Goal: Communication & Community: Answer question/provide support

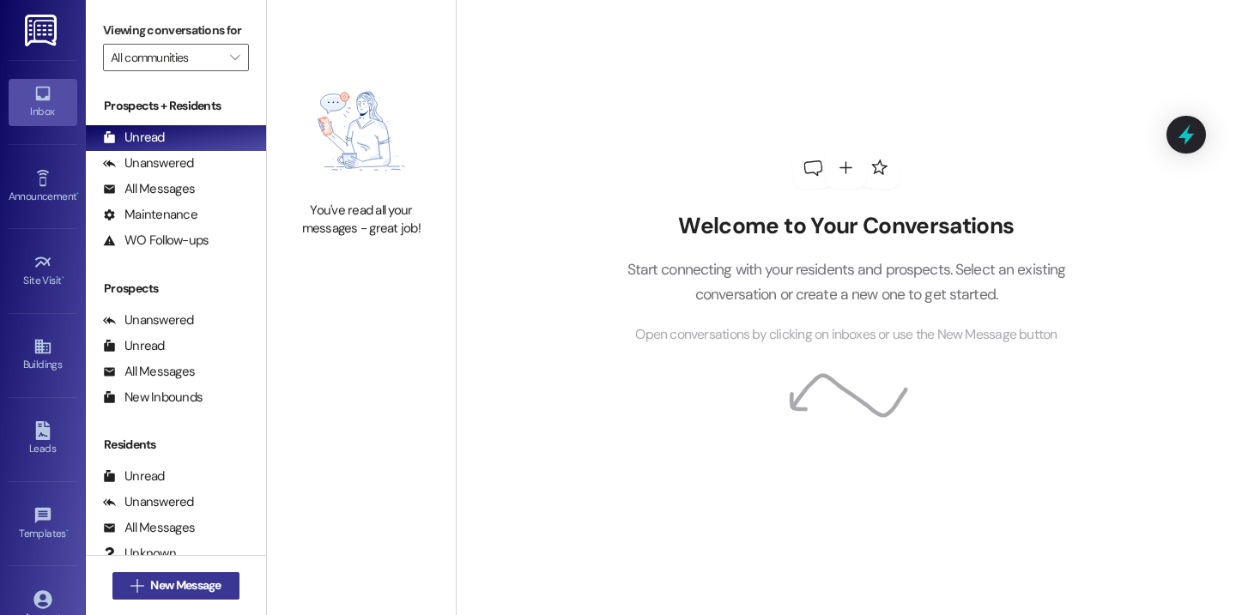
click at [200, 590] on span "New Message" at bounding box center [185, 586] width 70 height 18
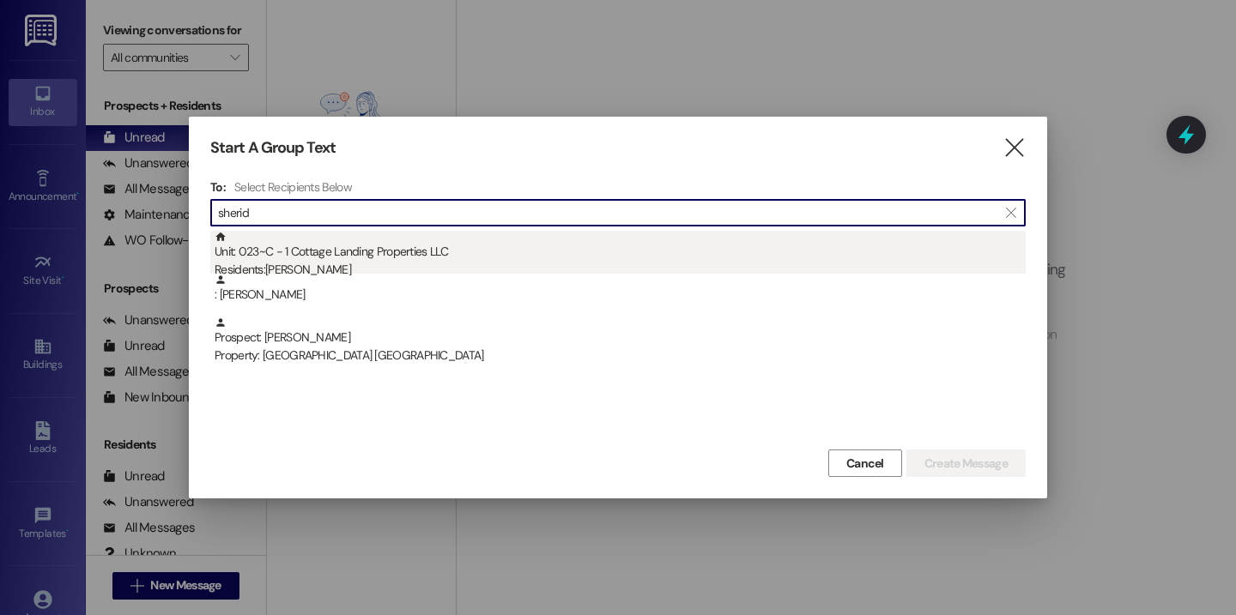
type input "sherid"
click at [344, 272] on div "Residents: [PERSON_NAME]" at bounding box center [620, 270] width 811 height 18
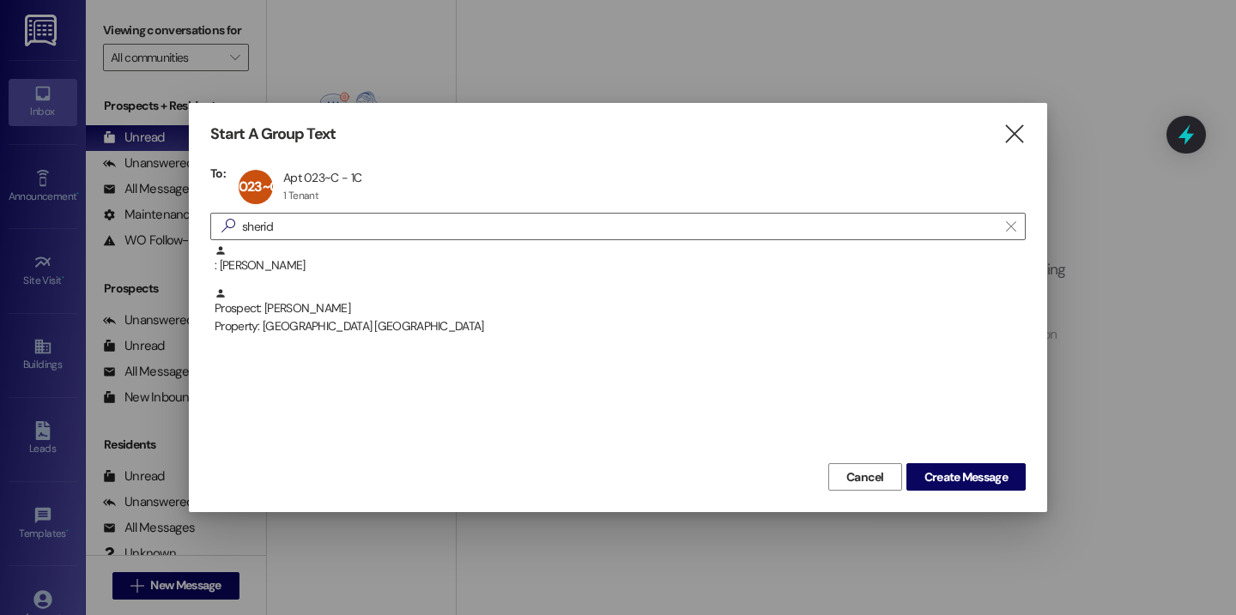
click at [993, 508] on div "Start A Group Text  To: 023~C Apt 023~C - 1C Apt 023~C - 1C 1 Tenant 1 Tenant …" at bounding box center [618, 307] width 858 height 409
click at [987, 487] on button "Create Message" at bounding box center [965, 476] width 119 height 27
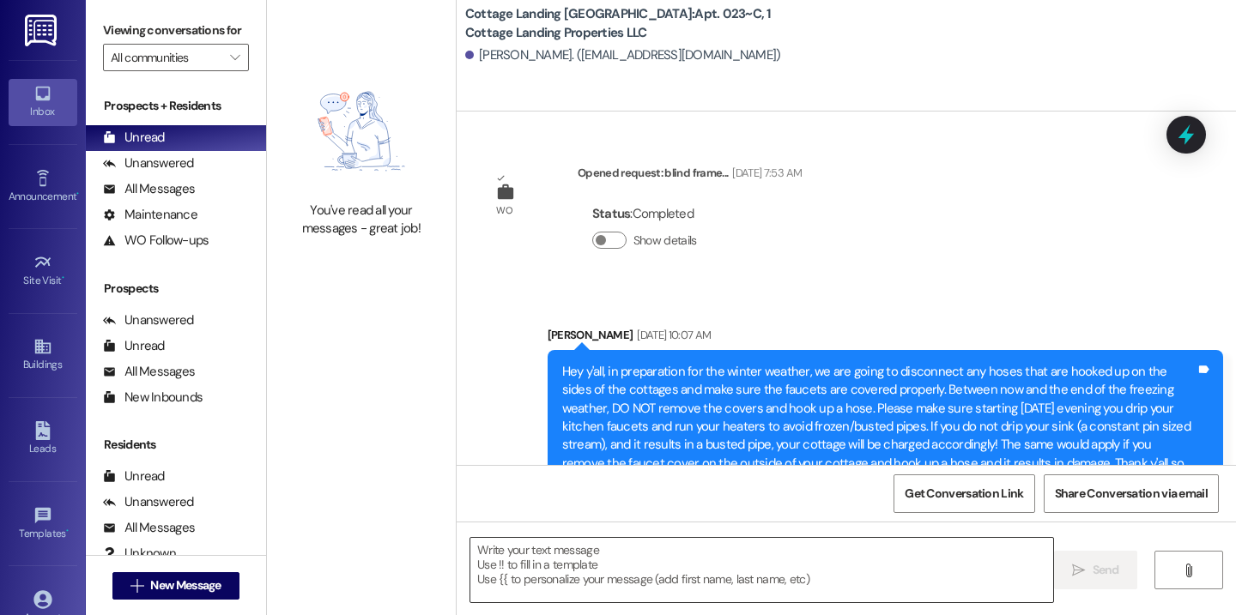
scroll to position [11615, 0]
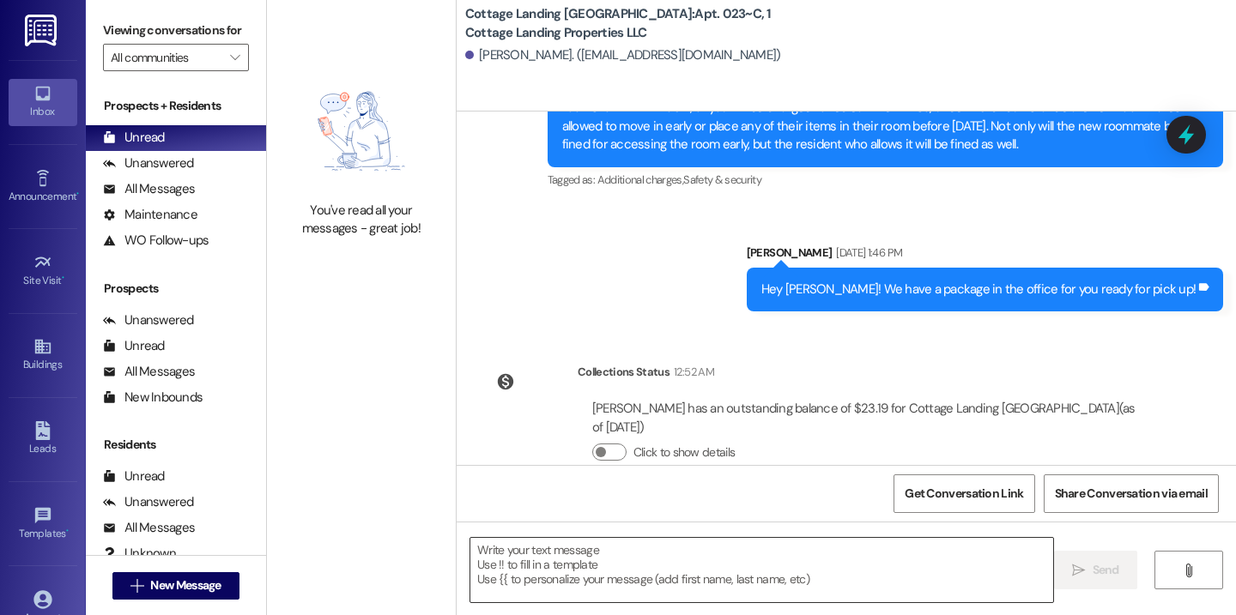
click at [606, 556] on textarea at bounding box center [761, 570] width 583 height 64
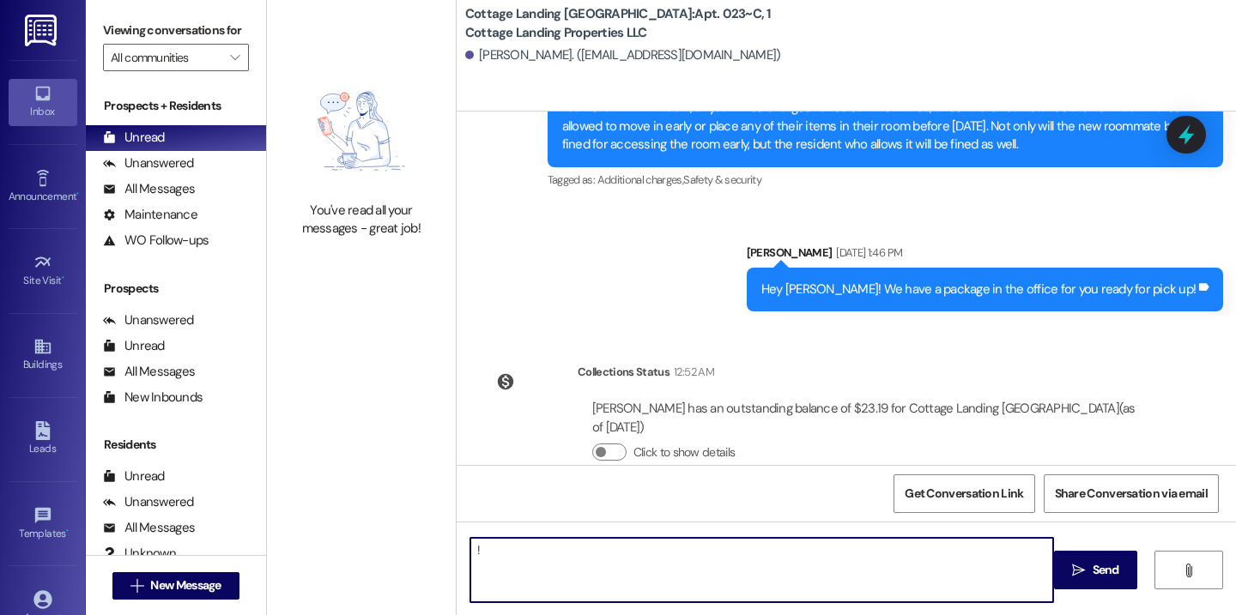
type textarea "!!"
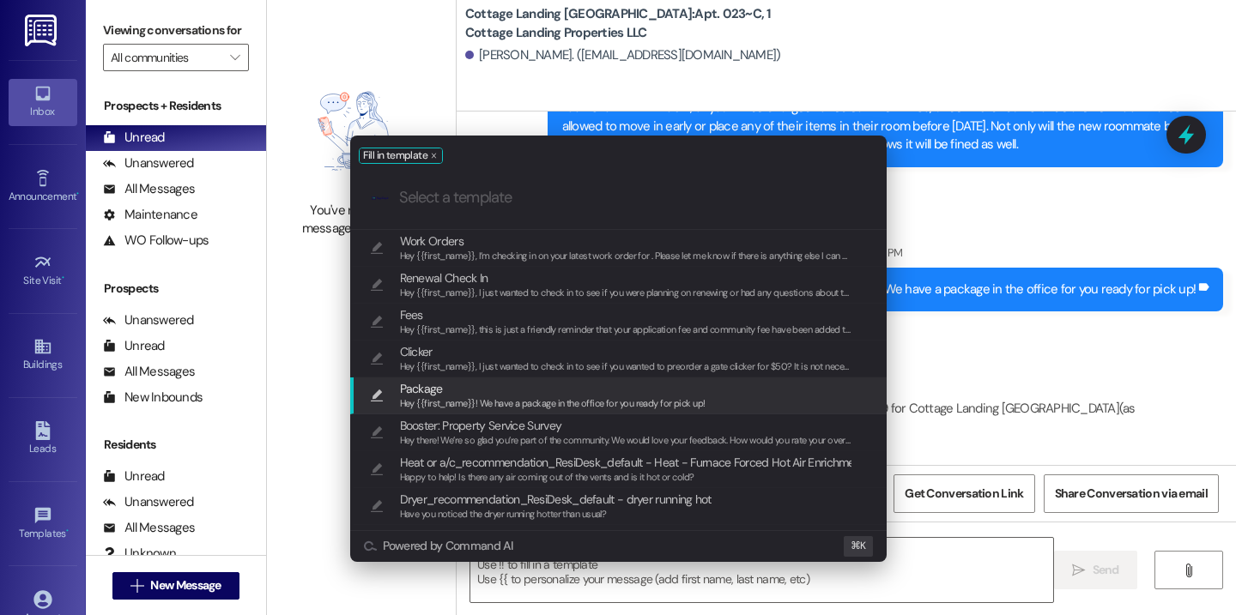
click at [493, 405] on span "Hey {{first_name}}! We have a package in the office for you ready for pick up!" at bounding box center [552, 403] width 305 height 12
type textarea "Hey {{first_name}}! We have a package in the office for you ready for pick up!"
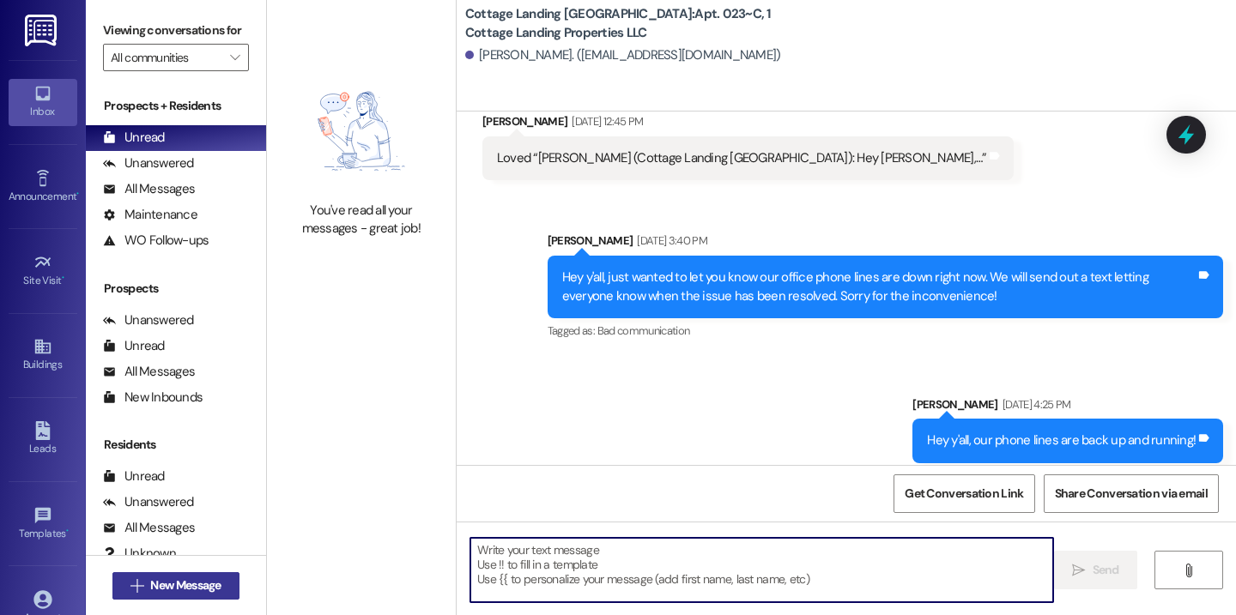
click at [223, 584] on button " New Message" at bounding box center [175, 585] width 127 height 27
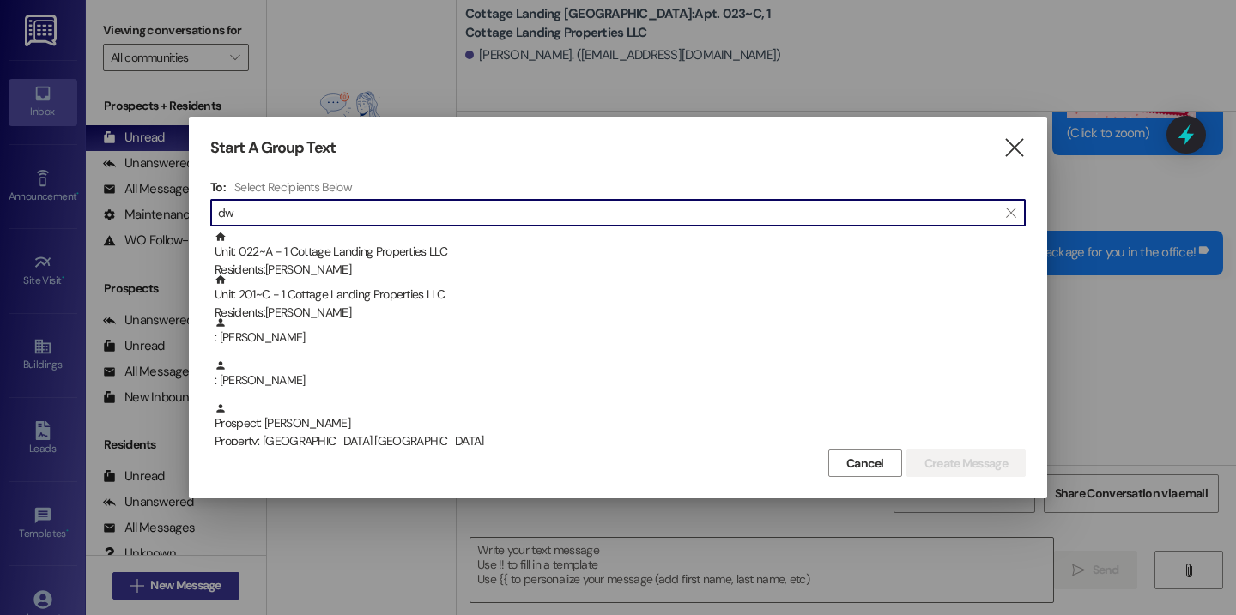
scroll to position [2189, 0]
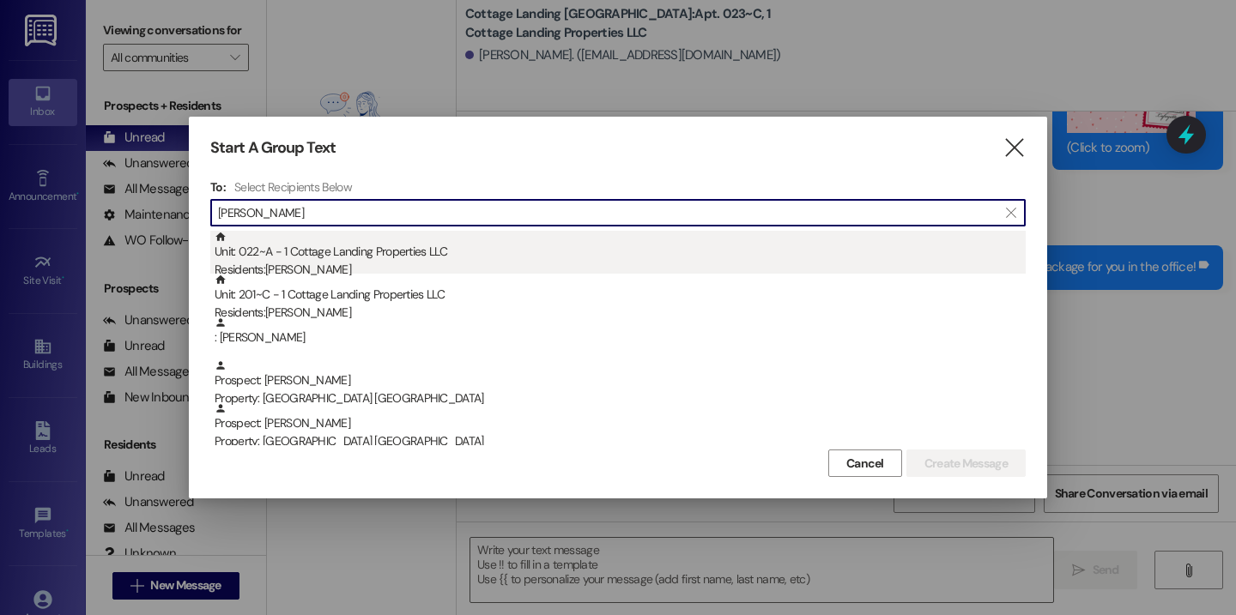
type input "dwelle"
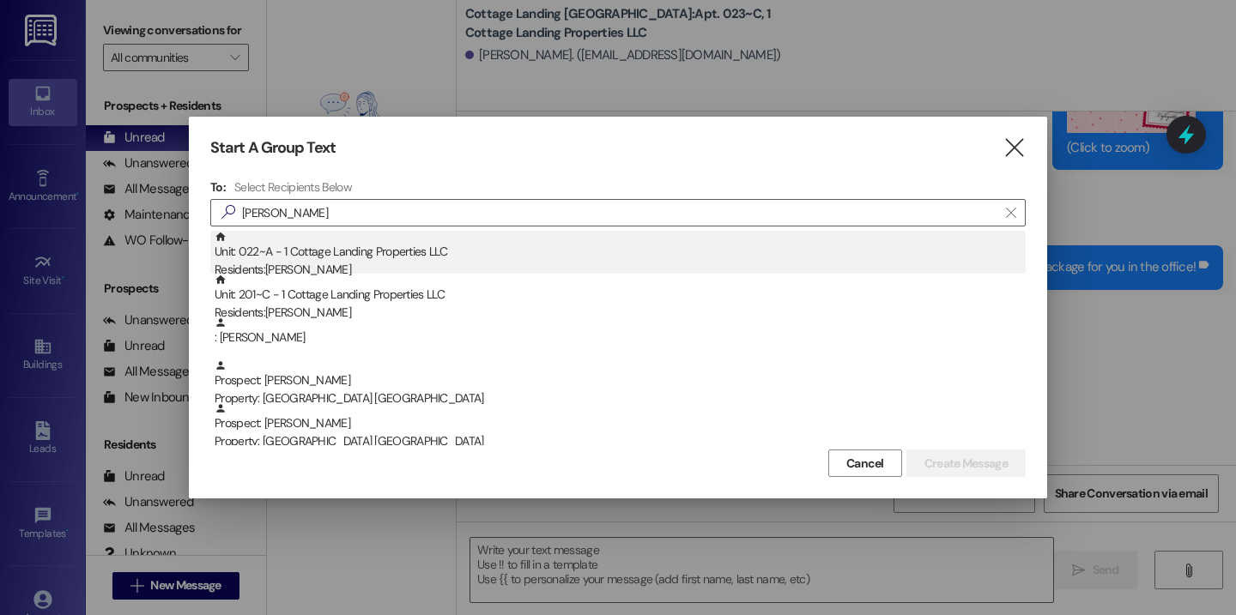
click at [356, 239] on div "Unit: 022~A - 1 Cottage Landing Properties LLC Residents: Zachary Dwelle" at bounding box center [620, 255] width 811 height 49
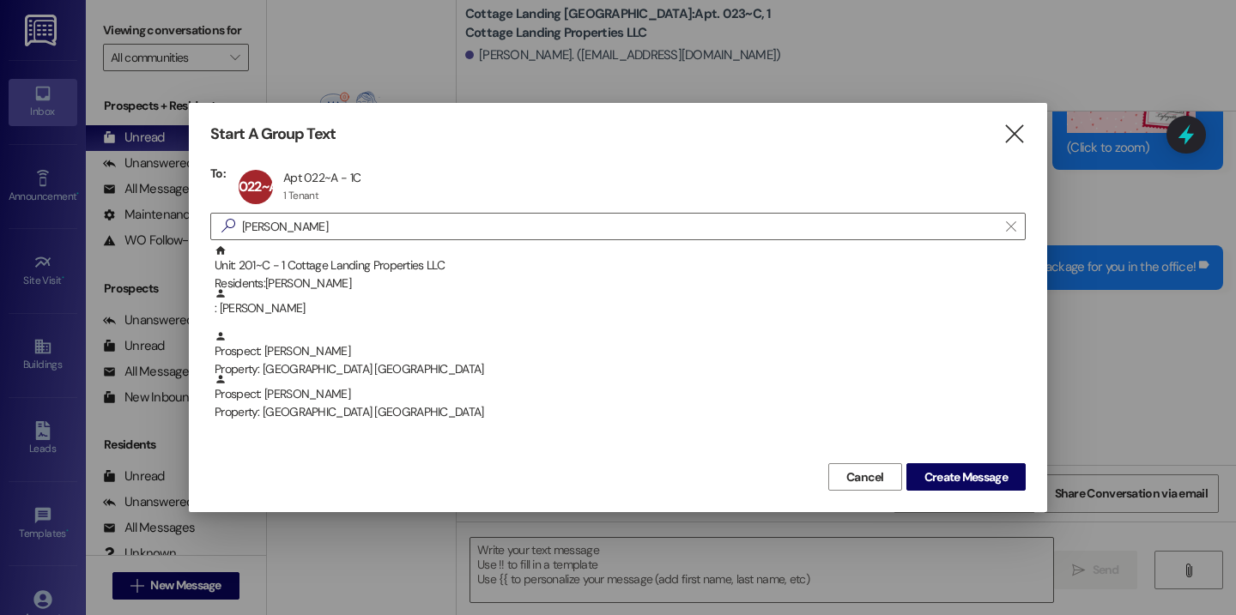
click at [983, 463] on div "Cancel Create Message" at bounding box center [617, 475] width 815 height 32
click at [983, 470] on span "Create Message" at bounding box center [965, 478] width 83 height 18
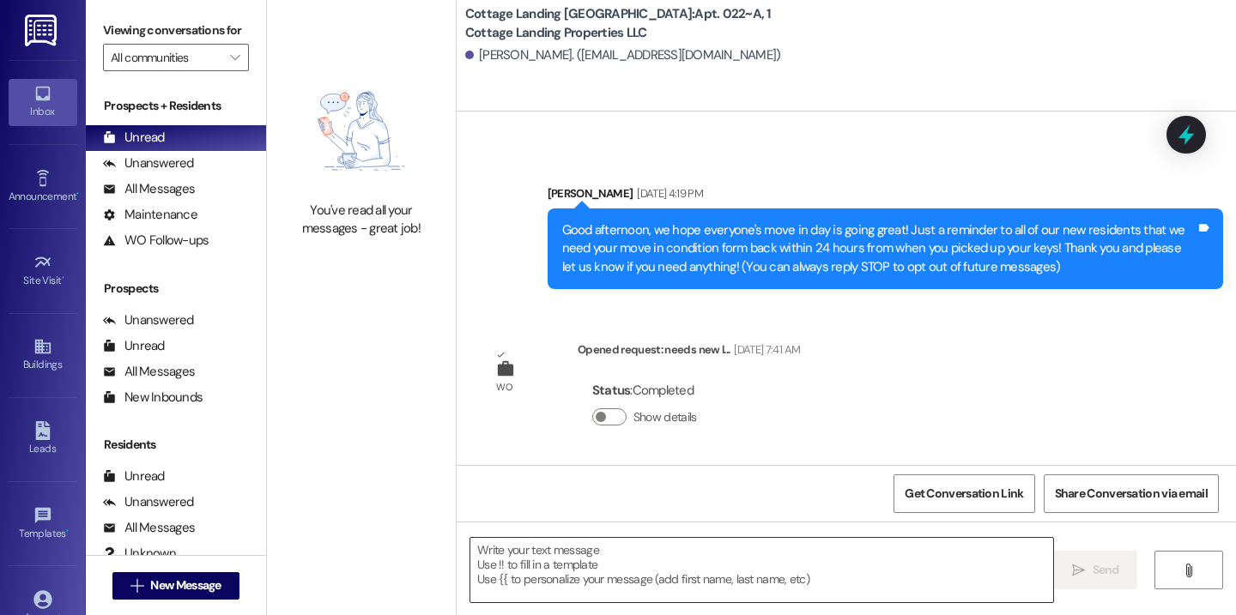
click at [708, 538] on div at bounding box center [761, 570] width 584 height 66
click at [710, 560] on textarea at bounding box center [761, 570] width 583 height 64
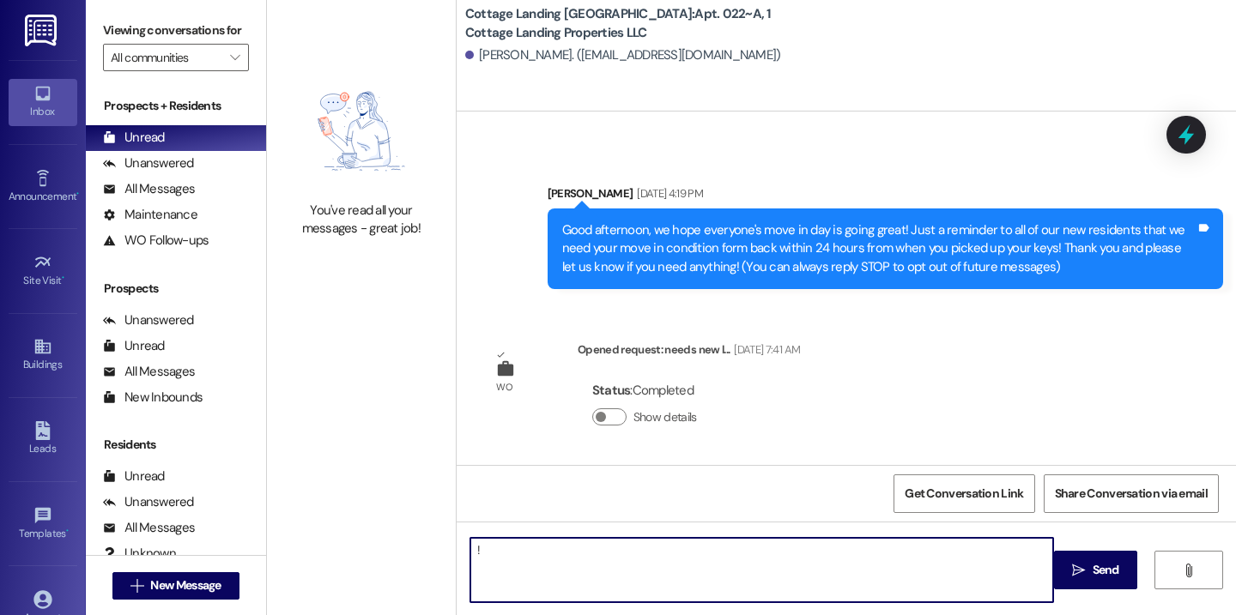
type textarea "!!"
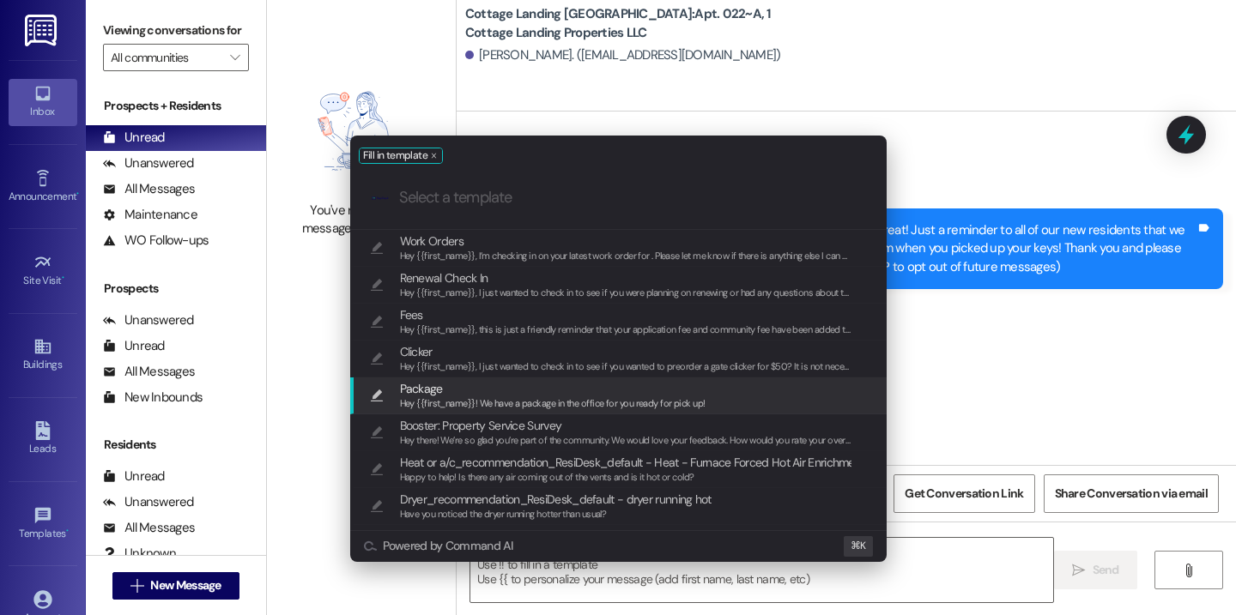
click at [570, 403] on span "Hey {{first_name}}! We have a package in the office for you ready for pick up!" at bounding box center [552, 403] width 305 height 12
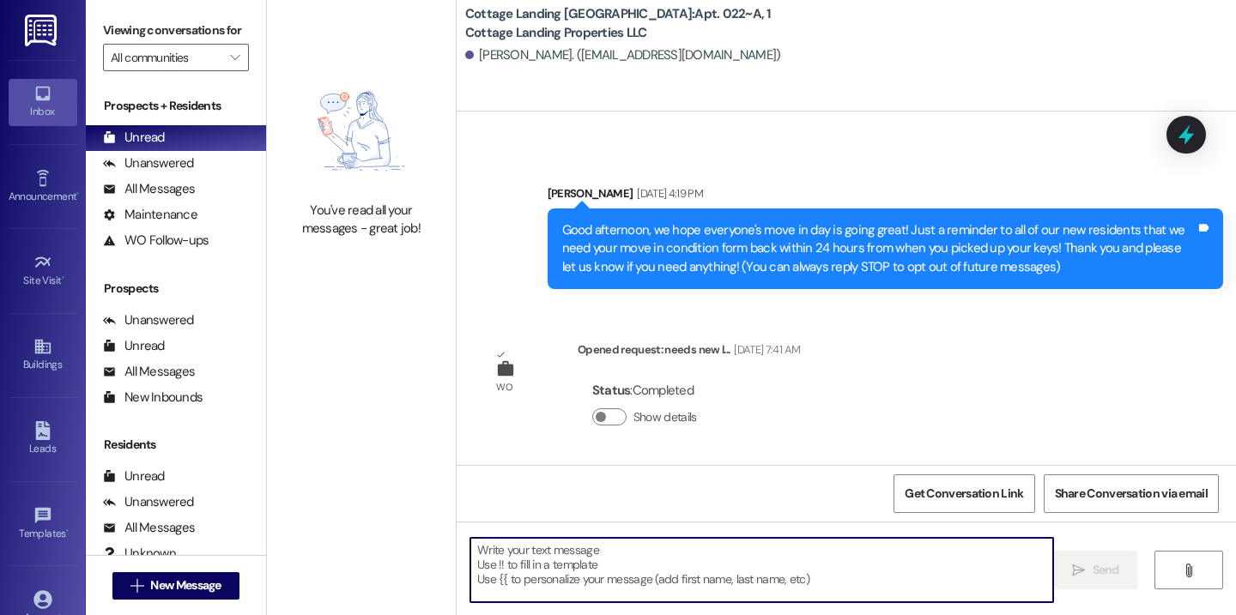
type textarea "Hey {{first_name}}! We have a package in the office for you ready for pick up!"
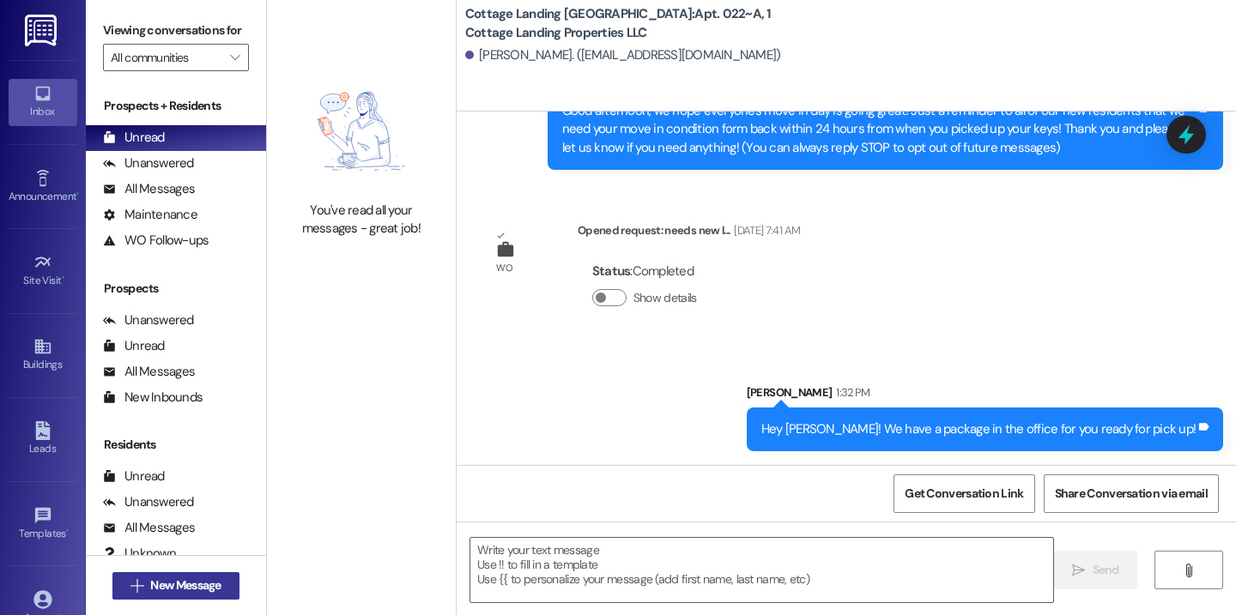
click at [157, 597] on button " New Message" at bounding box center [175, 585] width 127 height 27
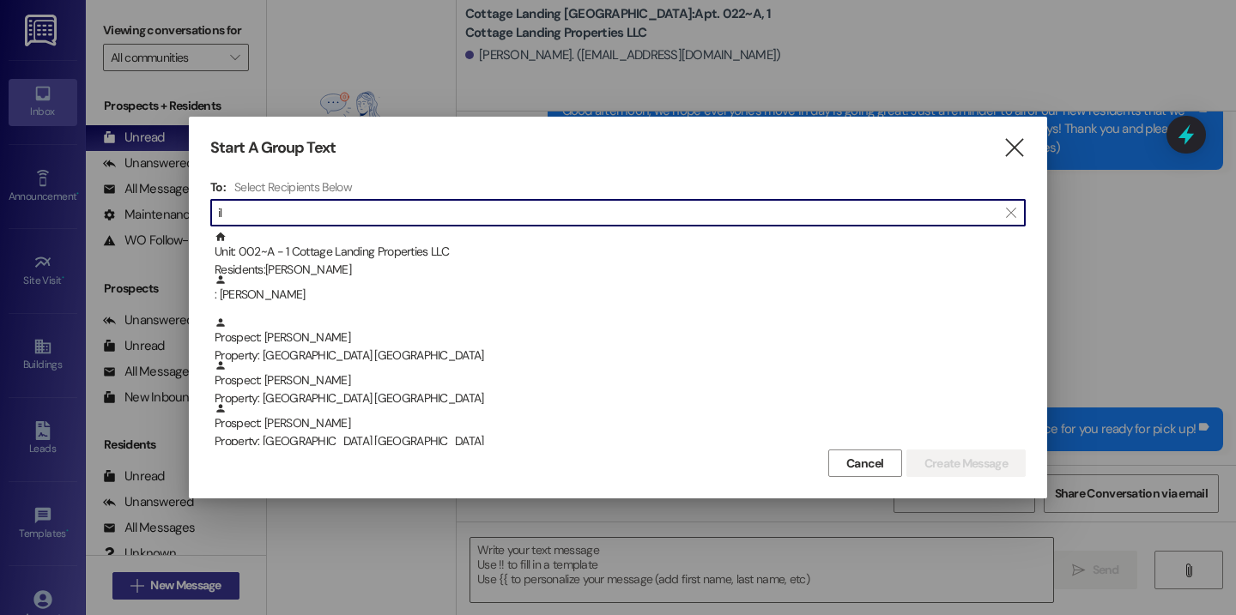
type input "i"
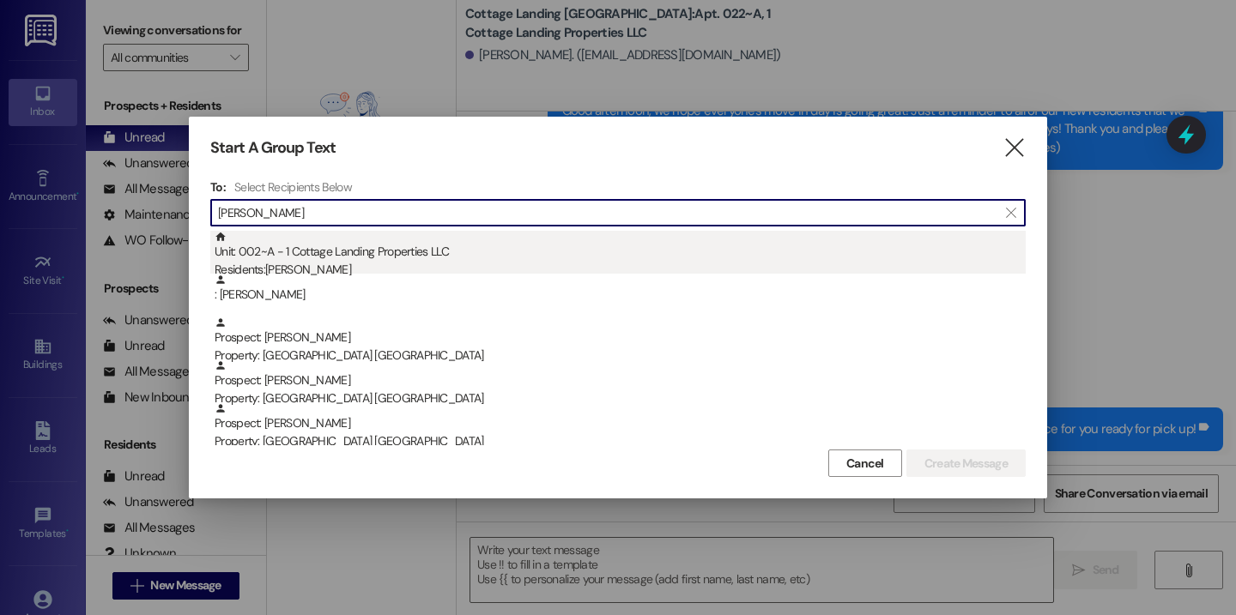
type input "miller"
click at [313, 265] on div "Residents: Tia Miller" at bounding box center [620, 270] width 811 height 18
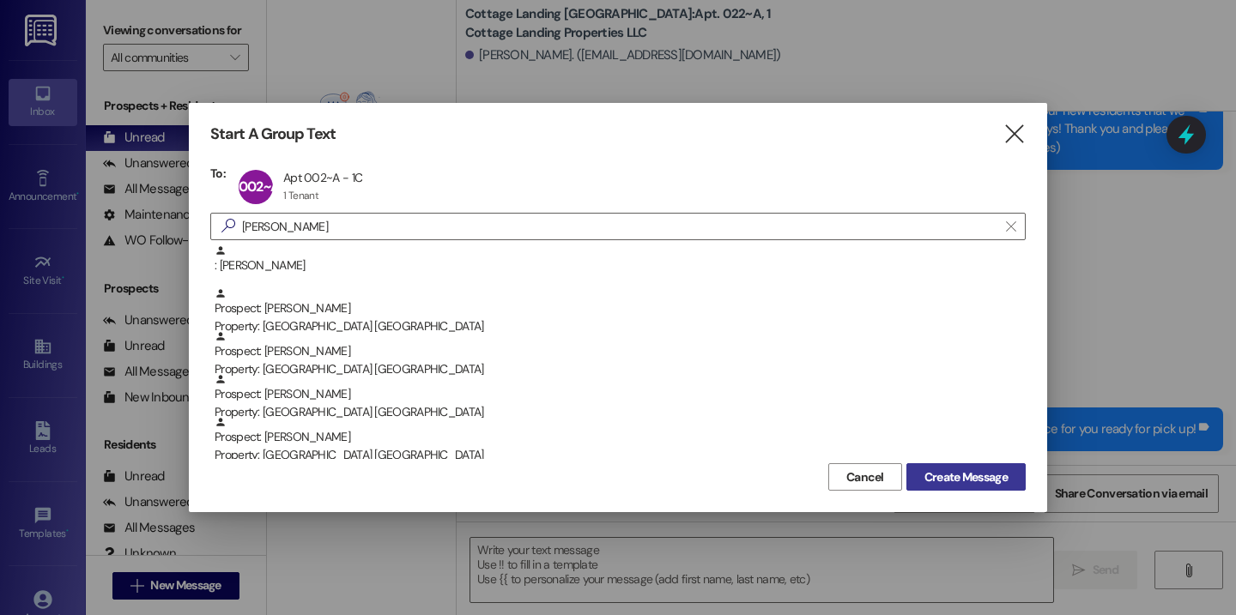
click at [977, 488] on button "Create Message" at bounding box center [965, 476] width 119 height 27
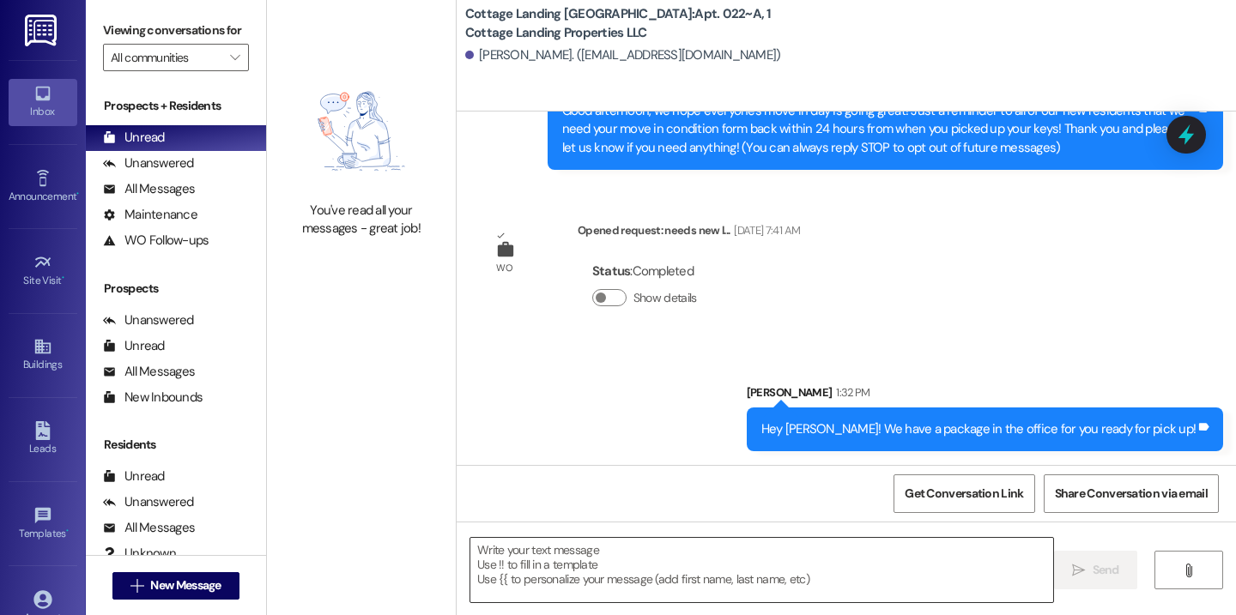
click at [804, 553] on textarea at bounding box center [761, 570] width 583 height 64
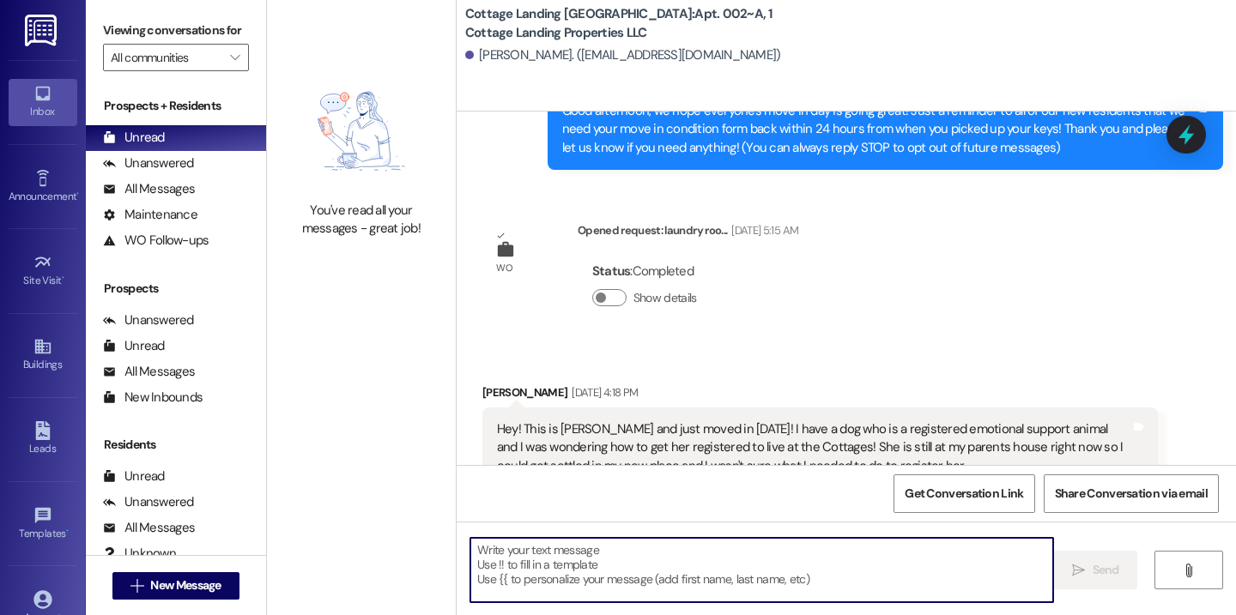
scroll to position [7635, 0]
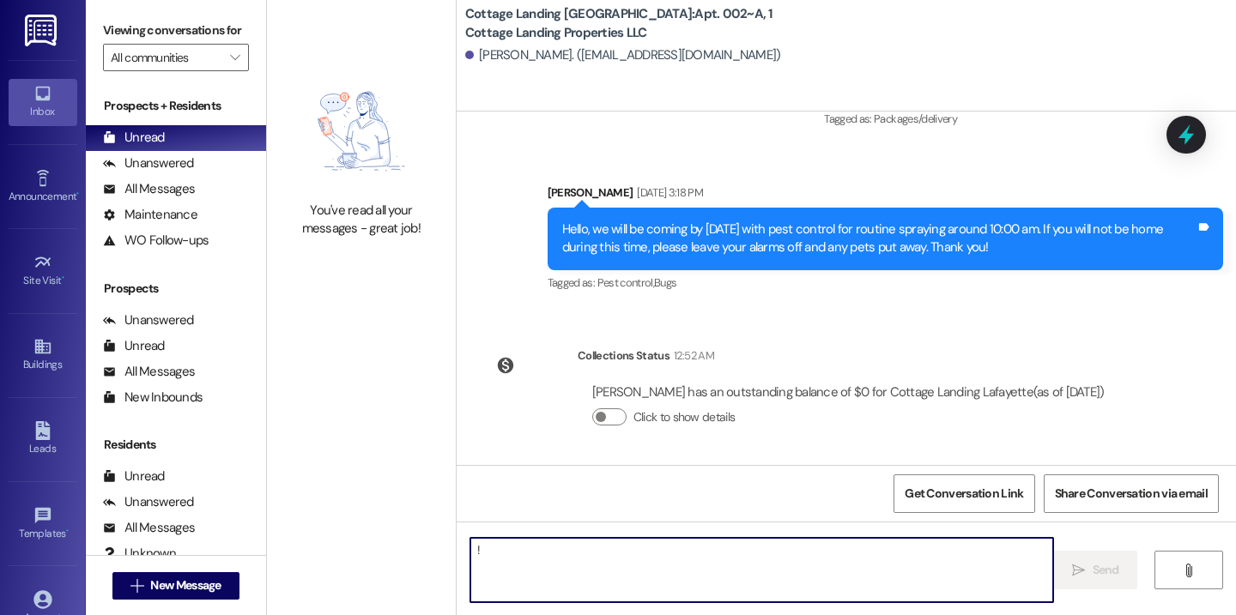
type textarea "!!"
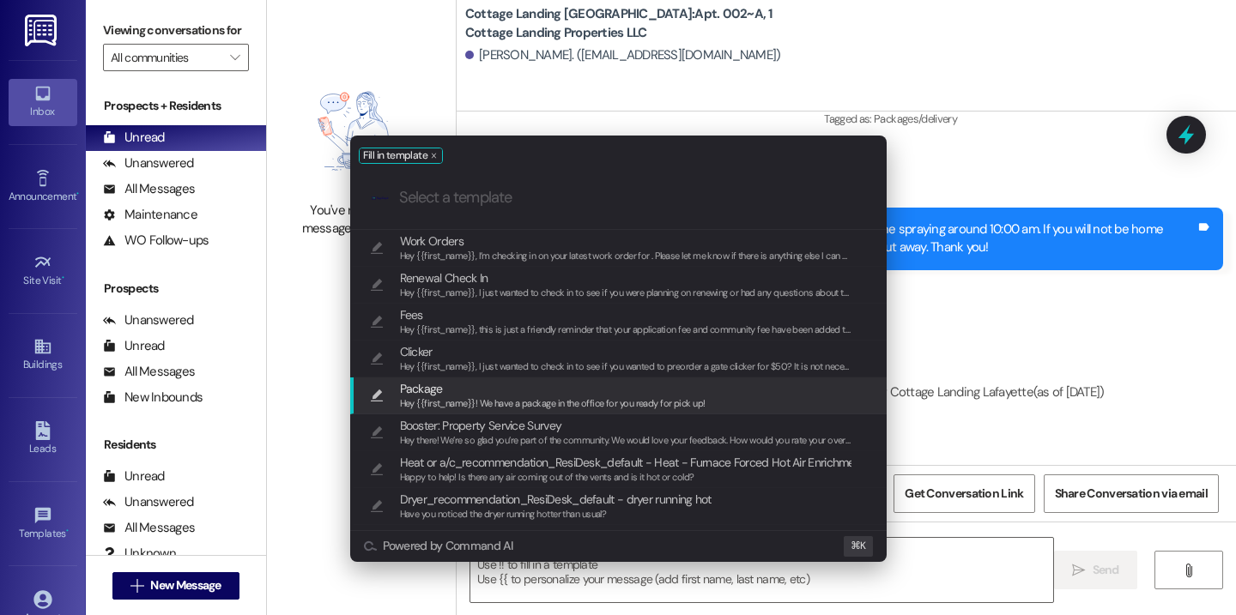
click at [542, 387] on span "Package" at bounding box center [552, 388] width 305 height 19
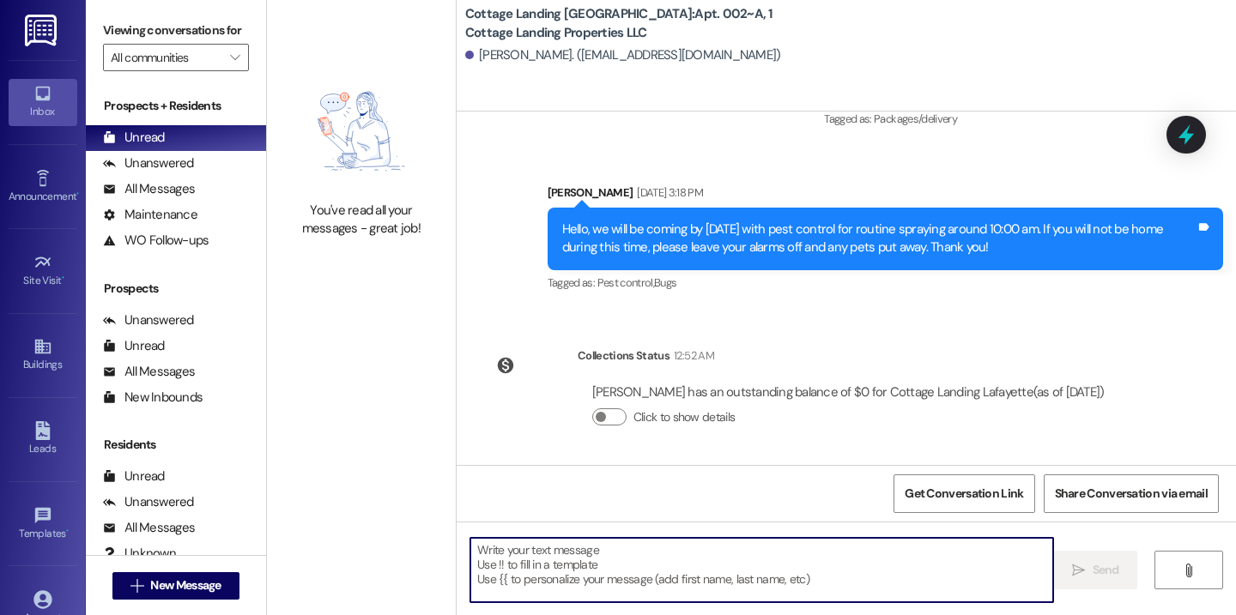
type textarea "Hey {{first_name}}! We have a package in the office for you ready for pick up!"
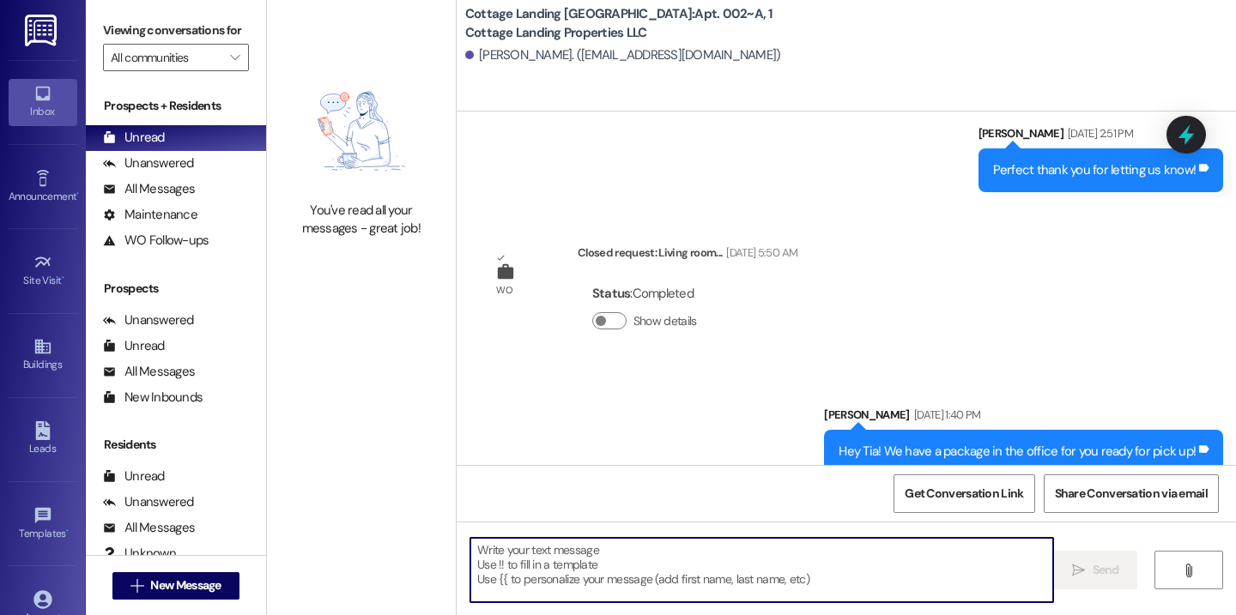
scroll to position [7269, 0]
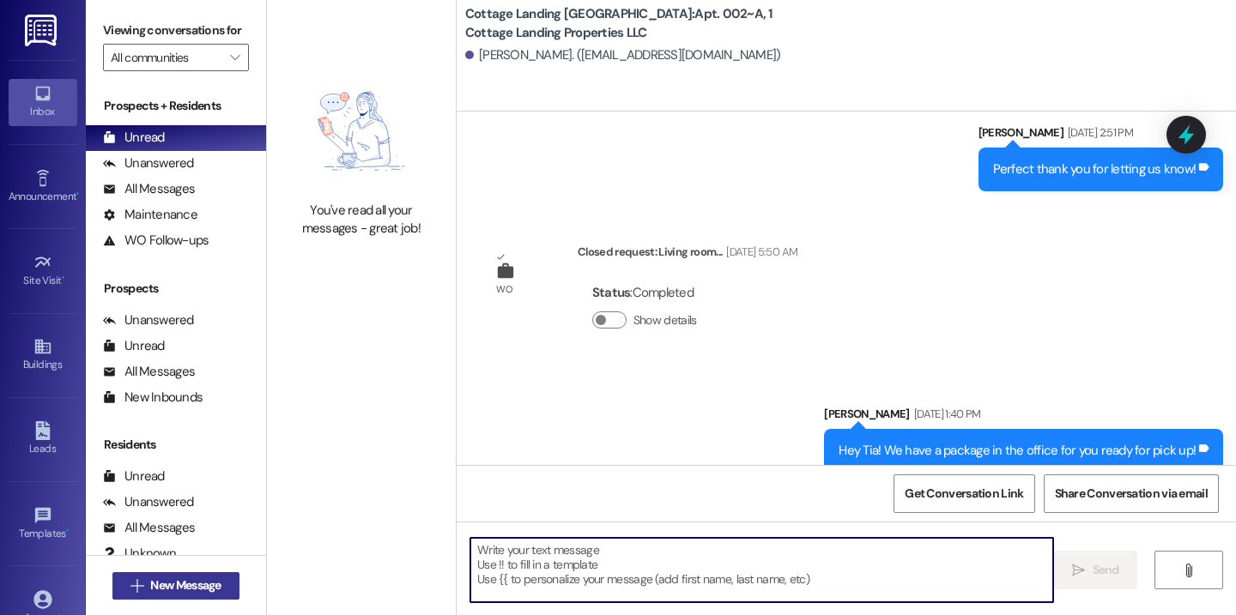
click at [210, 580] on span "New Message" at bounding box center [185, 586] width 70 height 18
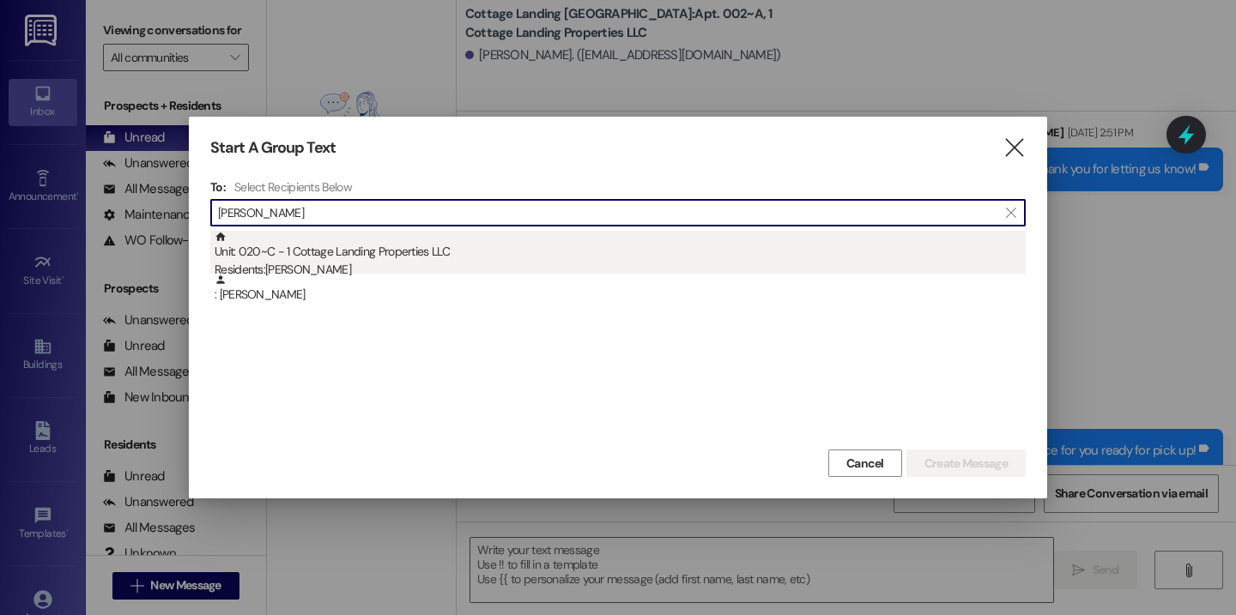
type input "mull"
click at [432, 253] on div "Unit: 020~C - 1 Cottage Landing Properties LLC Residents: Vivian Muller" at bounding box center [620, 255] width 811 height 49
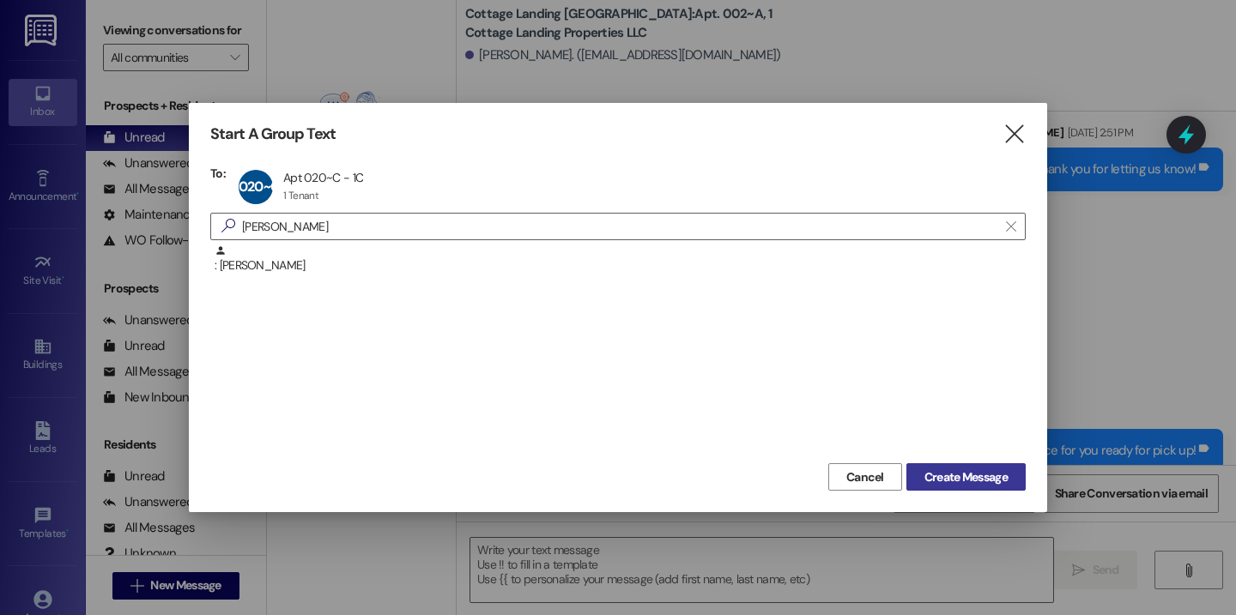
click at [986, 471] on span "Create Message" at bounding box center [965, 478] width 83 height 18
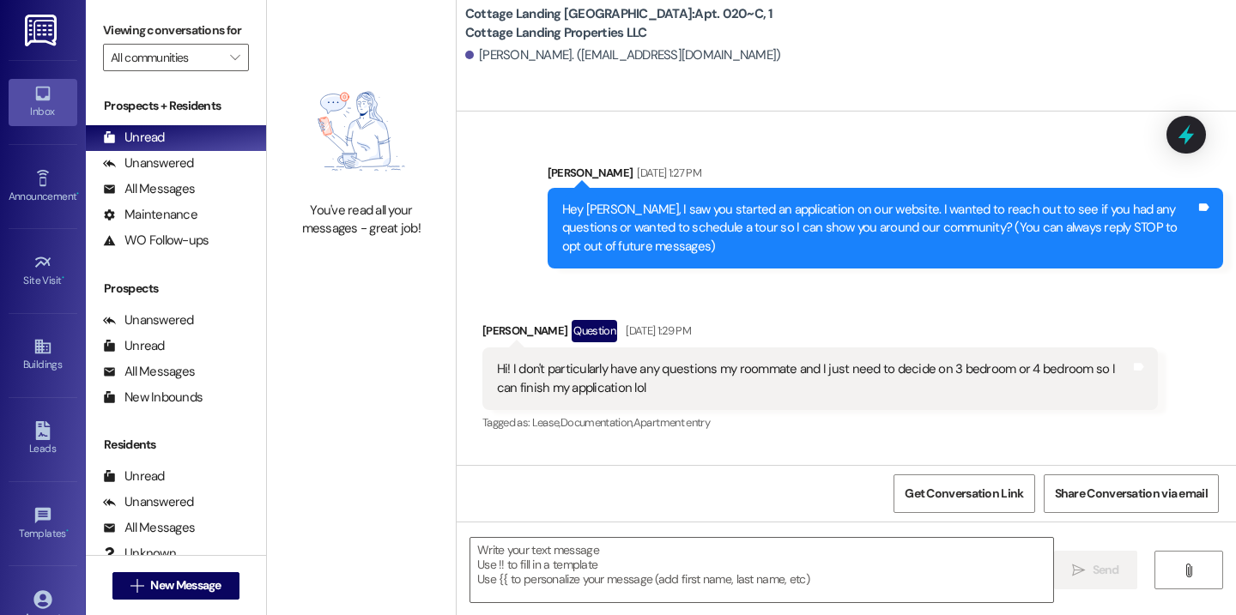
scroll to position [56443, 0]
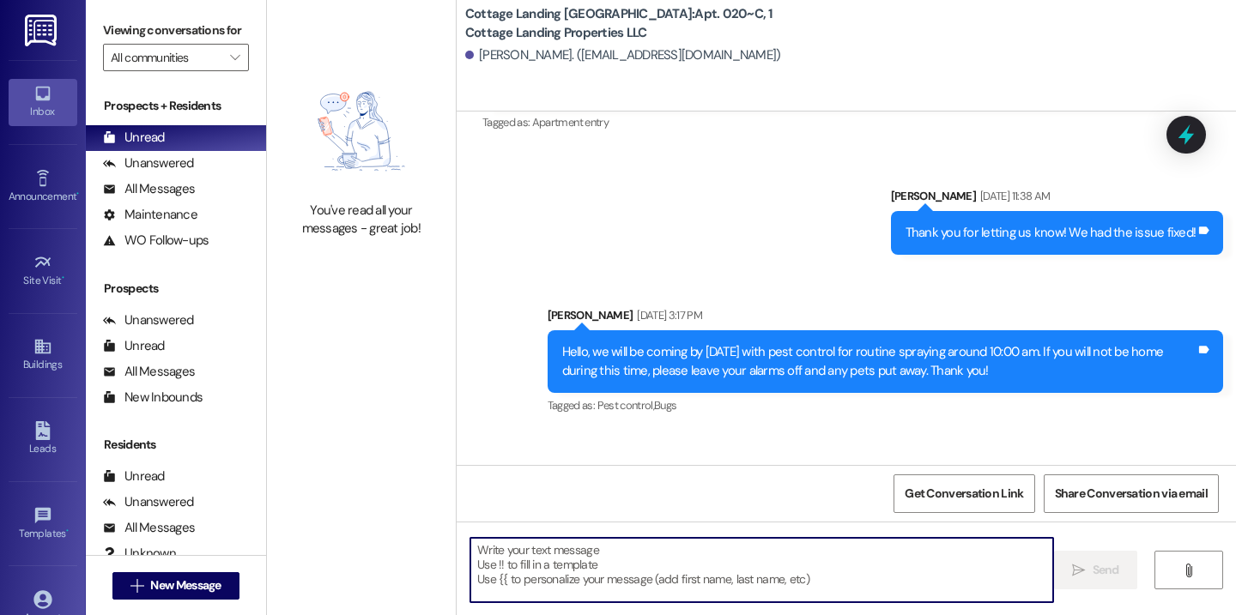
click at [722, 565] on textarea at bounding box center [761, 570] width 583 height 64
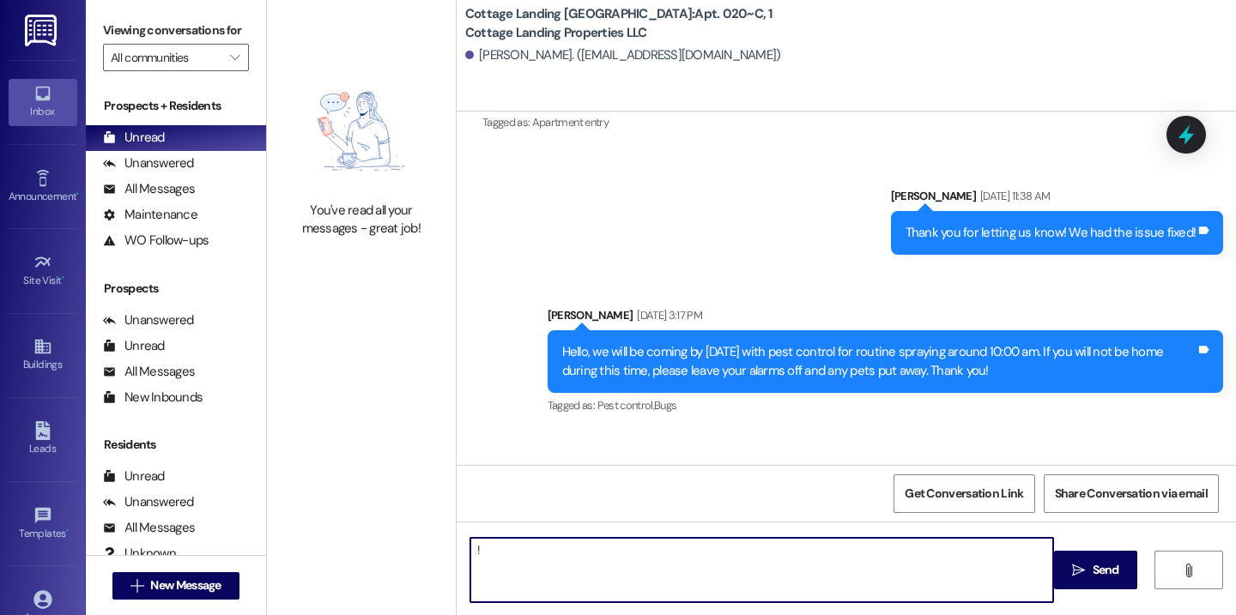
type textarea "!!"
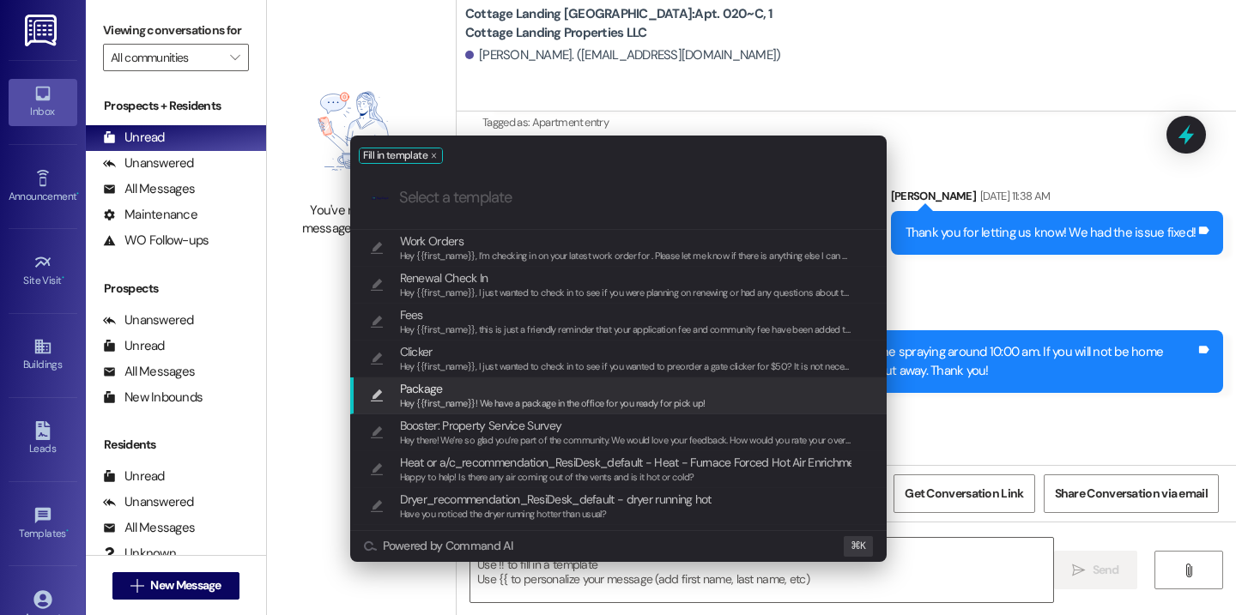
click at [593, 387] on span "Package" at bounding box center [552, 388] width 305 height 19
type textarea "Hey {{first_name}}! We have a package in the office for you ready for pick up!"
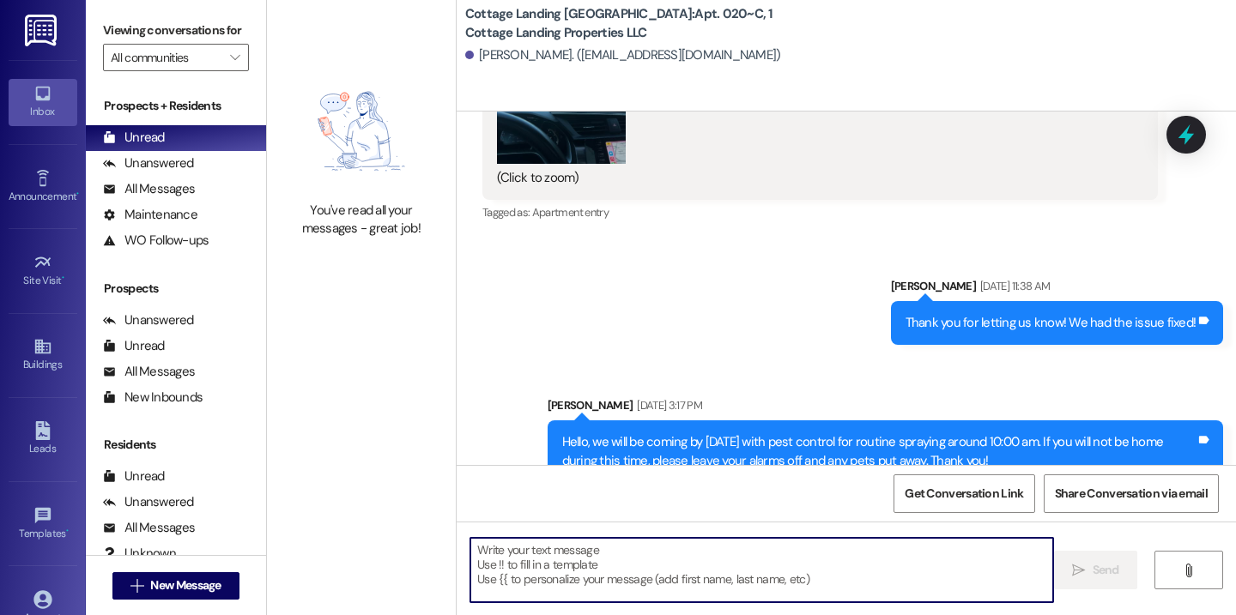
scroll to position [56564, 0]
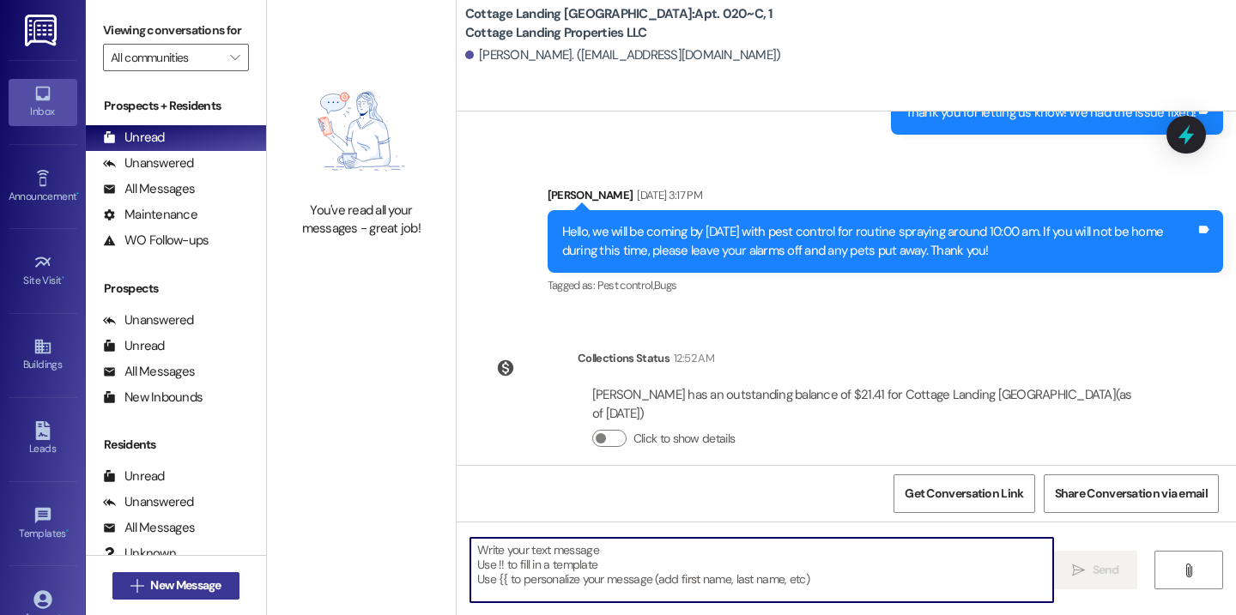
click at [208, 584] on span "New Message" at bounding box center [185, 586] width 70 height 18
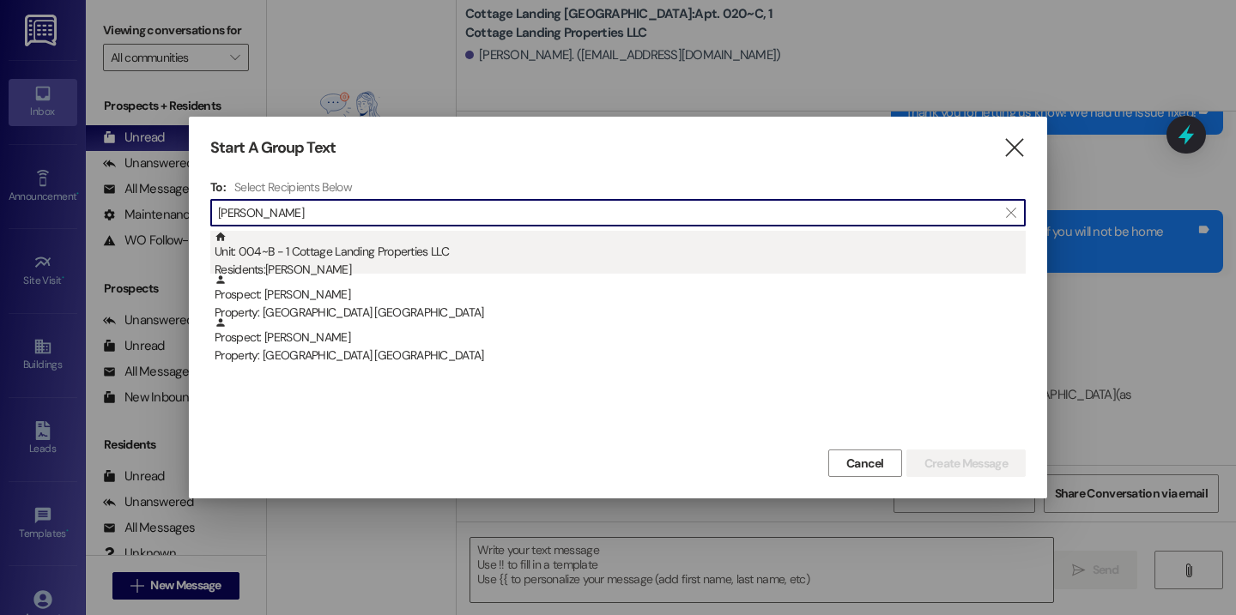
type input "becnel"
click at [321, 250] on div "Unit: 004~B - 1 Cottage Landing Properties LLC Residents: Emma Becnel" at bounding box center [620, 255] width 811 height 49
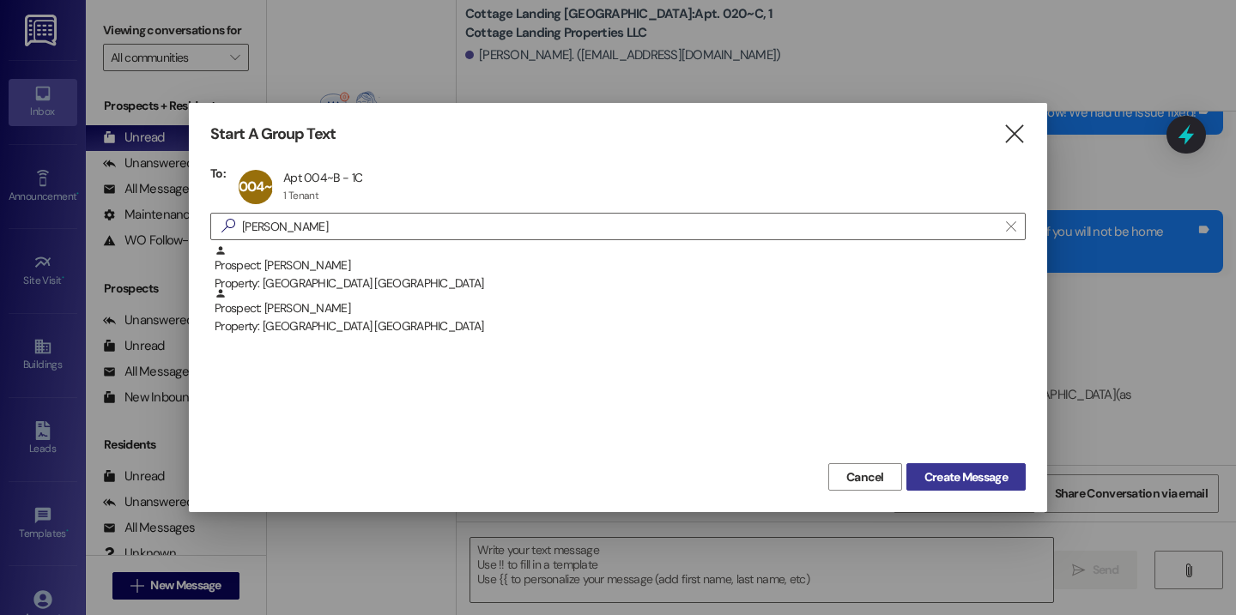
click at [935, 474] on span "Create Message" at bounding box center [965, 478] width 83 height 18
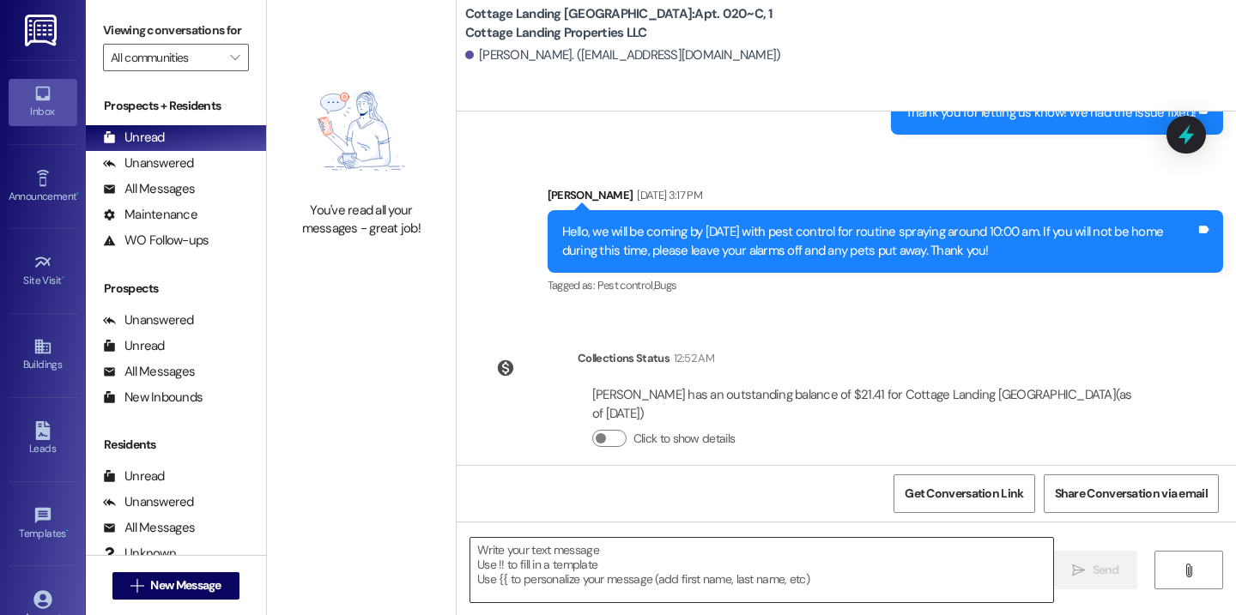
click at [656, 568] on textarea at bounding box center [761, 570] width 583 height 64
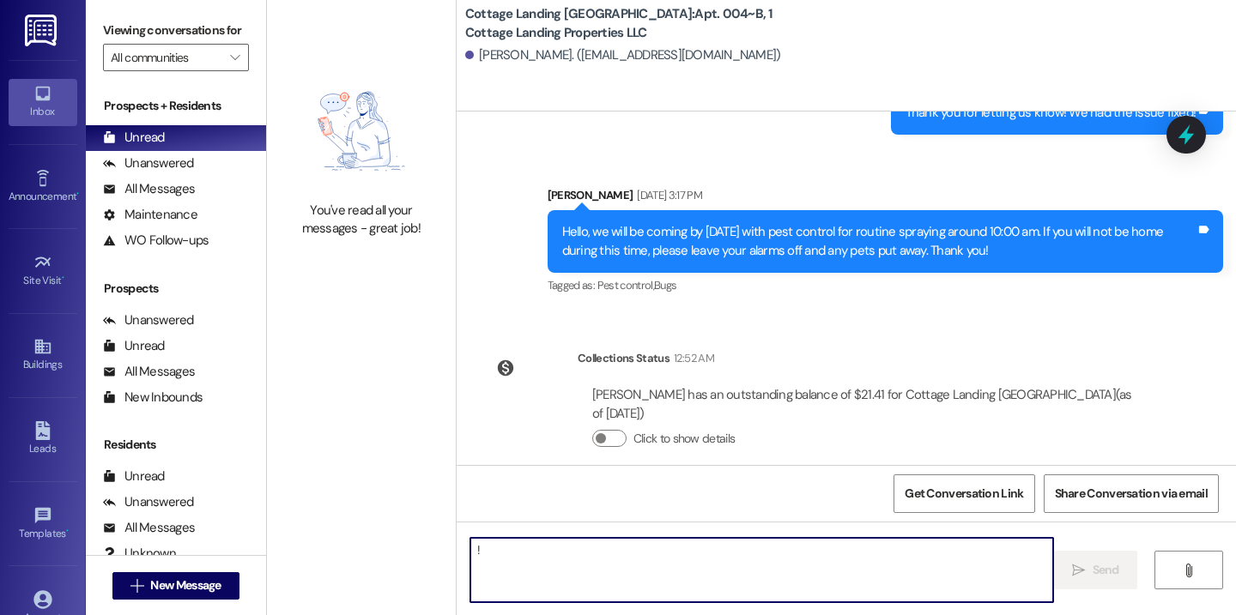
type textarea "!!"
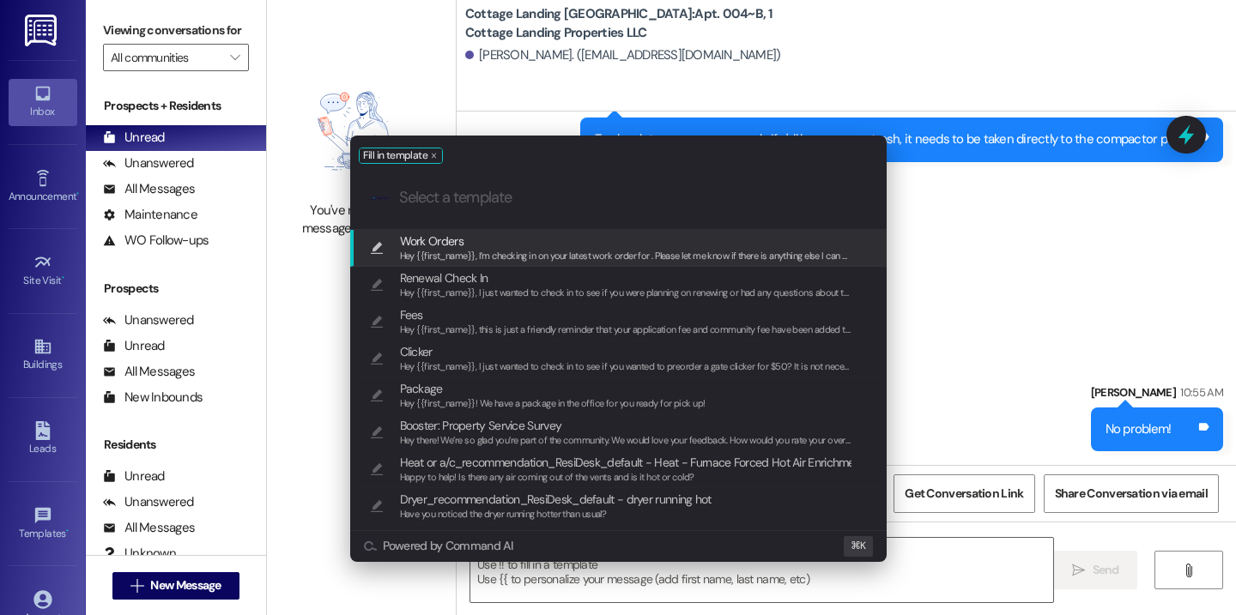
scroll to position [3254, 0]
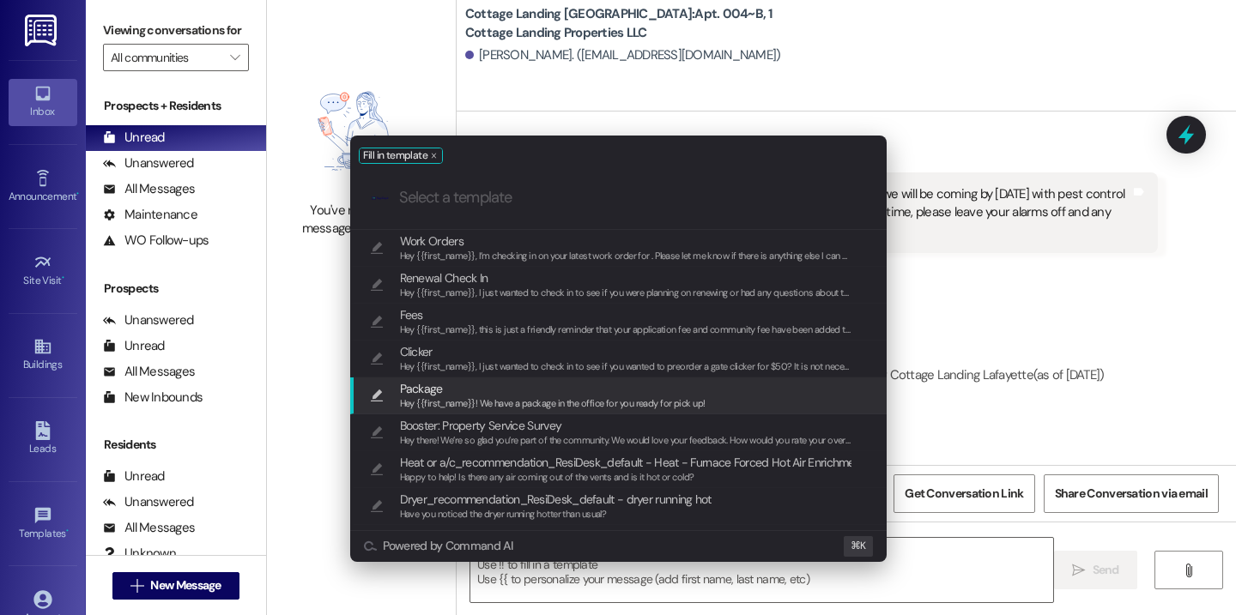
click at [510, 395] on span "Package" at bounding box center [552, 388] width 305 height 19
type textarea "Hey {{first_name}}! We have a package in the office for you ready for pick up!"
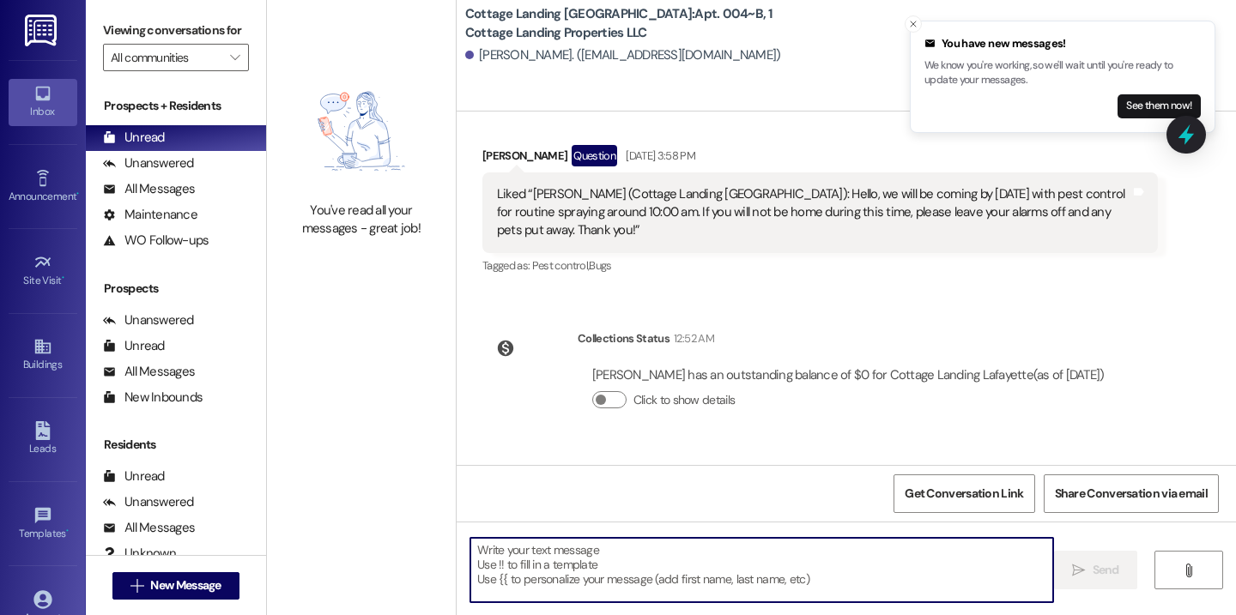
scroll to position [3934, 0]
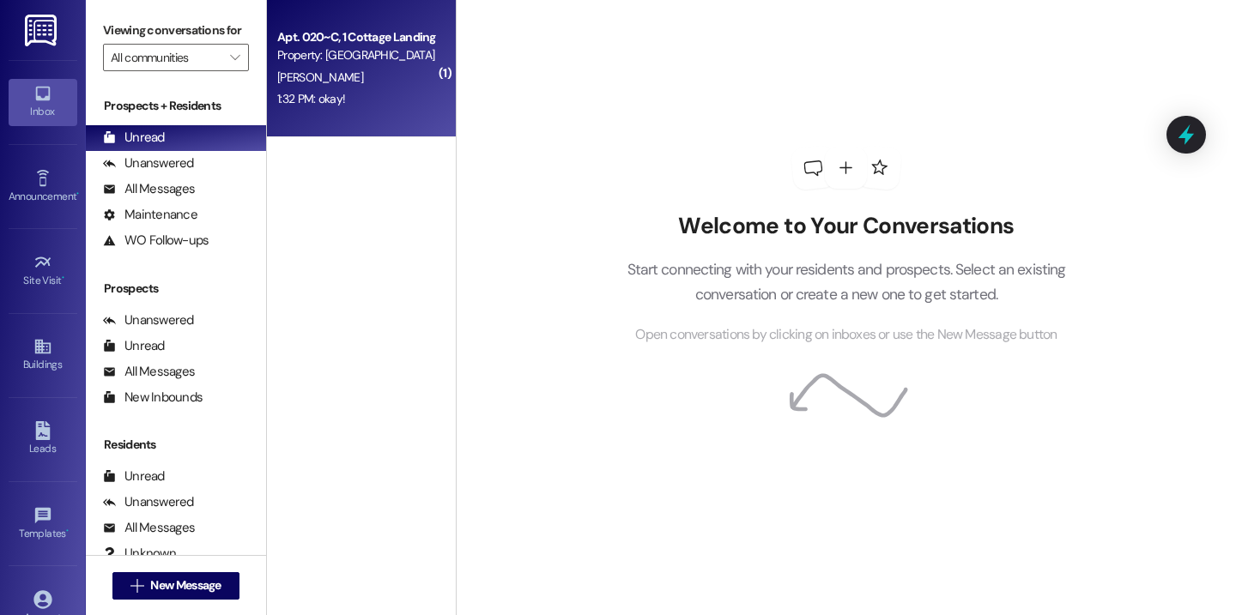
click at [382, 55] on div "Property: [GEOGRAPHIC_DATA] [GEOGRAPHIC_DATA]" at bounding box center [356, 55] width 159 height 18
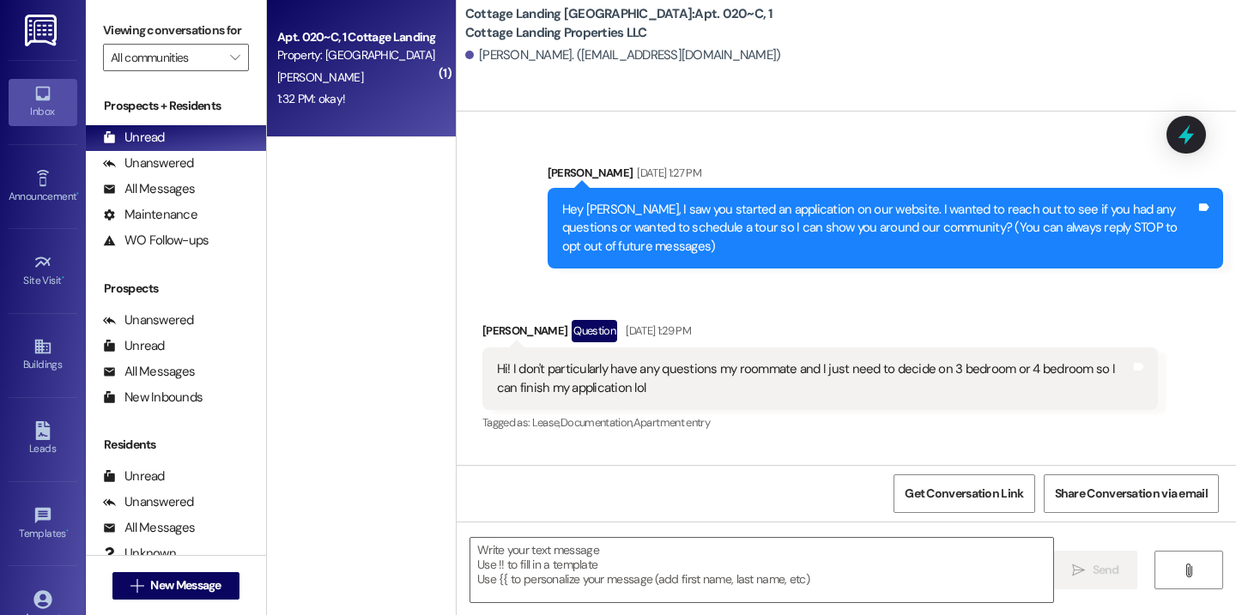
scroll to position [56733, 0]
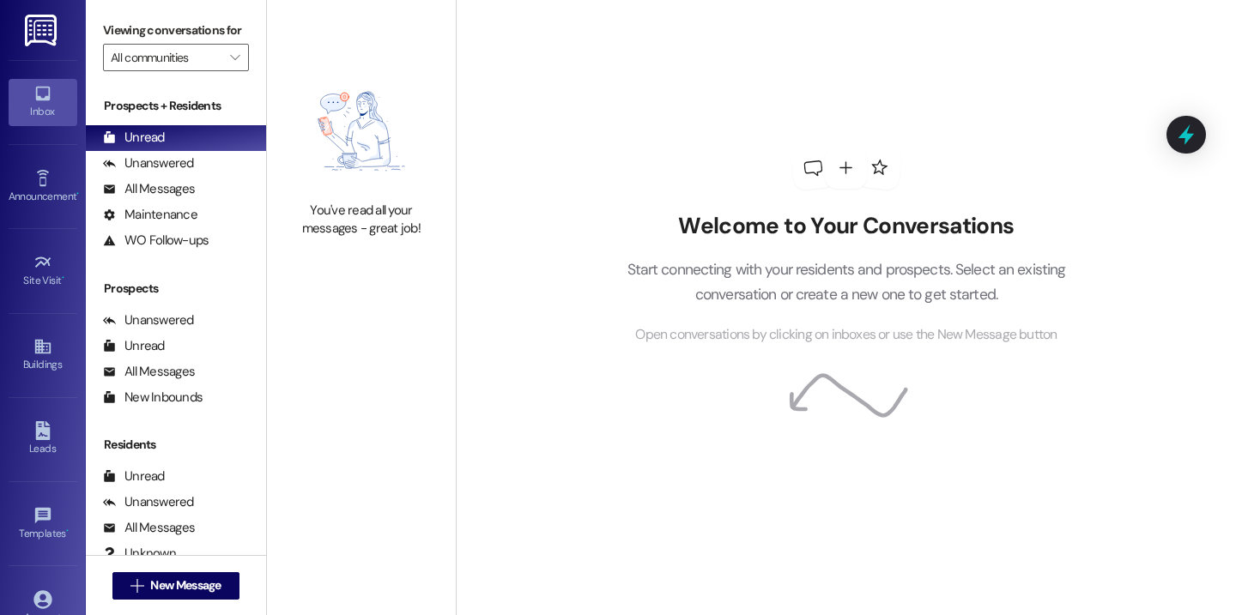
click at [240, 2] on div "Viewing conversations for All communities " at bounding box center [176, 44] width 180 height 88
click at [218, 6] on div "Viewing conversations for All communities " at bounding box center [176, 44] width 180 height 88
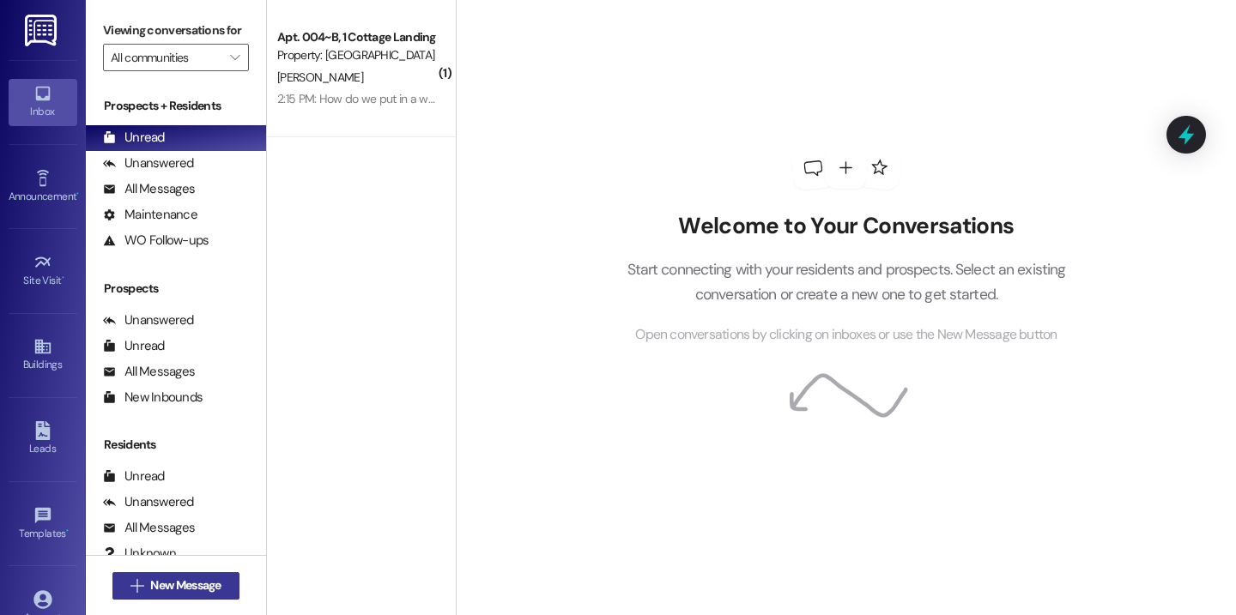
click at [213, 579] on span "New Message" at bounding box center [185, 586] width 70 height 18
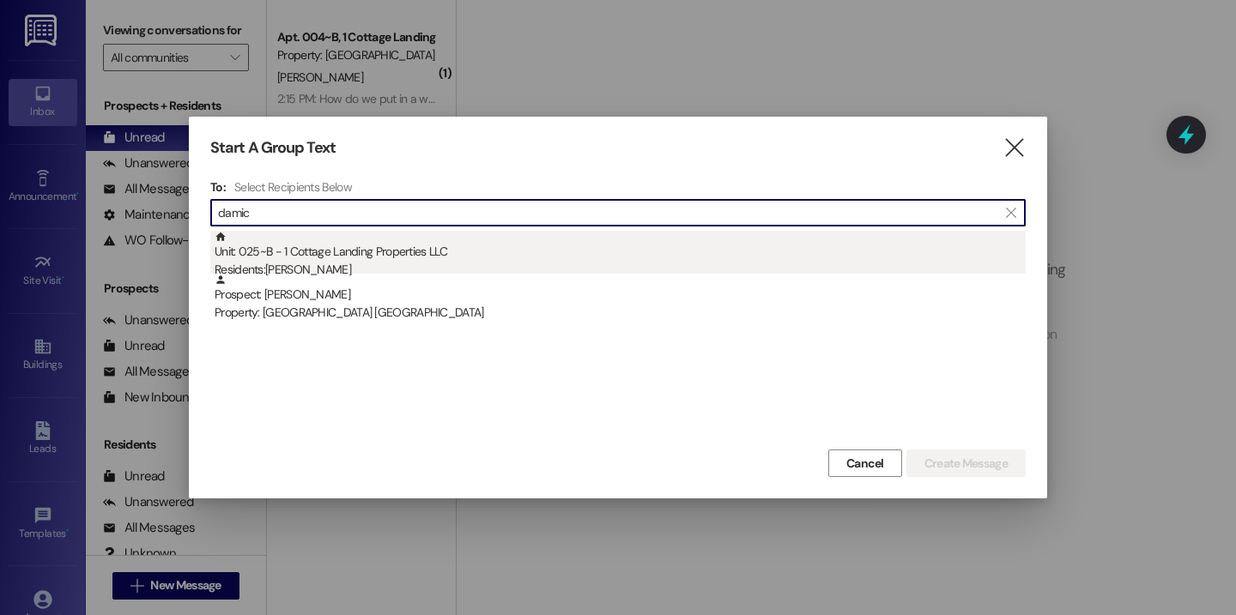
type input "damic"
click at [524, 257] on div "Unit: 025~B - 1 Cottage Landing Properties LLC Residents: [PERSON_NAME]" at bounding box center [620, 255] width 811 height 49
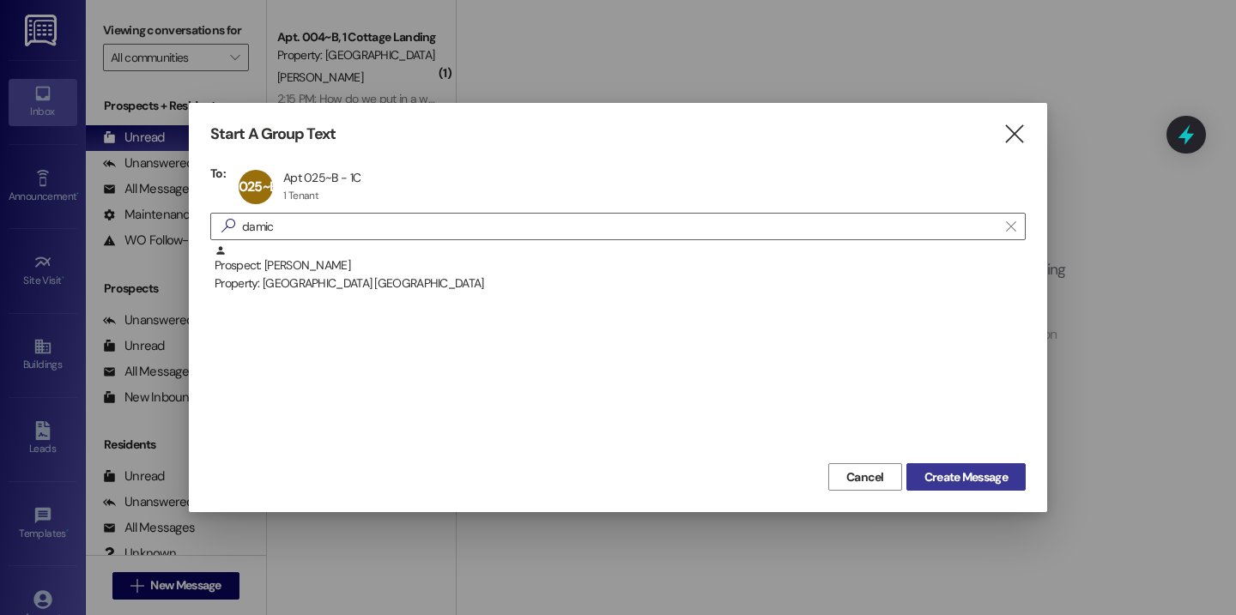
click at [927, 479] on span "Create Message" at bounding box center [965, 478] width 83 height 18
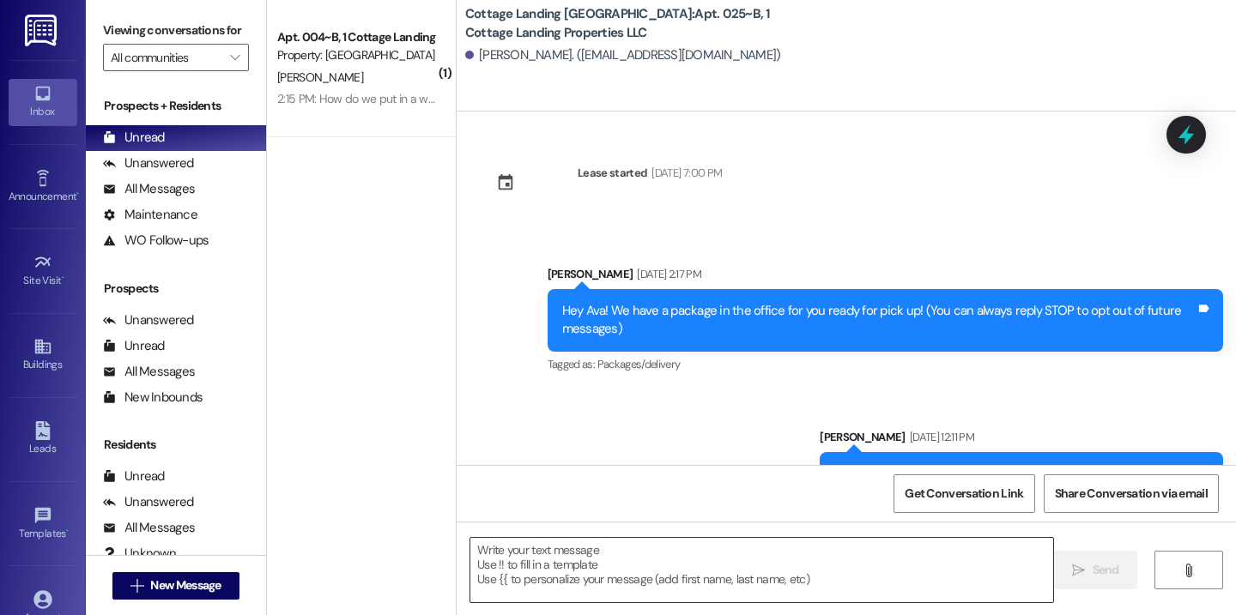
click at [515, 558] on textarea at bounding box center [761, 570] width 583 height 64
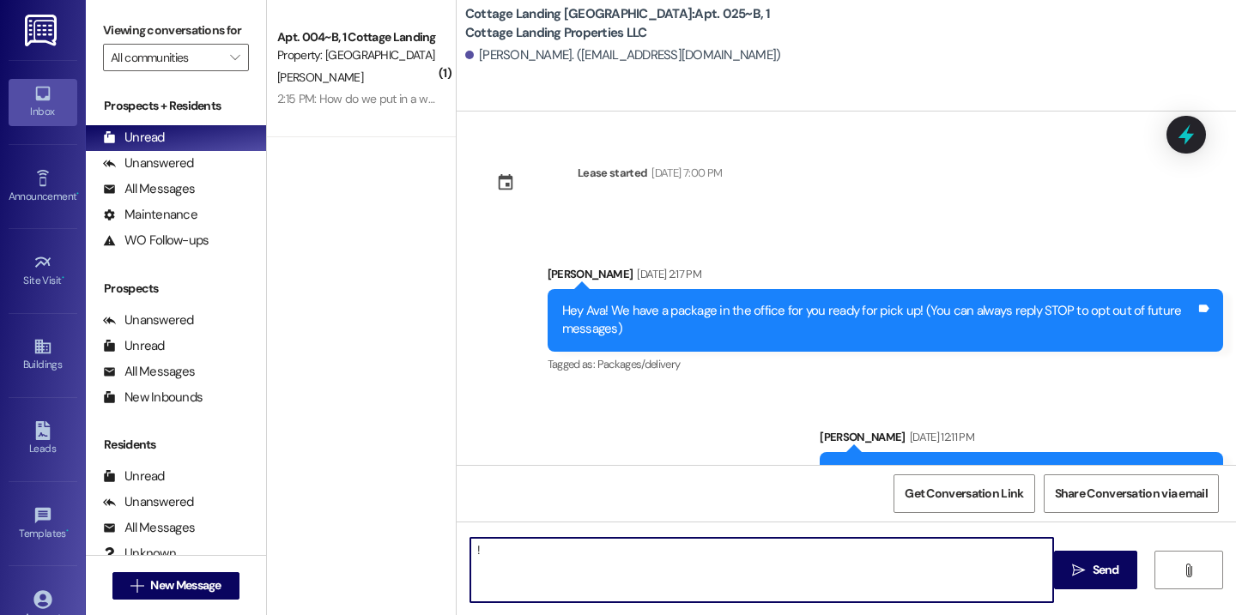
type textarea "!!"
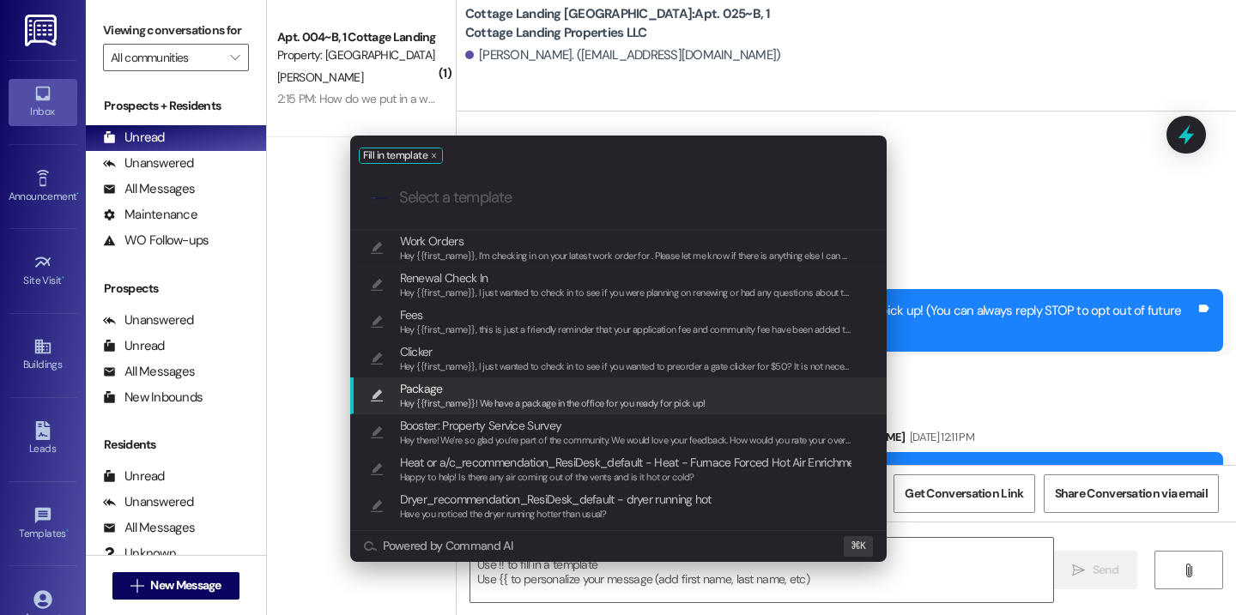
click at [481, 402] on span "Hey {{first_name}}! We have a package in the office for you ready for pick up!" at bounding box center [552, 403] width 305 height 12
type textarea "Hey {{first_name}}! We have a package in the office for you ready for pick up!"
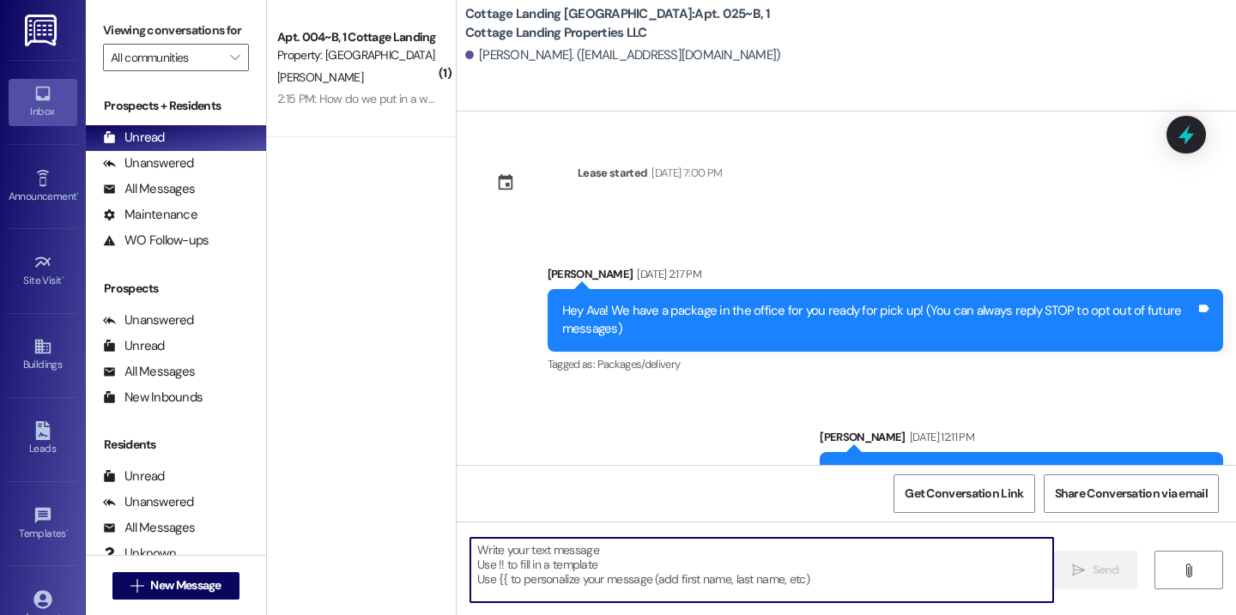
scroll to position [493, 0]
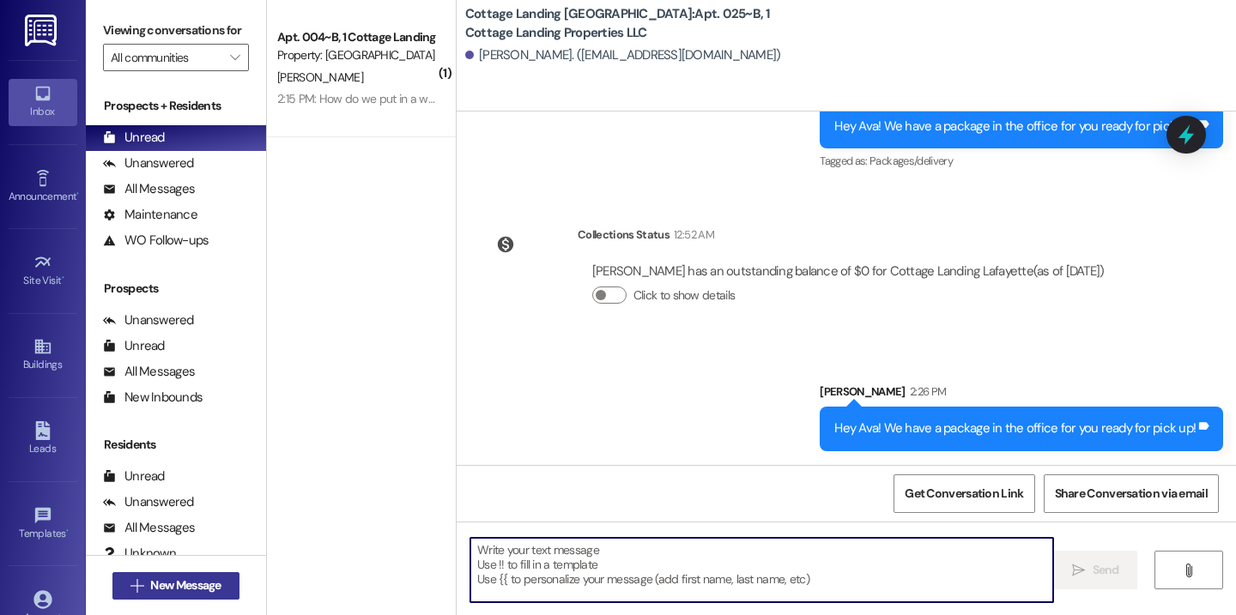
click at [169, 578] on span "New Message" at bounding box center [185, 586] width 70 height 18
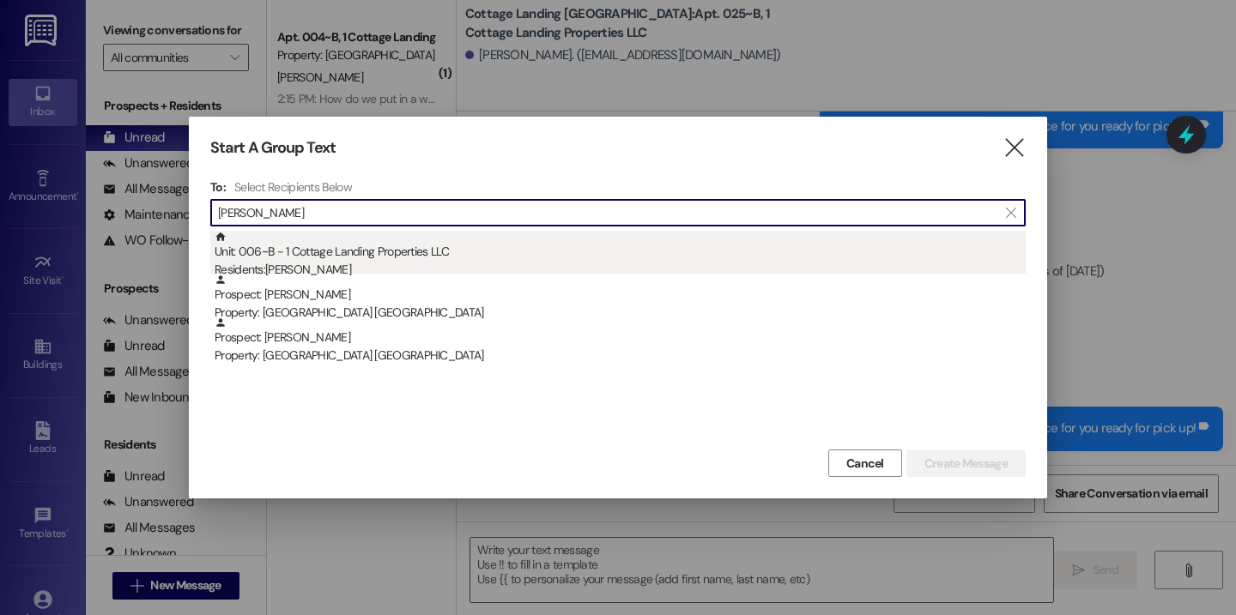
type input "[PERSON_NAME]"
click at [324, 255] on div "Unit: 006~B - 1 Cottage Landing Properties LLC Residents: [PERSON_NAME]" at bounding box center [620, 255] width 811 height 49
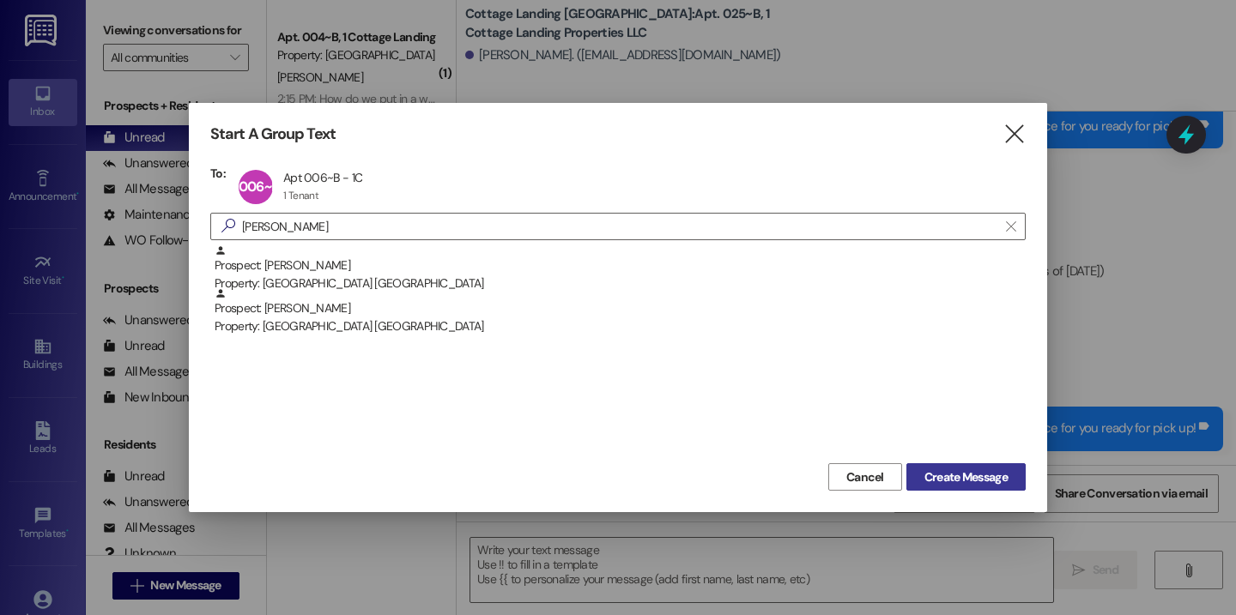
click at [963, 488] on button "Create Message" at bounding box center [965, 476] width 119 height 27
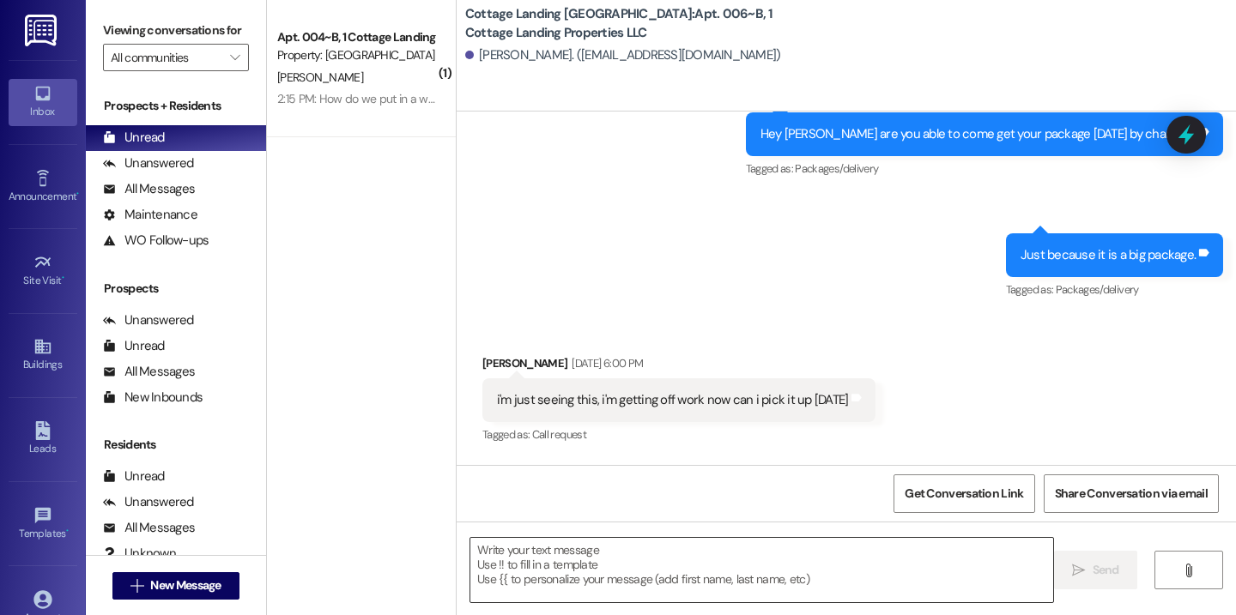
scroll to position [335, 0]
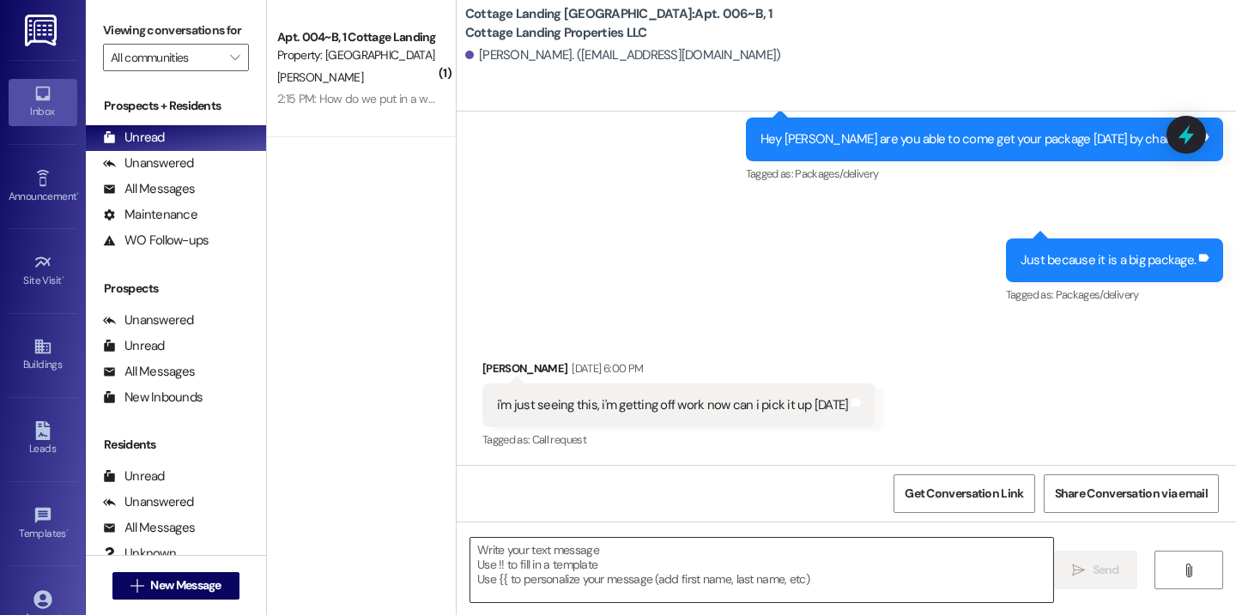
click at [629, 581] on textarea at bounding box center [761, 570] width 583 height 64
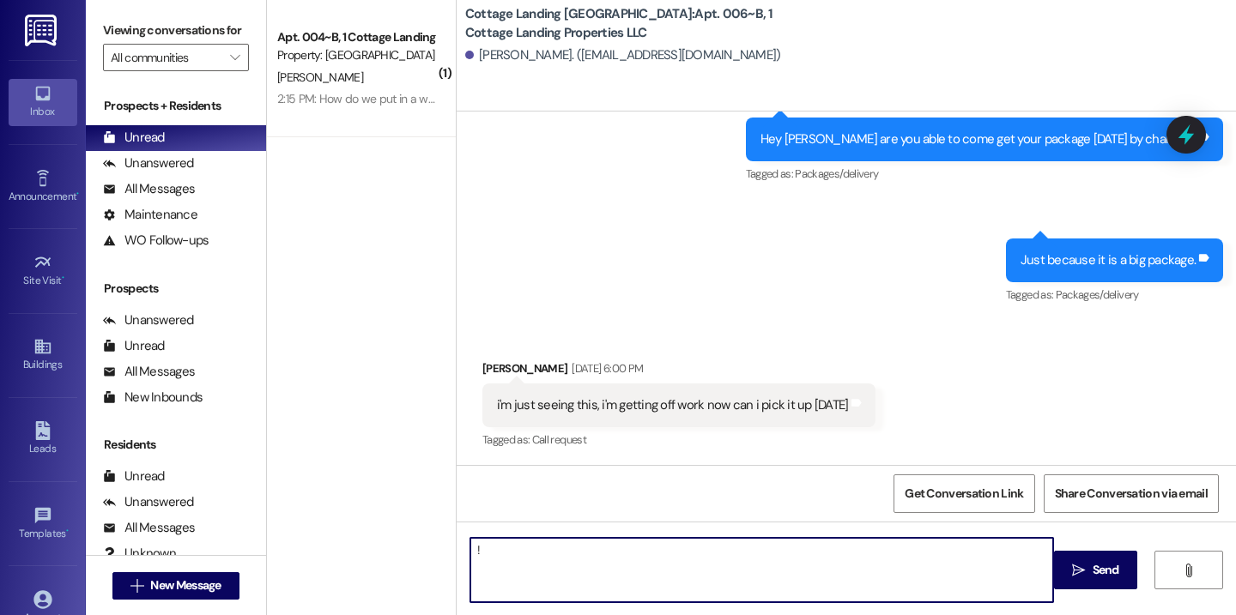
type textarea "!!"
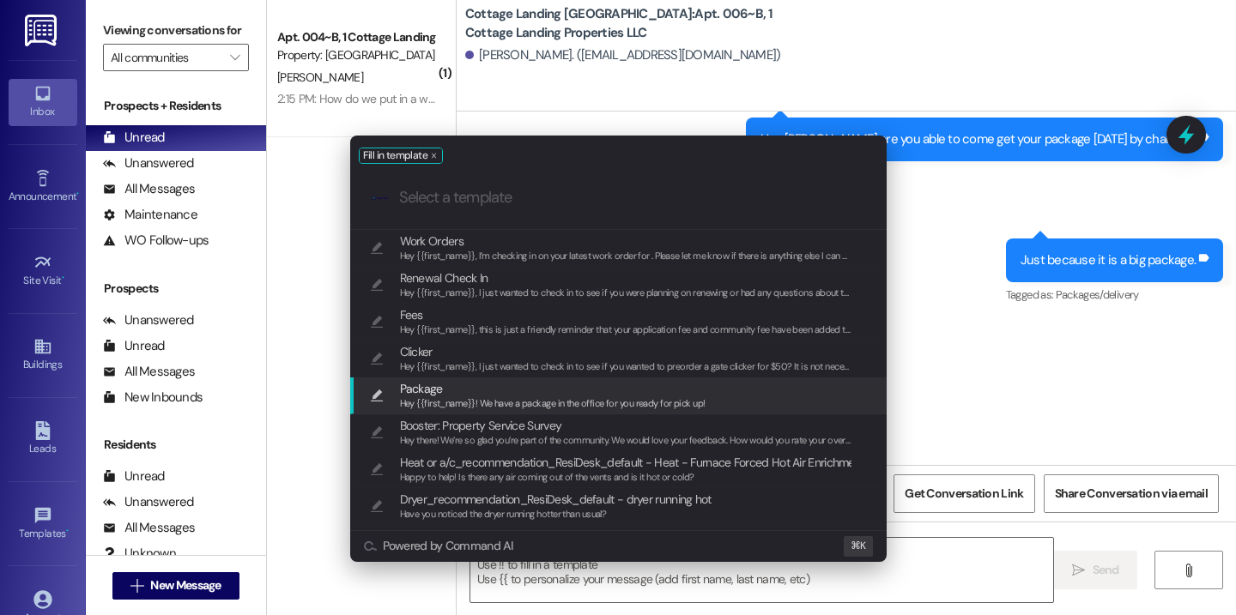
click at [540, 393] on span "Package" at bounding box center [552, 388] width 305 height 19
type textarea "Hey {{first_name}}! We have a package in the office for you ready for pick up!"
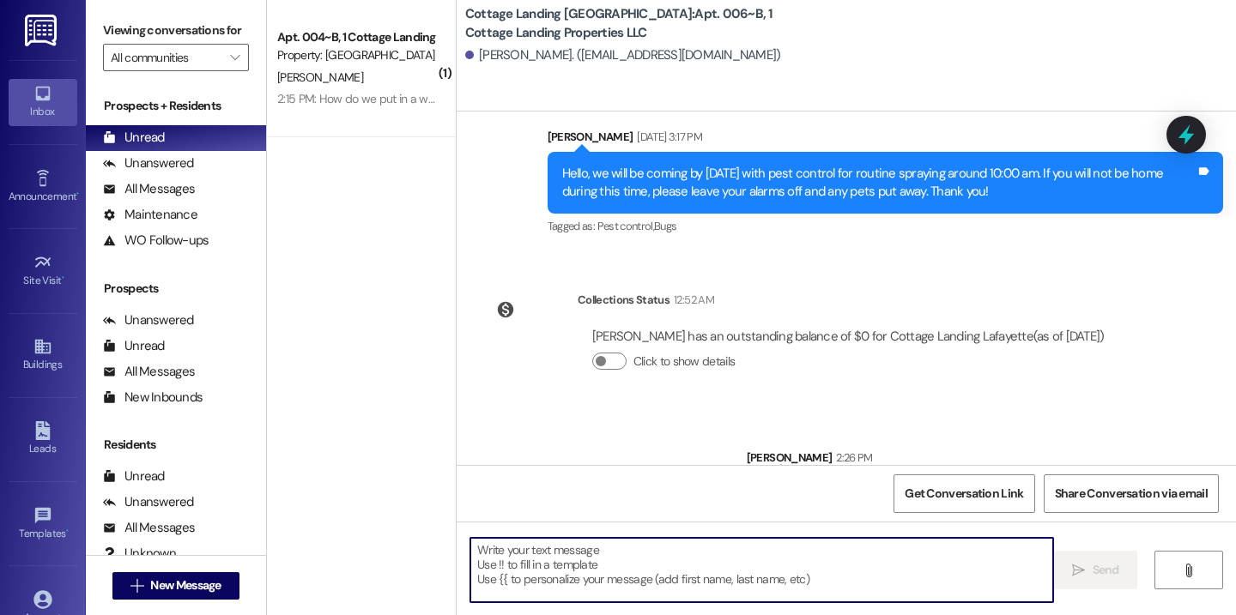
scroll to position [1041, 0]
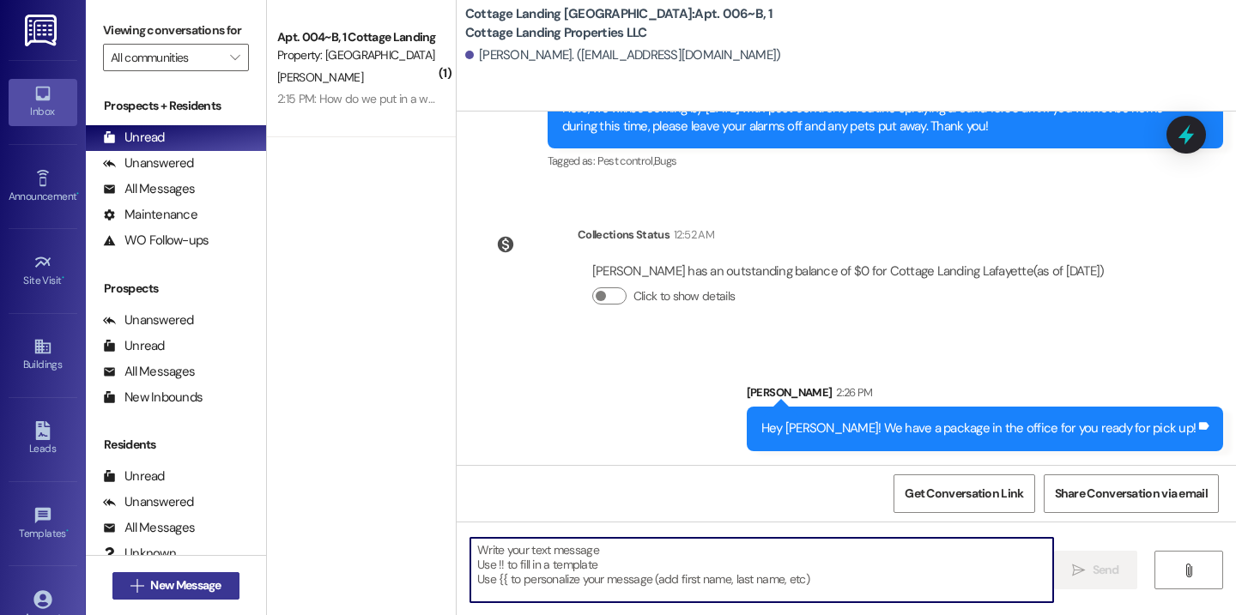
click at [227, 587] on button " New Message" at bounding box center [175, 585] width 127 height 27
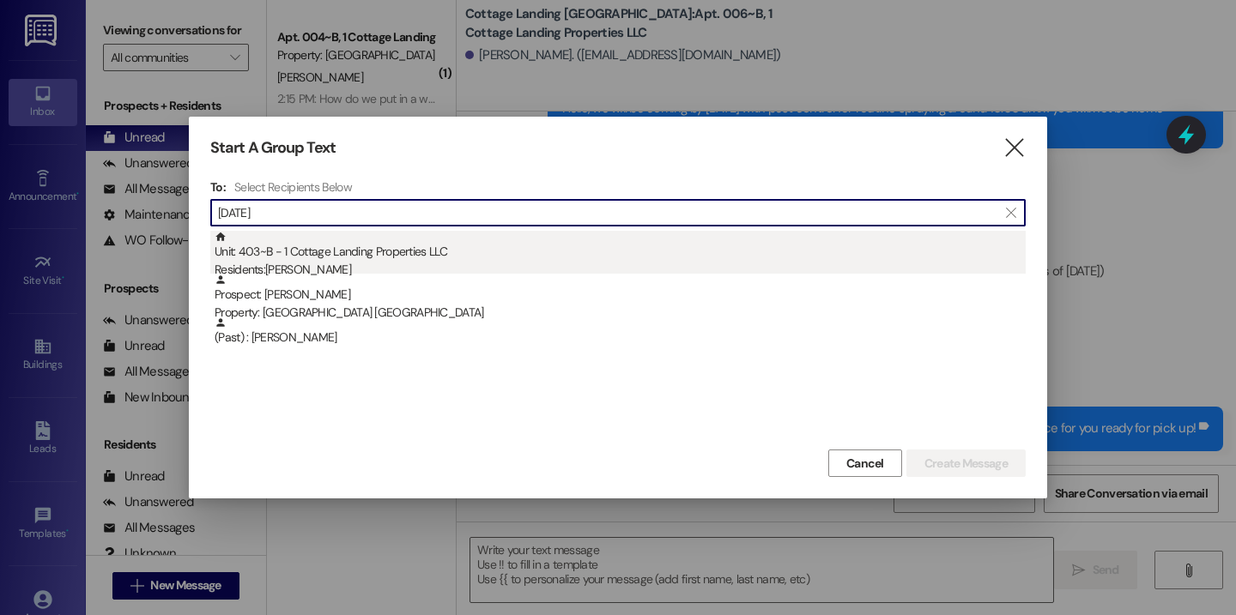
type input "natal"
click at [394, 251] on div "Unit: 403~B - 1 Cottage Landing Properties LLC Residents: Natalie Williams" at bounding box center [620, 255] width 811 height 49
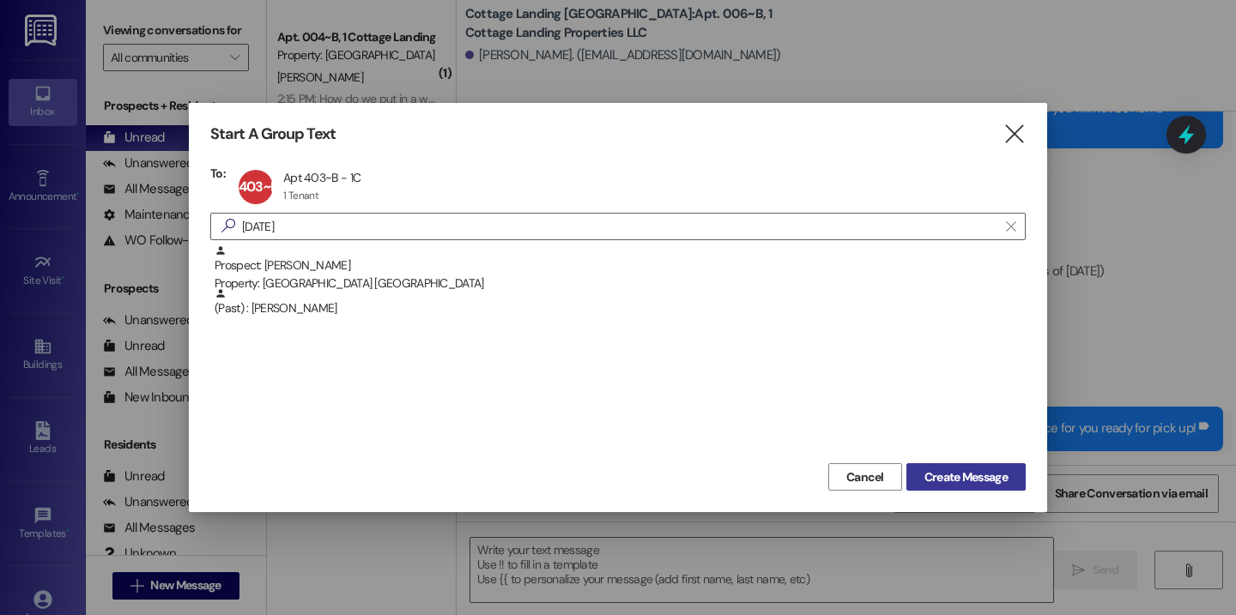
click at [979, 486] on button "Create Message" at bounding box center [965, 476] width 119 height 27
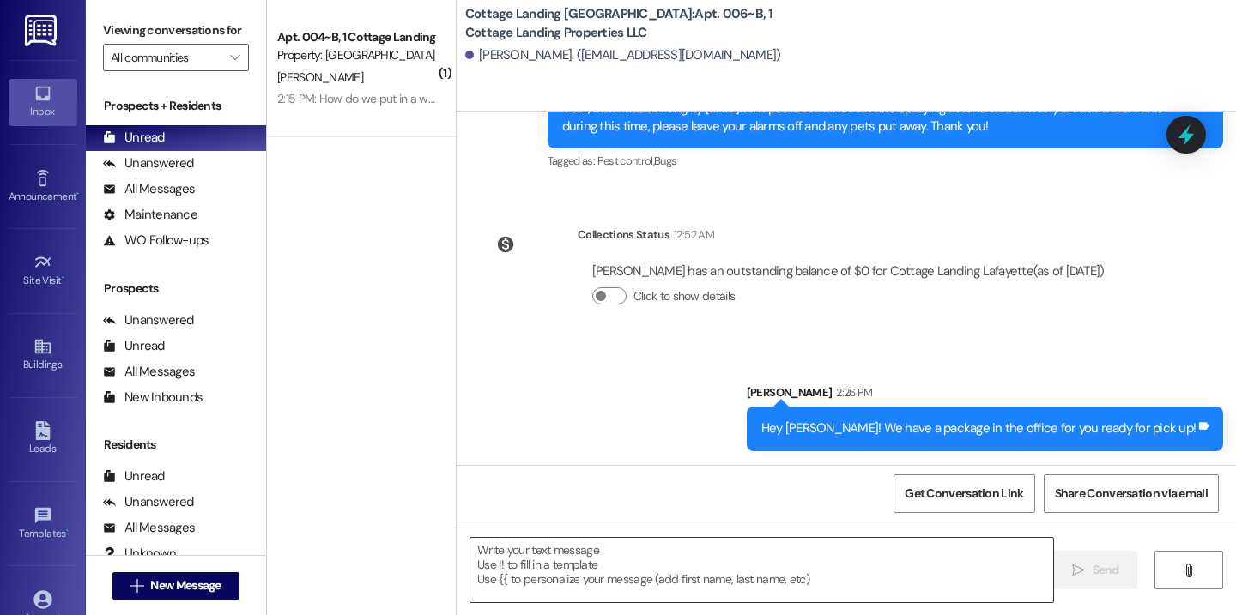
scroll to position [0, 0]
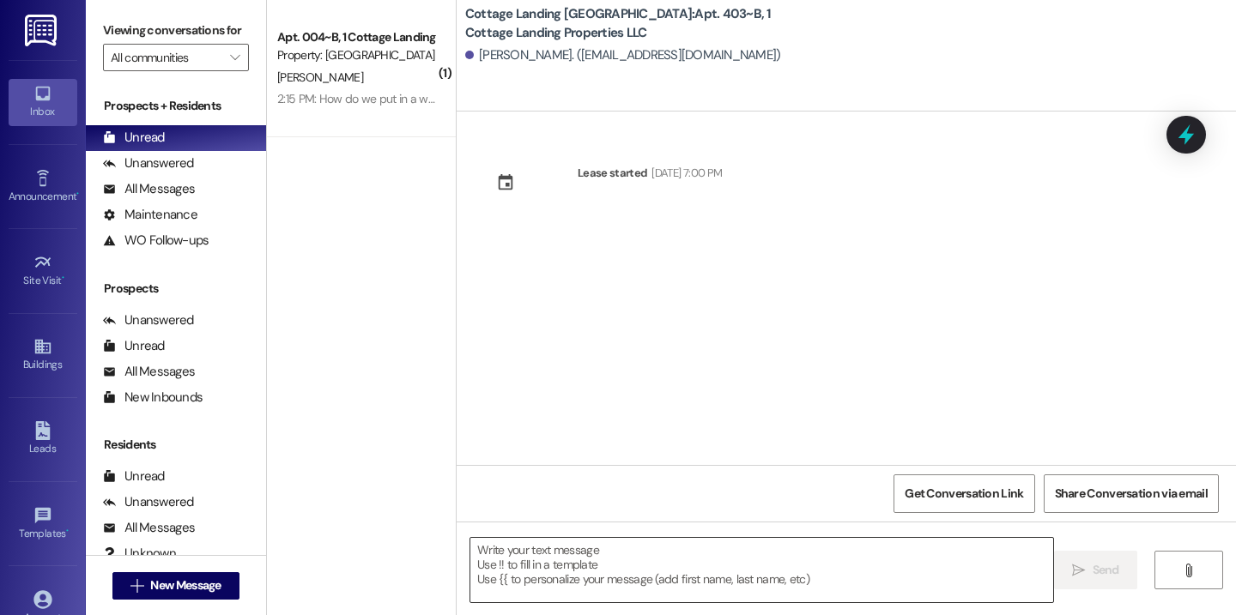
click at [529, 574] on textarea at bounding box center [761, 570] width 583 height 64
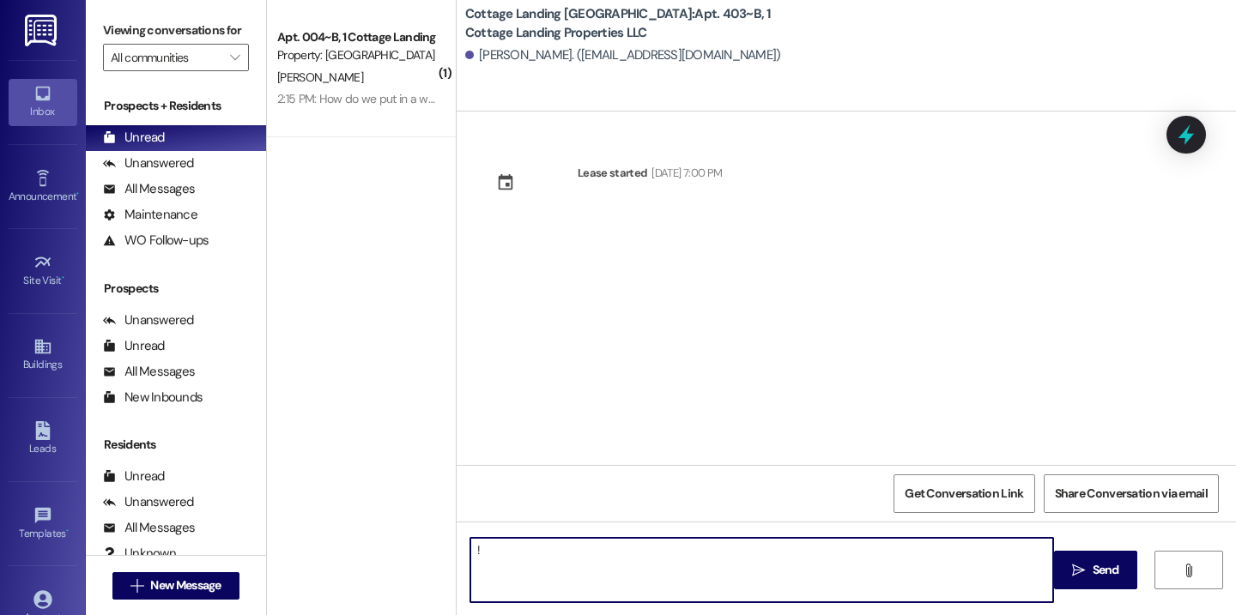
type textarea "!!"
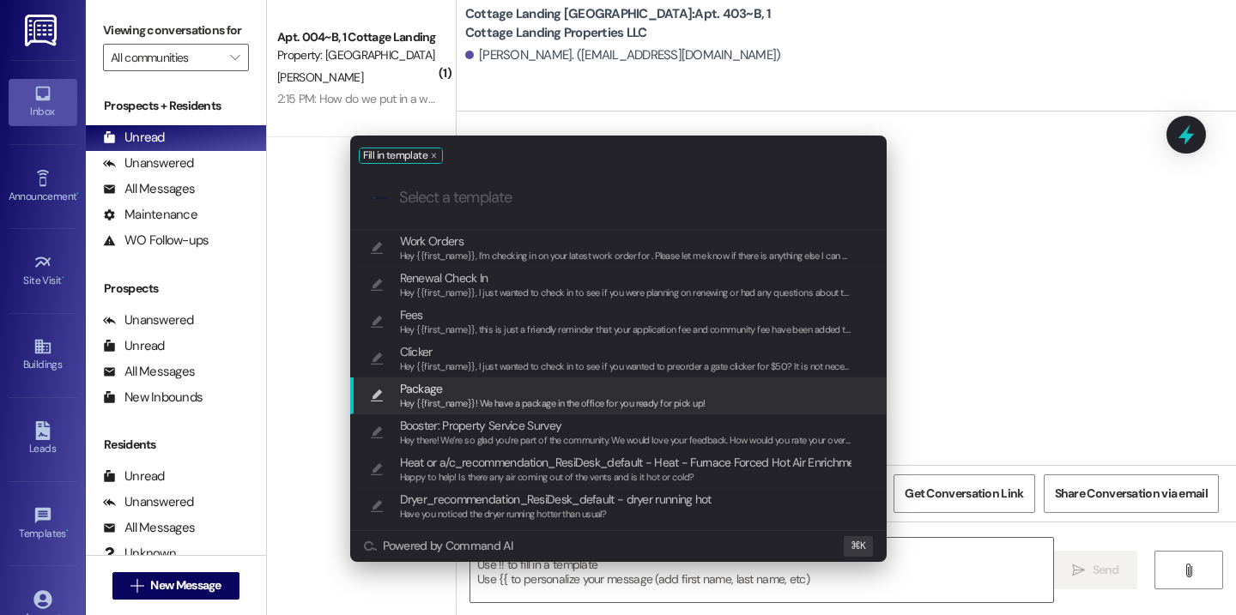
click at [457, 401] on span "Hey {{first_name}}! We have a package in the office for you ready for pick up!" at bounding box center [552, 403] width 305 height 12
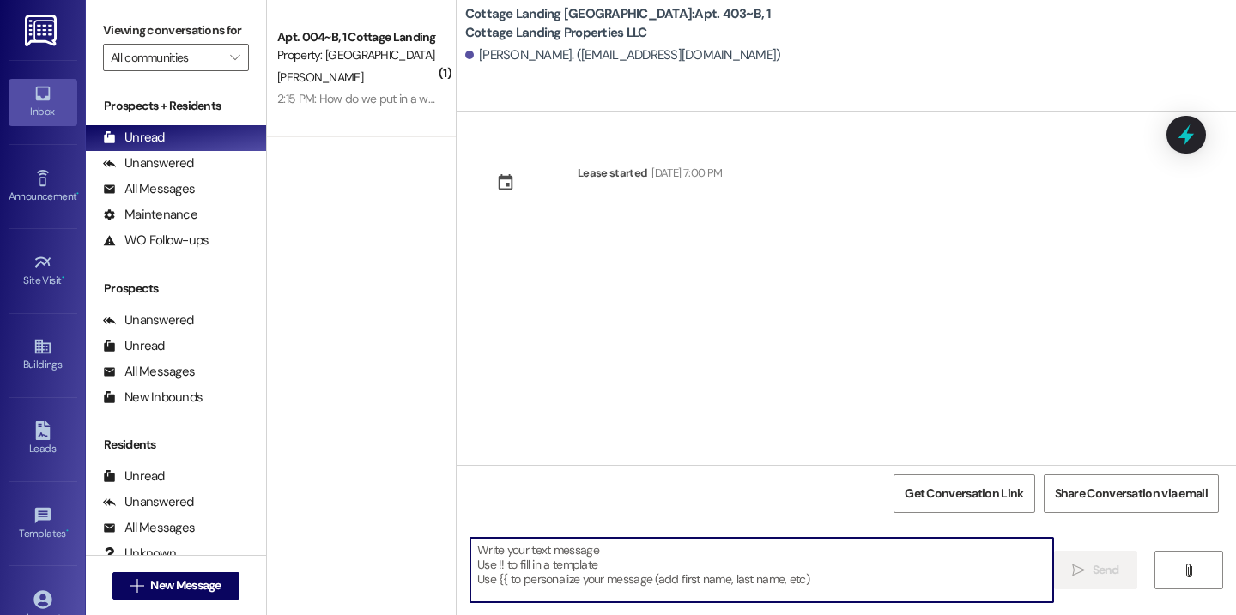
type textarea "Hey {{first_name}}! We have a package in the office for you ready for pick up!"
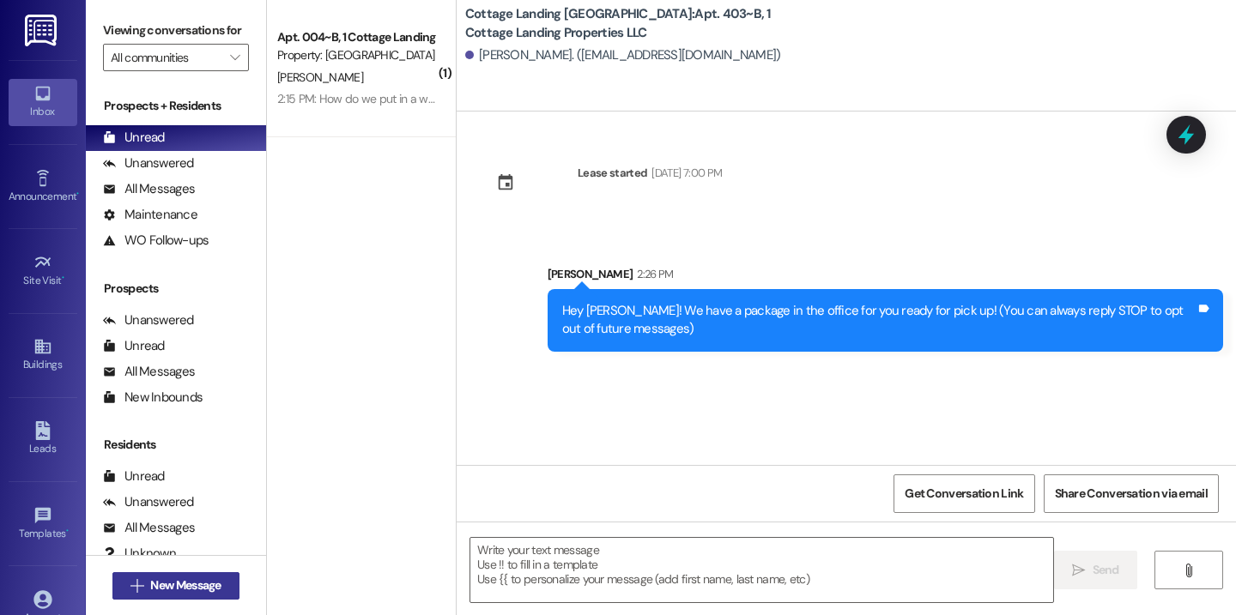
click at [197, 583] on span "New Message" at bounding box center [185, 586] width 70 height 18
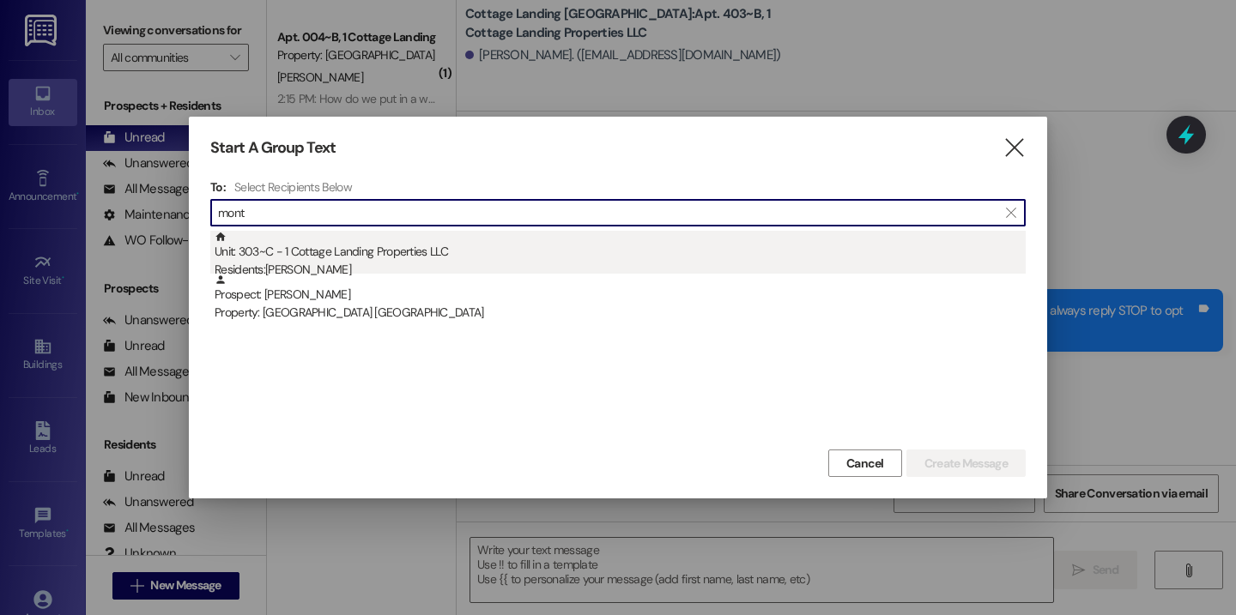
type input "mont"
click at [354, 263] on div "Residents: Carmen Montgomery" at bounding box center [620, 270] width 811 height 18
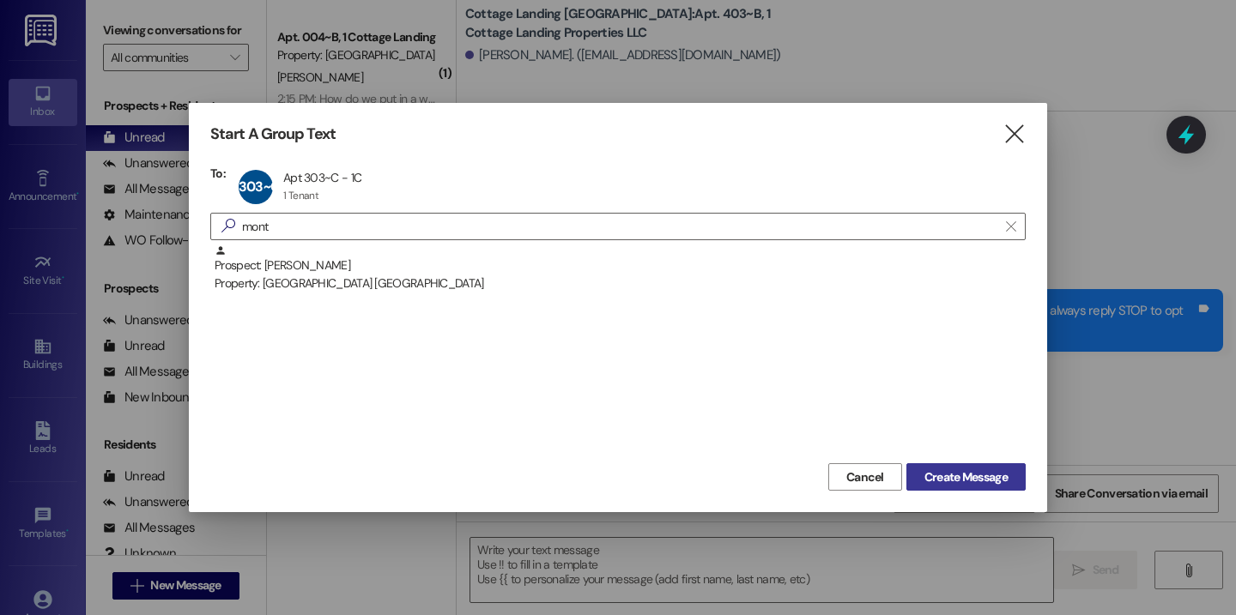
click at [938, 478] on span "Create Message" at bounding box center [965, 478] width 83 height 18
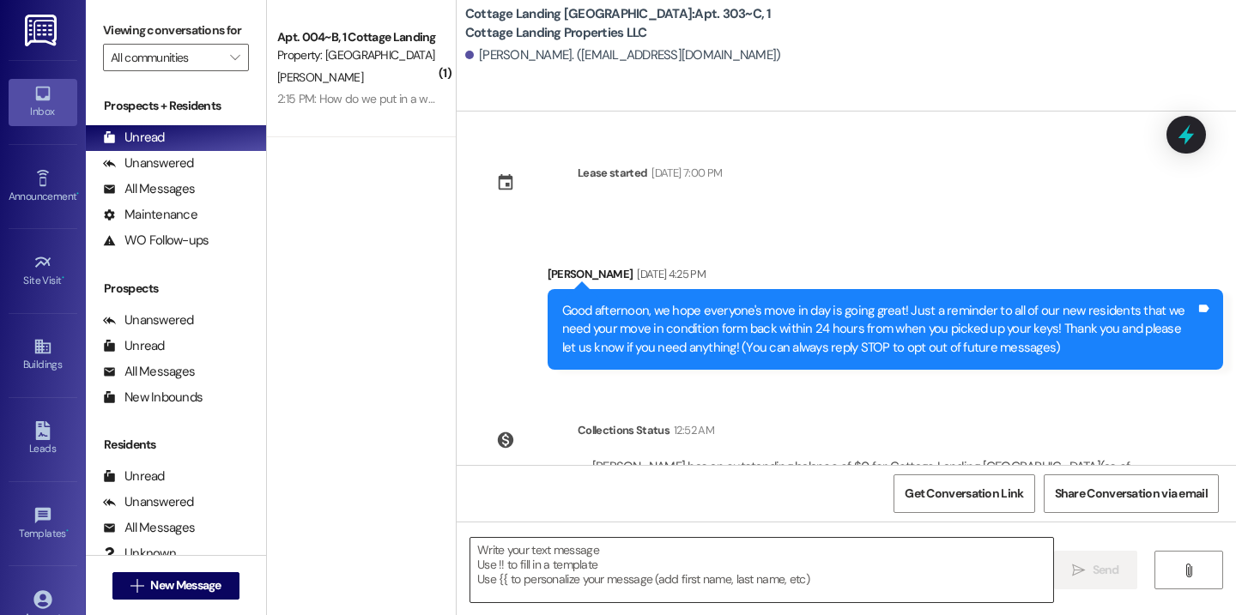
click at [881, 572] on textarea at bounding box center [761, 570] width 583 height 64
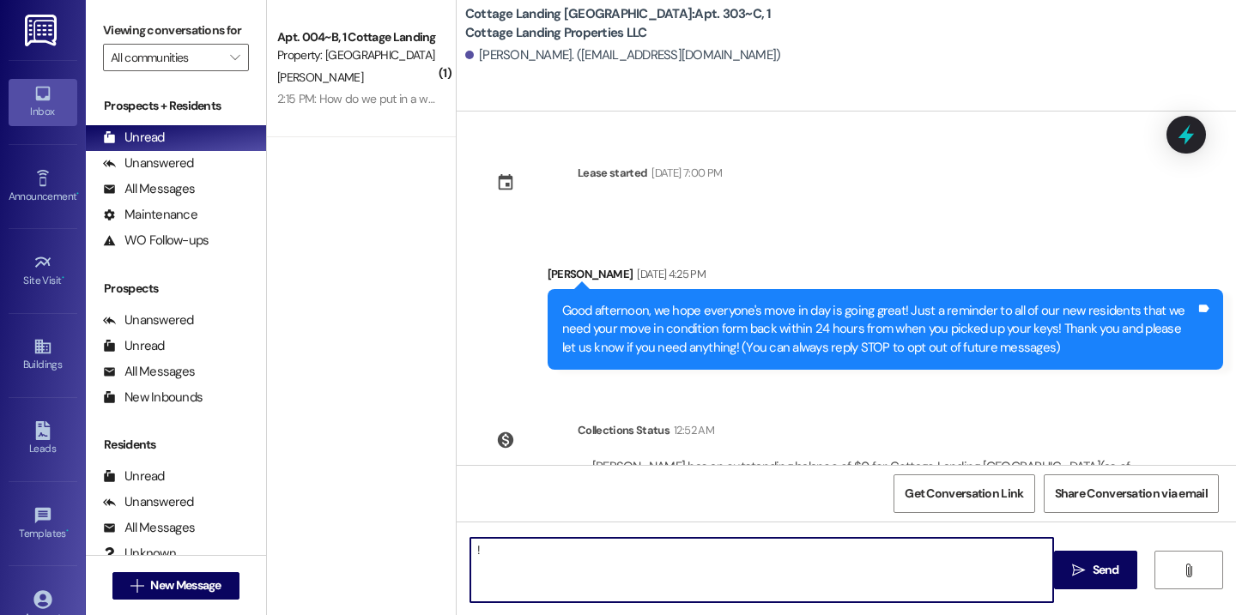
type textarea "!!"
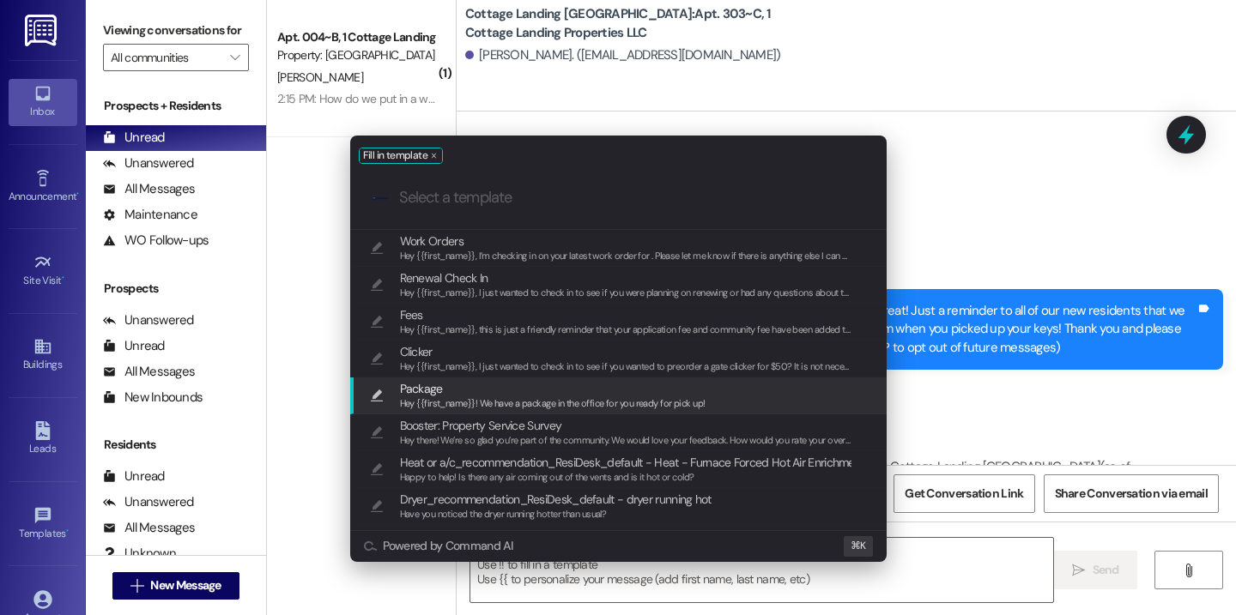
click at [678, 405] on span "Hey {{first_name}}! We have a package in the office for you ready for pick up!" at bounding box center [552, 403] width 305 height 12
type textarea "Hey {{first_name}}! We have a package in the office for you ready for pick up!"
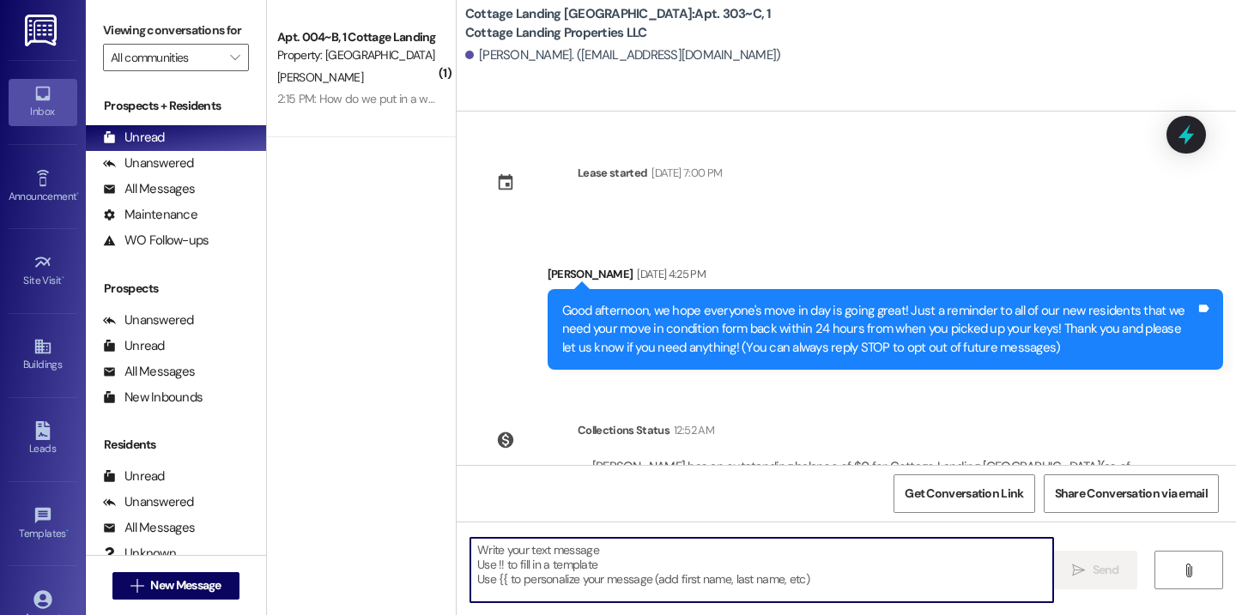
scroll to position [214, 0]
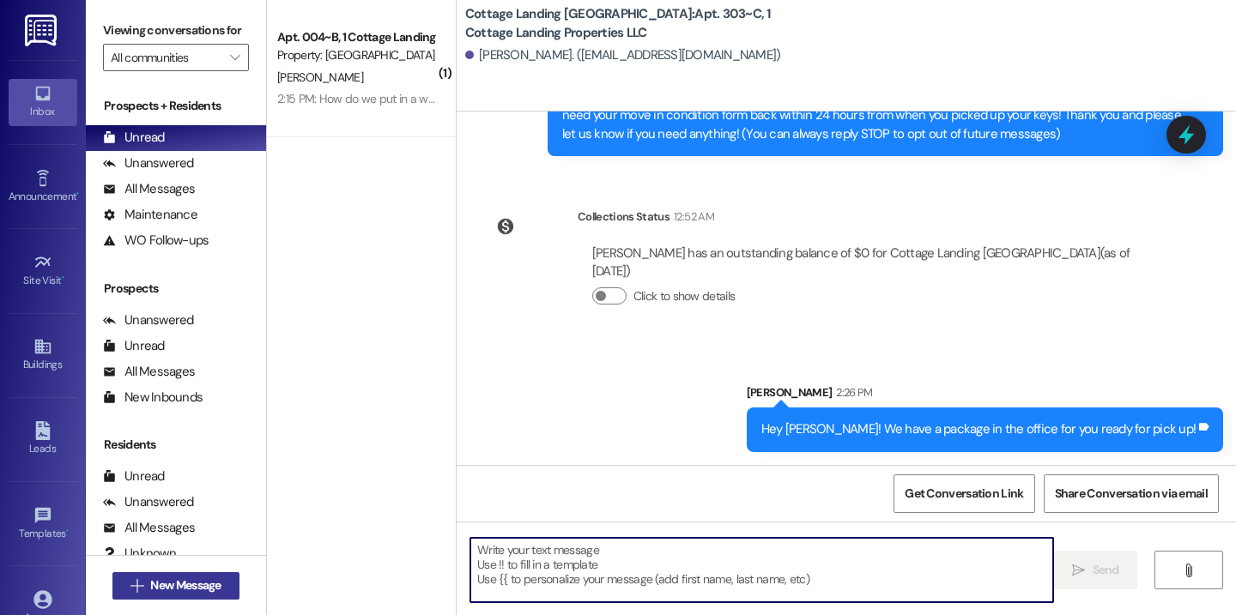
click at [207, 575] on button " New Message" at bounding box center [175, 585] width 127 height 27
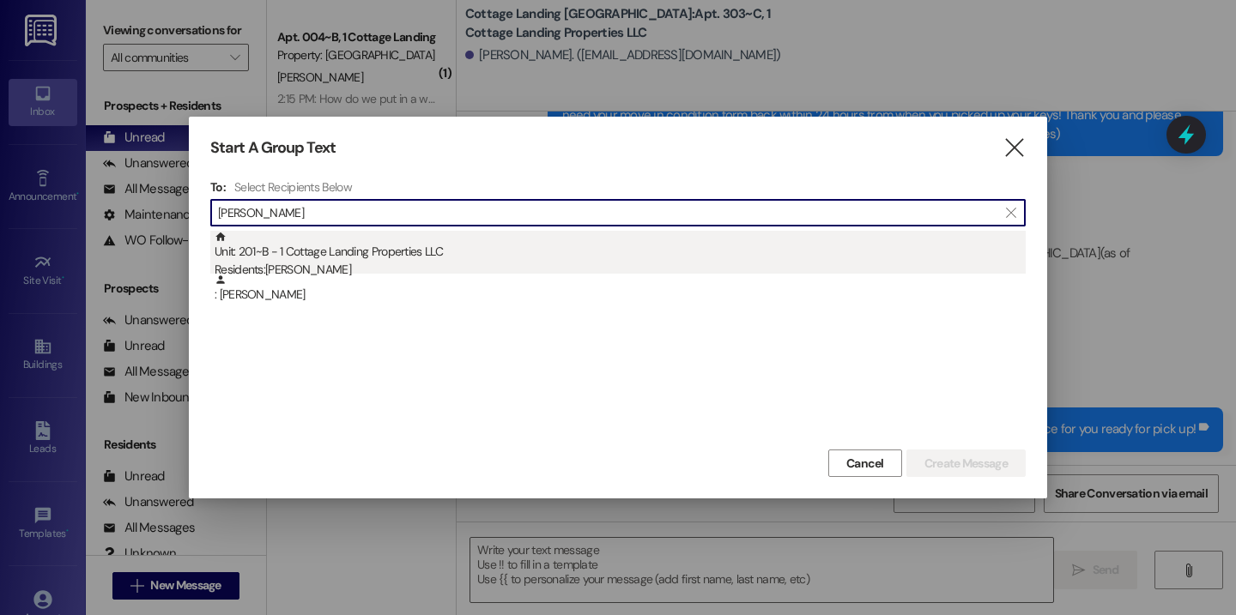
type input "stumpf"
click at [387, 243] on div "Unit: 201~B - 1 Cottage Landing Properties LLC Residents: Jacob Stumpf" at bounding box center [620, 255] width 811 height 49
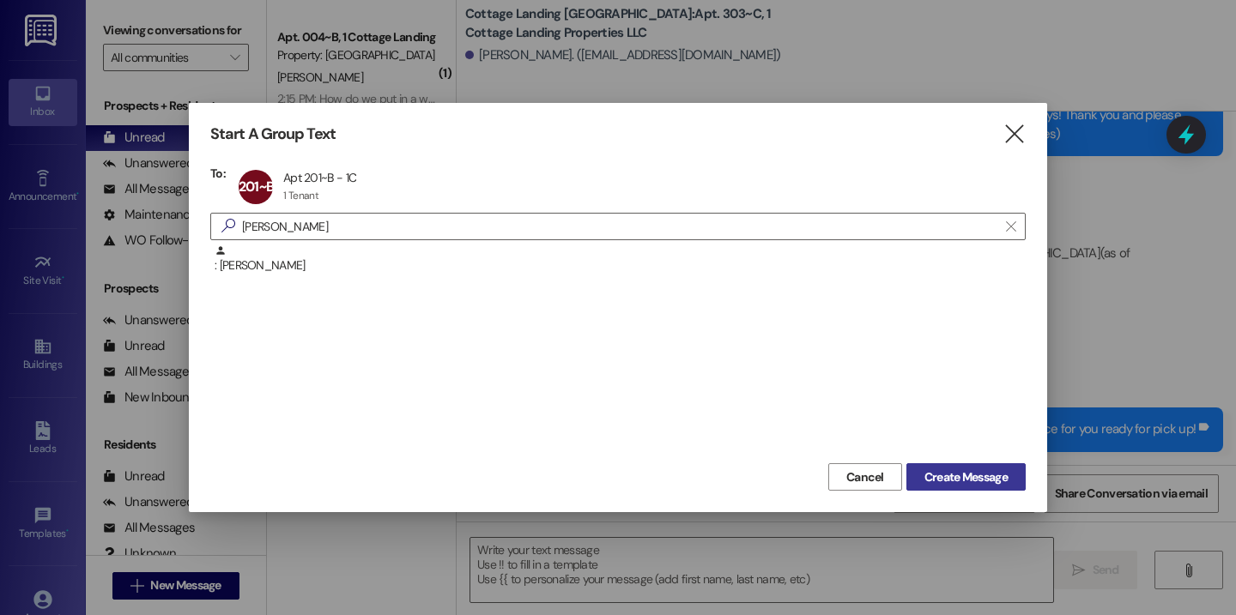
click at [928, 480] on span "Create Message" at bounding box center [965, 478] width 83 height 18
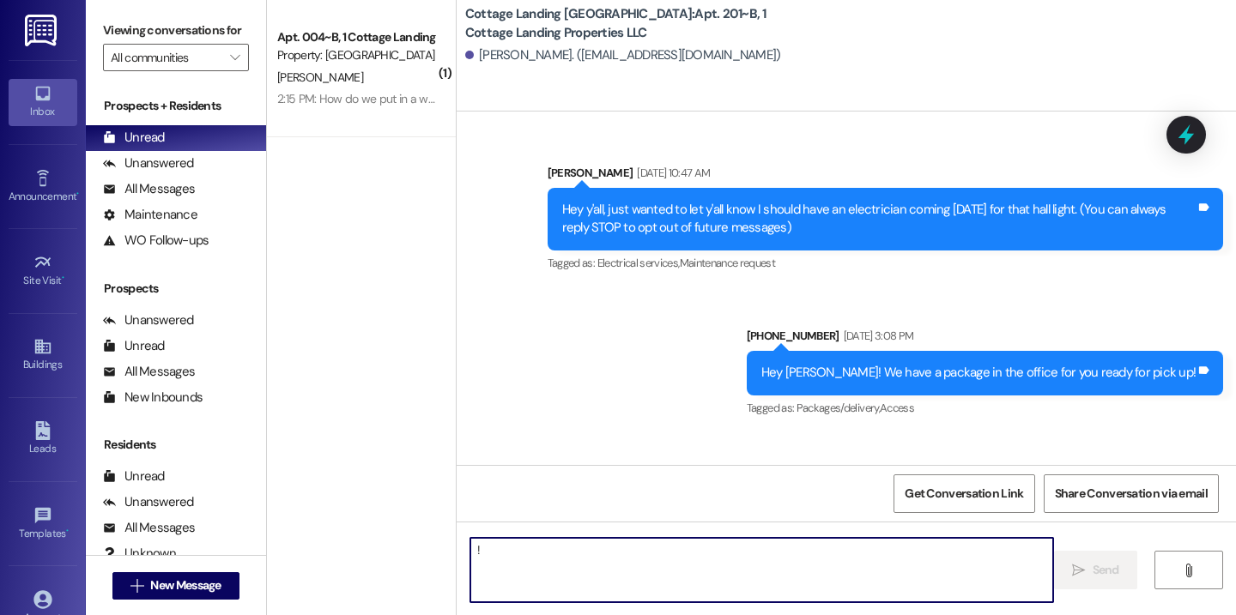
scroll to position [37410, 0]
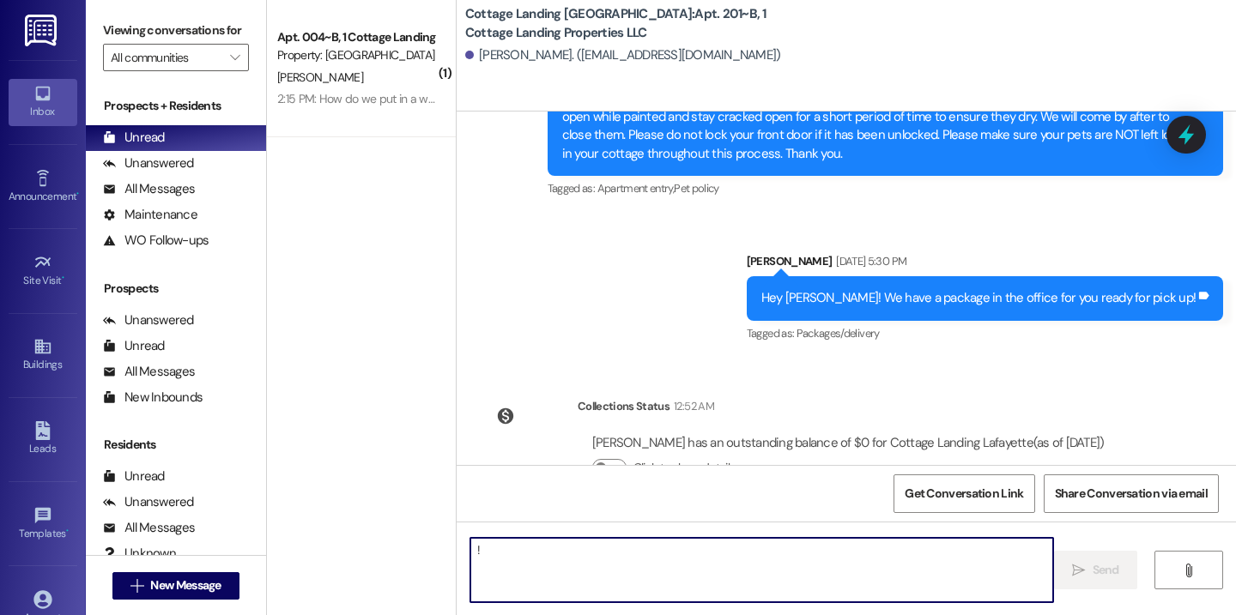
type textarea "!!"
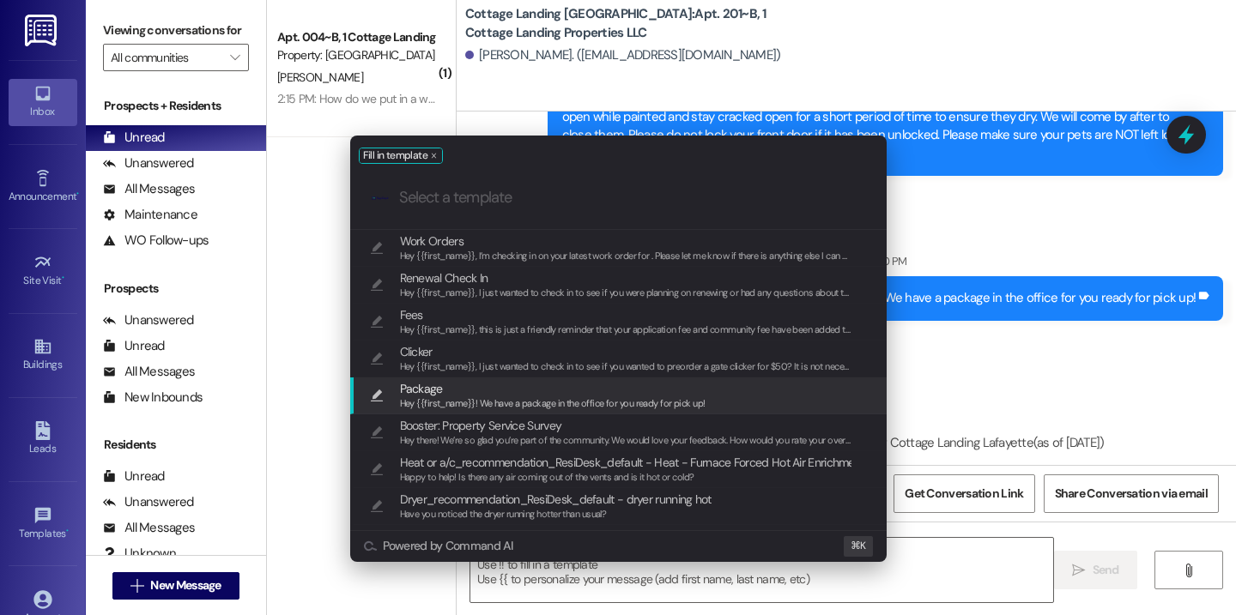
click at [662, 397] on span "Hey {{first_name}}! We have a package in the office for you ready for pick up!" at bounding box center [552, 403] width 305 height 12
type textarea "Hey {{first_name}}! We have a package in the office for you ready for pick up!"
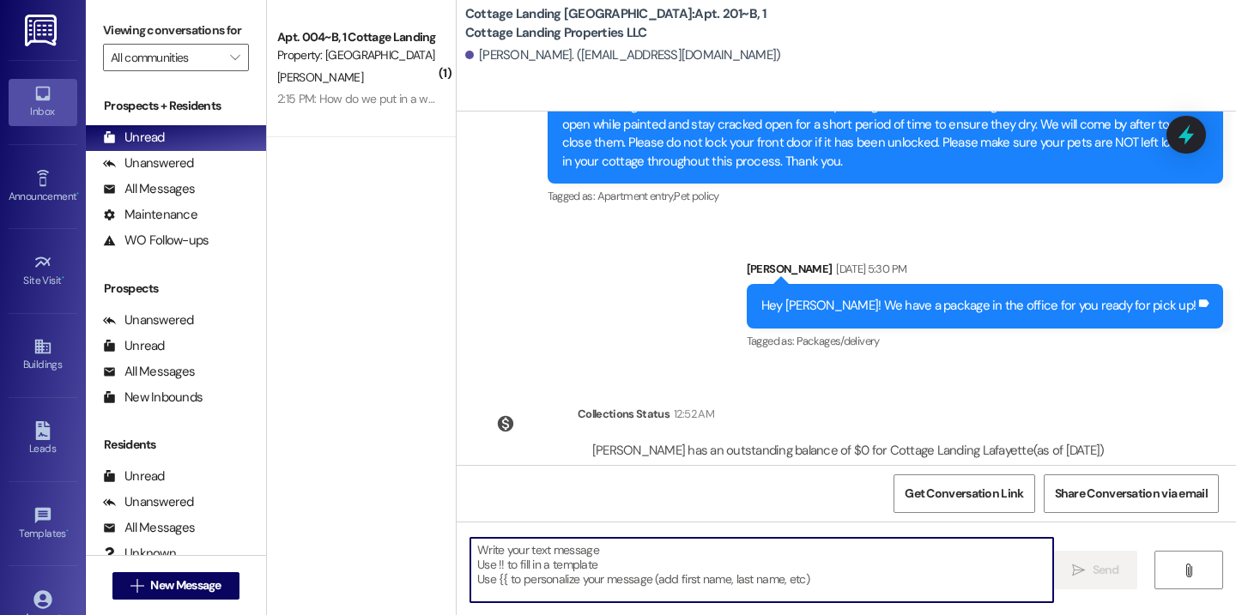
scroll to position [37529, 0]
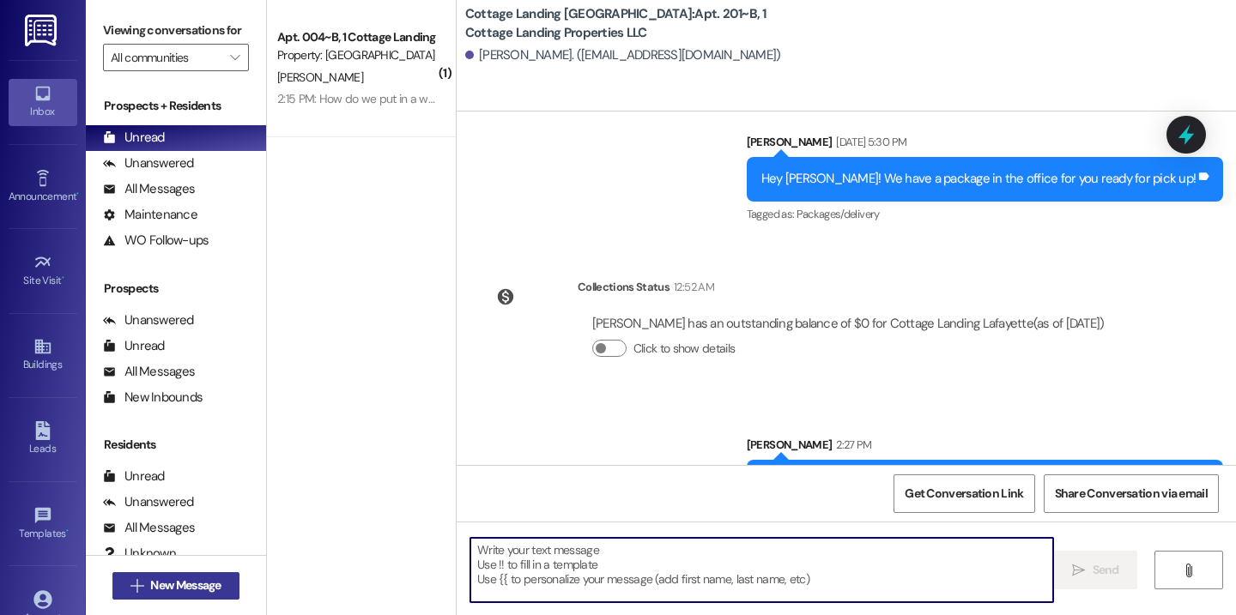
click at [157, 590] on span "New Message" at bounding box center [185, 586] width 70 height 18
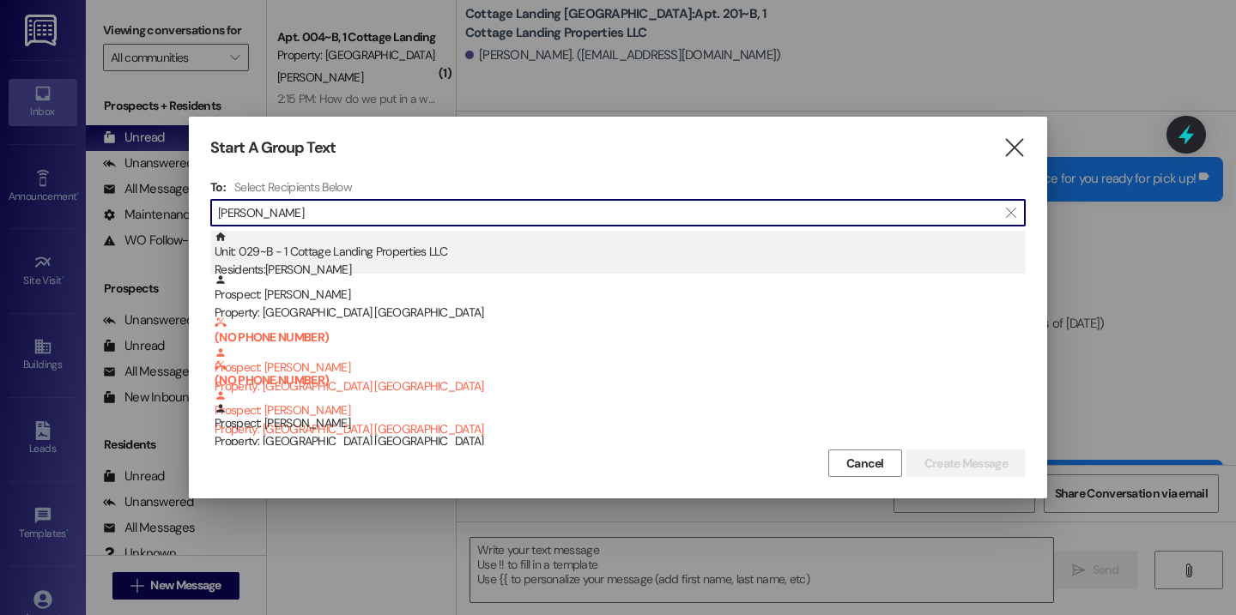
type input "[PERSON_NAME]"
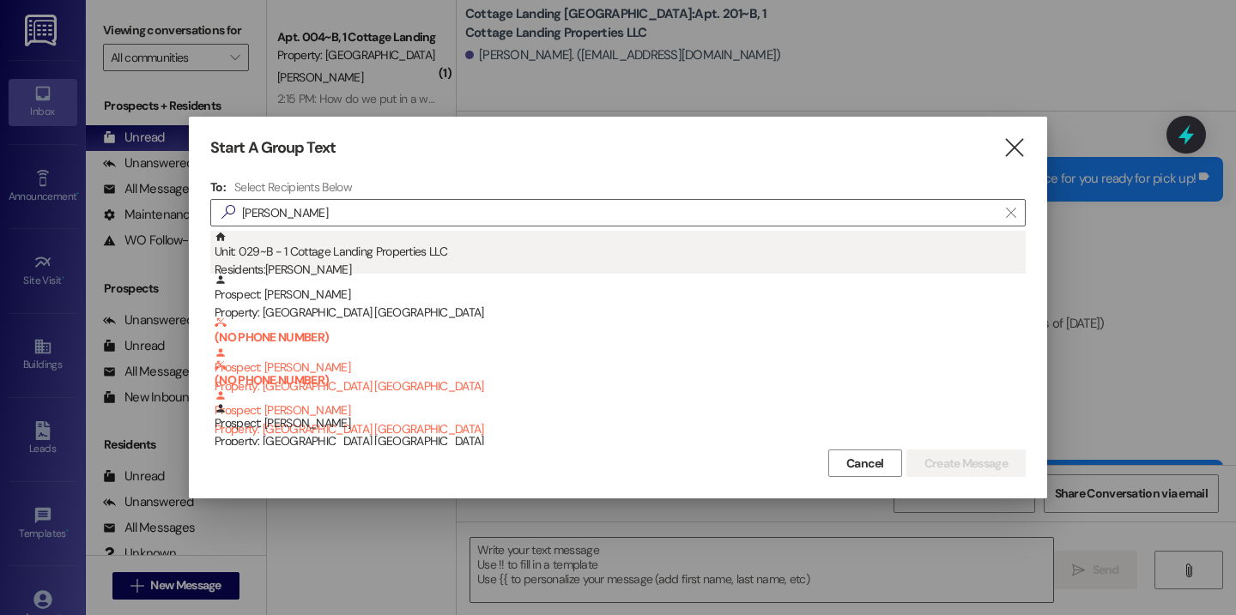
click at [465, 255] on div "Unit: 029~B - 1 Cottage Landing Properties LLC Residents: [PERSON_NAME]" at bounding box center [620, 255] width 811 height 49
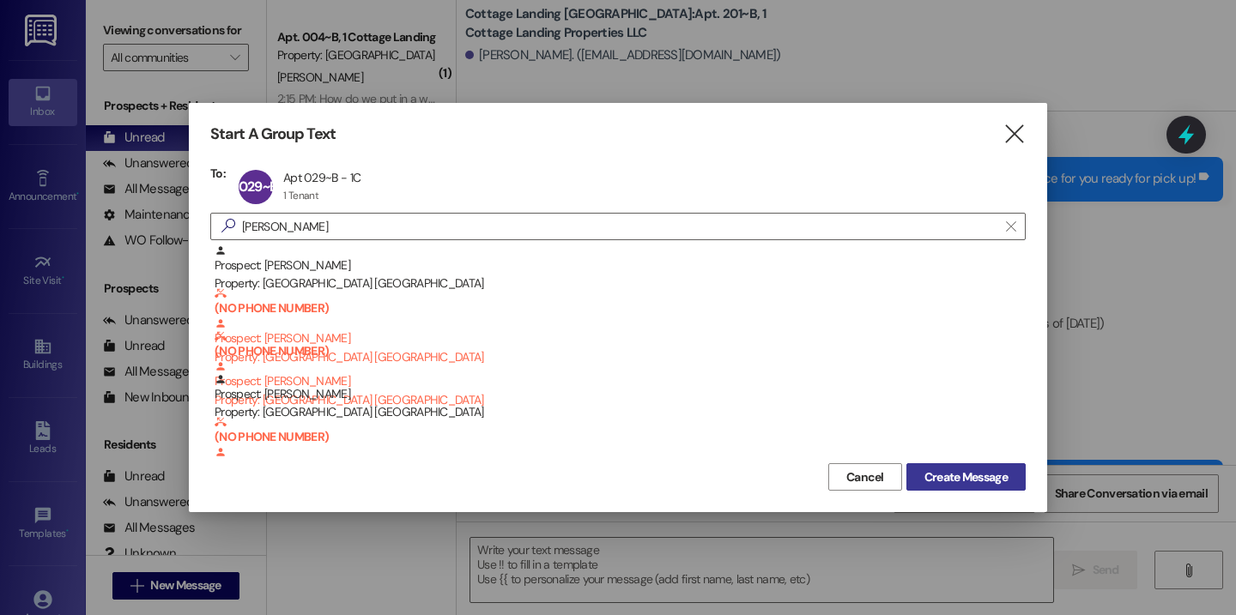
click at [952, 484] on span "Create Message" at bounding box center [965, 478] width 83 height 18
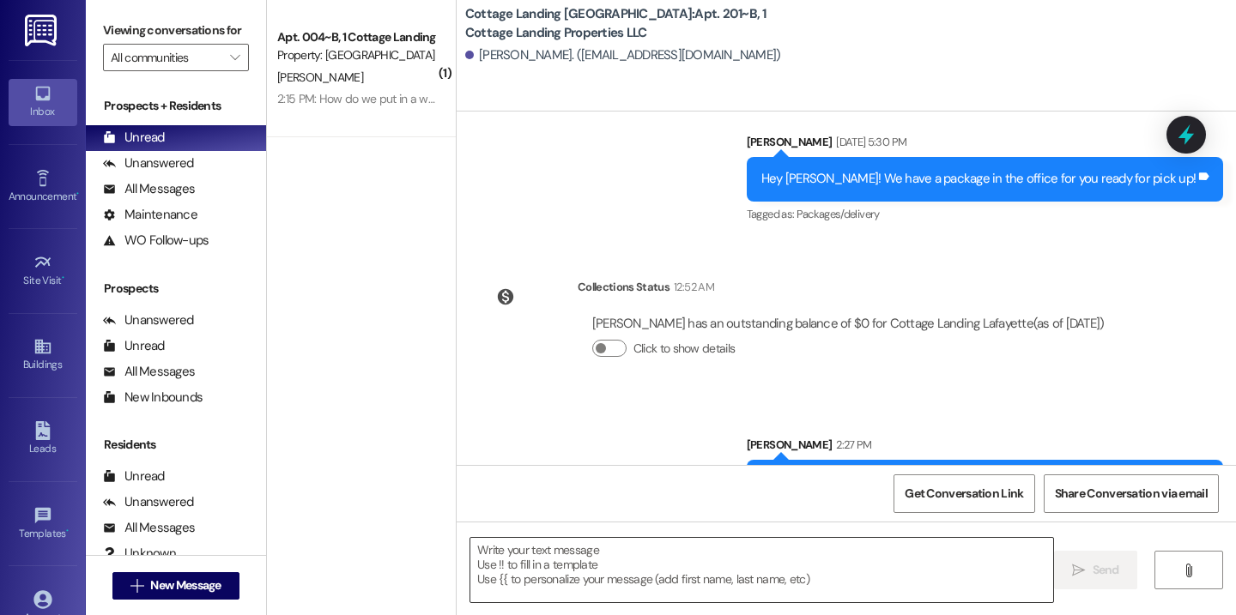
click at [523, 559] on textarea at bounding box center [761, 570] width 583 height 64
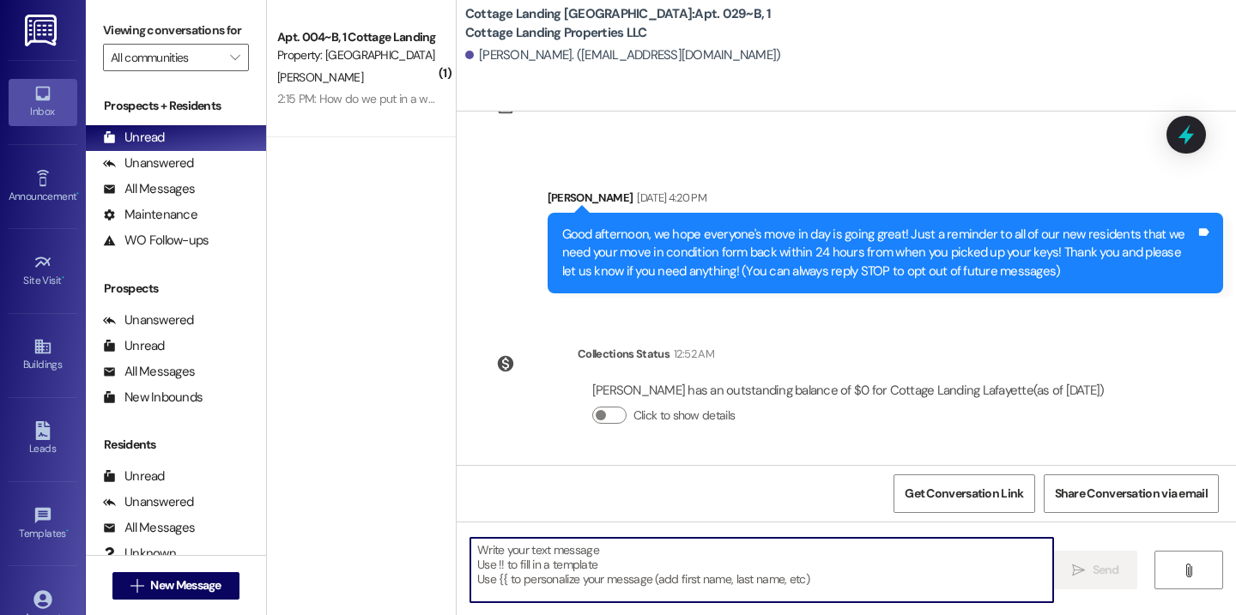
scroll to position [76, 0]
type textarea "!!"
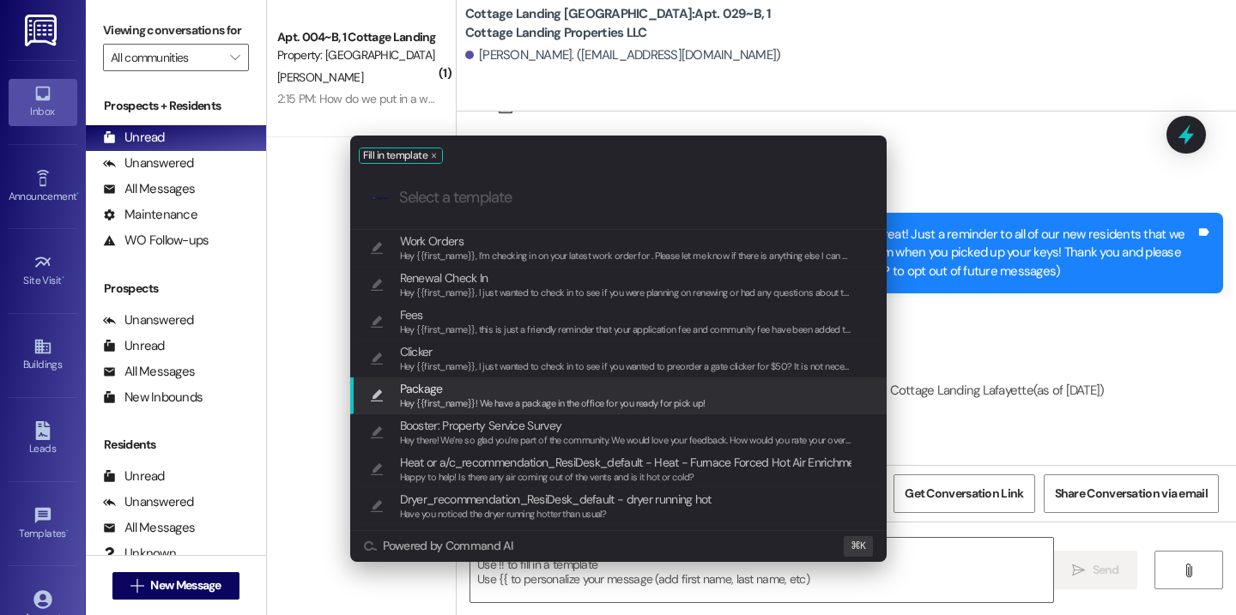
click at [513, 384] on span "Package" at bounding box center [552, 388] width 305 height 19
type textarea "Hey {{first_name}}! We have a package in the office for you ready for pick up!"
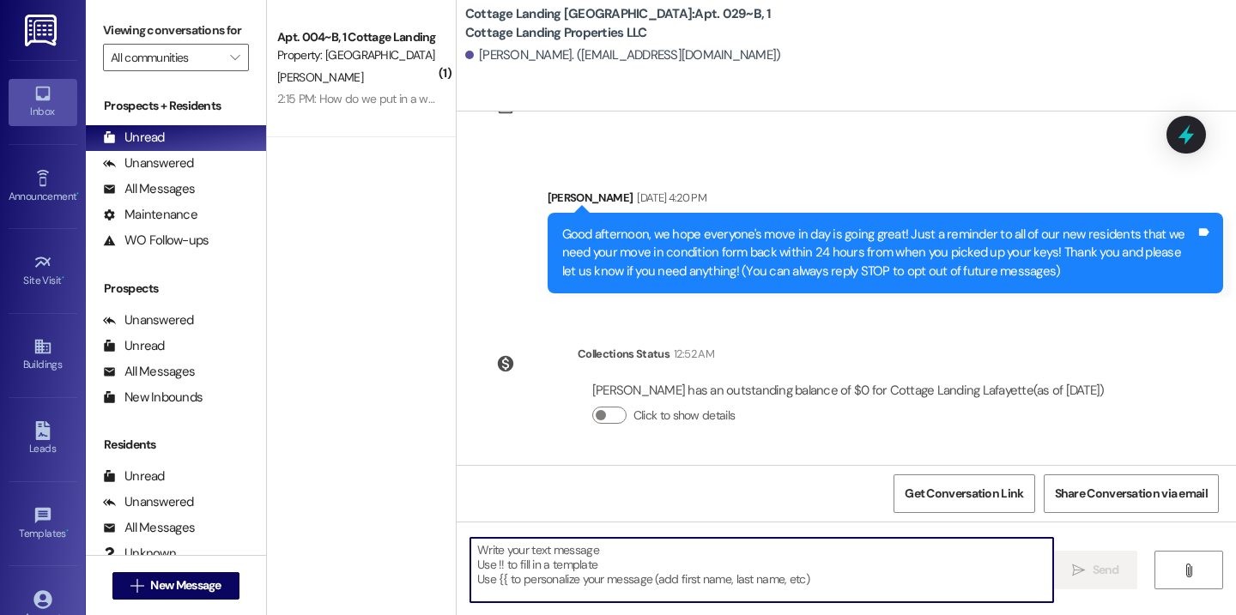
scroll to position [196, 0]
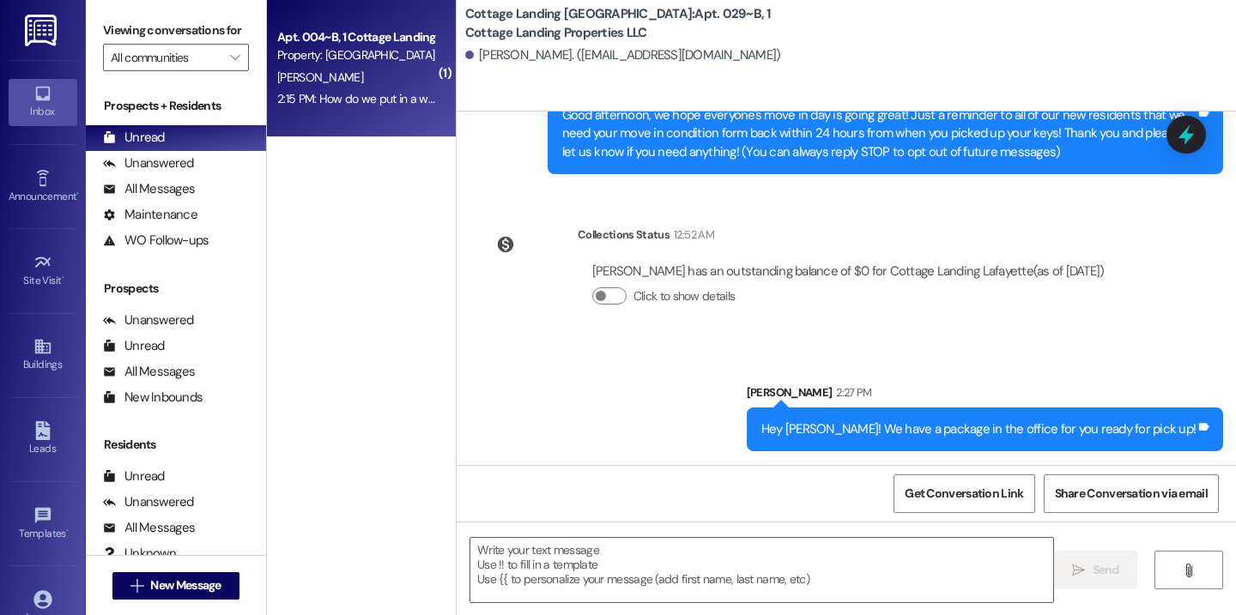
click at [395, 130] on div "Apt. 004~B, 1 Cottage Landing Properties LLC Property: Cottage Landing Lafayett…" at bounding box center [361, 68] width 189 height 137
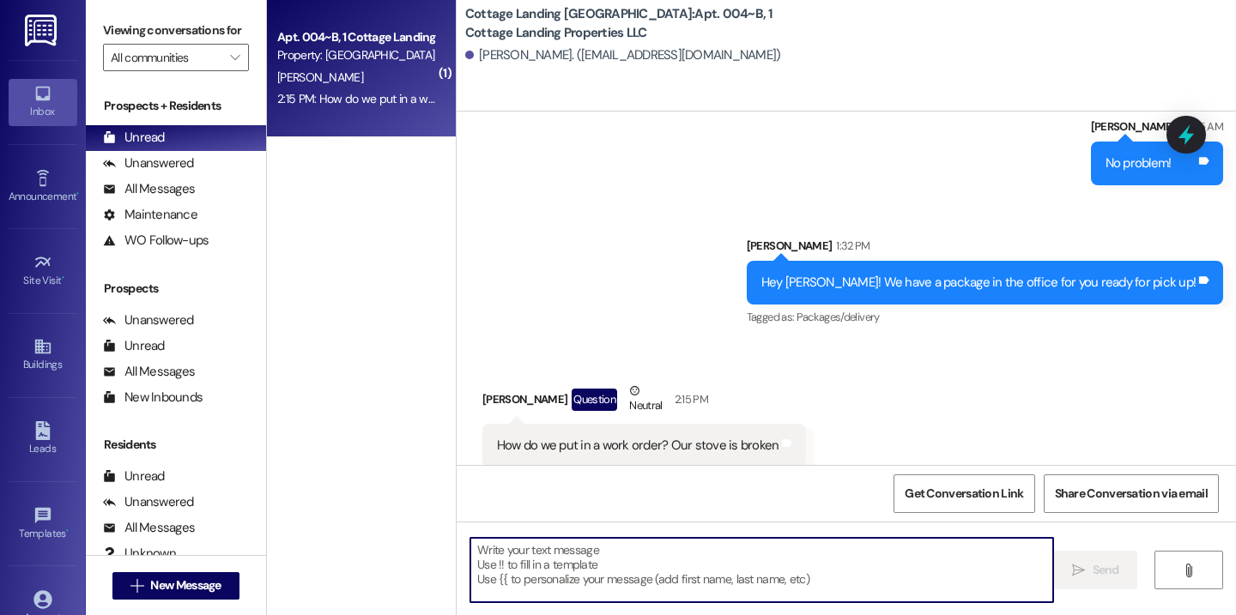
click at [490, 587] on textarea at bounding box center [761, 570] width 583 height 64
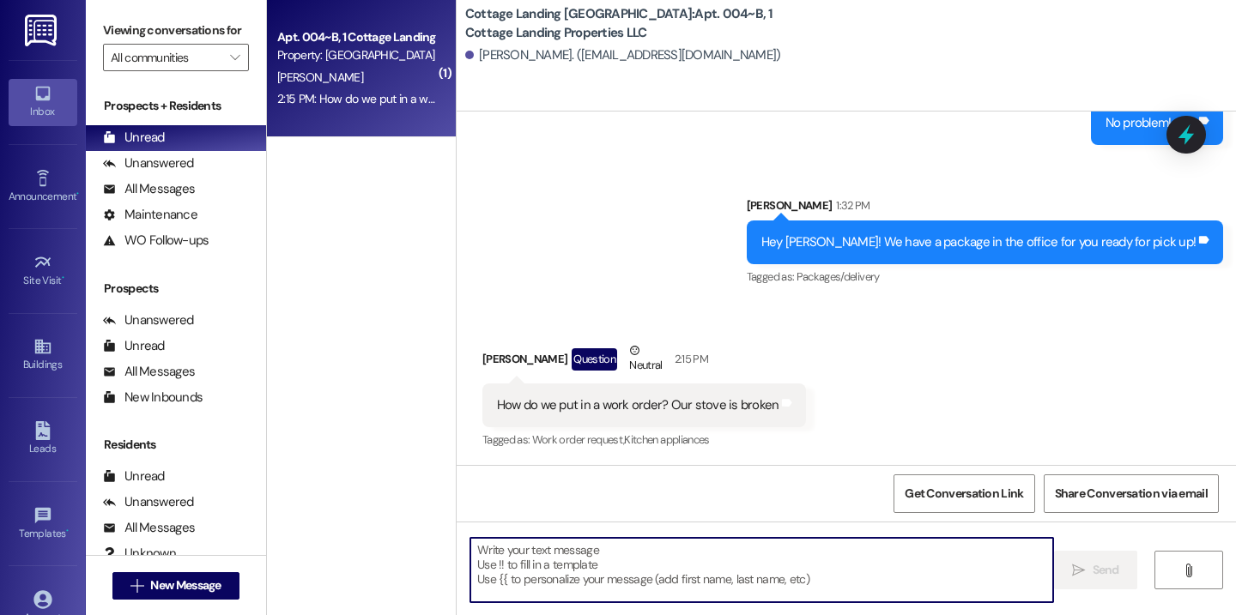
scroll to position [4121, 0]
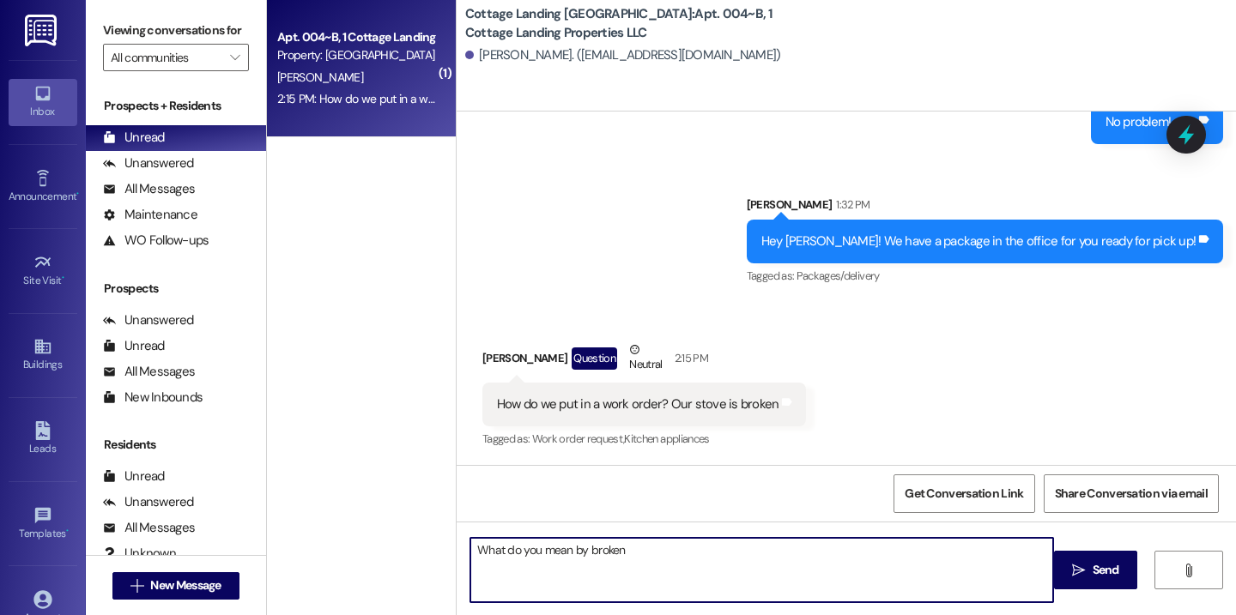
type textarea "What do you mean by broken?"
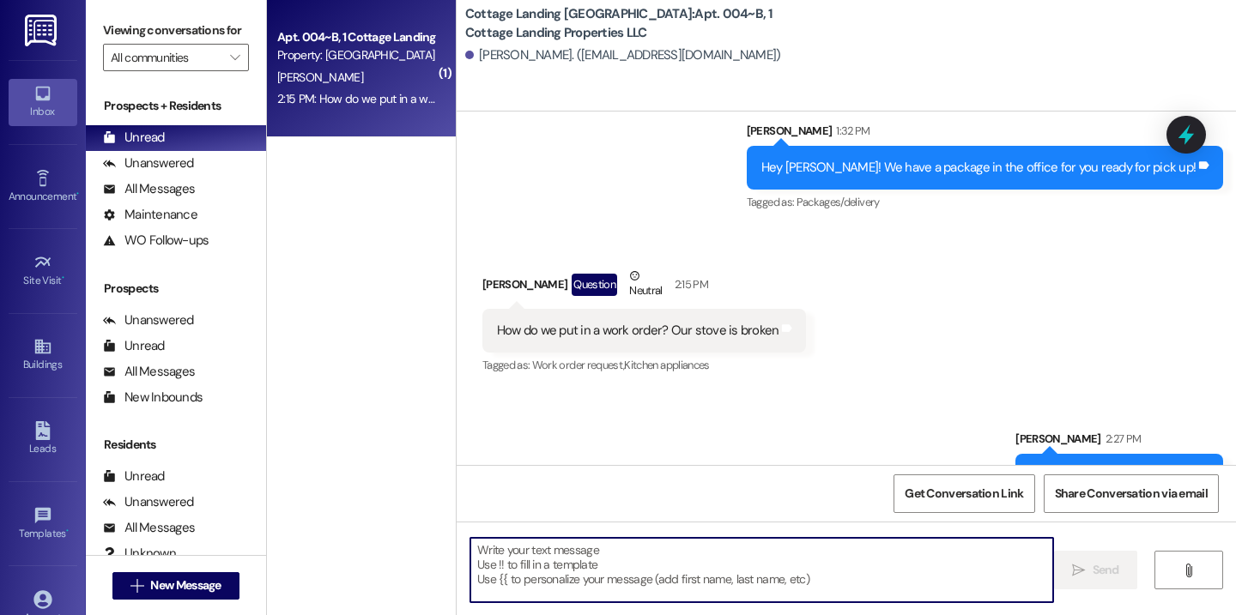
scroll to position [4242, 0]
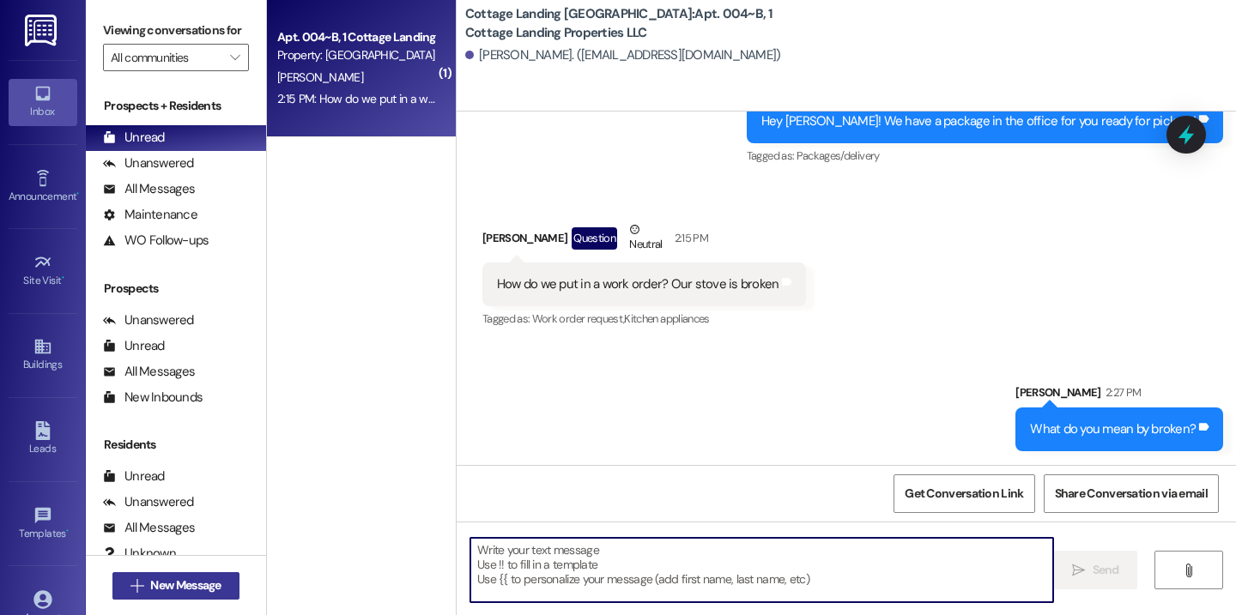
click at [215, 580] on span "New Message" at bounding box center [185, 586] width 70 height 18
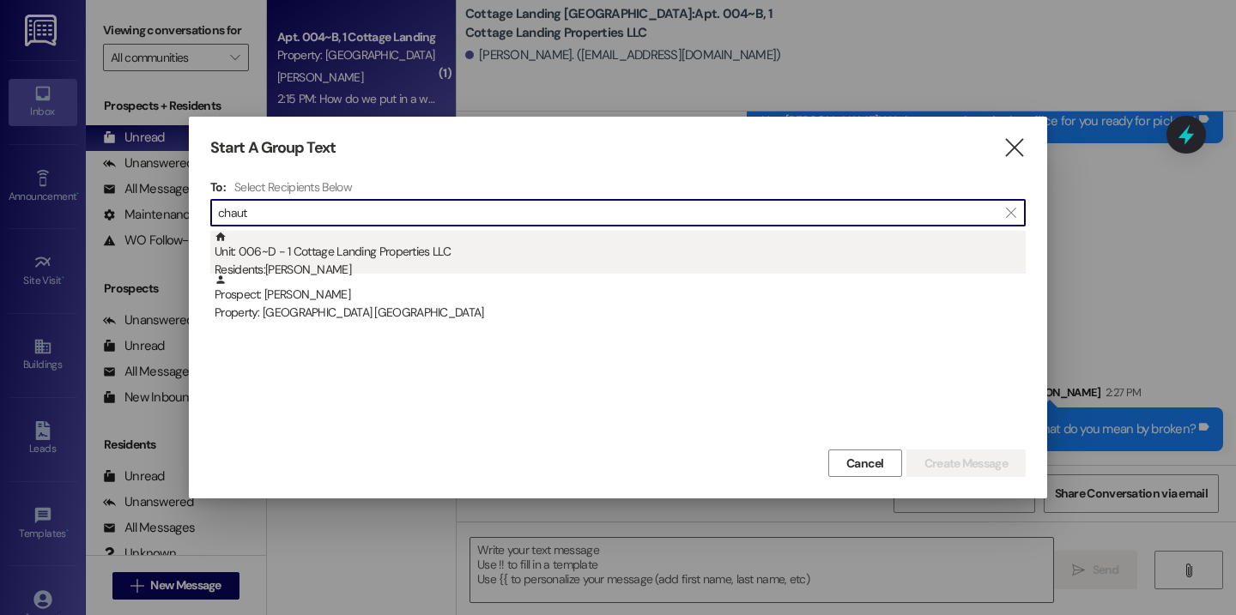
type input "chaut"
click at [413, 238] on div "Unit: 006~D - 1 Cottage Landing Properties LLC Residents: Remie Chautin" at bounding box center [620, 255] width 811 height 49
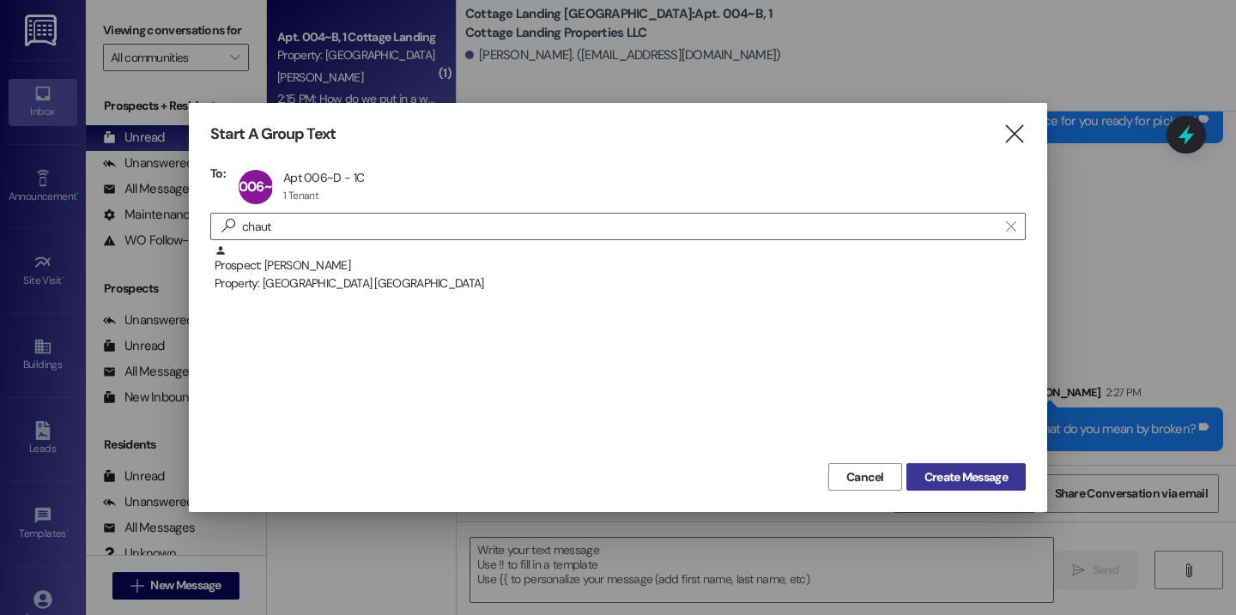
click at [982, 481] on span "Create Message" at bounding box center [965, 478] width 83 height 18
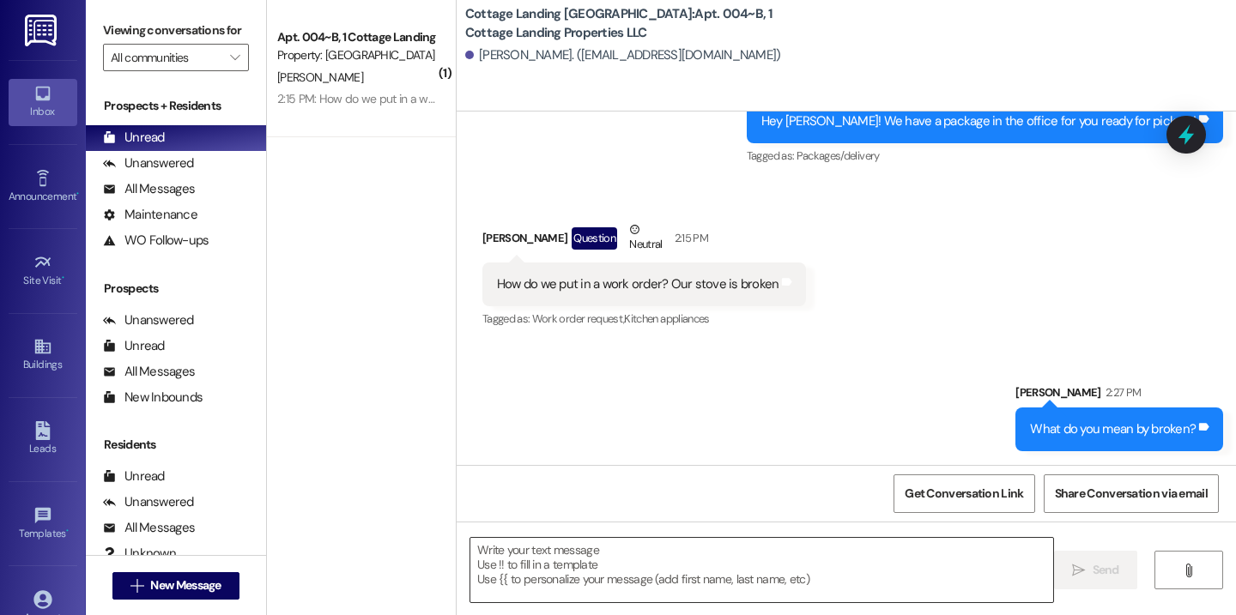
click at [656, 565] on textarea at bounding box center [761, 570] width 583 height 64
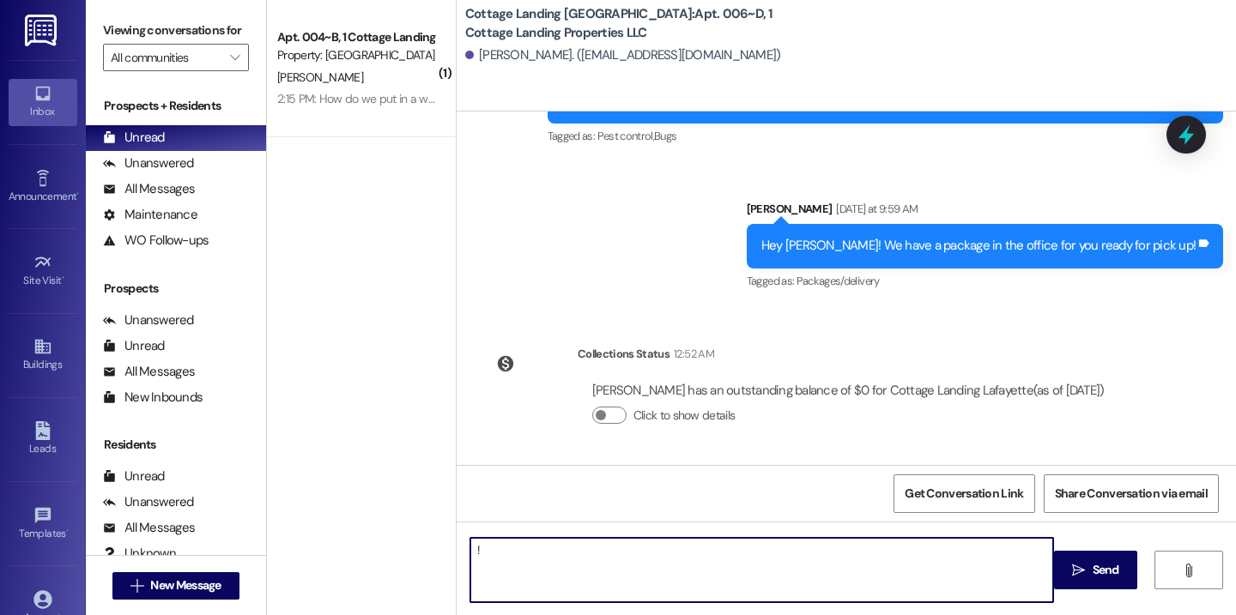
type textarea "!!"
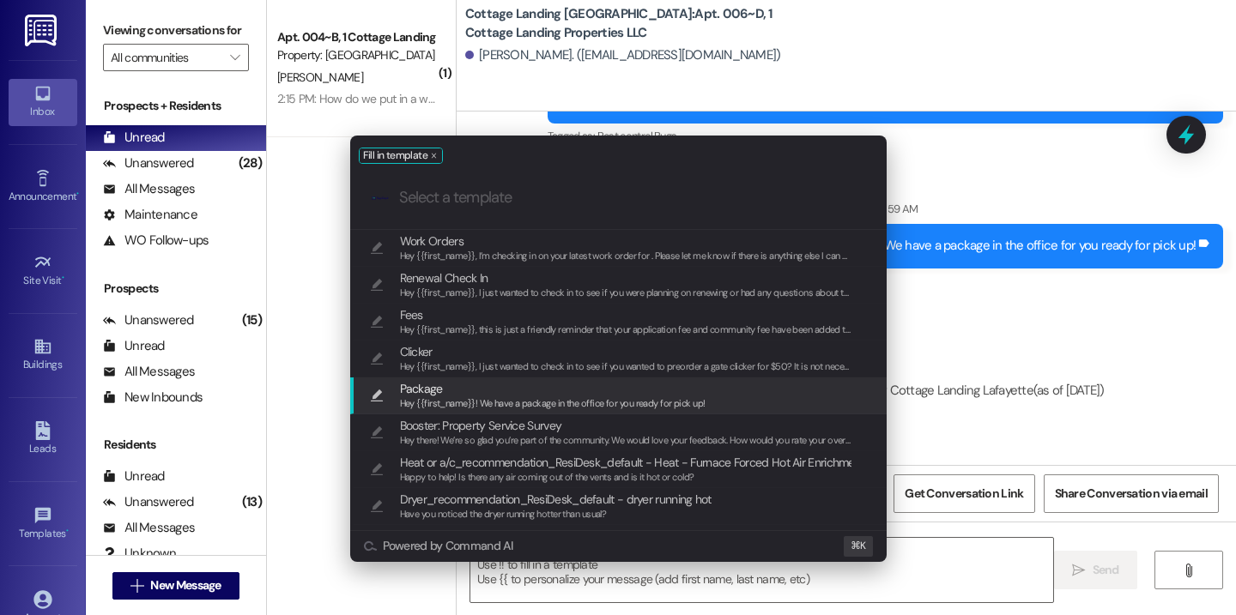
click at [627, 405] on span "Hey {{first_name}}! We have a package in the office for you ready for pick up!" at bounding box center [552, 403] width 305 height 12
type textarea "Hey {{first_name}}! We have a package in the office for you ready for pick up!"
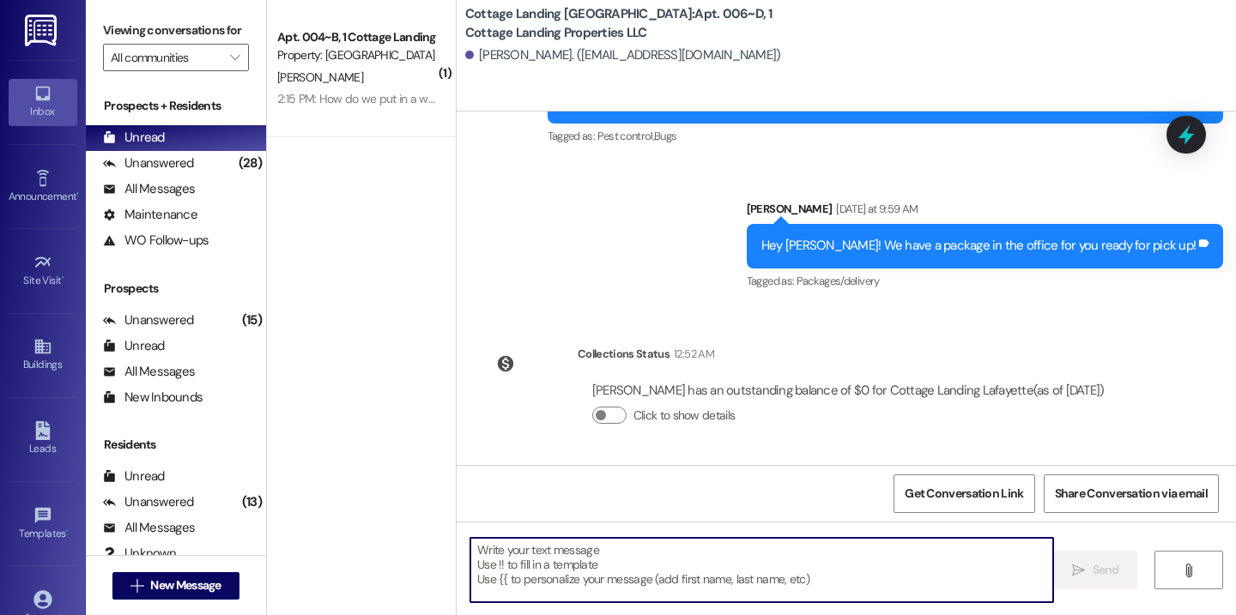
scroll to position [775, 0]
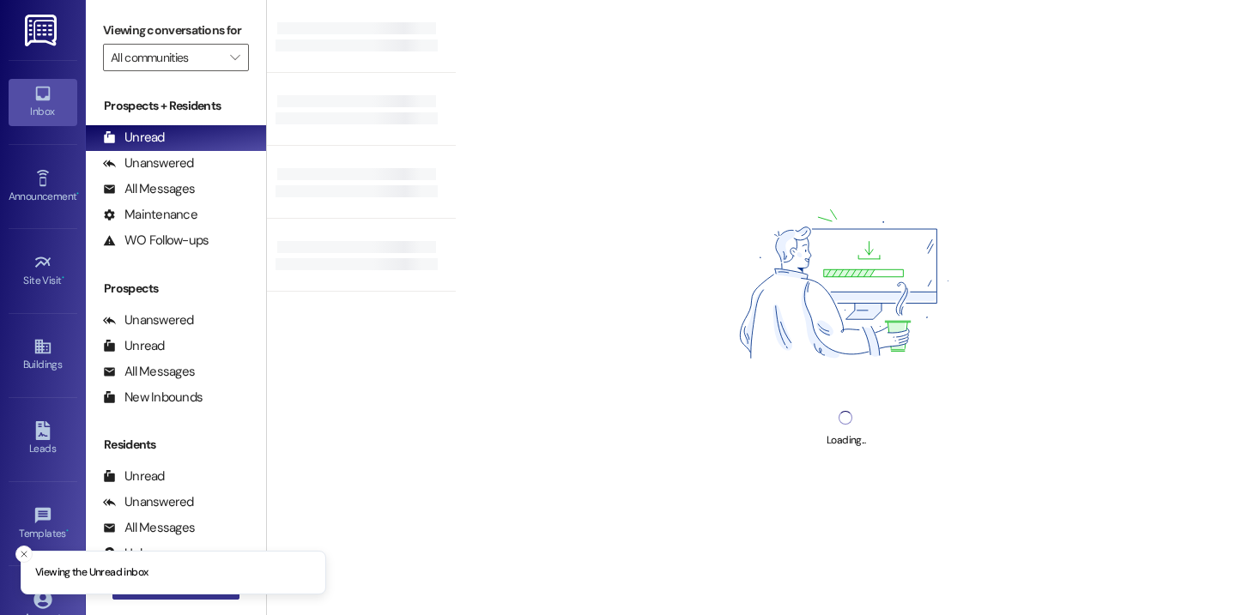
click at [151, 595] on button " New Message" at bounding box center [175, 585] width 127 height 27
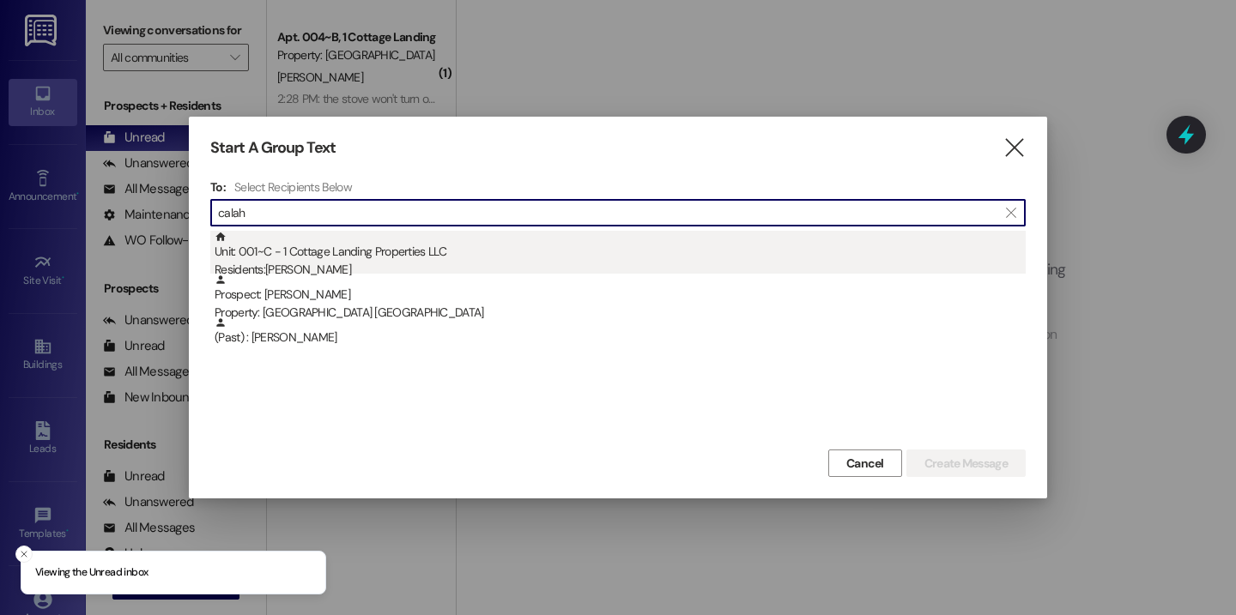
type input "calah"
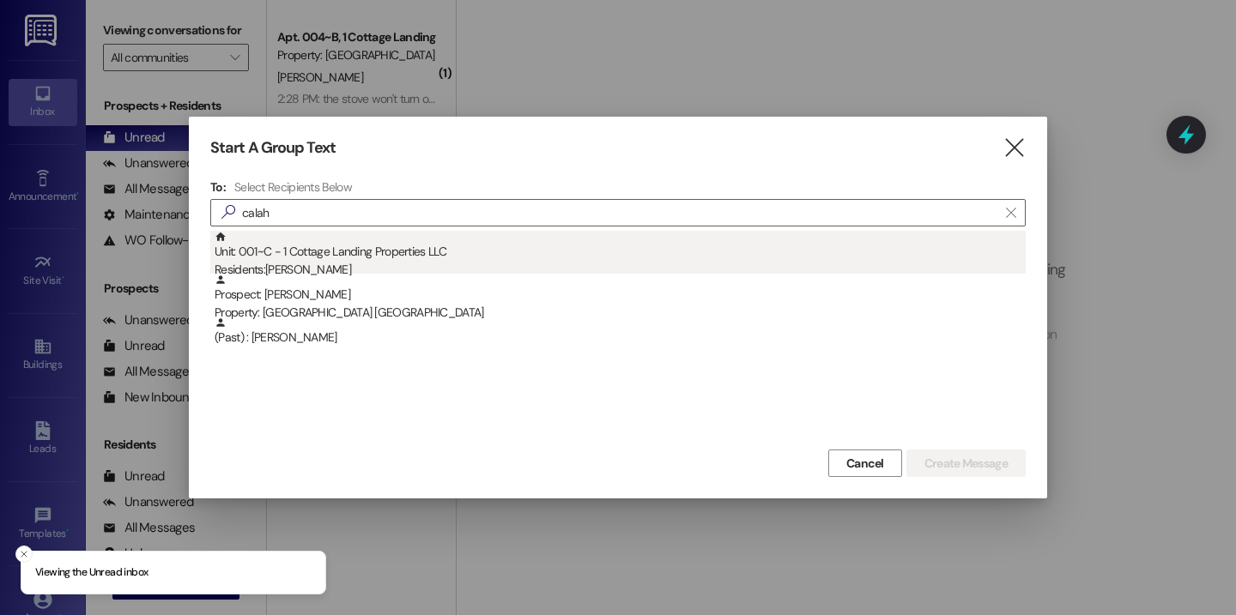
click at [317, 246] on div "Unit: 001~C - 1 Cottage Landing Properties LLC Residents: [PERSON_NAME]" at bounding box center [620, 255] width 811 height 49
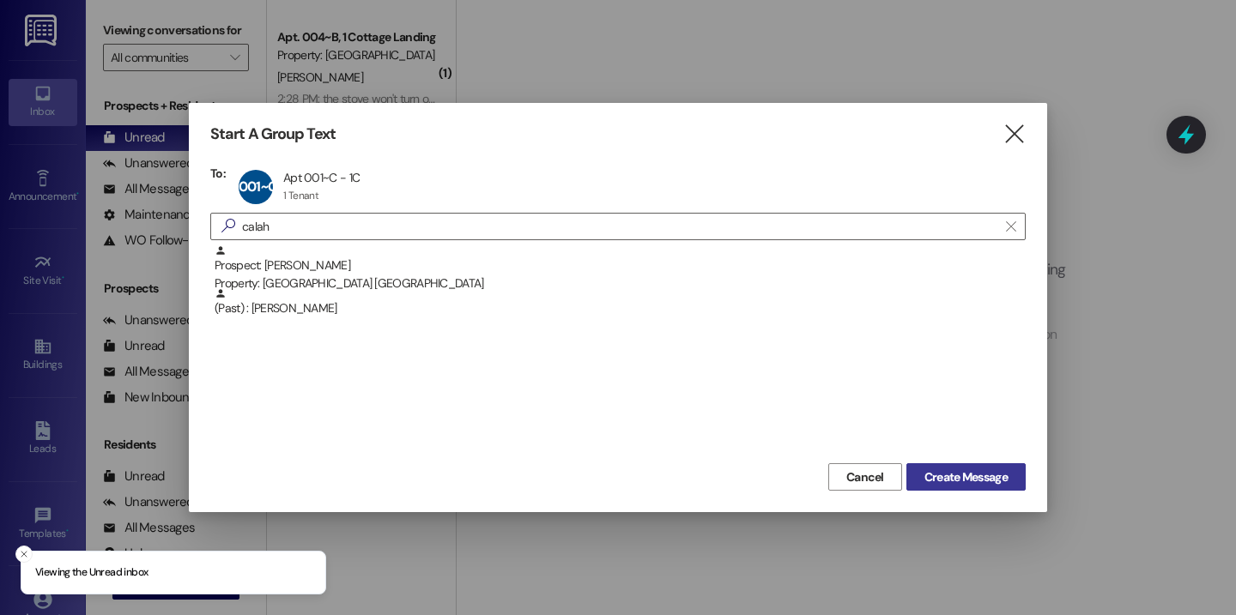
click at [943, 482] on span "Create Message" at bounding box center [965, 478] width 83 height 18
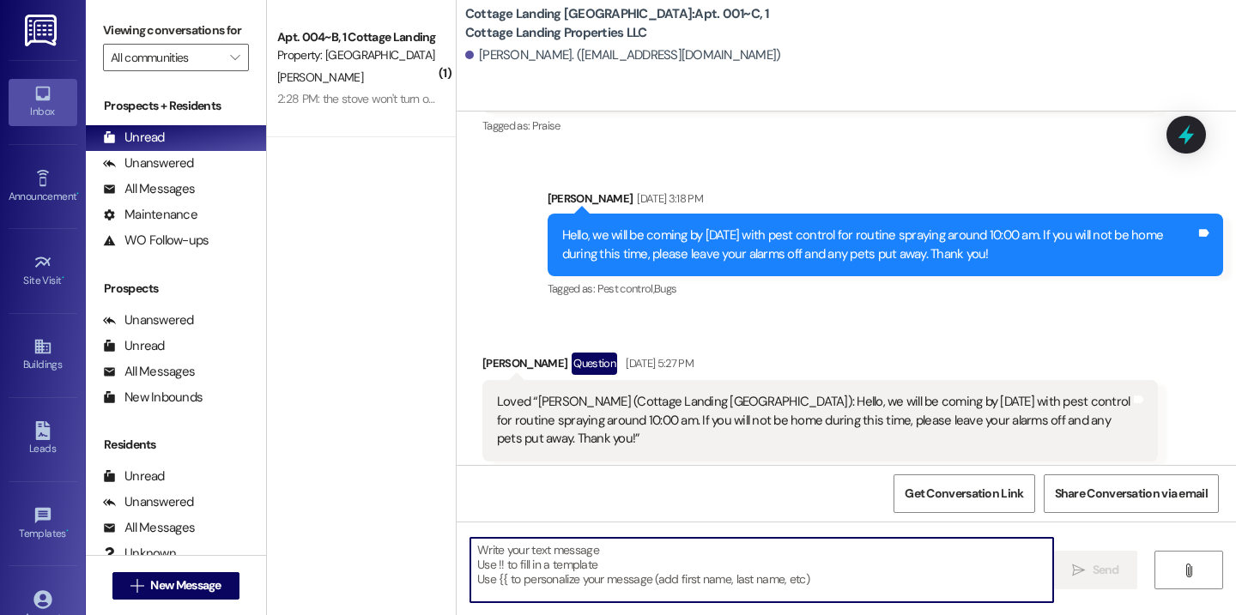
click at [578, 561] on textarea at bounding box center [761, 570] width 583 height 64
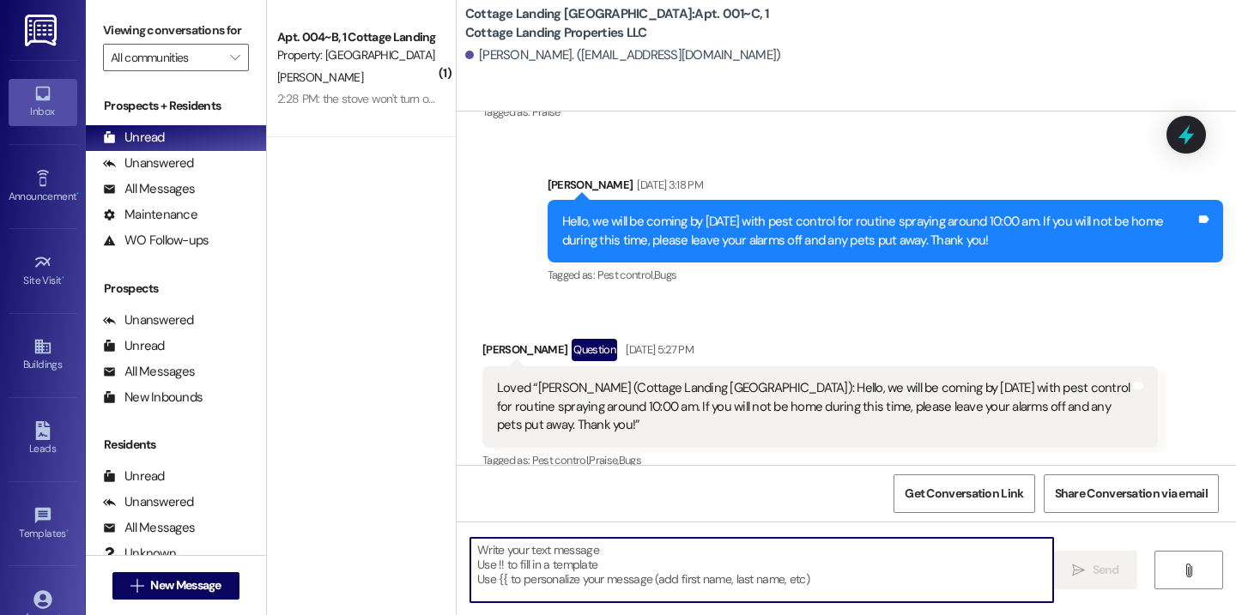
scroll to position [837, 0]
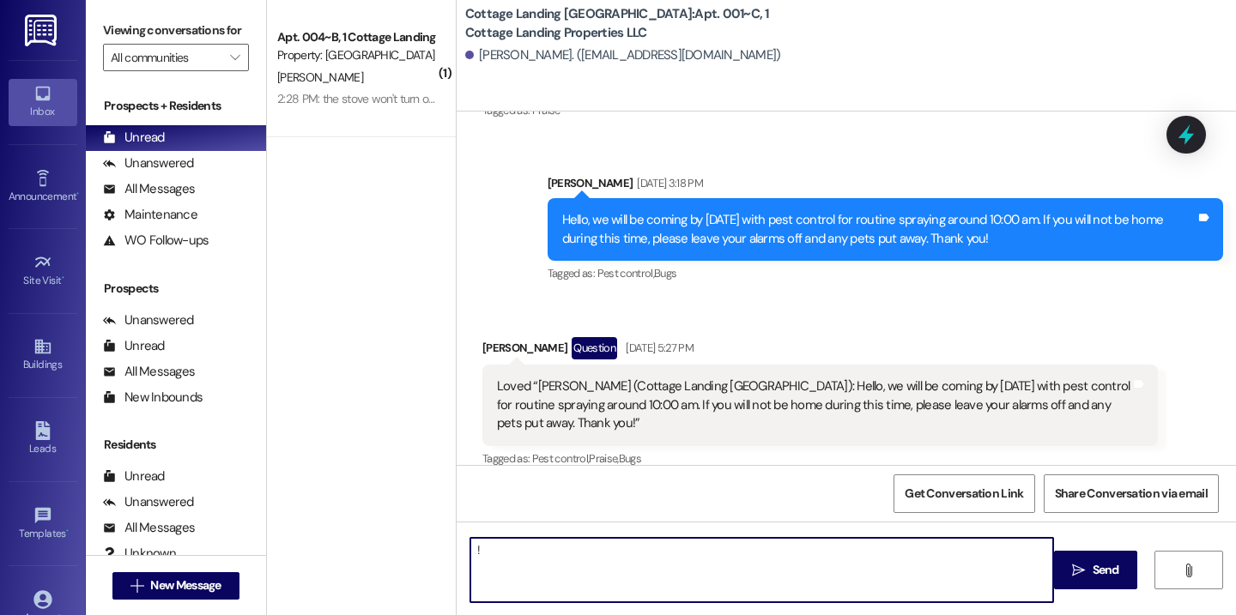
type textarea "!!"
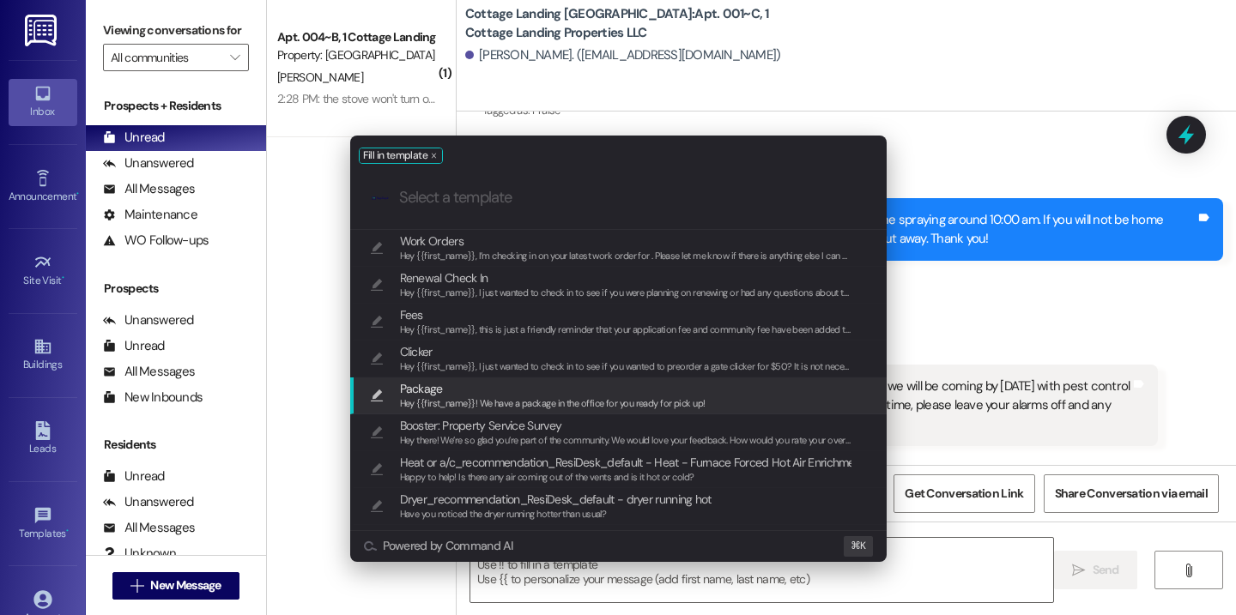
click at [614, 391] on span "Package" at bounding box center [552, 388] width 305 height 19
type textarea "Hey {{first_name}}! We have a package in the office for you ready for pick up!"
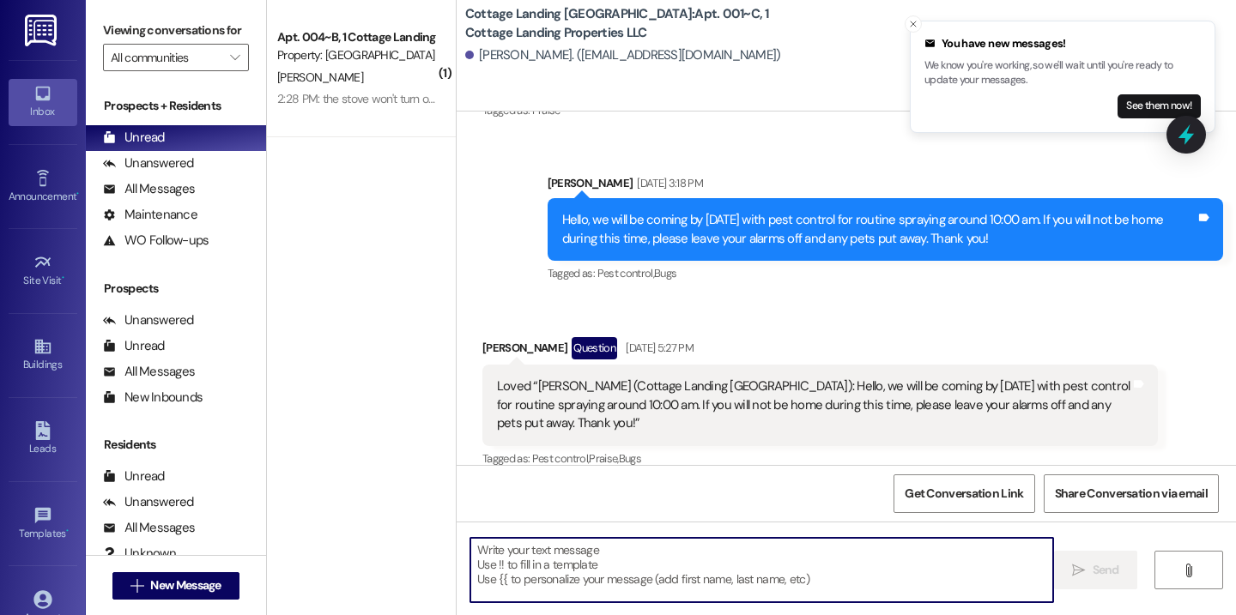
scroll to position [1260, 0]
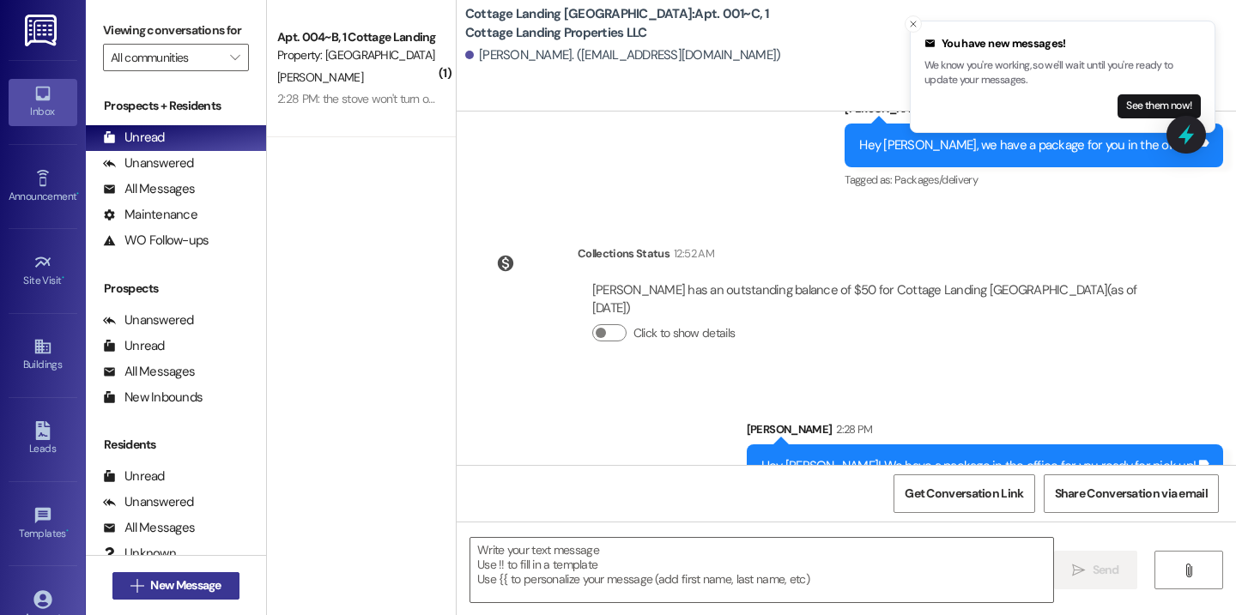
click at [163, 584] on span "New Message" at bounding box center [185, 586] width 70 height 18
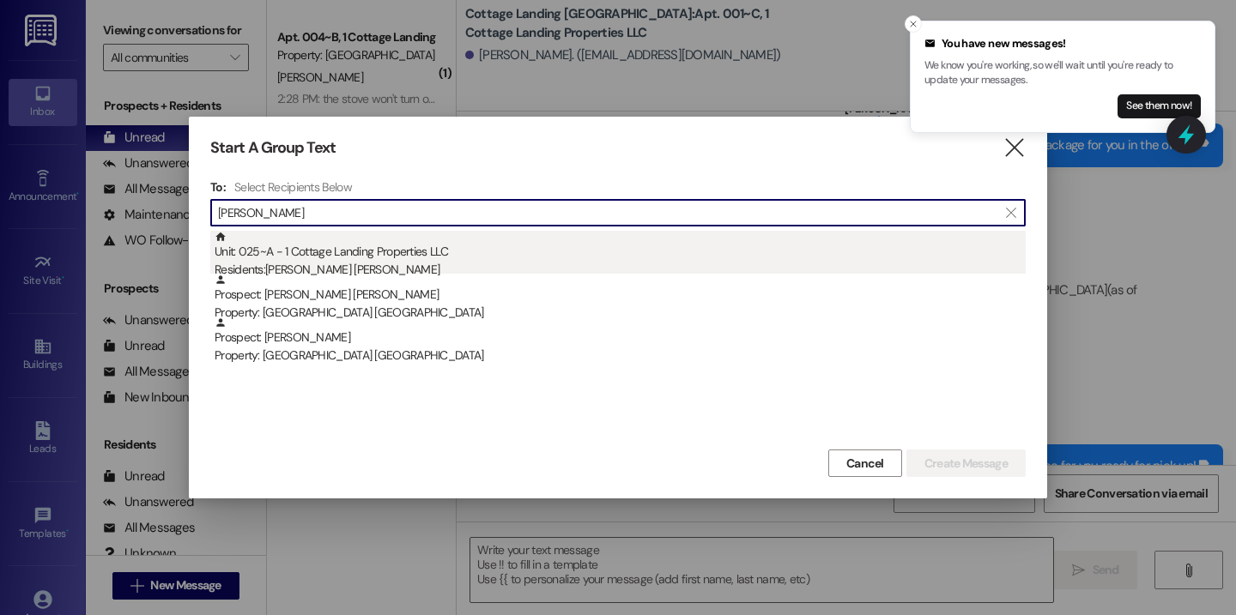
type input "[PERSON_NAME]"
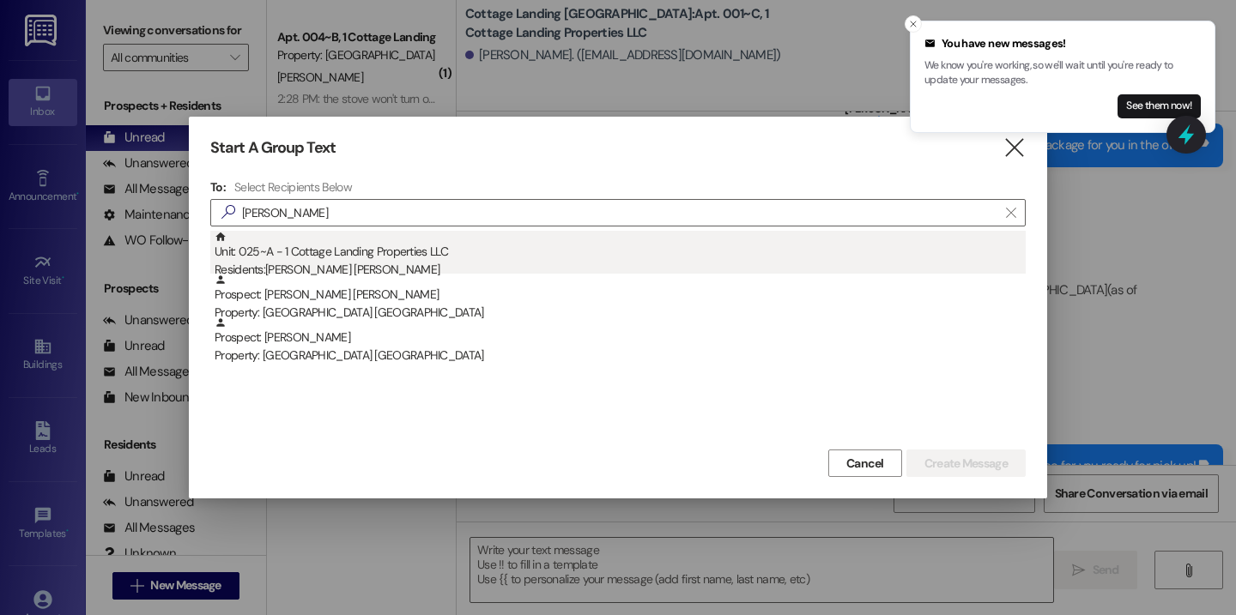
click at [481, 251] on div "Unit: 025~A - 1 Cottage Landing Properties LLC Residents: [PERSON_NAME][GEOGRAP…" at bounding box center [620, 255] width 811 height 49
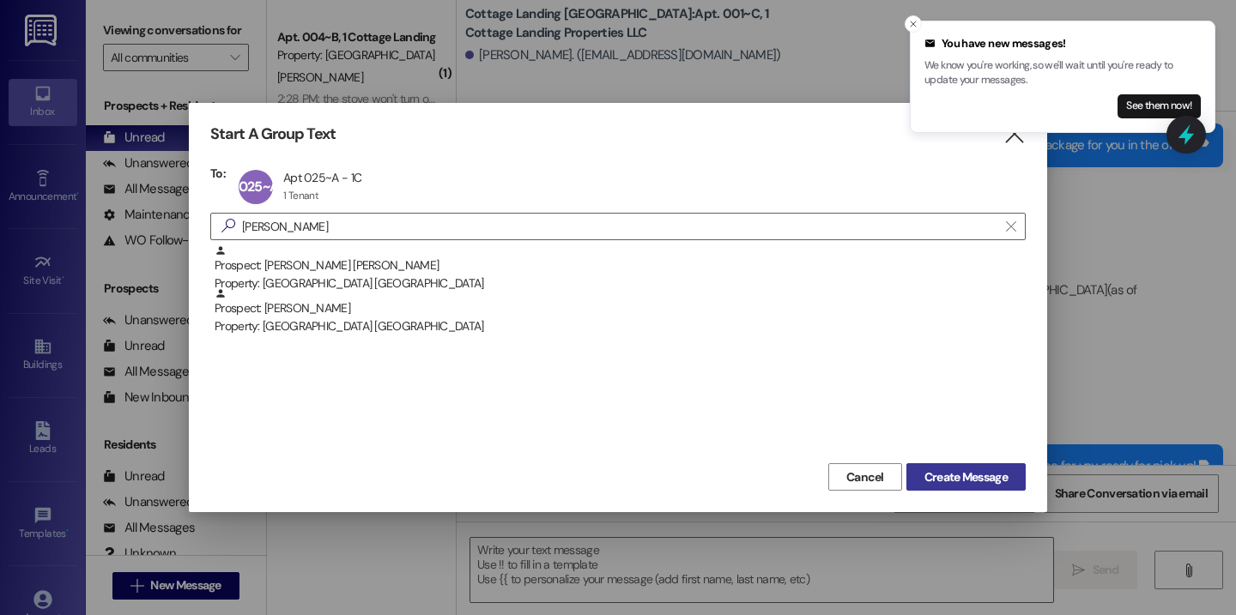
click at [963, 479] on span "Create Message" at bounding box center [965, 478] width 83 height 18
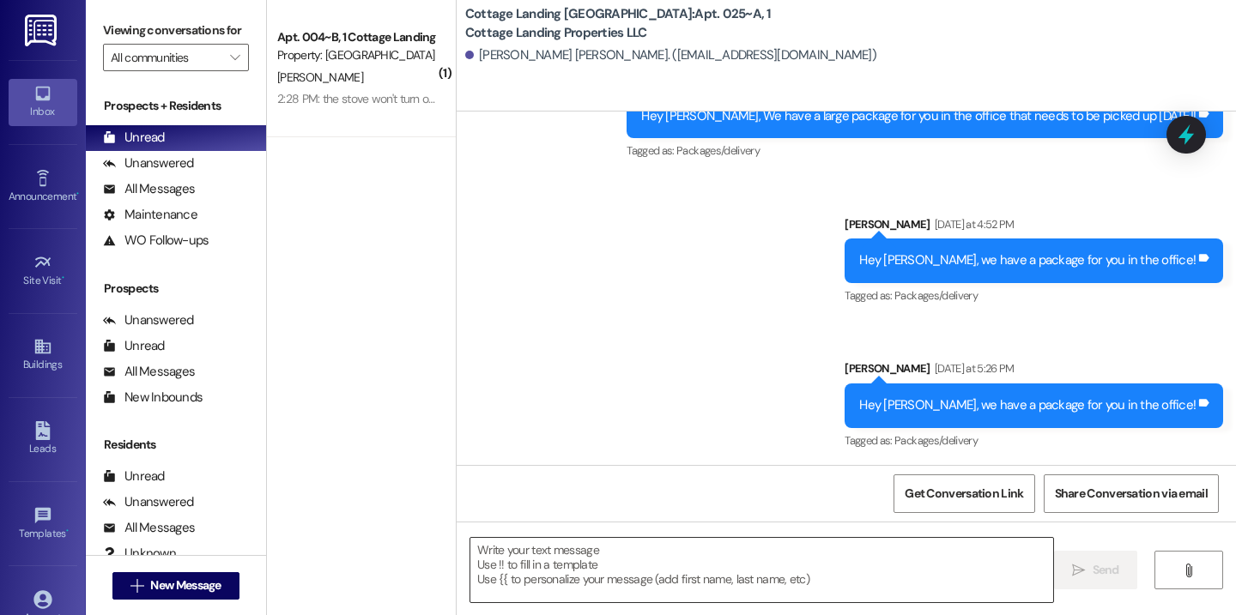
scroll to position [1852, 0]
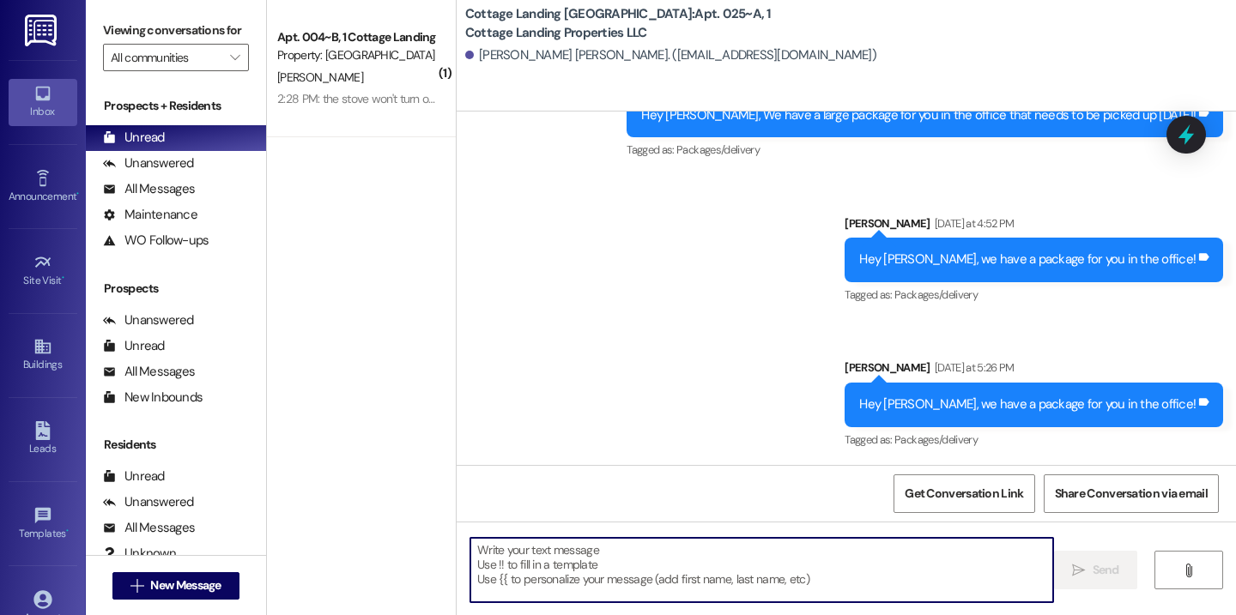
click at [631, 573] on textarea at bounding box center [761, 570] width 583 height 64
type textarea "!!"
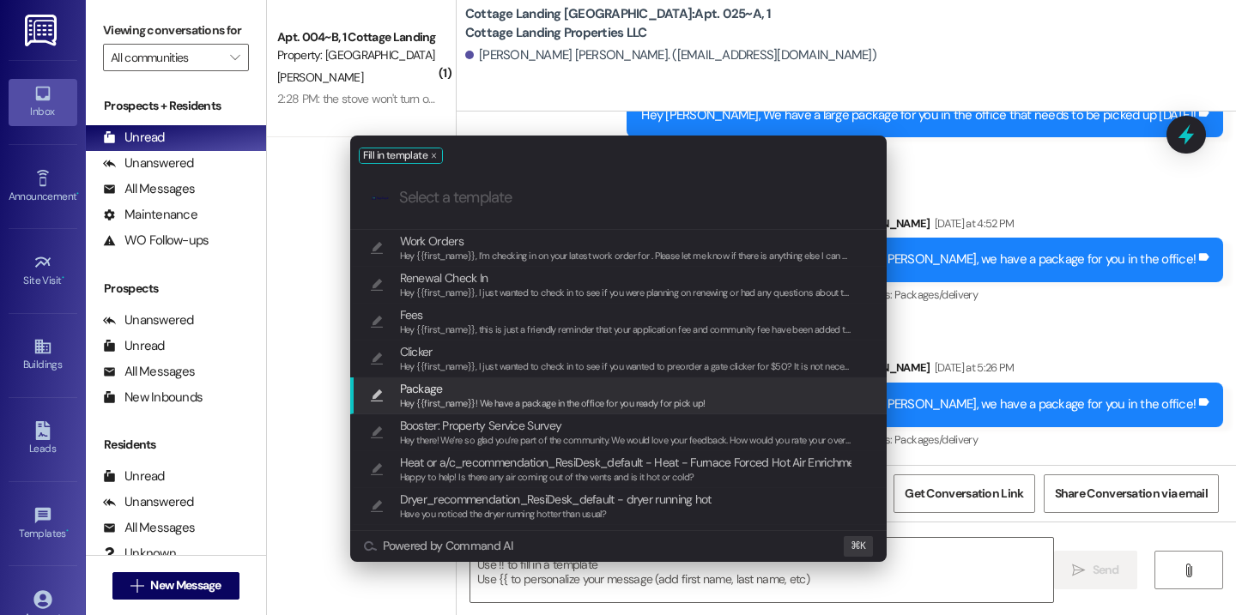
click at [493, 402] on span "Hey {{first_name}}! We have a package in the office for you ready for pick up!" at bounding box center [552, 403] width 305 height 12
type textarea "Hey {{first_name}}! We have a package in the office for you ready for pick up!"
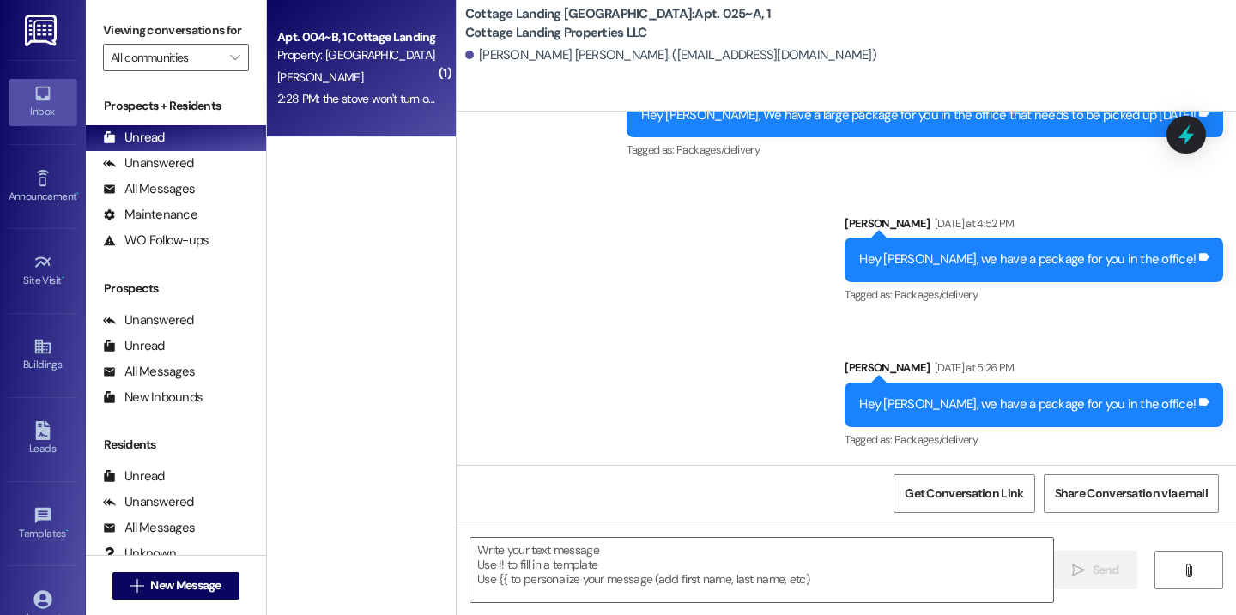
click at [388, 122] on div "Apt. 004~B, 1 Cottage Landing Properties LLC Property: Cottage Landing Lafayett…" at bounding box center [361, 68] width 189 height 137
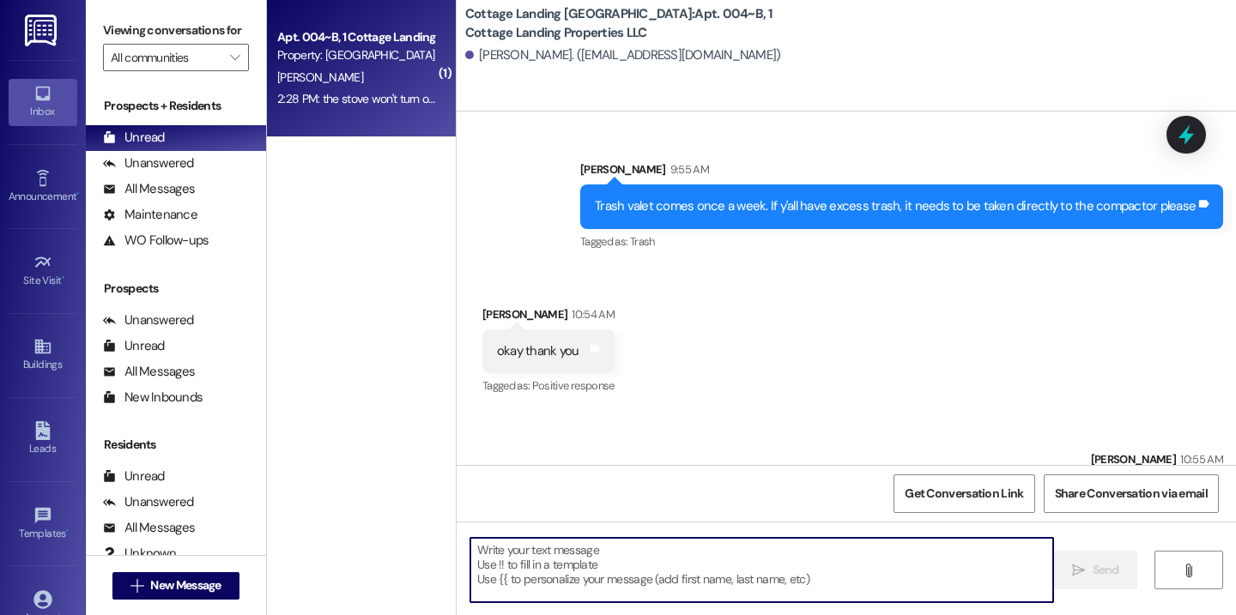
click at [574, 561] on textarea at bounding box center [761, 570] width 583 height 64
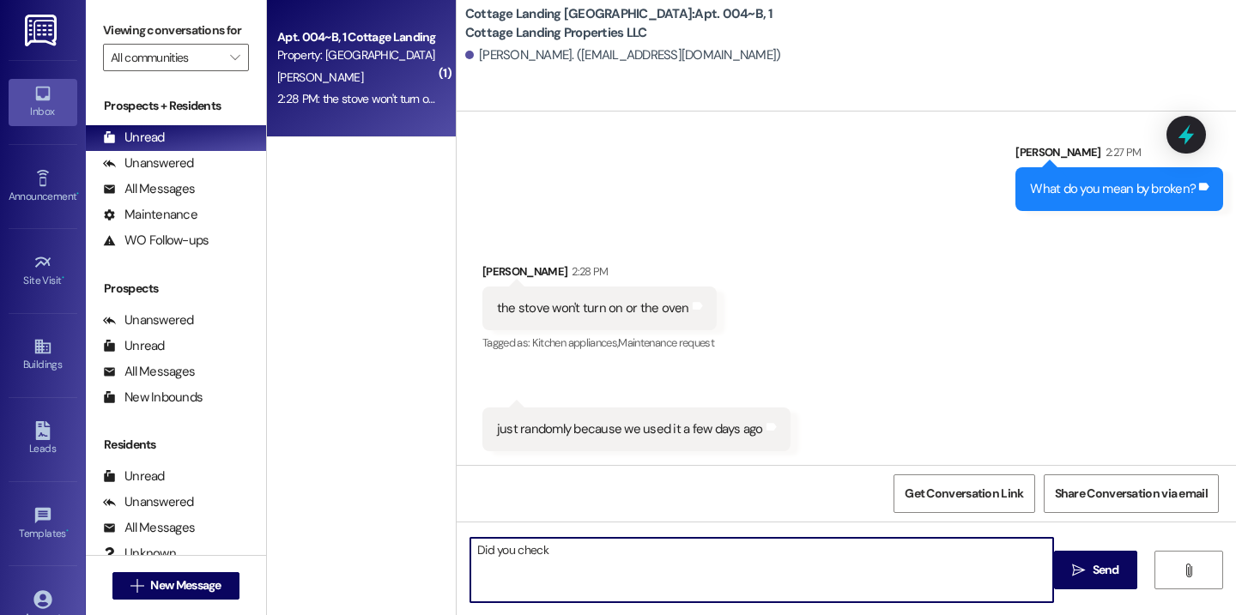
scroll to position [4483, 0]
type textarea "Did you check the breaker box?"
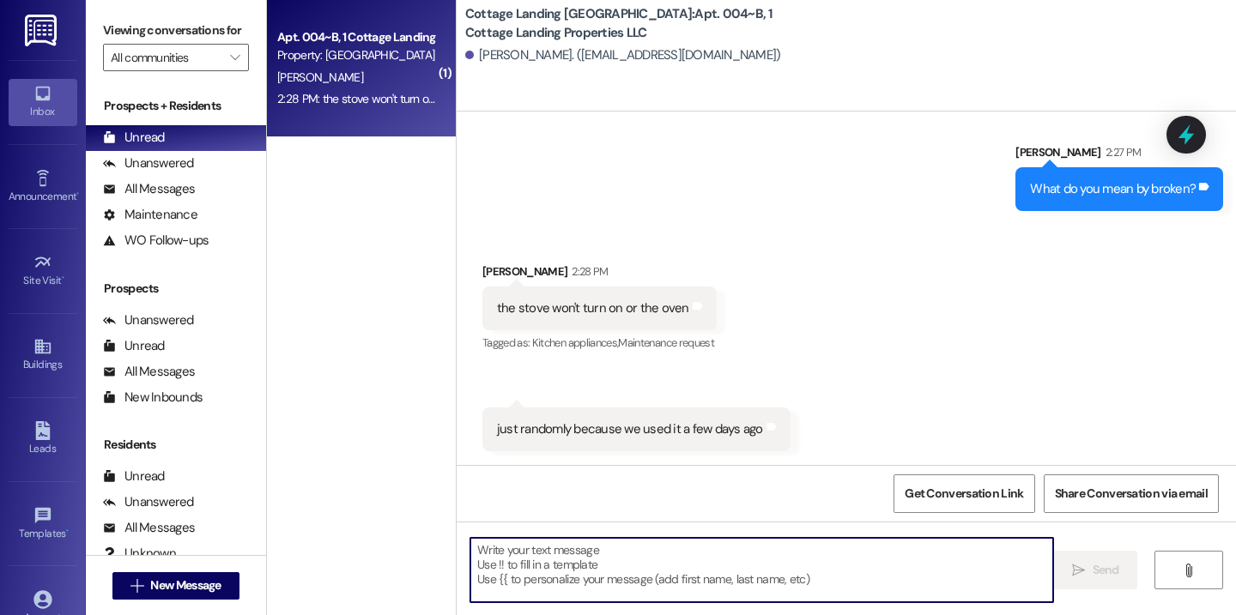
scroll to position [4602, 0]
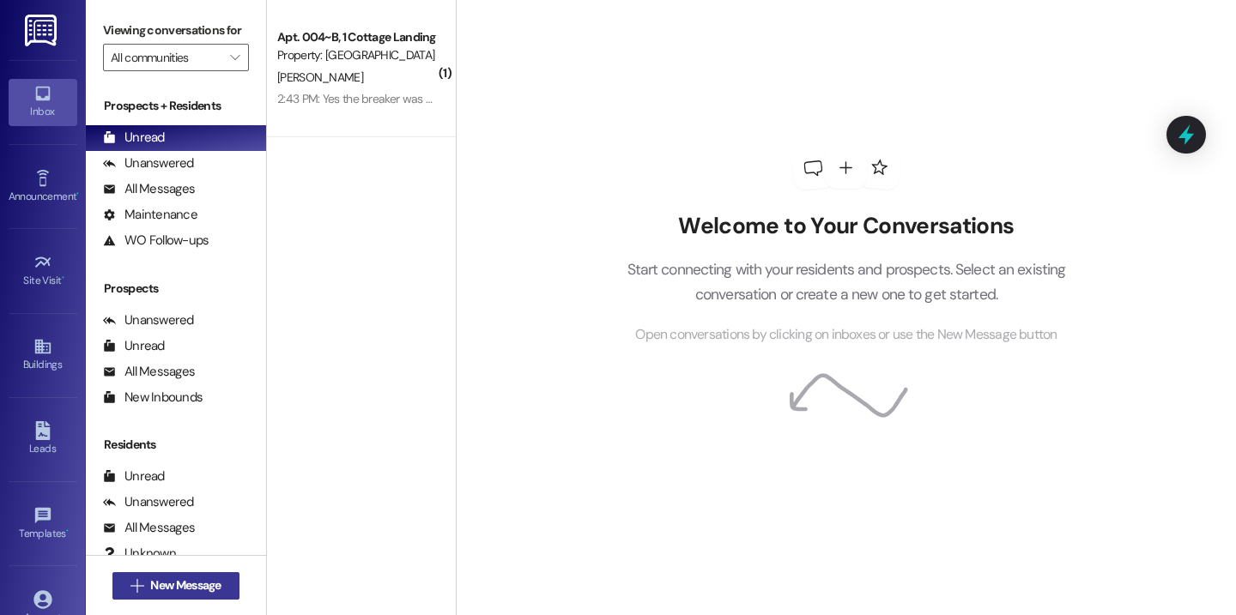
click at [176, 595] on button " New Message" at bounding box center [175, 585] width 127 height 27
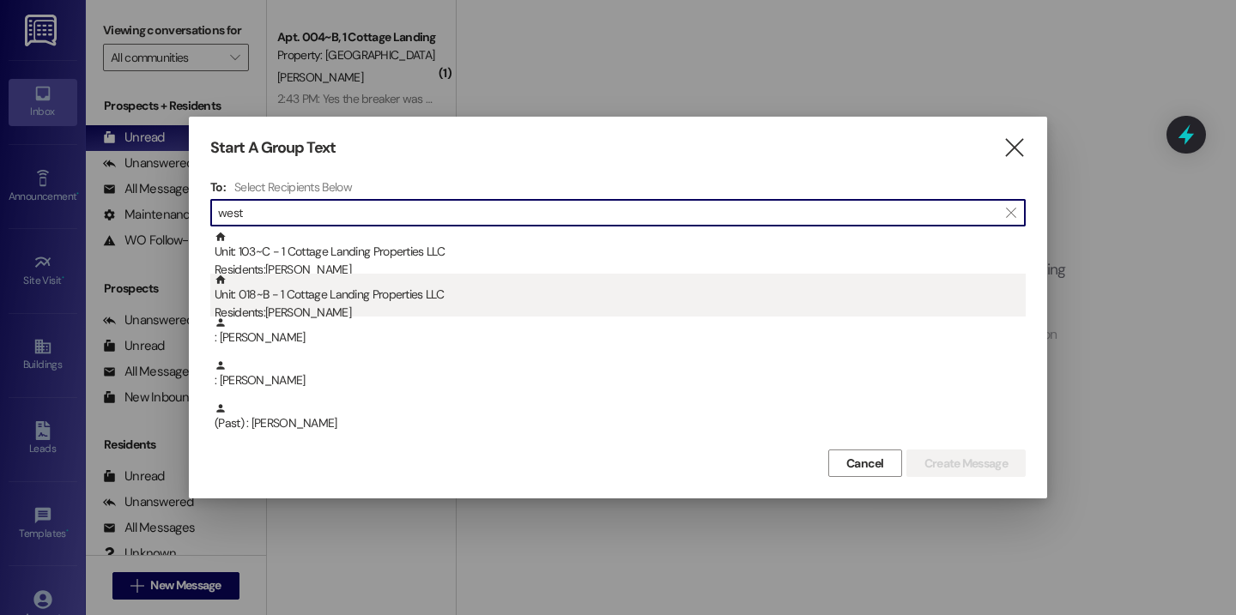
type input "west"
click at [381, 295] on div "Unit: 018~B - 1 Cottage Landing Properties LLC Residents: [PERSON_NAME]" at bounding box center [620, 298] width 811 height 49
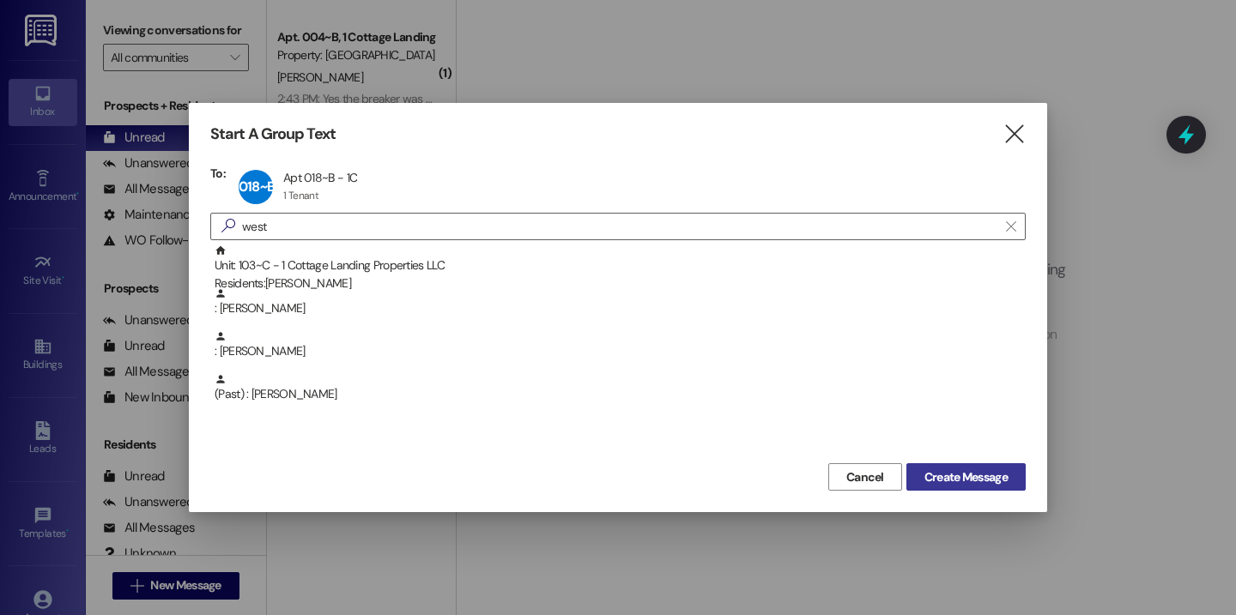
click at [954, 475] on span "Create Message" at bounding box center [965, 478] width 83 height 18
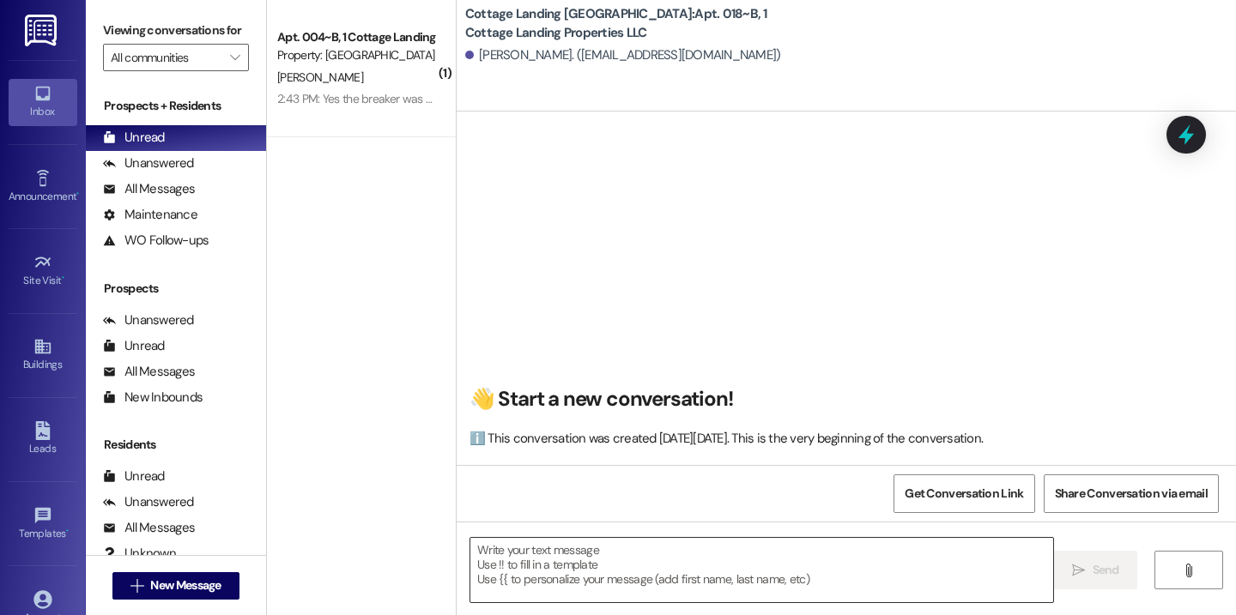
click at [586, 569] on textarea at bounding box center [761, 570] width 583 height 64
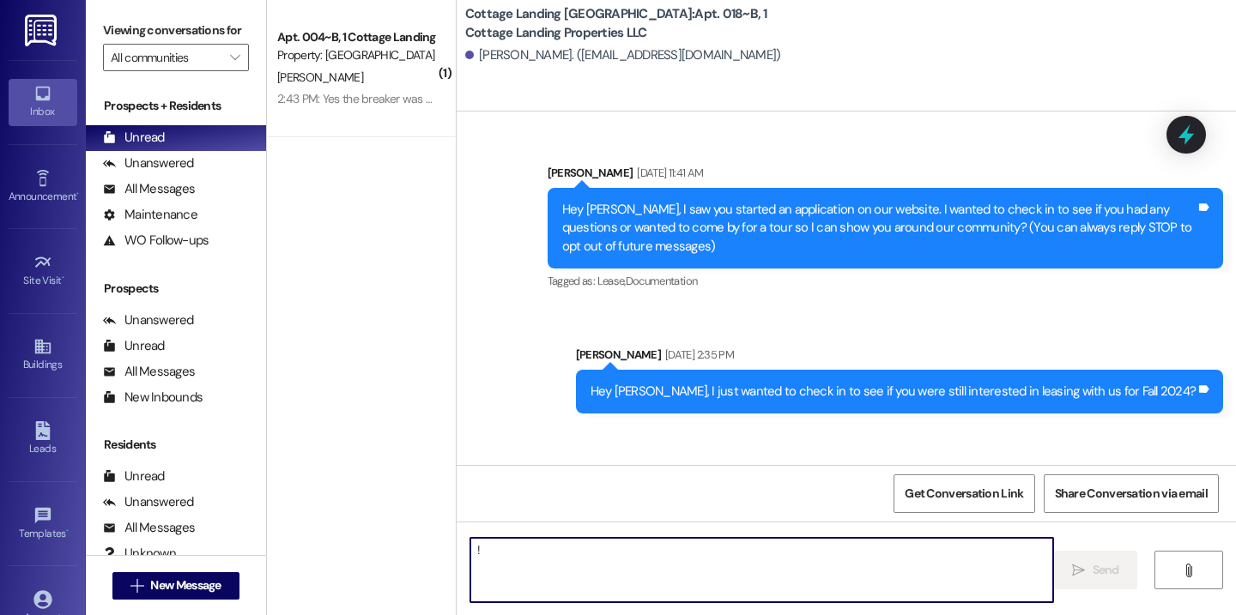
type textarea "!!"
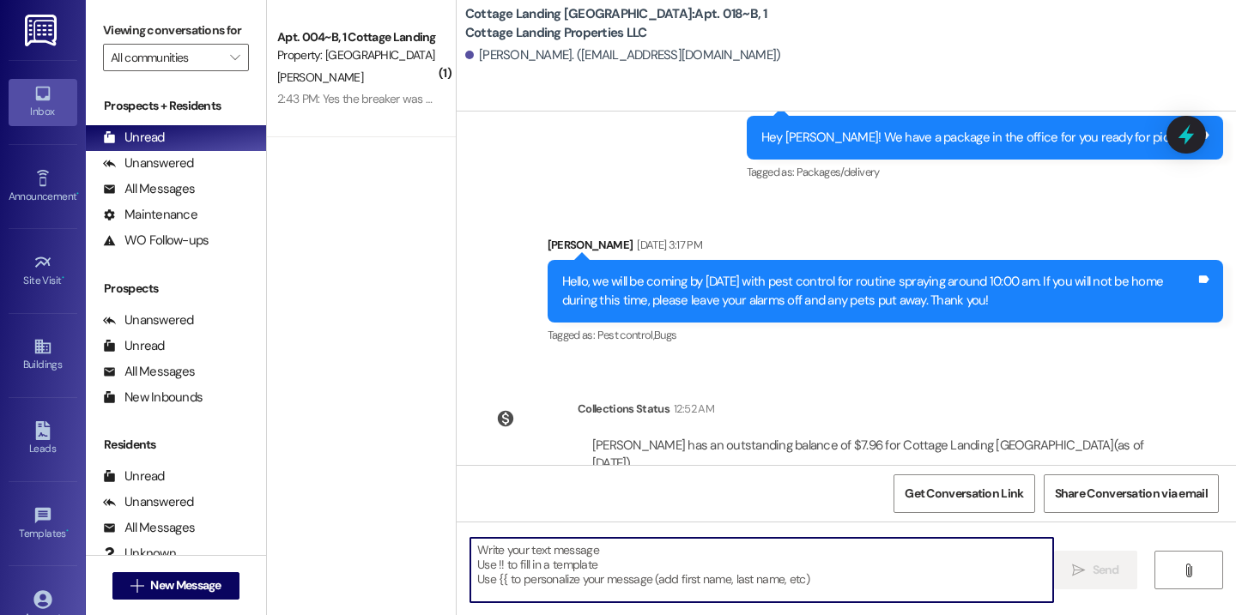
click at [557, 565] on textarea at bounding box center [761, 570] width 583 height 64
type textarea "!!"
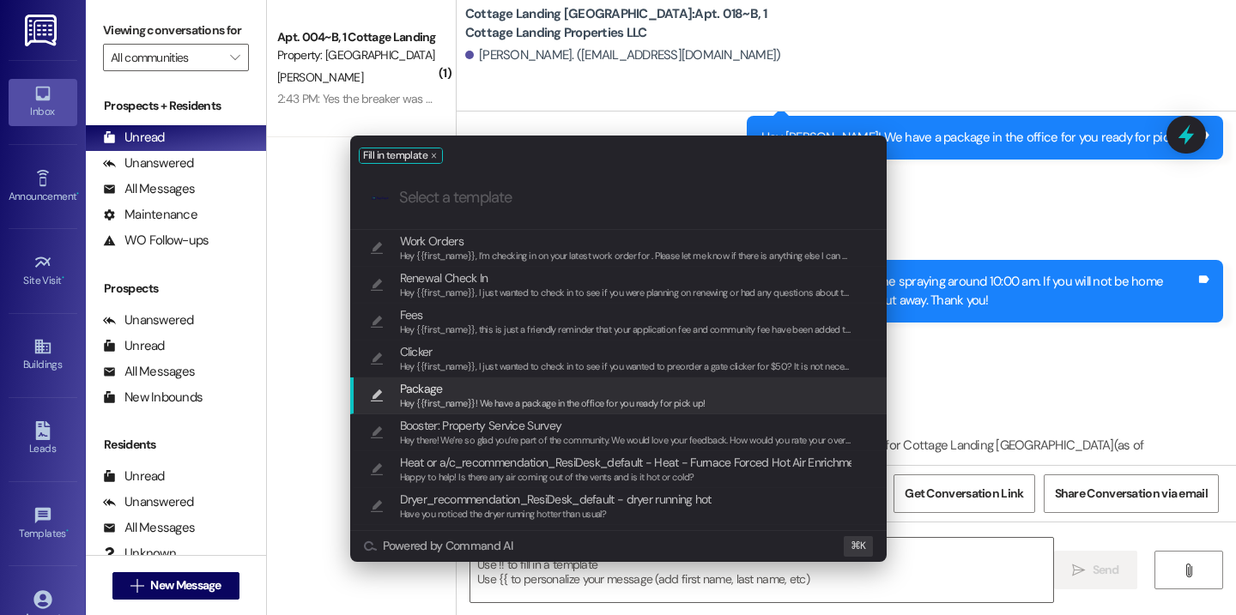
click at [503, 390] on span "Package" at bounding box center [552, 388] width 305 height 19
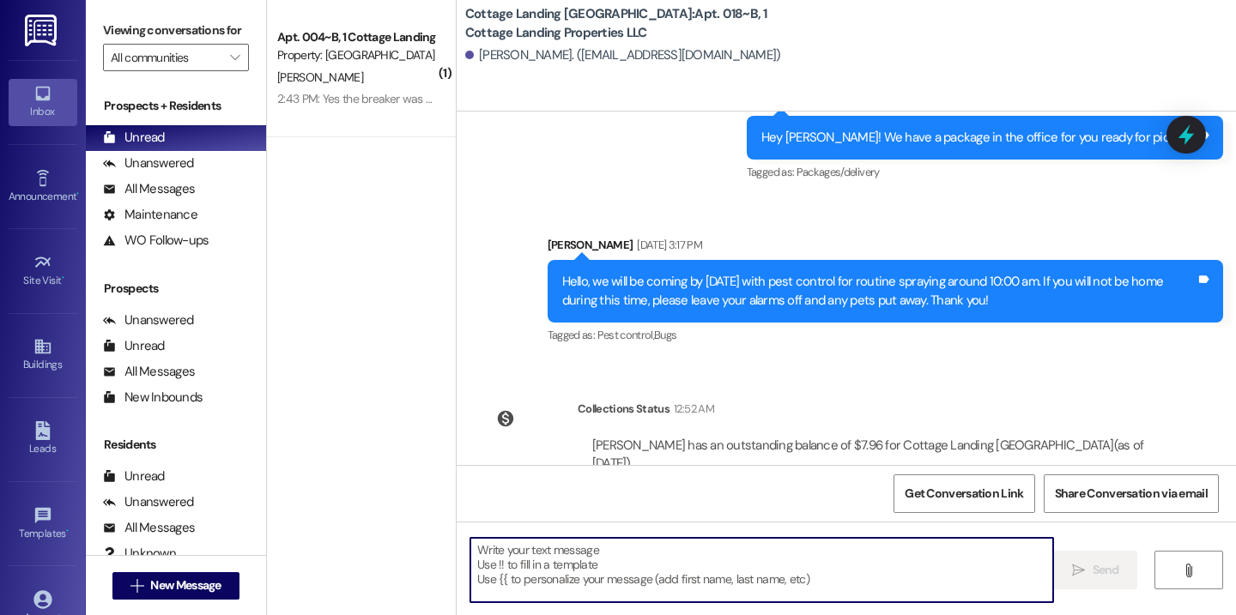
type textarea "Hey {{first_name}}! We have a package in the office for you ready for pick up!"
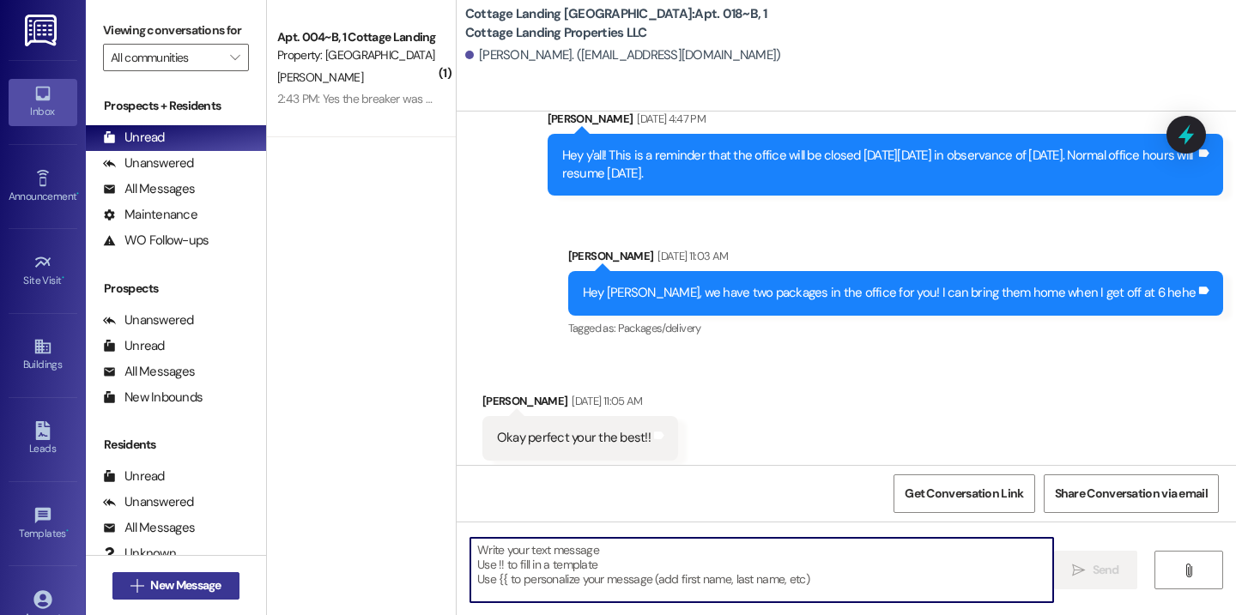
scroll to position [23235, 0]
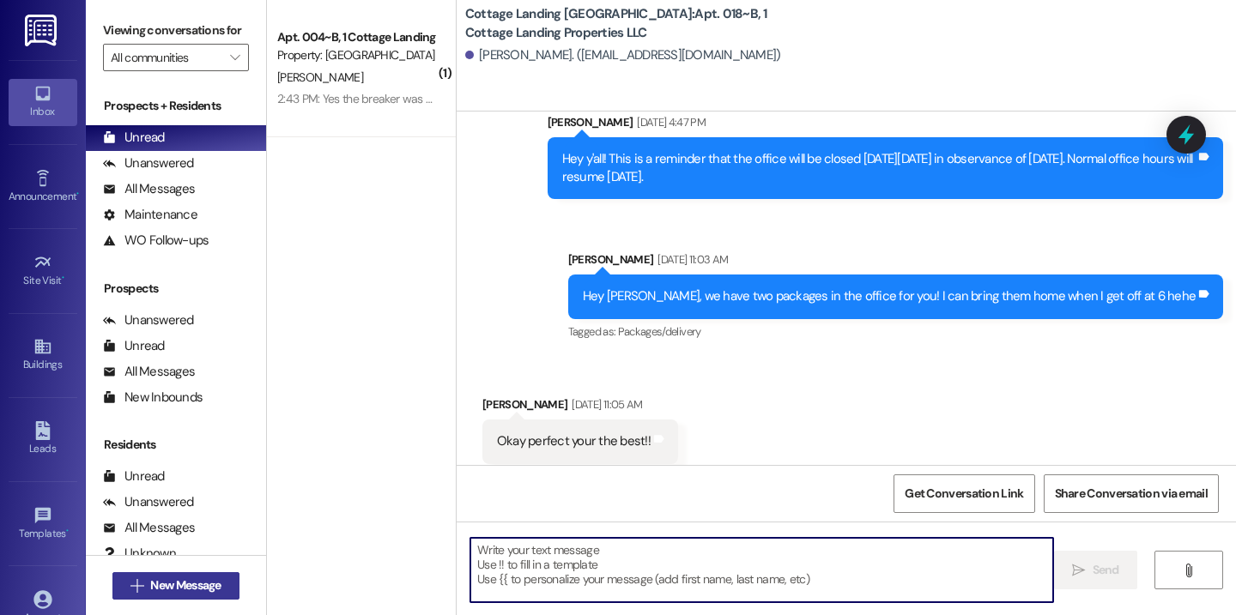
click at [162, 577] on span "New Message" at bounding box center [185, 586] width 70 height 18
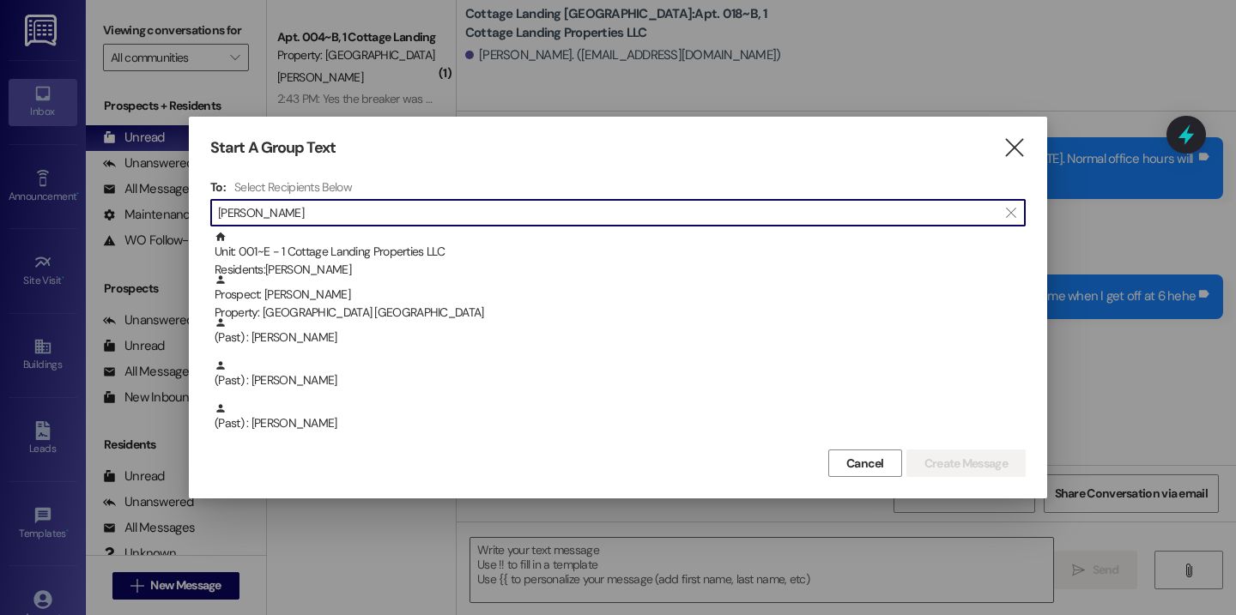
click at [419, 217] on input "landry" at bounding box center [607, 213] width 779 height 24
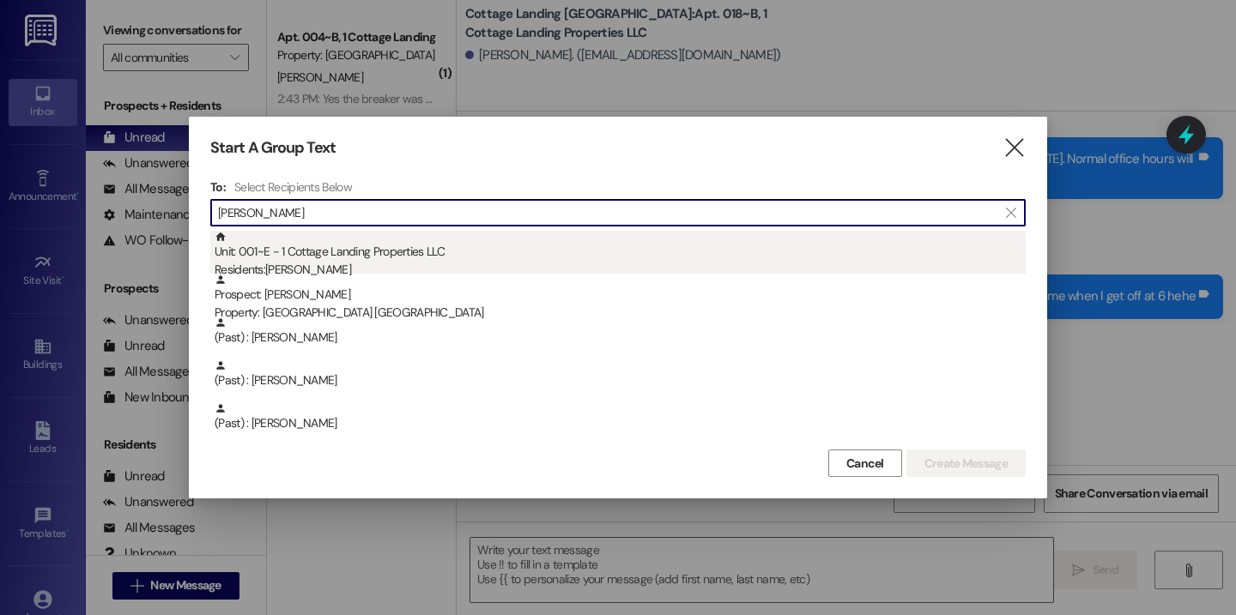
type input "landry"
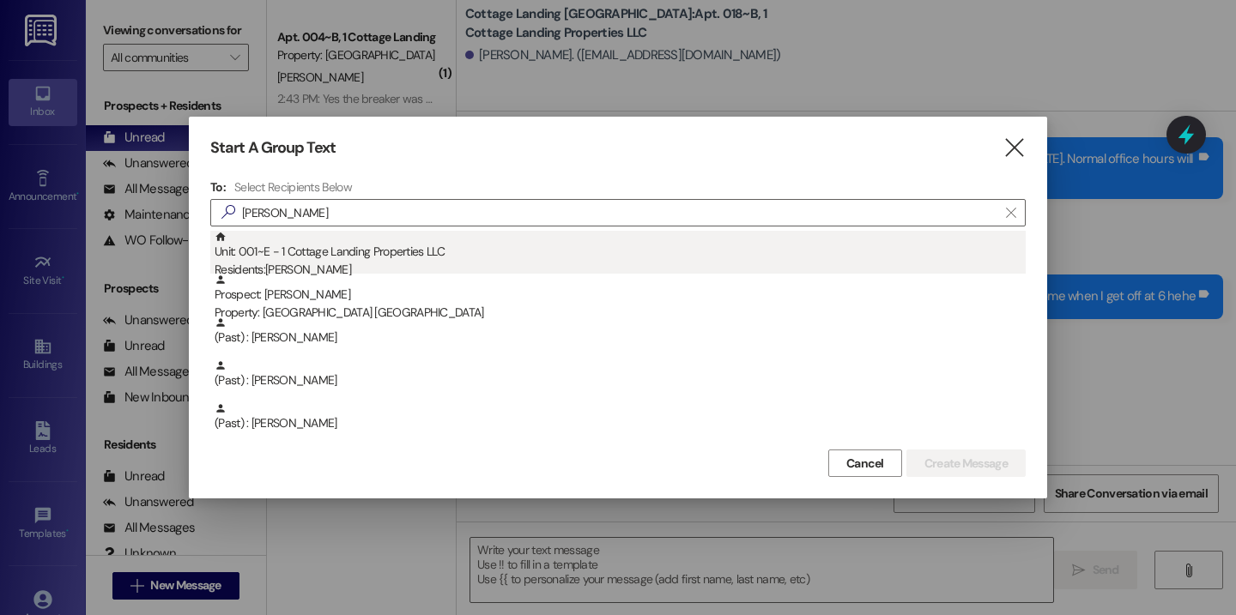
click at [419, 242] on div "Unit: 001~E - 1 Cottage Landing Properties LLC Residents: Mary Landry" at bounding box center [620, 255] width 811 height 49
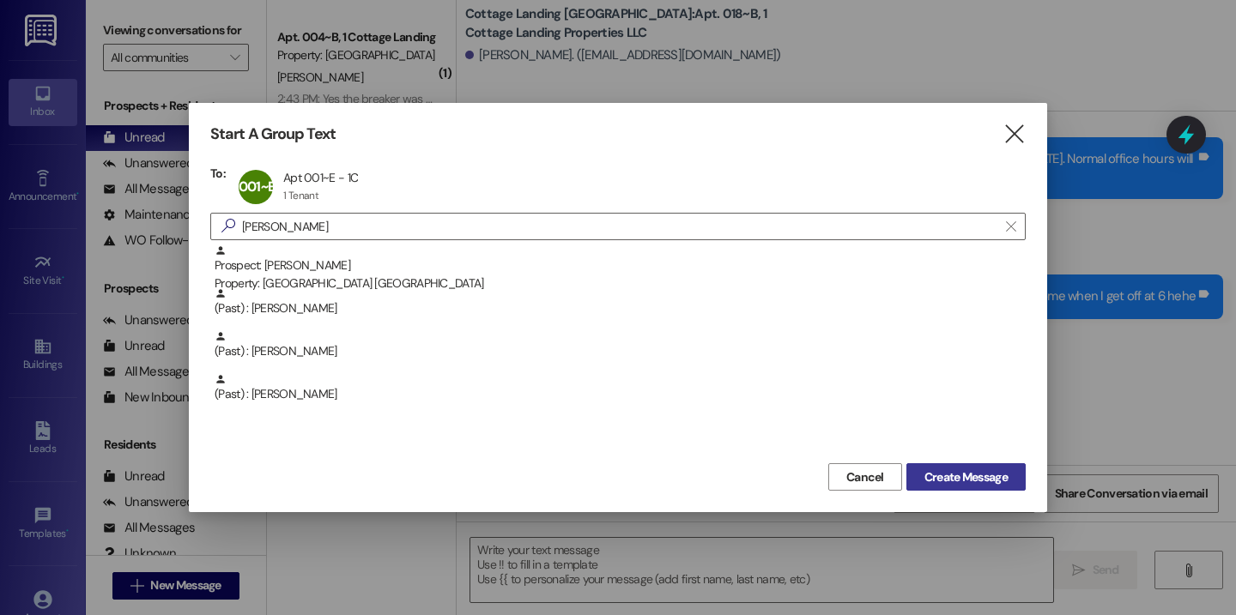
click at [954, 469] on span "Create Message" at bounding box center [965, 478] width 83 height 18
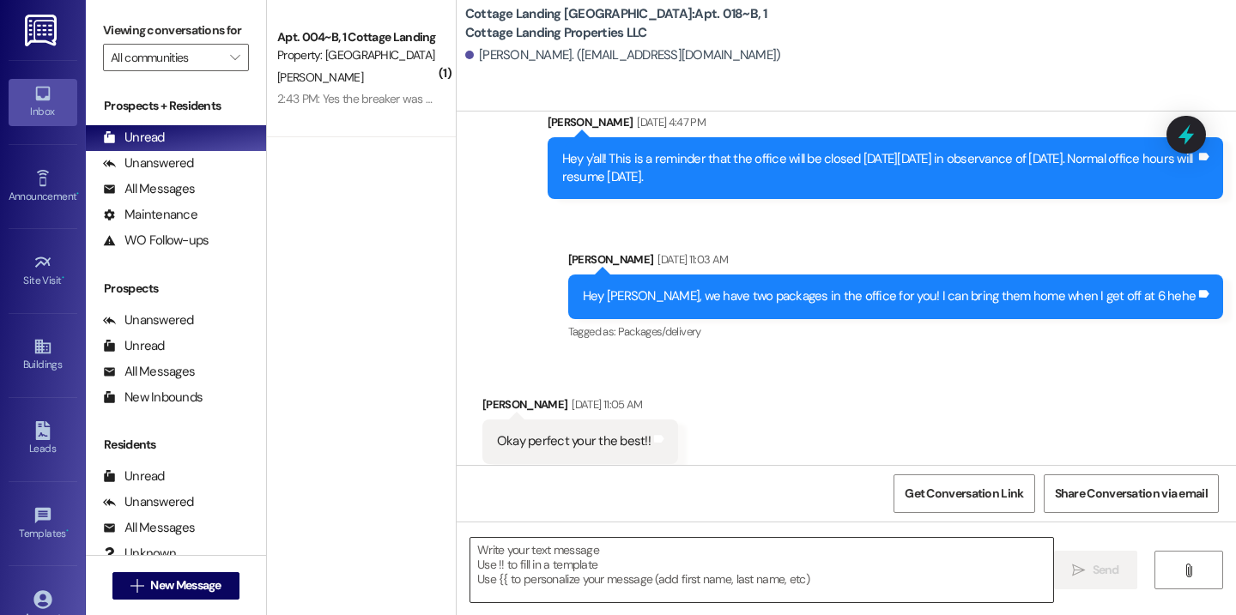
click at [766, 579] on textarea at bounding box center [761, 570] width 583 height 64
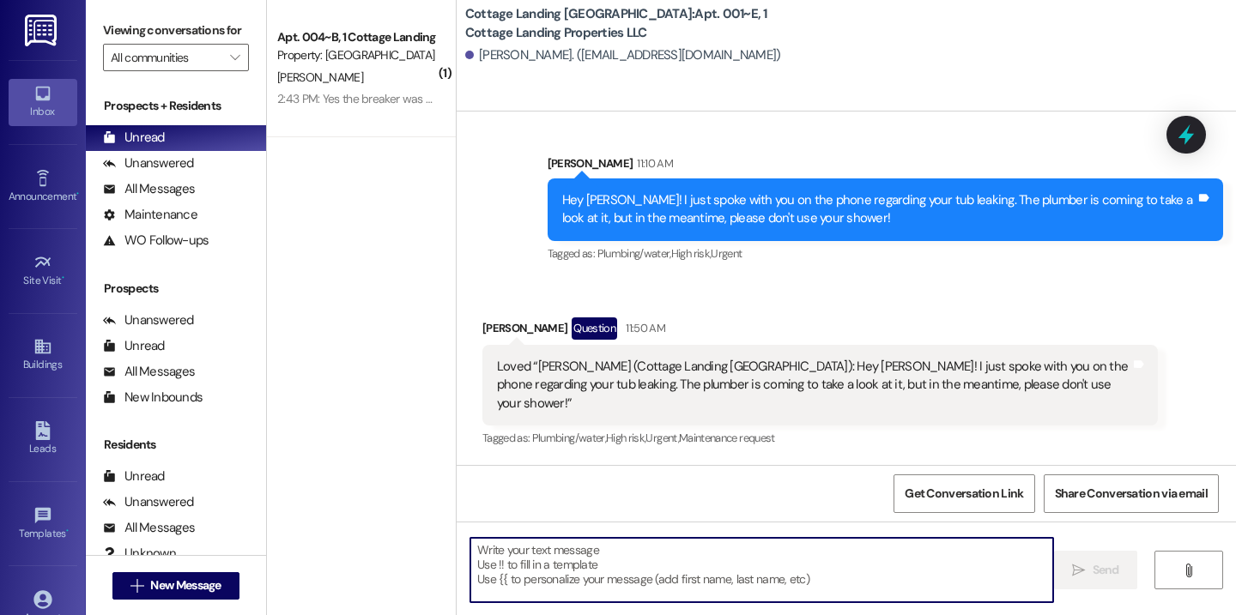
scroll to position [1921, 0]
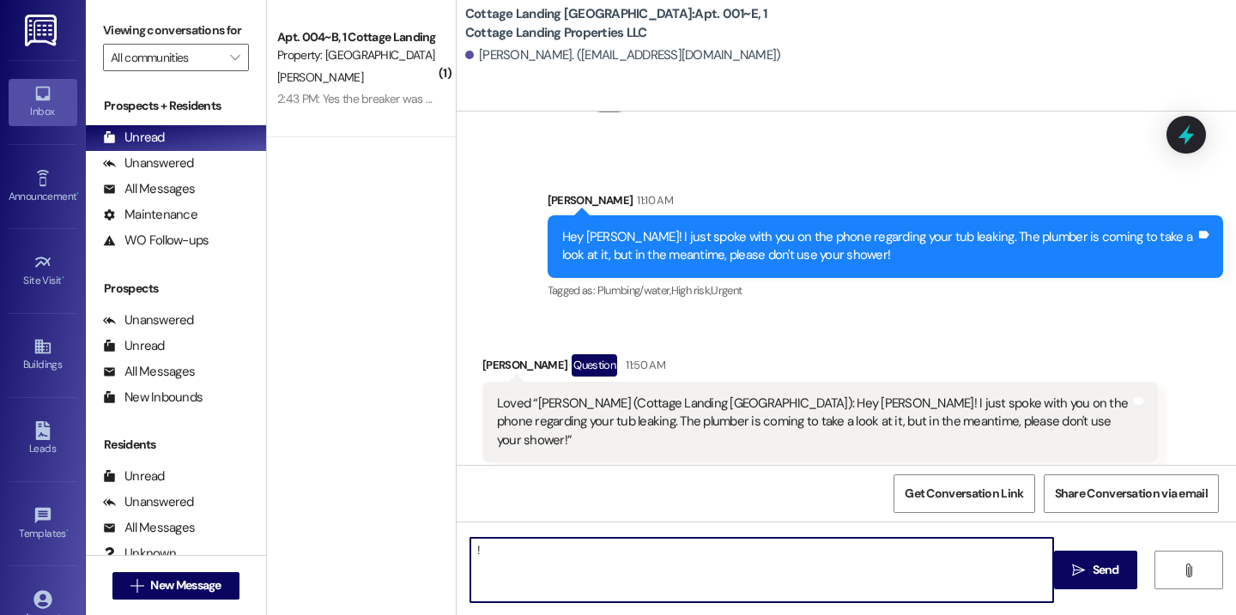
type textarea "!!"
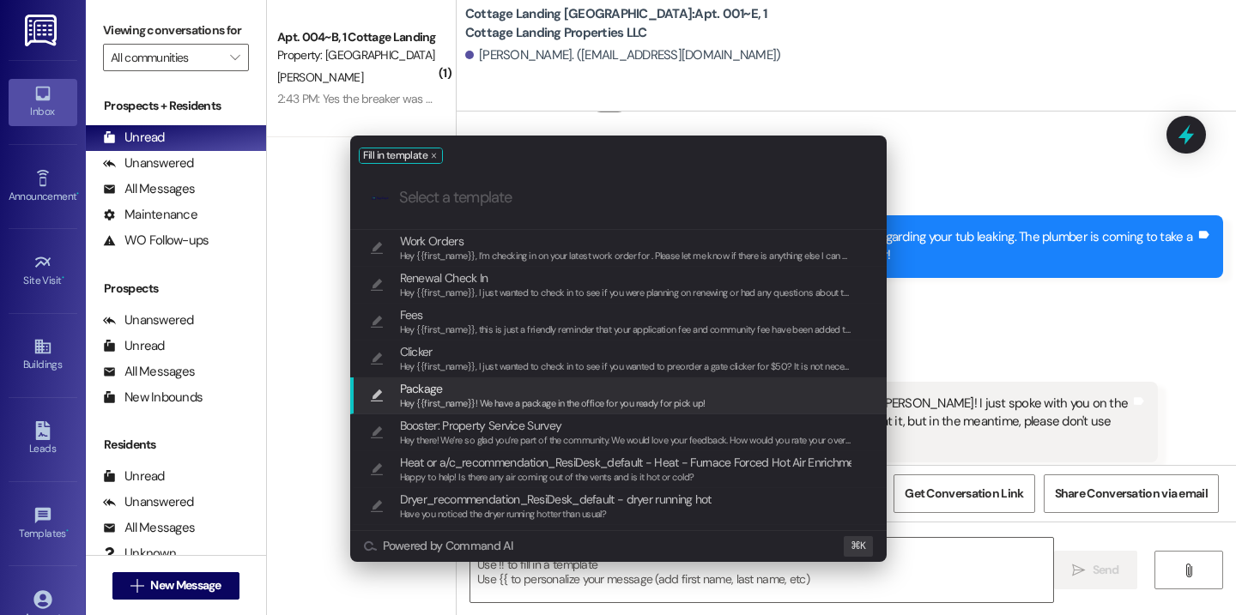
click at [584, 390] on span "Package" at bounding box center [552, 388] width 305 height 19
type textarea "Hey {{first_name}}! We have a package in the office for you ready for pick up!"
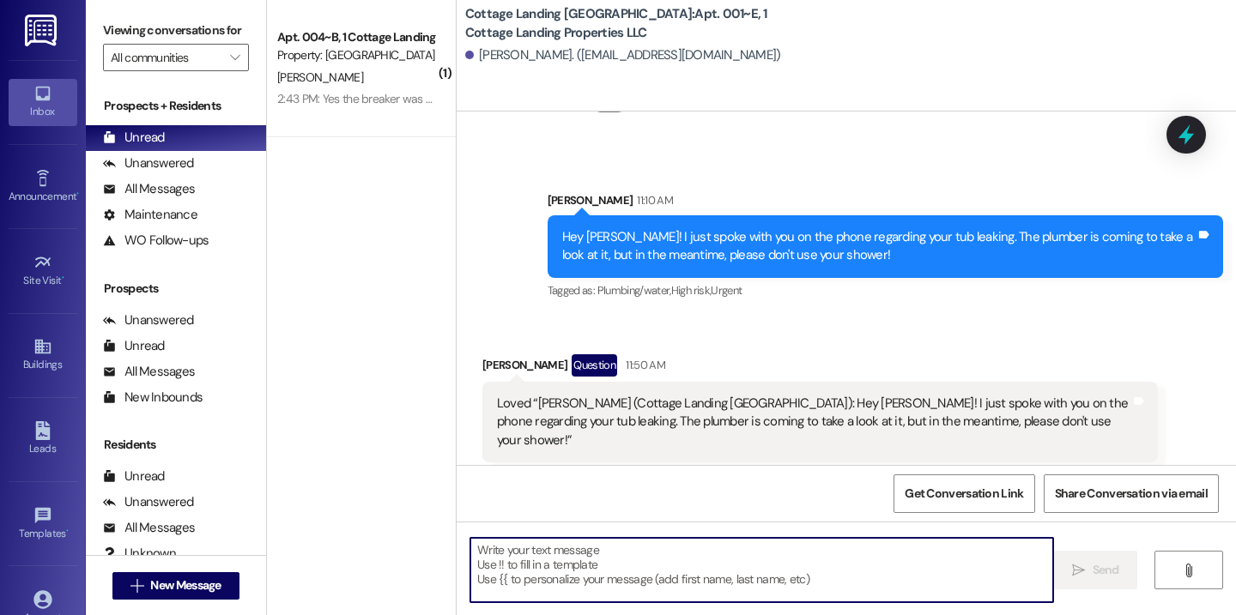
scroll to position [2041, 0]
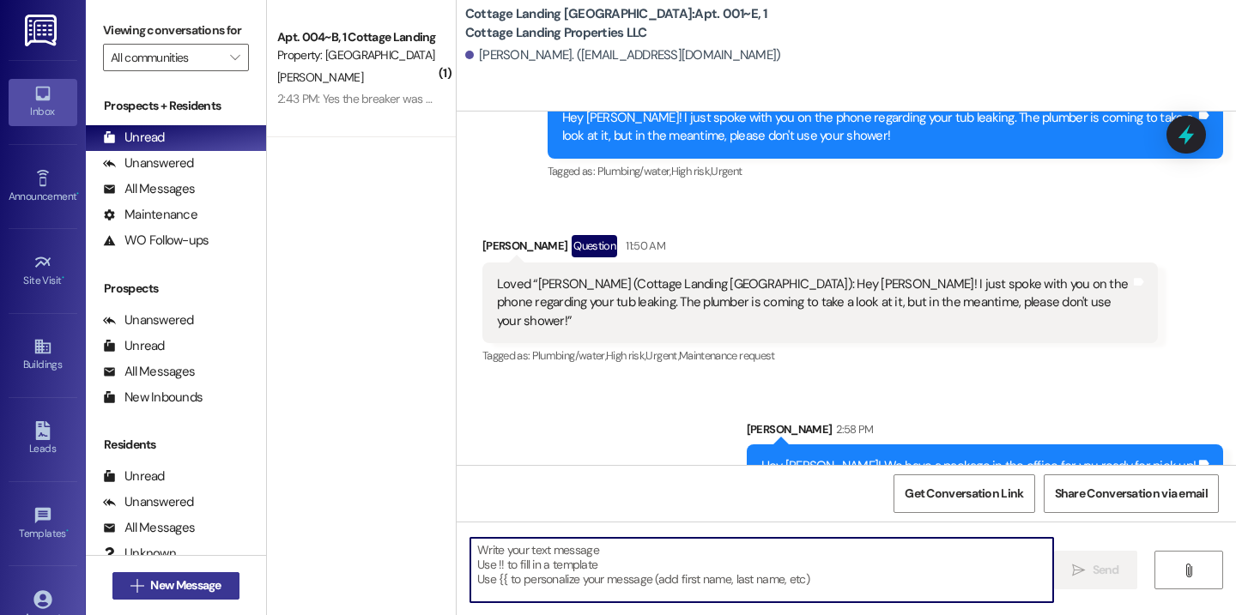
click at [203, 584] on span "New Message" at bounding box center [185, 586] width 70 height 18
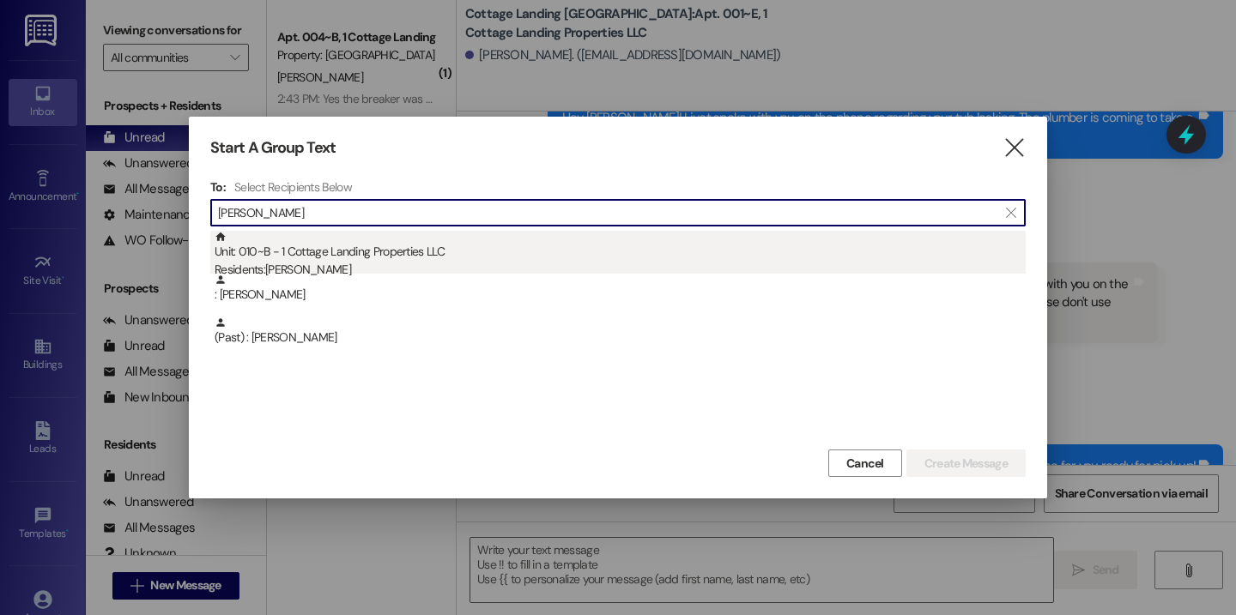
type input "penni"
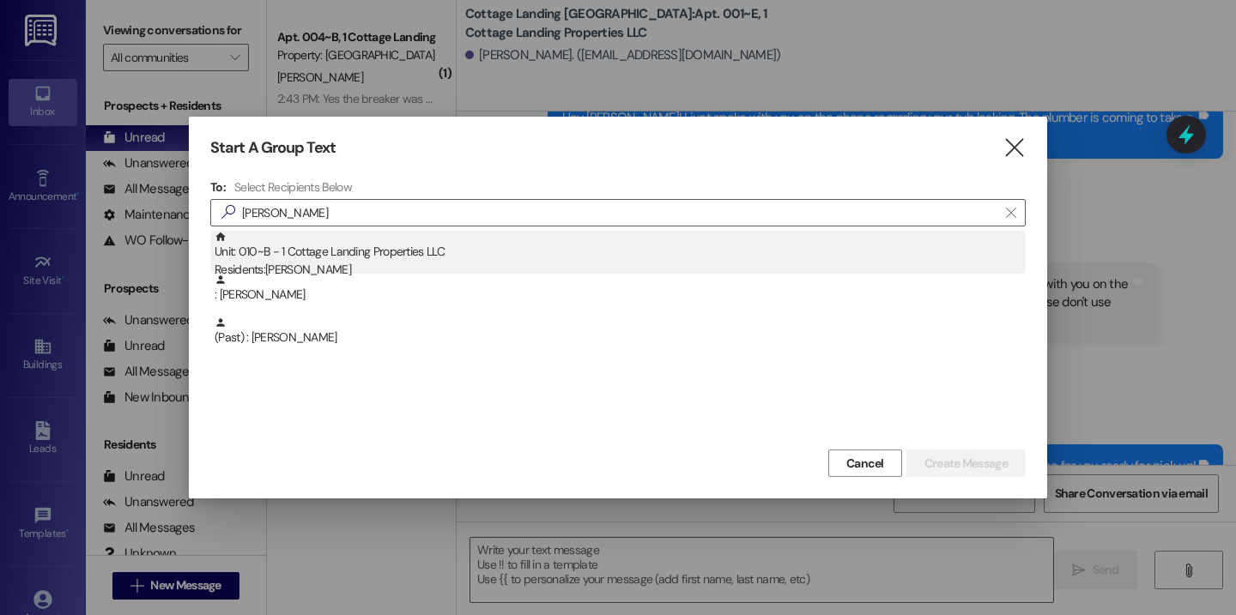
click at [311, 260] on div "Unit: 010~B - 1 Cottage Landing Properties LLC Residents: Samuel Pennier" at bounding box center [620, 255] width 811 height 49
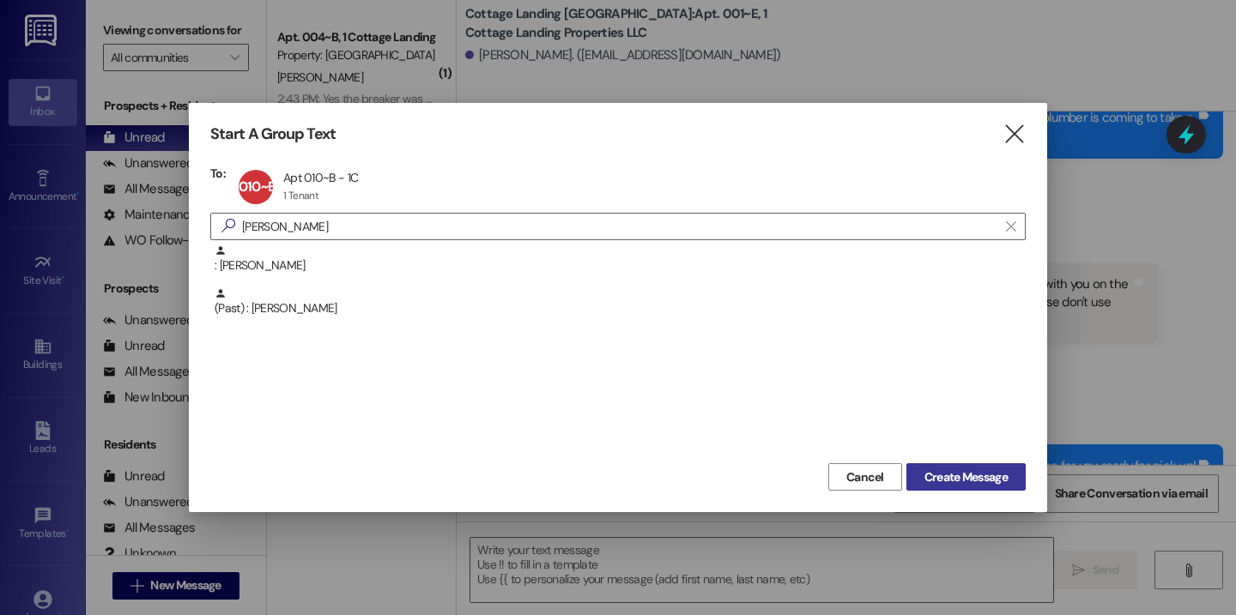
click at [944, 487] on button "Create Message" at bounding box center [965, 476] width 119 height 27
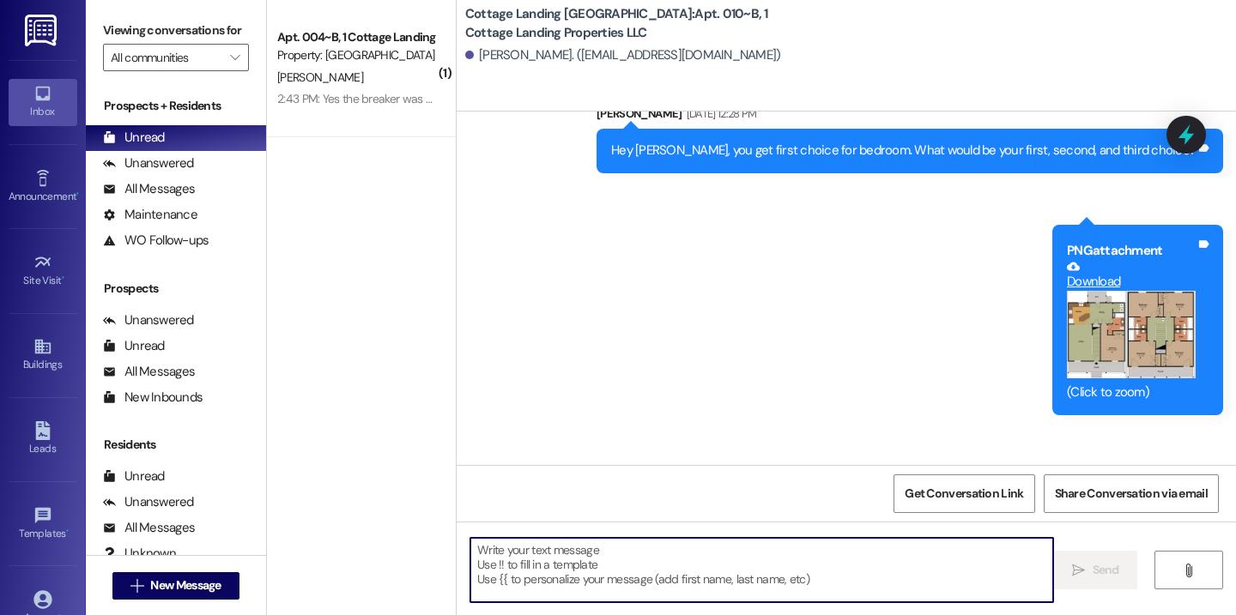
click at [665, 572] on textarea at bounding box center [761, 570] width 583 height 64
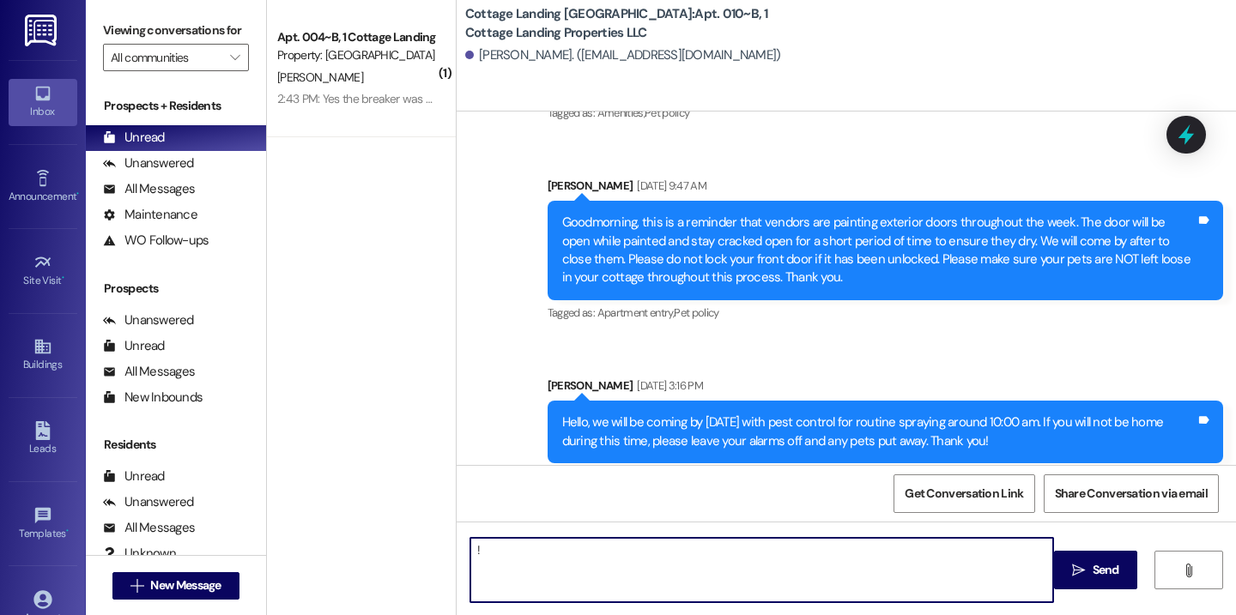
type textarea "!!"
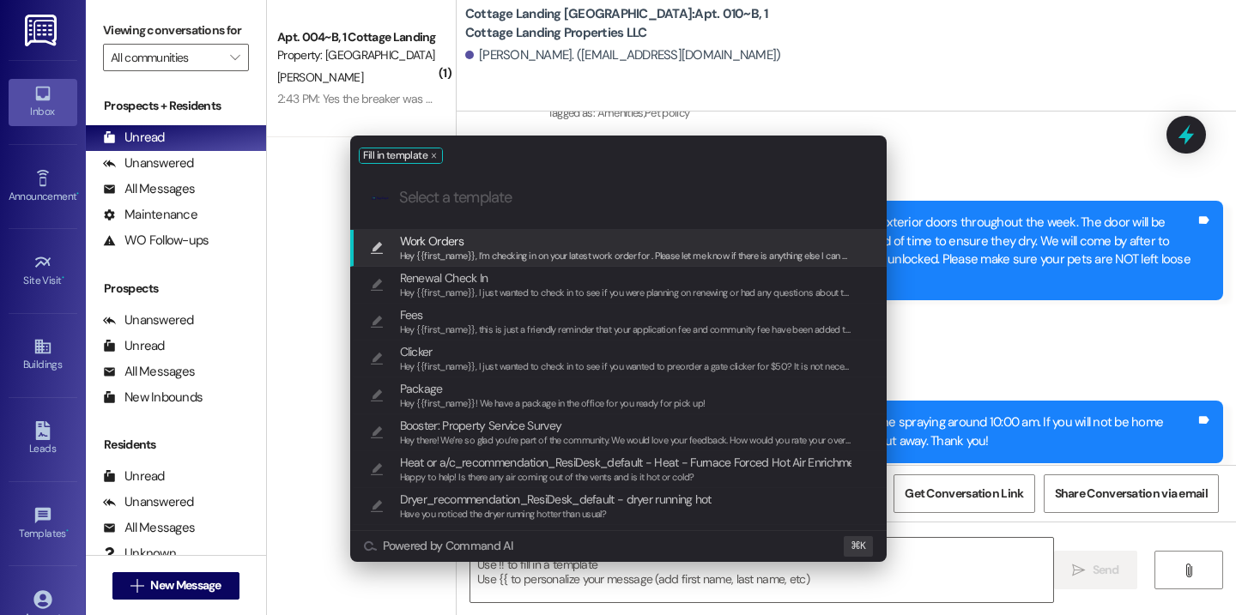
scroll to position [22360, 0]
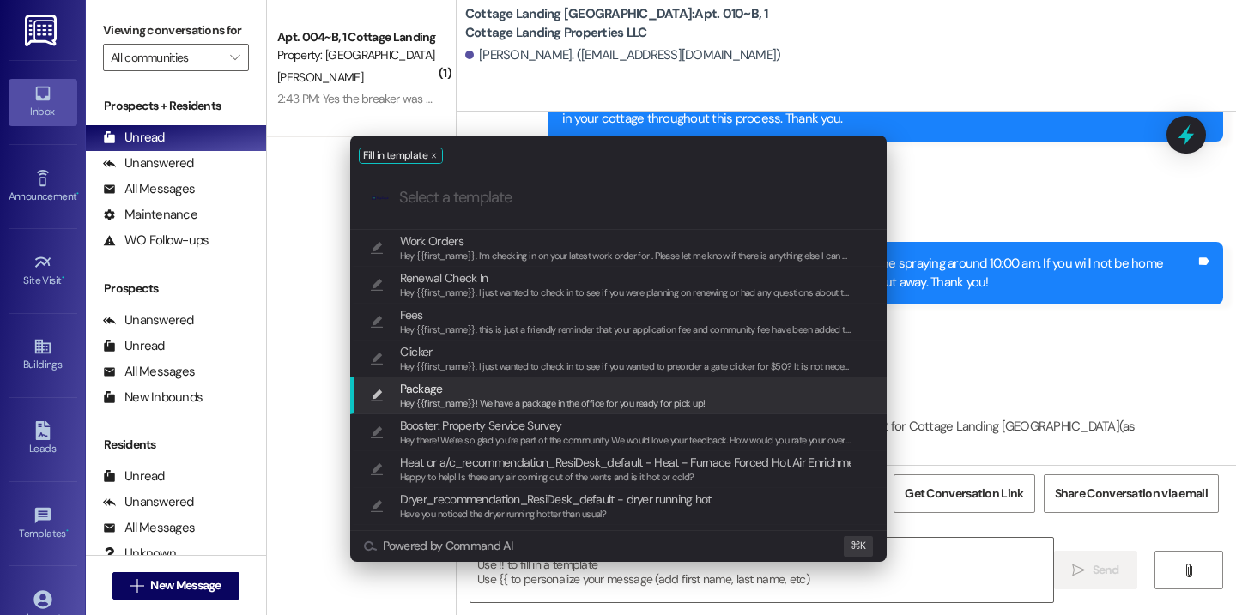
click at [559, 402] on span "Hey {{first_name}}! We have a package in the office for you ready for pick up!" at bounding box center [552, 403] width 305 height 12
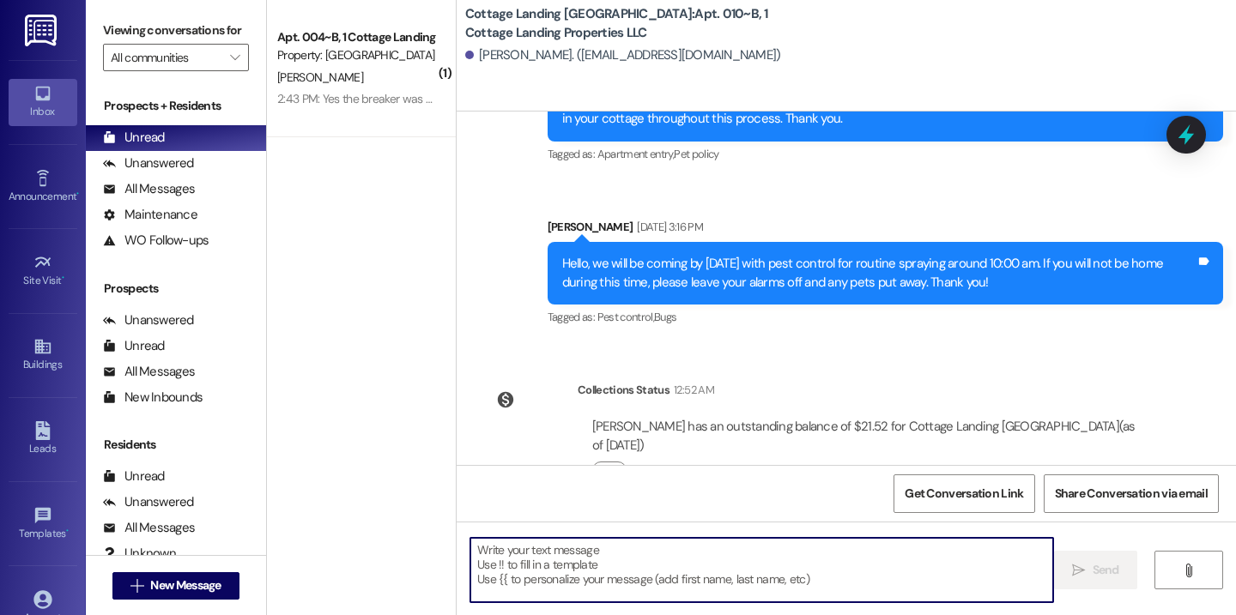
type textarea "Hey {{first_name}}! We have a package in the office for you ready for pick up!"
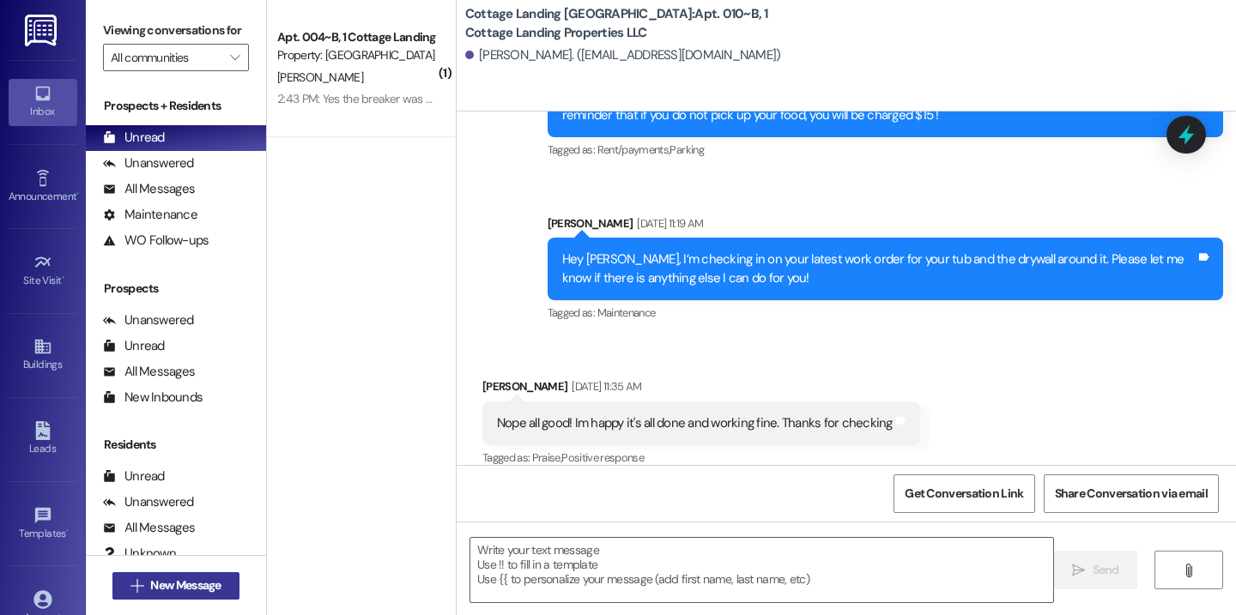
click at [195, 585] on span "New Message" at bounding box center [185, 586] width 70 height 18
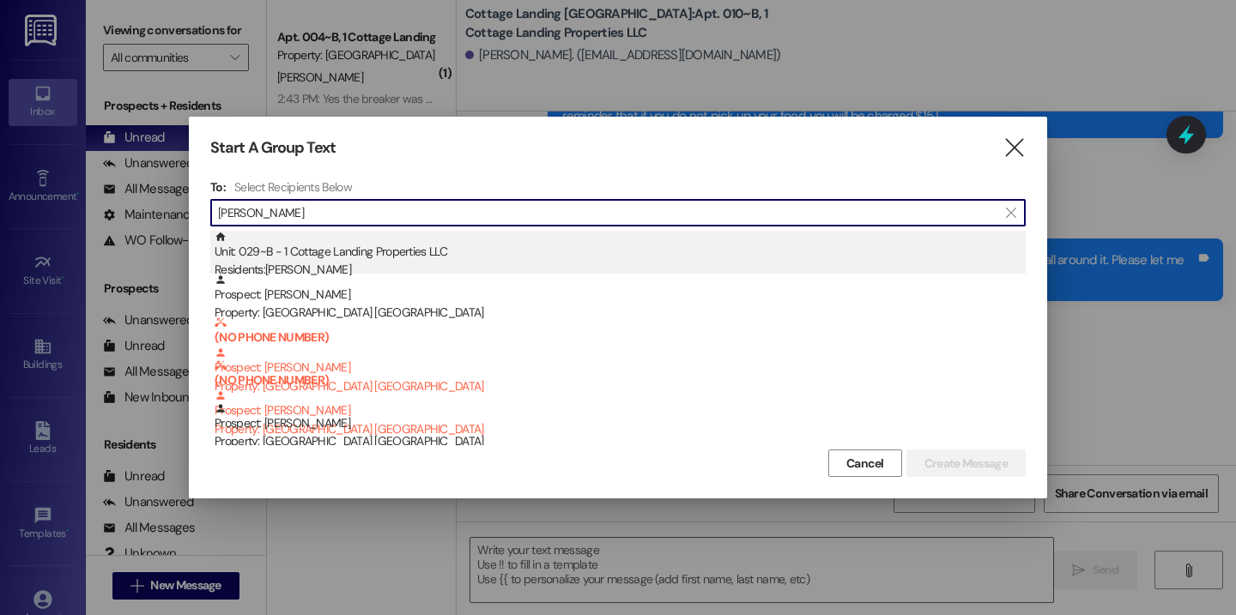
type input "fulco"
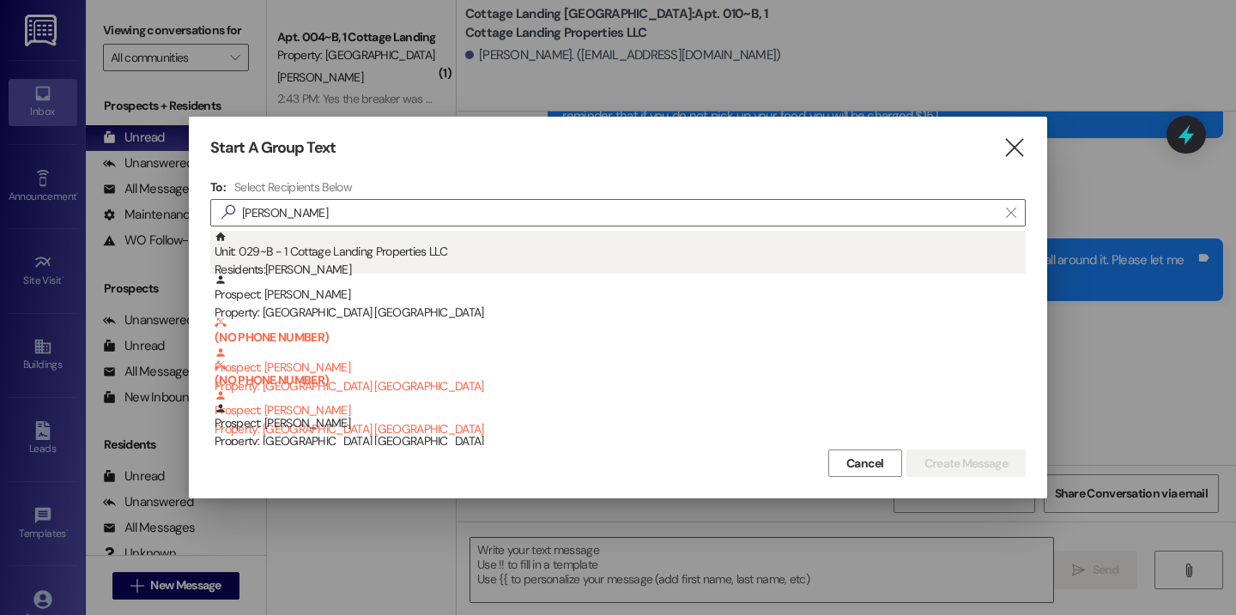
click at [364, 246] on div "Unit: 029~B - 1 Cottage Landing Properties LLC Residents: Hailey Fulco" at bounding box center [620, 255] width 811 height 49
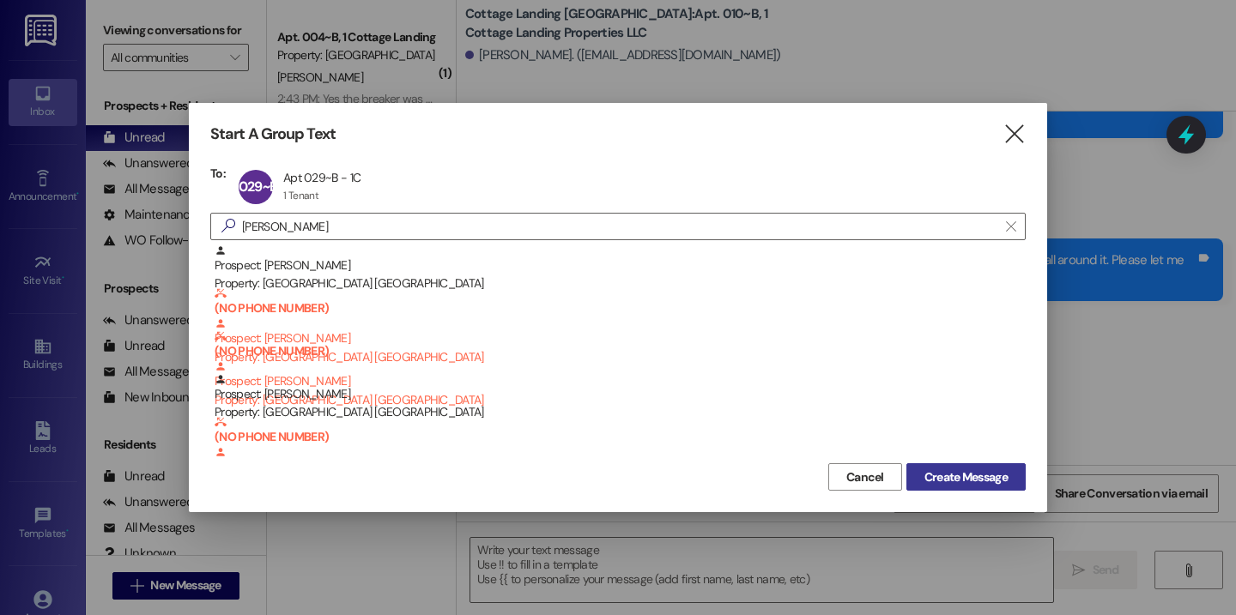
click at [968, 473] on span "Create Message" at bounding box center [965, 478] width 83 height 18
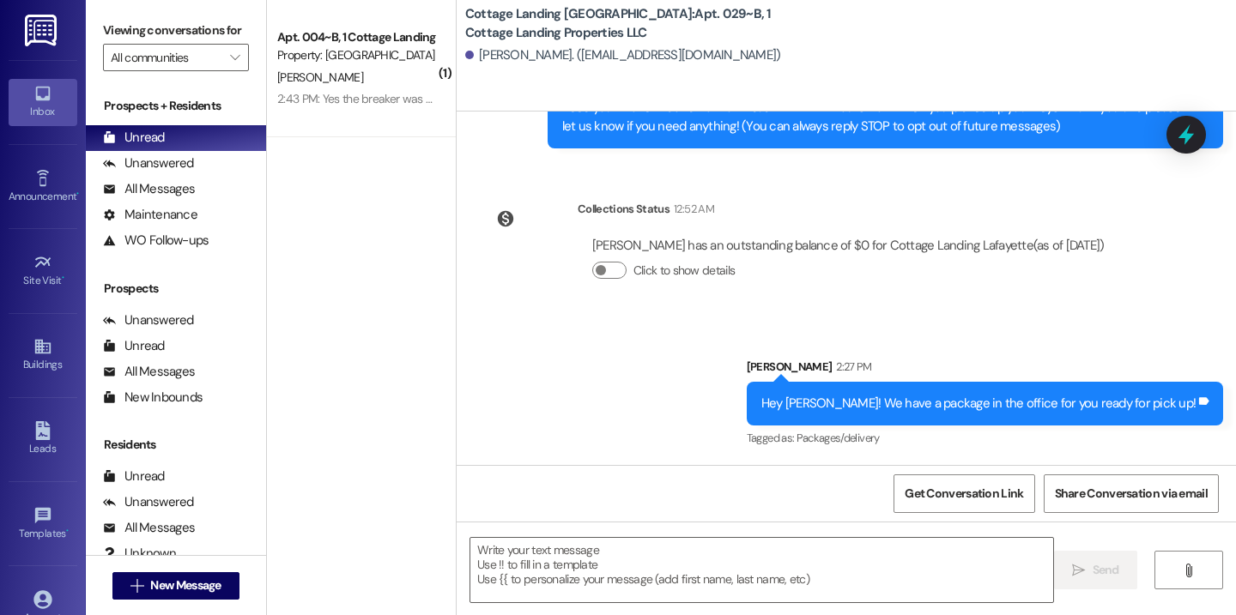
scroll to position [221, 0]
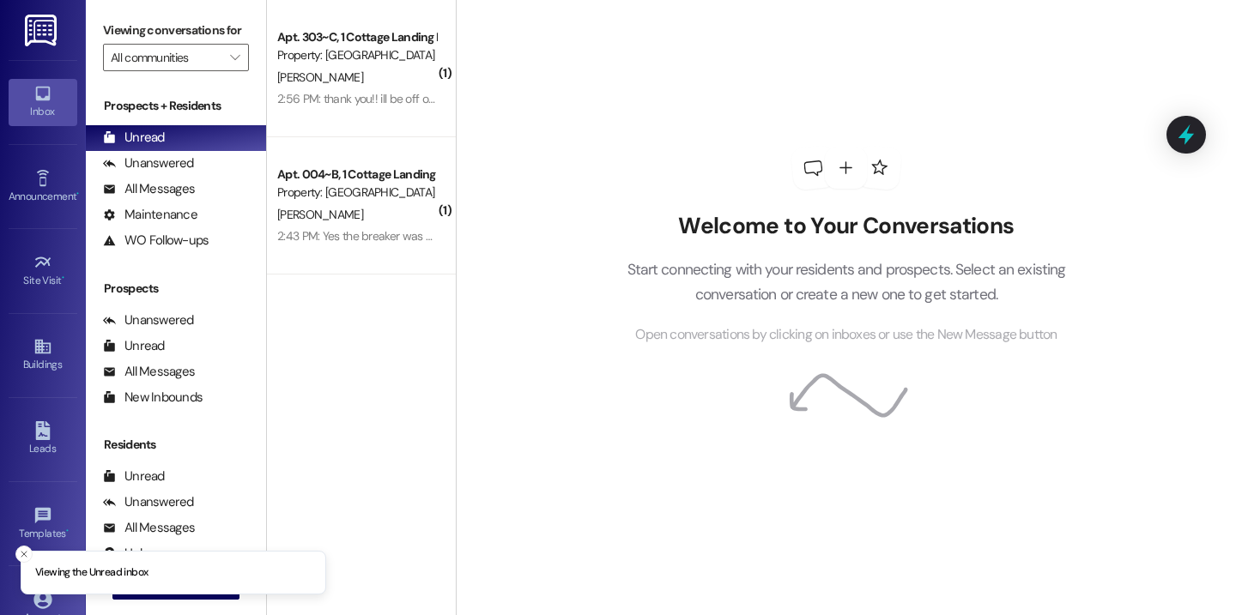
click at [203, 594] on li "Viewing the Unread inbox" at bounding box center [173, 573] width 305 height 45
click at [203, 597] on button " New Message" at bounding box center [175, 585] width 127 height 27
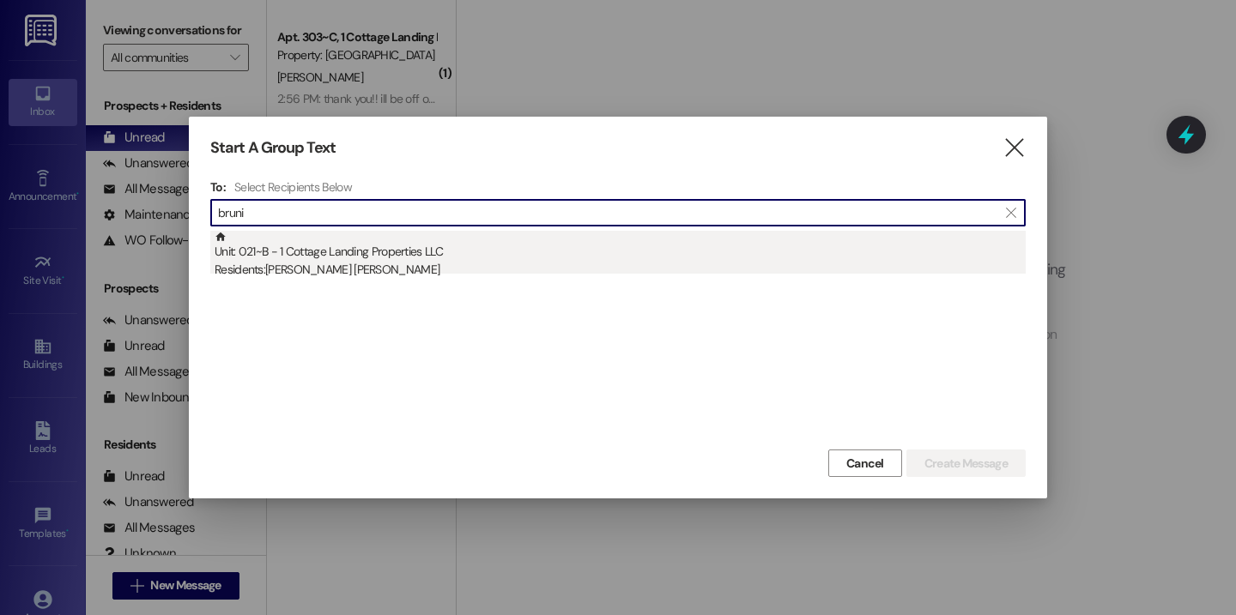
type input "bruni"
click at [425, 253] on div "Unit: 021~B - 1 Cottage Landing Properties LLC Residents: Presley Bruni" at bounding box center [620, 255] width 811 height 49
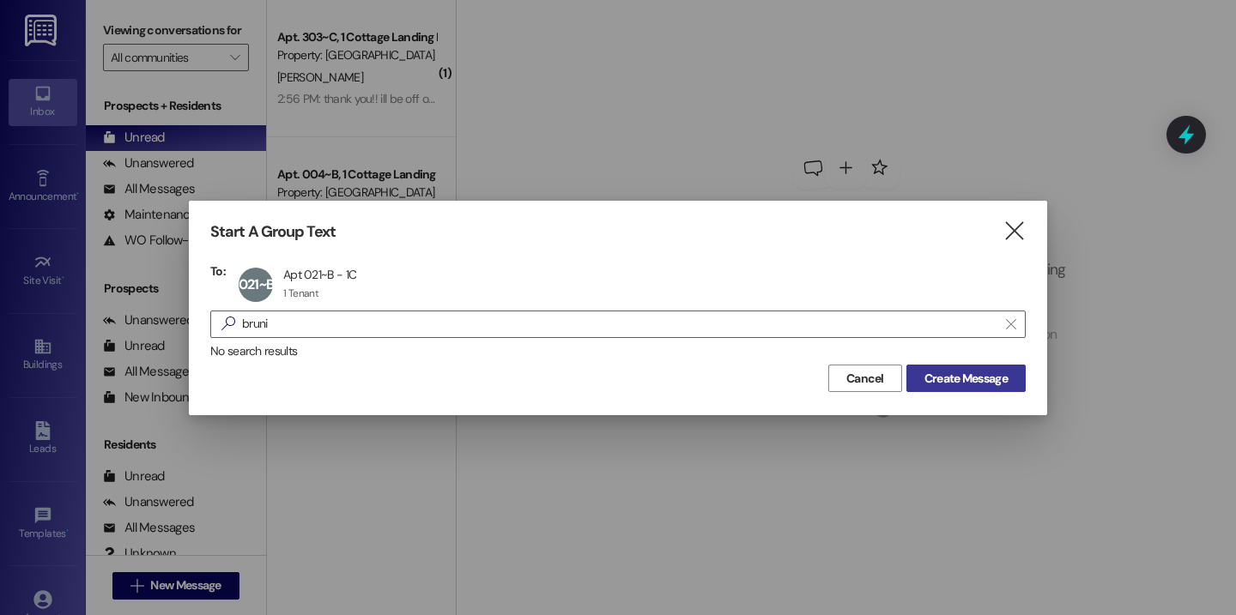
click at [990, 376] on span "Create Message" at bounding box center [965, 379] width 83 height 18
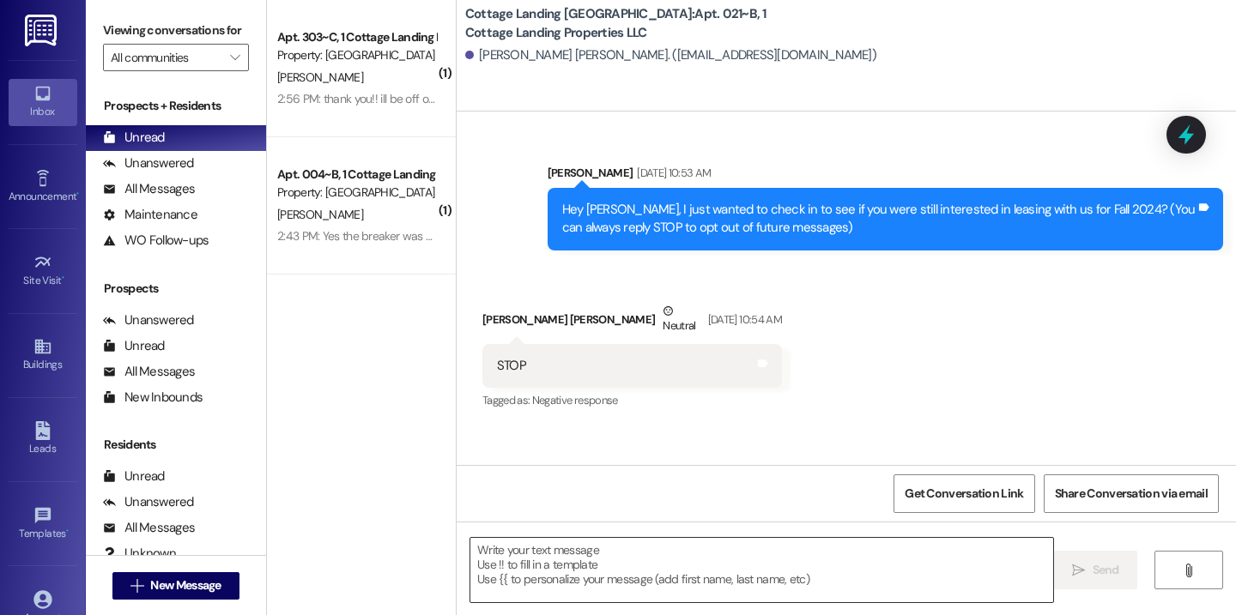
click at [489, 559] on textarea at bounding box center [761, 570] width 583 height 64
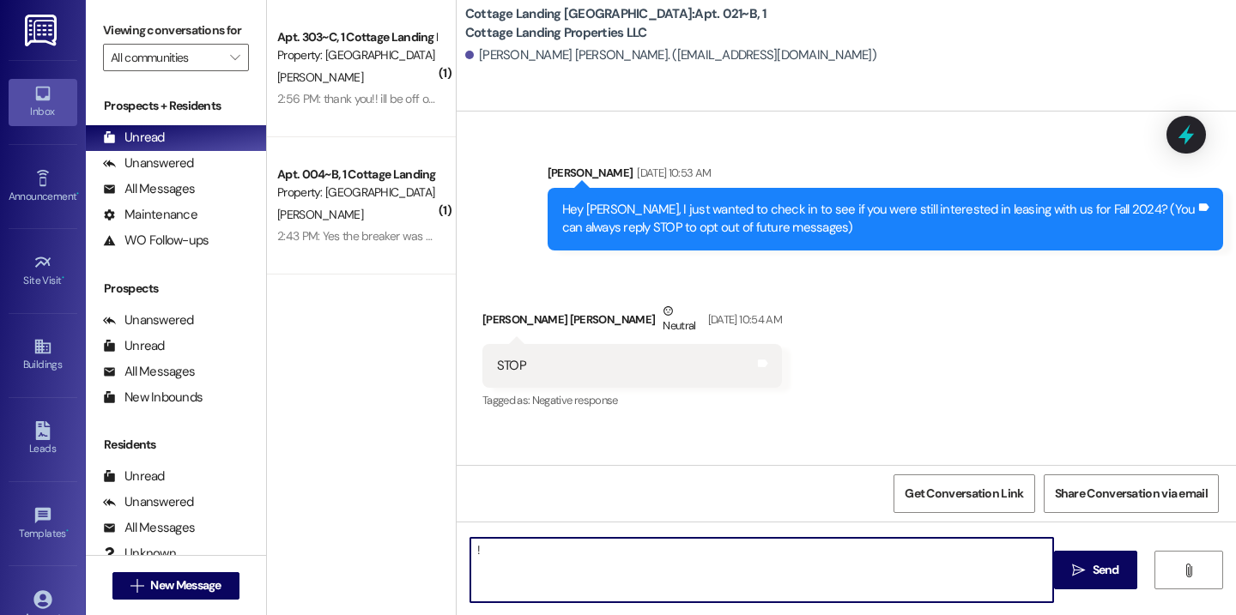
type textarea "!!"
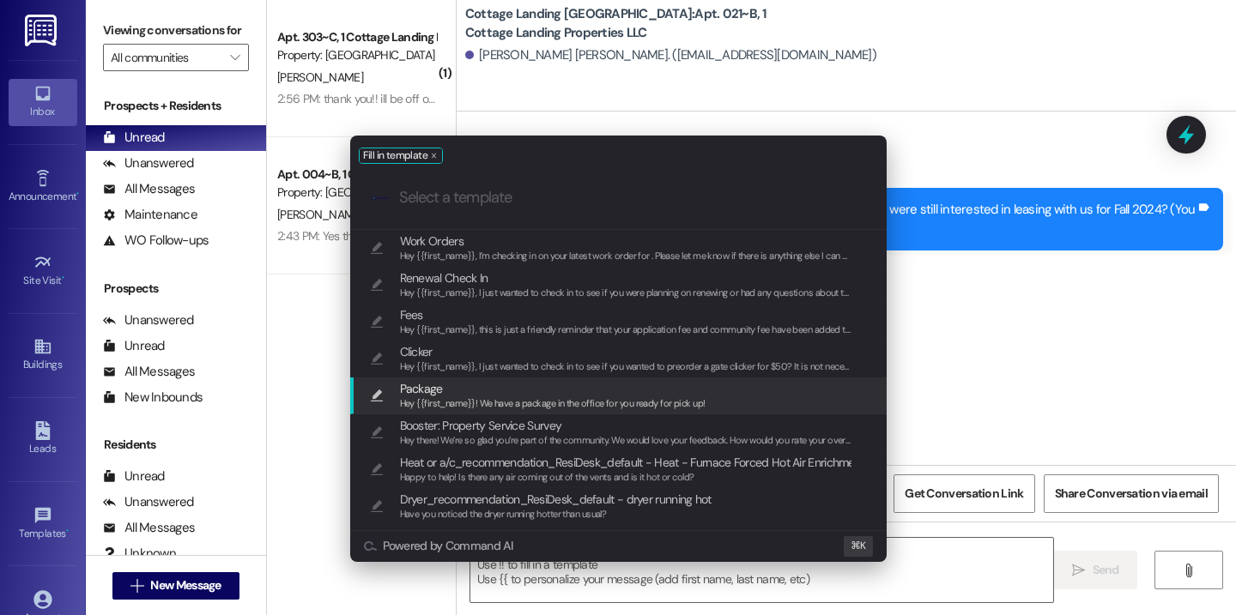
click at [466, 394] on span "Package" at bounding box center [552, 388] width 305 height 19
type textarea "Hey {{first_name}}! We have a package in the office for you ready for pick up!"
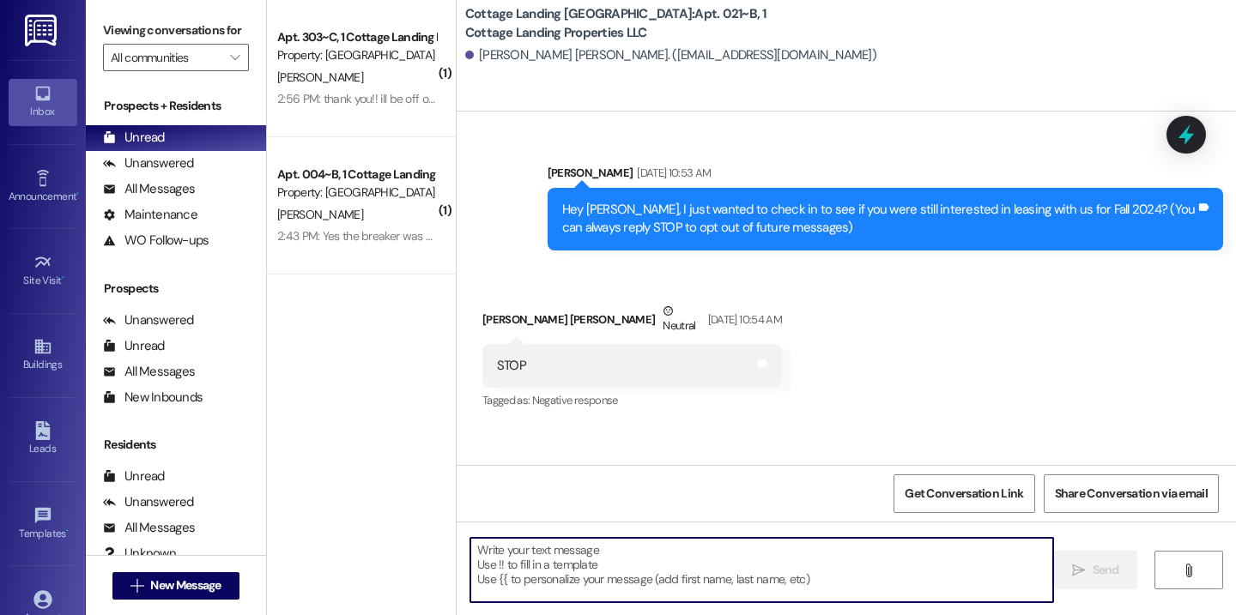
scroll to position [786, 0]
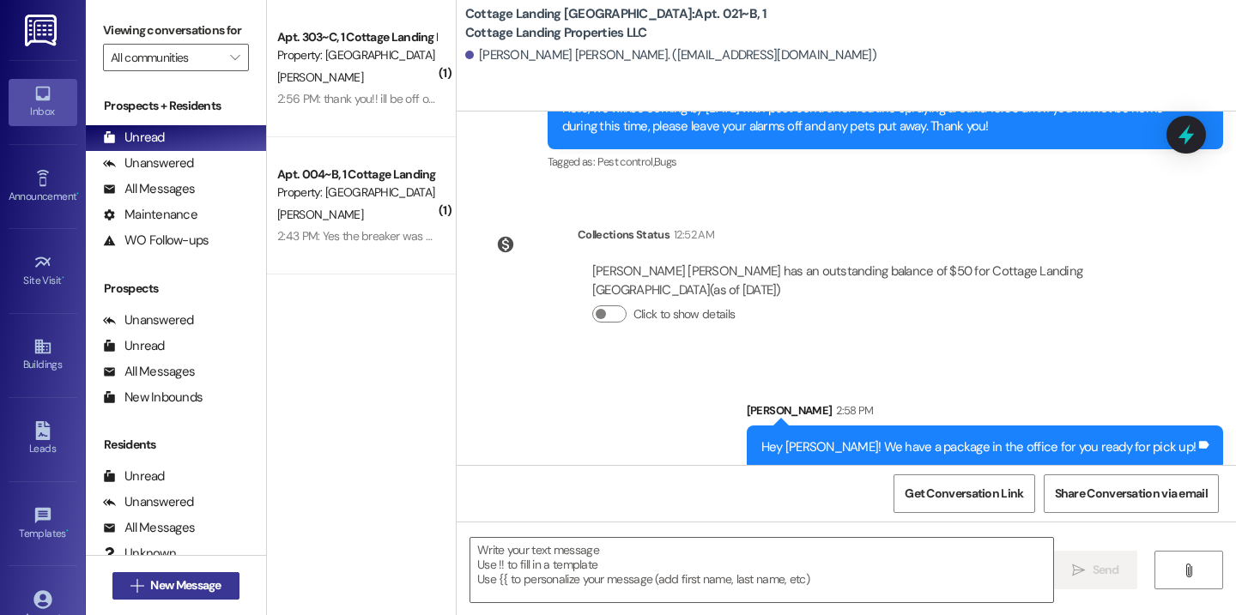
click at [209, 595] on button " New Message" at bounding box center [175, 585] width 127 height 27
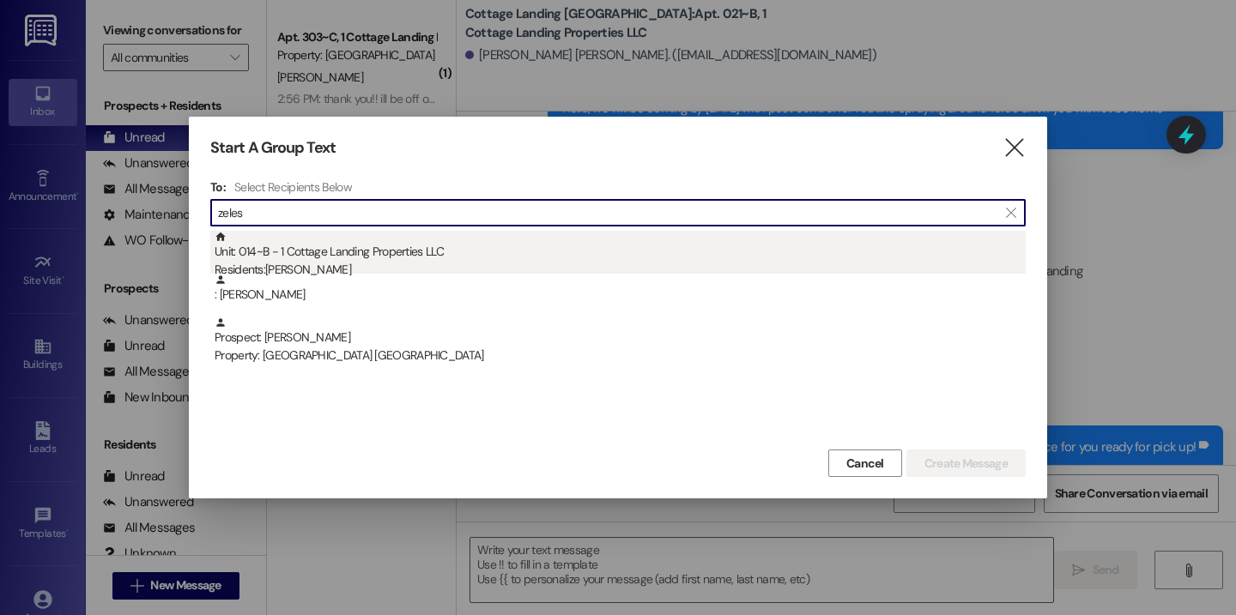
type input "zeles"
click at [370, 242] on div "Unit: 014~B - 1 Cottage Landing Properties LLC Residents: Ava Zelesnik" at bounding box center [620, 255] width 811 height 49
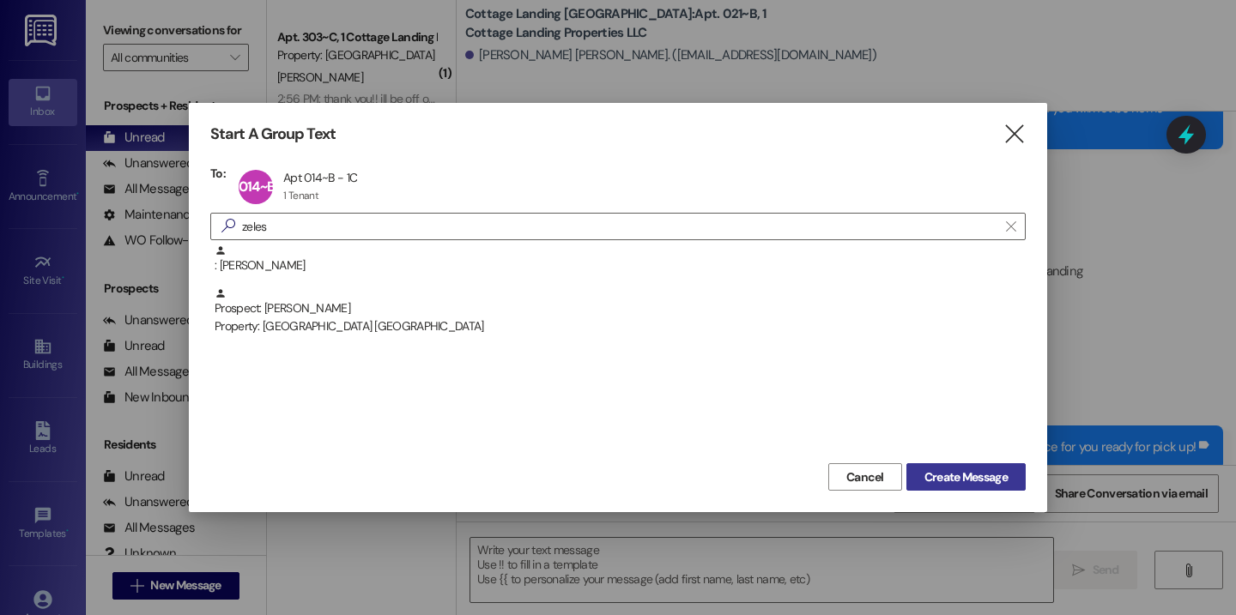
click at [965, 472] on span "Create Message" at bounding box center [965, 478] width 83 height 18
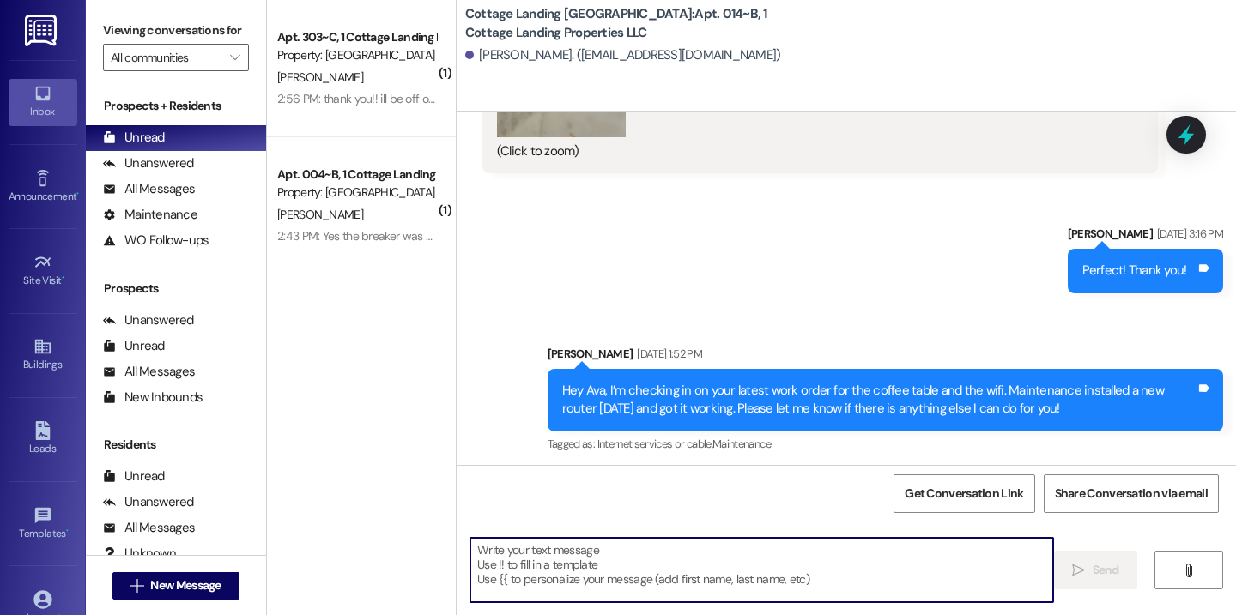
click at [566, 549] on textarea at bounding box center [761, 570] width 583 height 64
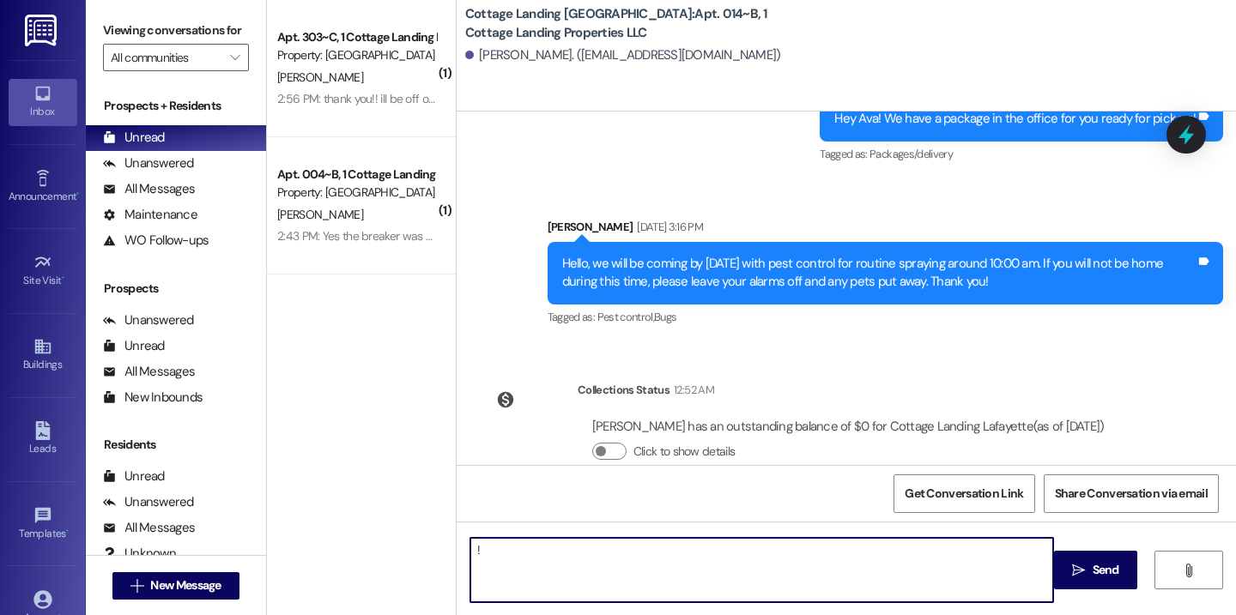
type textarea "!!"
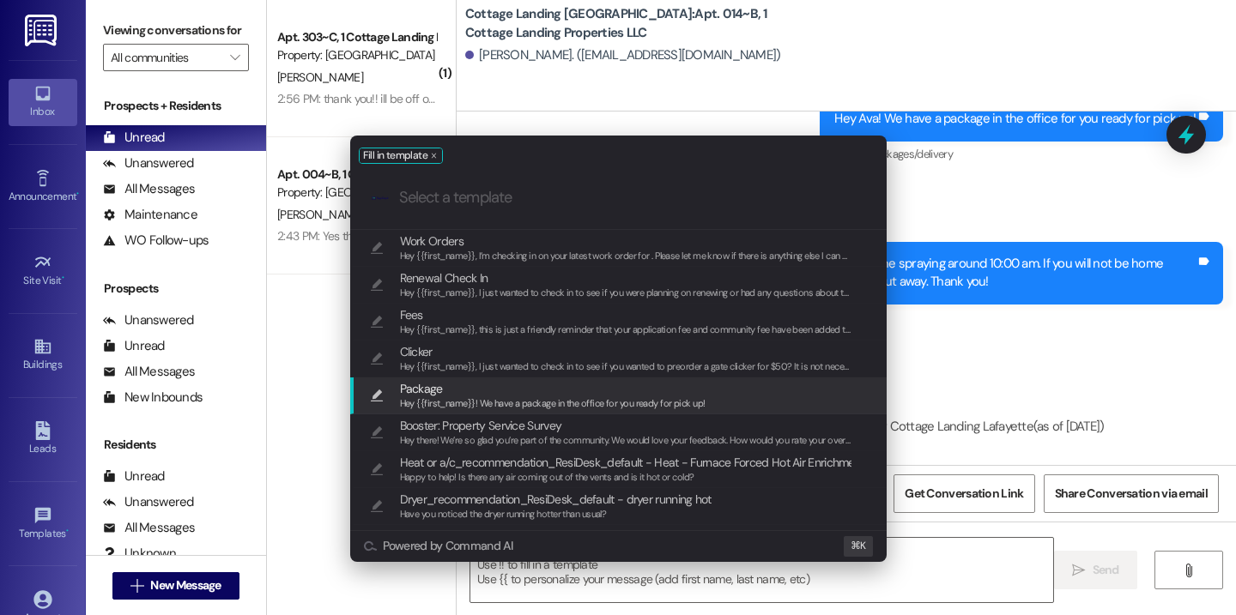
click at [480, 389] on span "Package" at bounding box center [552, 388] width 305 height 19
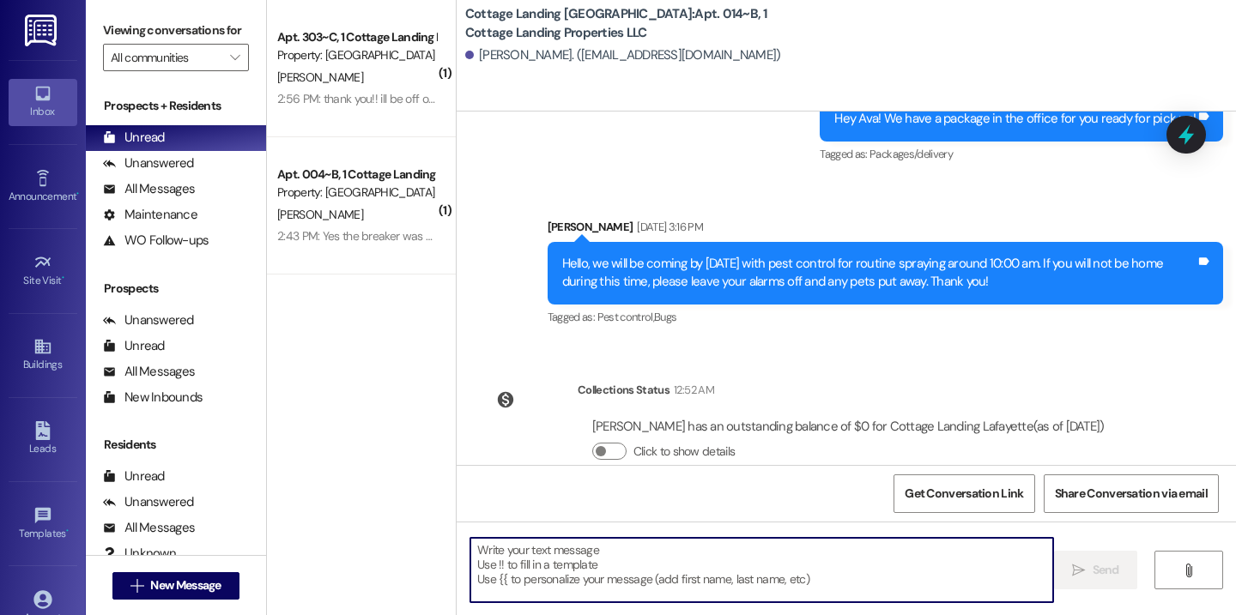
type textarea "Hey {{first_name}}! We have a package in the office for you ready for pick up!"
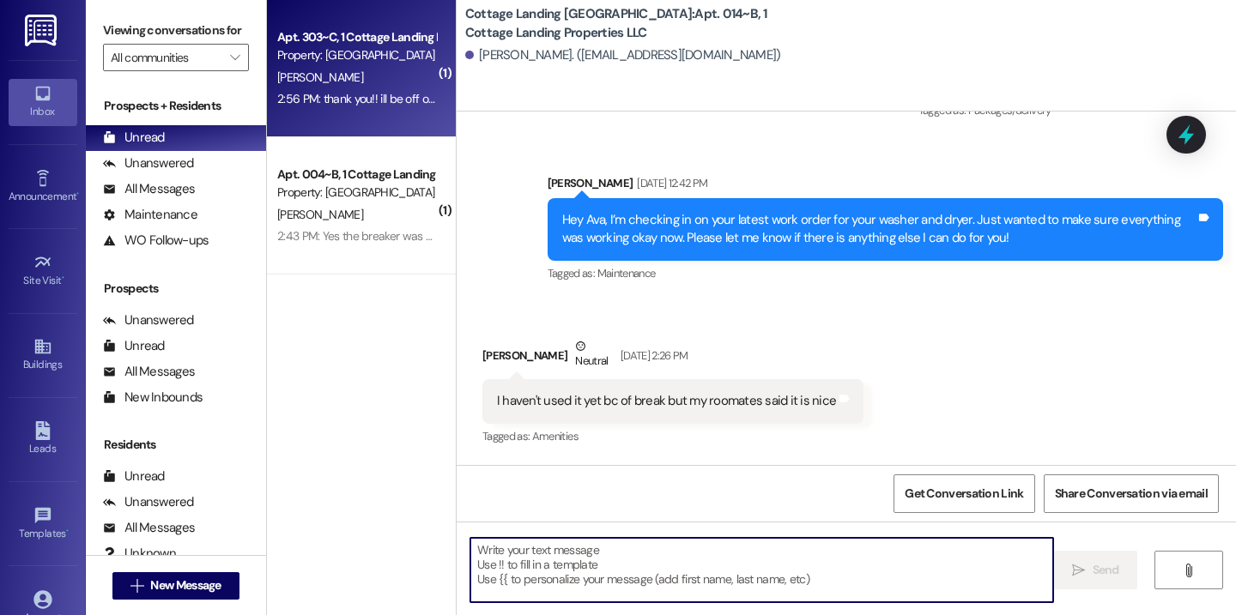
scroll to position [8526, 0]
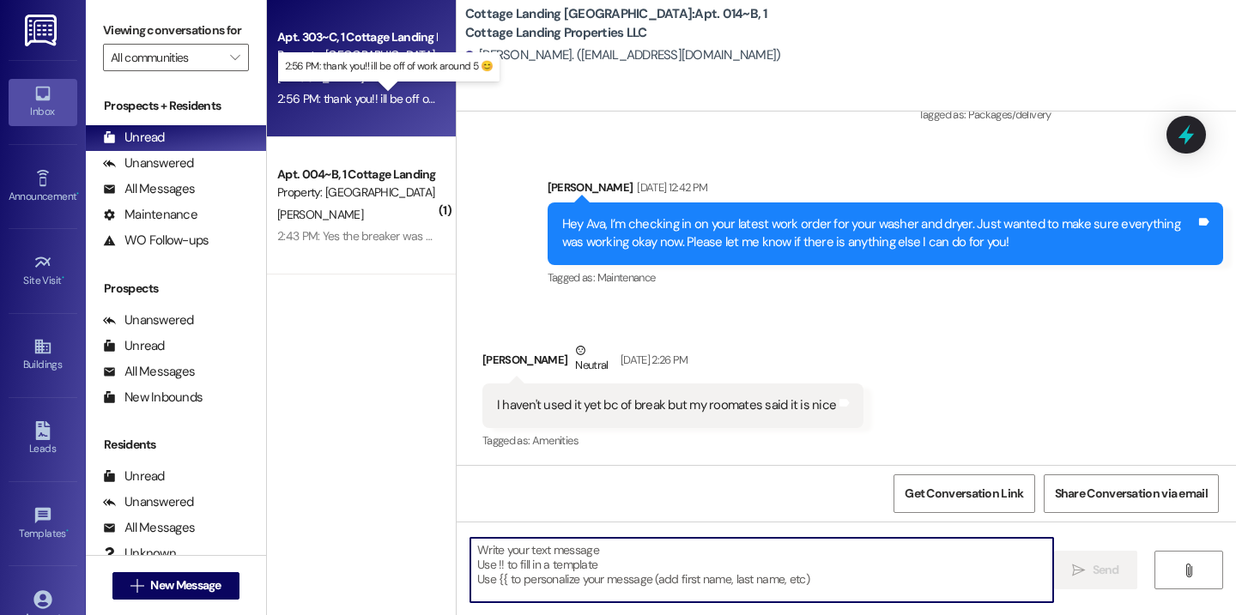
click at [366, 95] on div "2:56 PM: thank you!! ill be off of work around 5 😊 2:56 PM: thank you!! ill be …" at bounding box center [400, 98] width 247 height 15
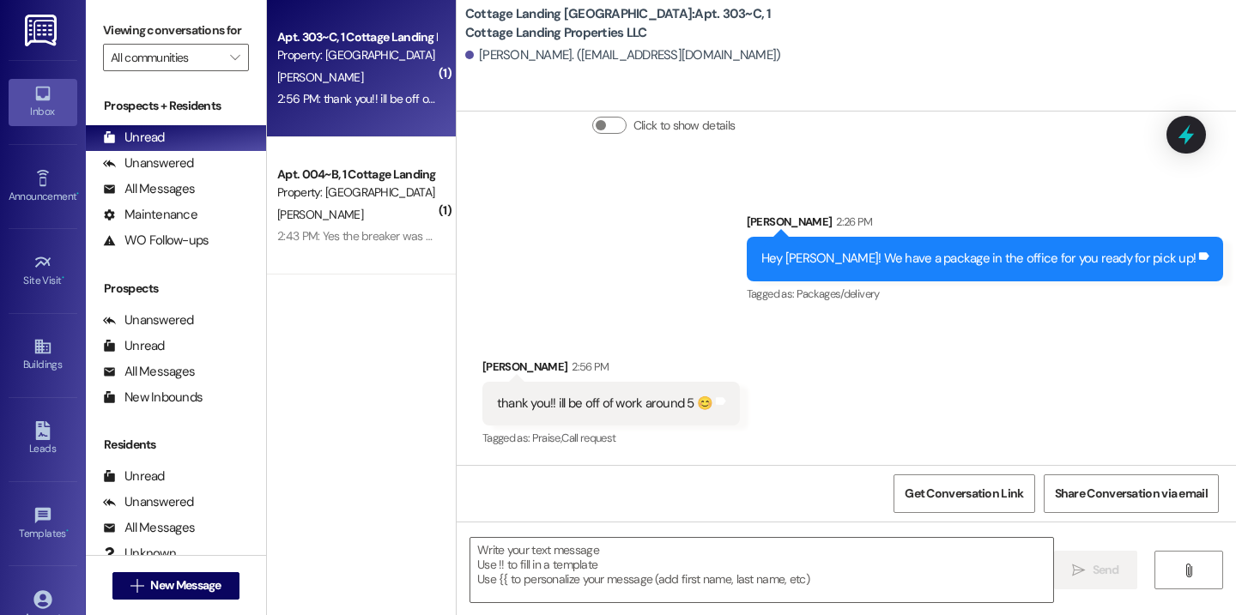
scroll to position [384, 0]
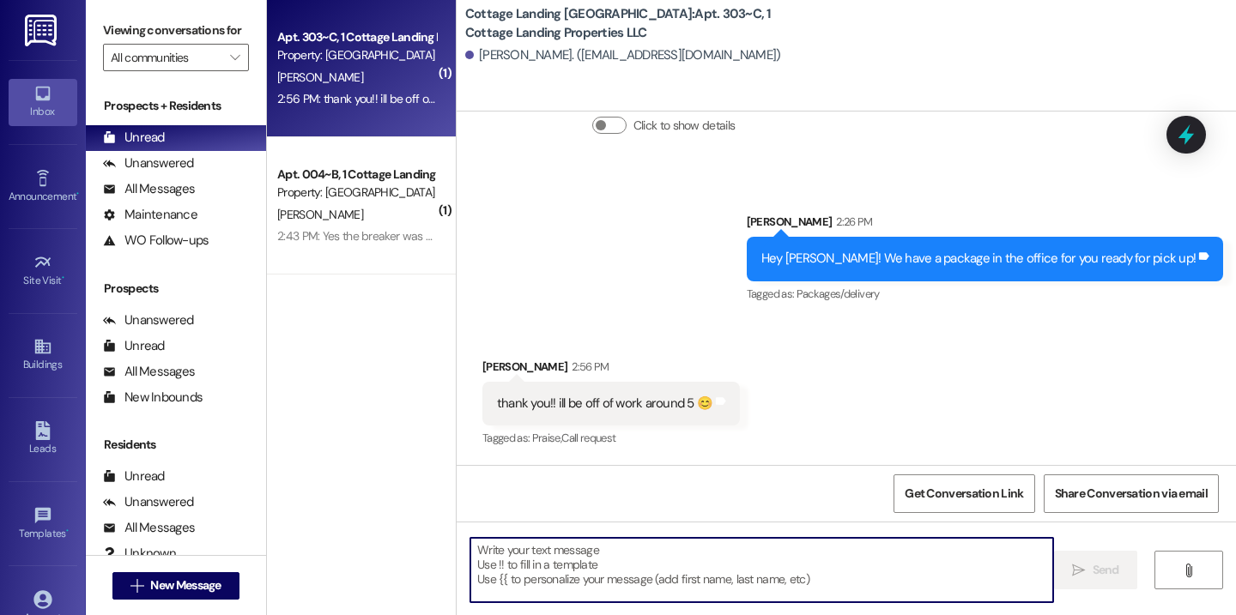
click at [544, 560] on textarea at bounding box center [761, 570] width 583 height 64
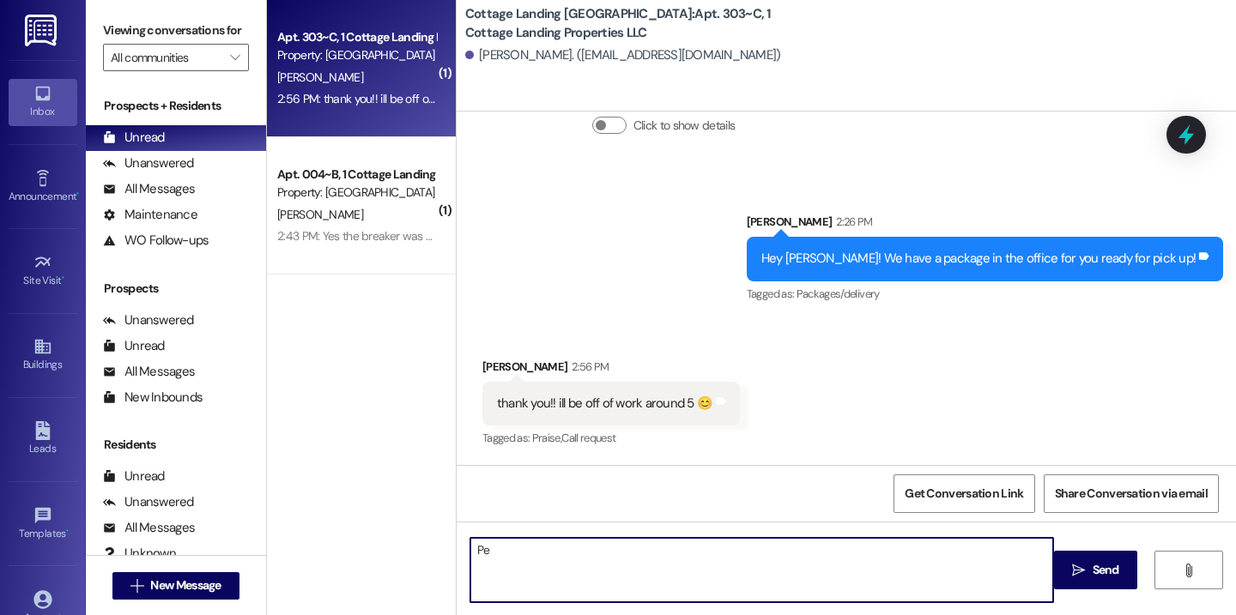
type textarea "P"
type textarea "No problem at all!"
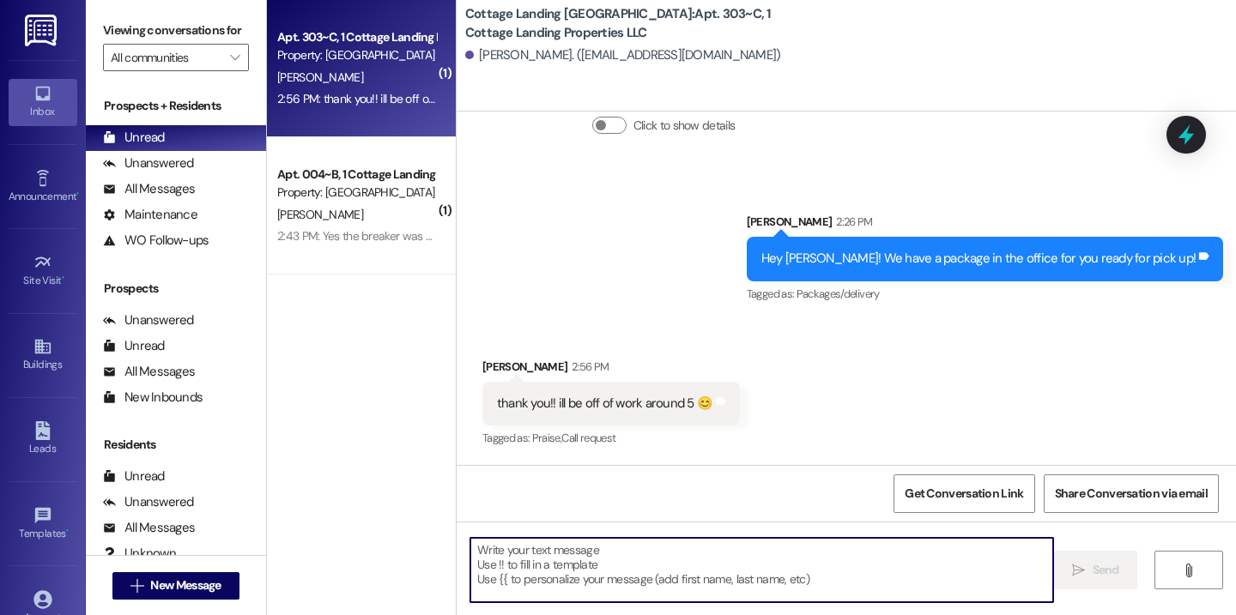
scroll to position [504, 0]
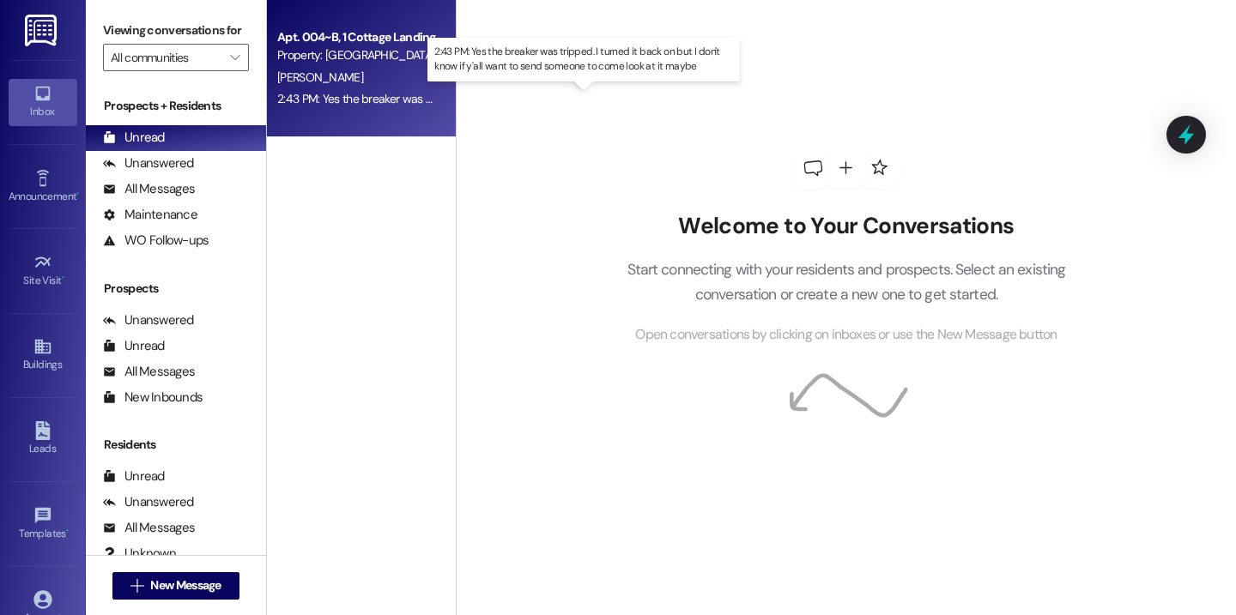
click at [388, 100] on div "2:43 PM: Yes the breaker was tripped. I turned it back on but I don't know if y…" at bounding box center [594, 98] width 634 height 15
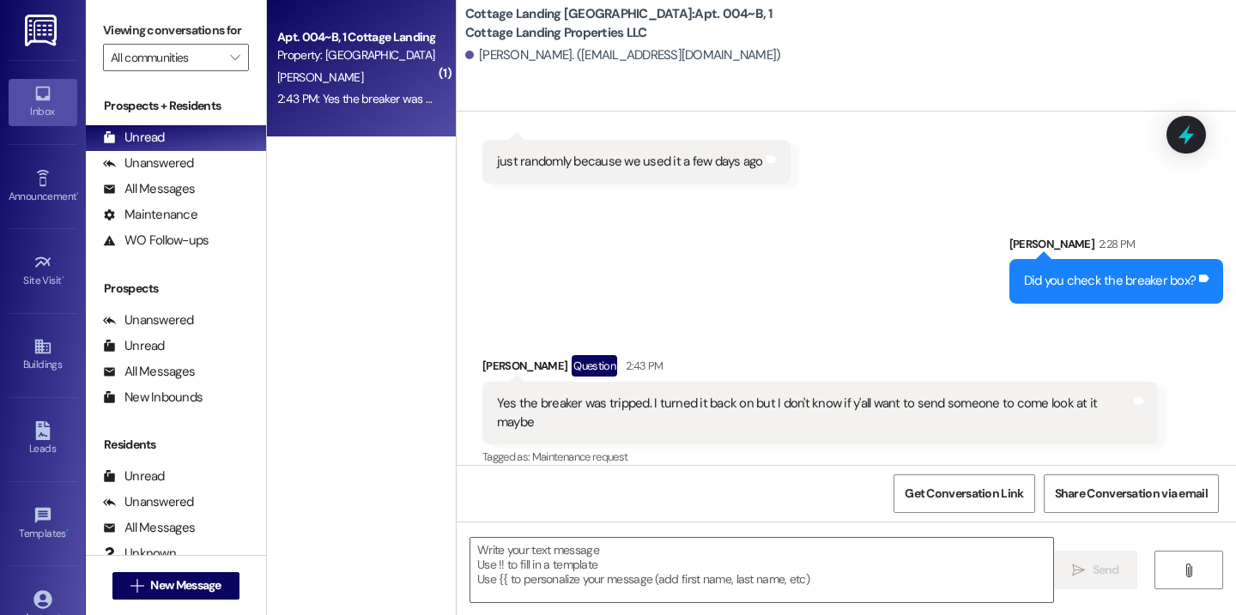
scroll to position [4750, 0]
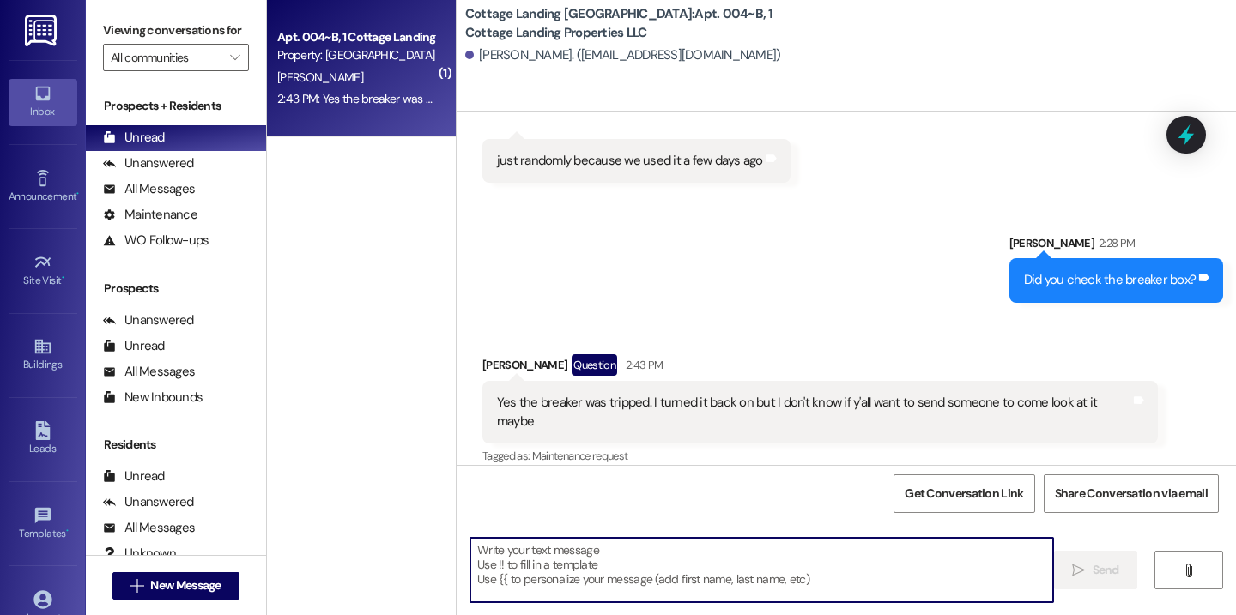
click at [512, 553] on textarea at bounding box center [761, 570] width 583 height 64
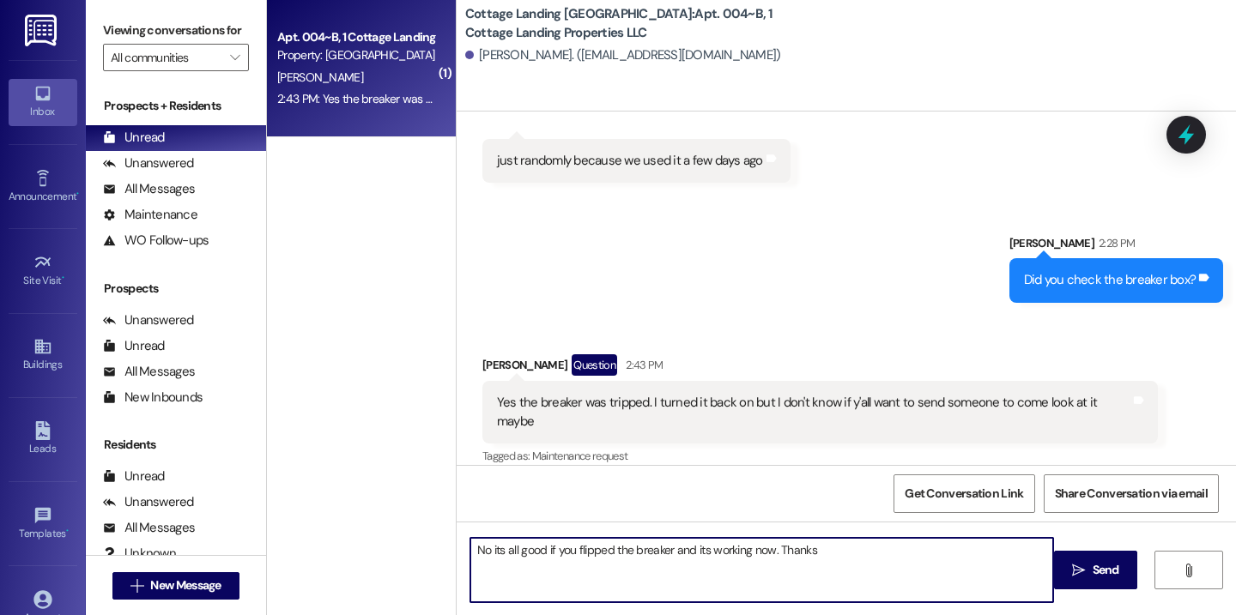
type textarea "No its all good if you flipped the breaker and its working now. Thanks!"
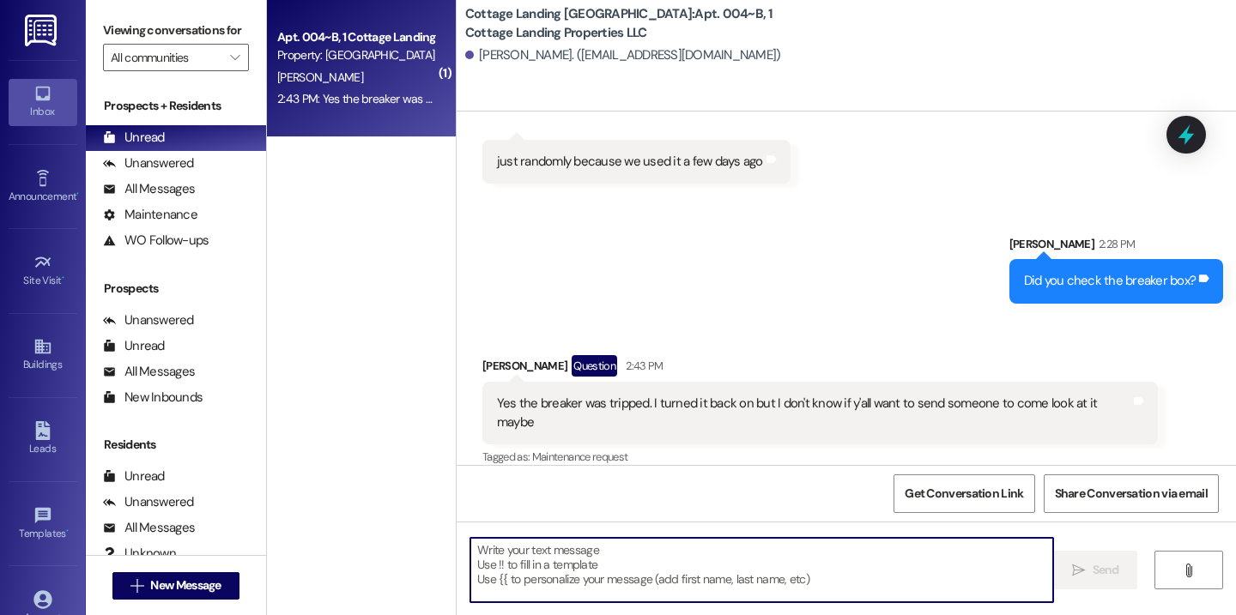
scroll to position [4870, 0]
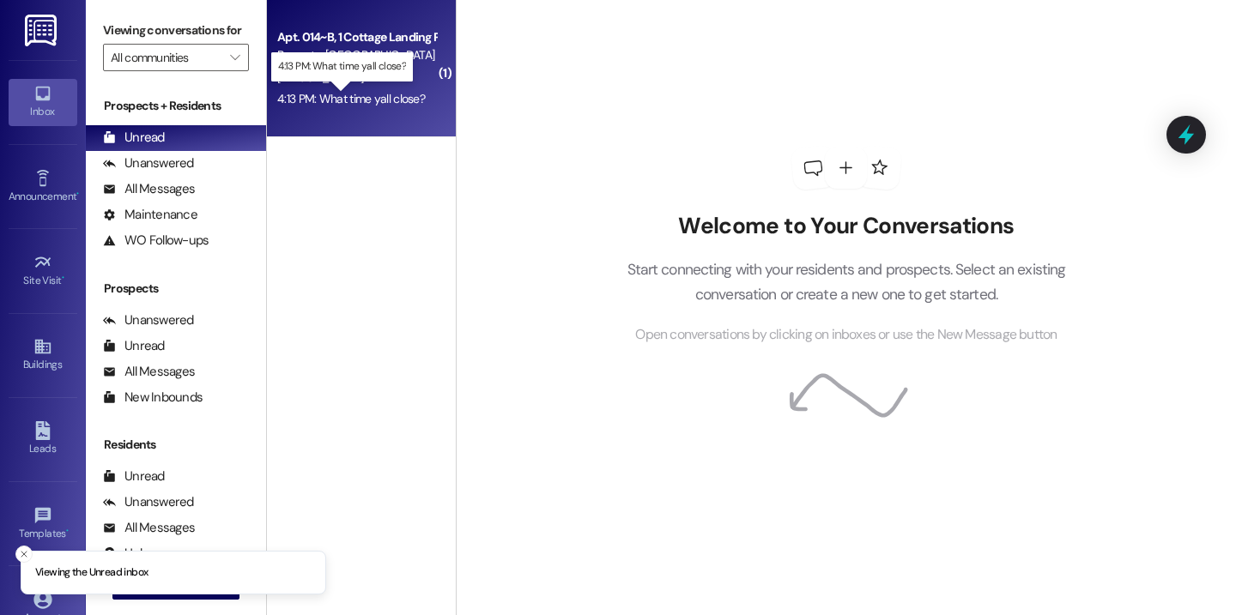
click at [324, 91] on div "4:13 PM: What time yall close? 4:13 PM: What time yall close?" at bounding box center [351, 98] width 148 height 15
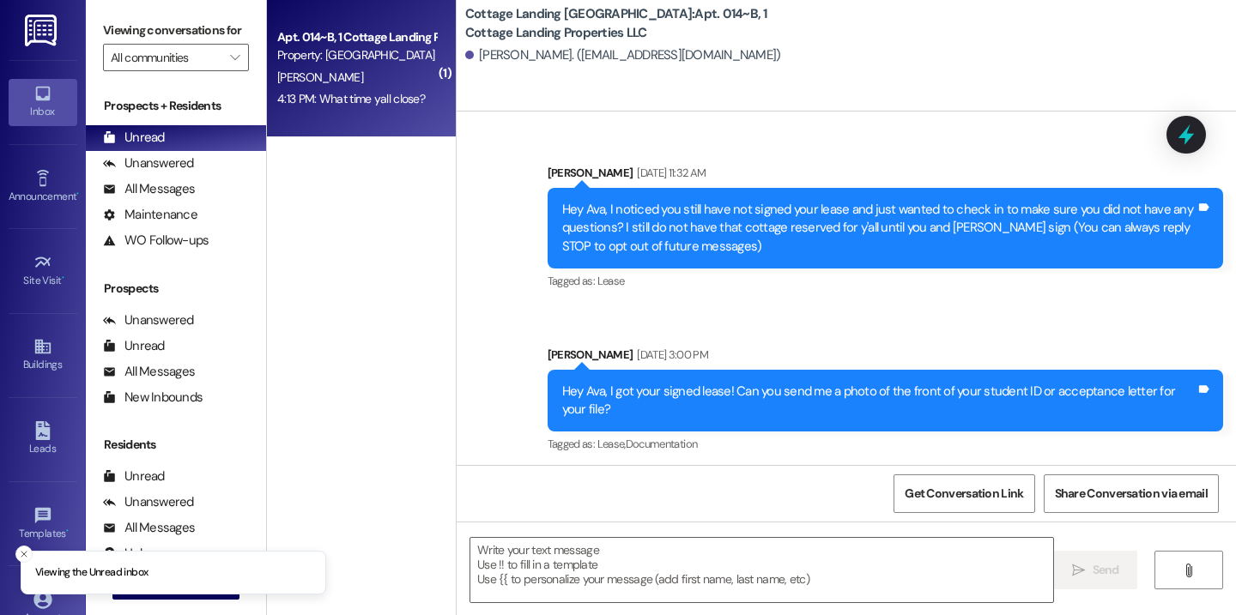
scroll to position [15154, 0]
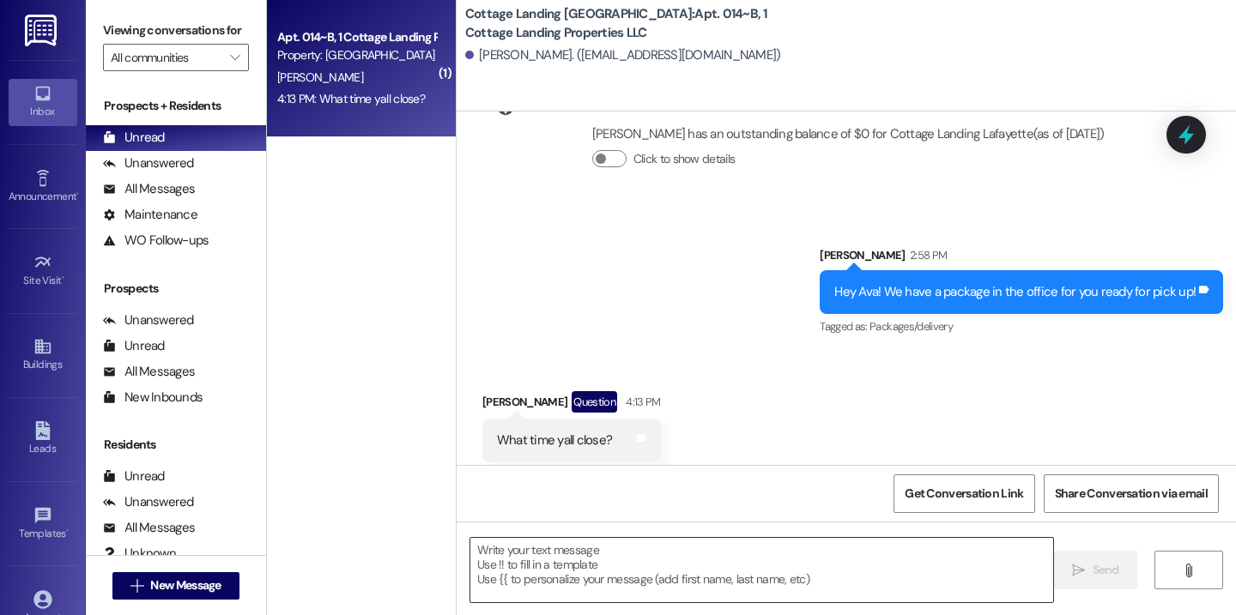
click at [536, 559] on textarea at bounding box center [761, 570] width 583 height 64
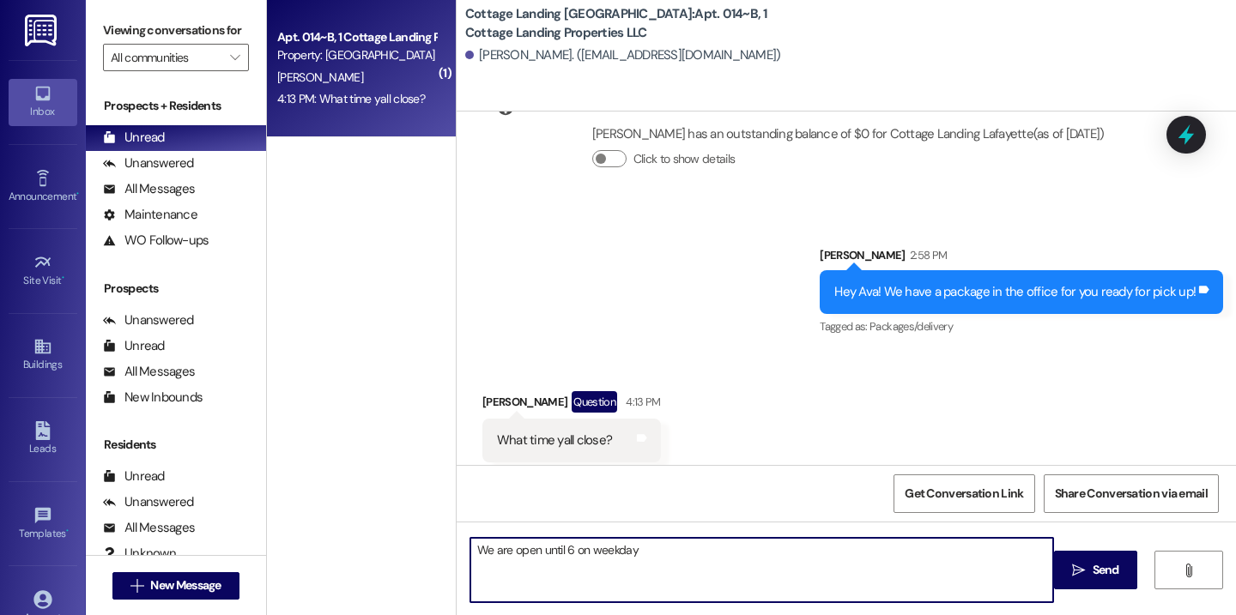
type textarea "We are open until 6 on weekdays"
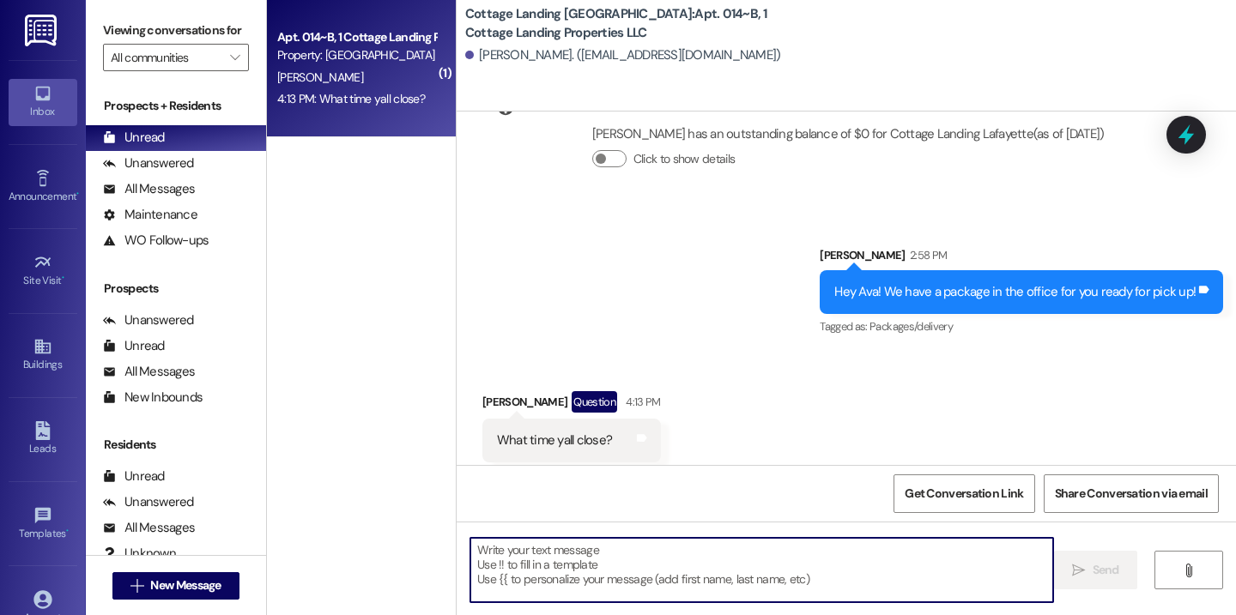
scroll to position [15273, 0]
